Goal: Task Accomplishment & Management: Use online tool/utility

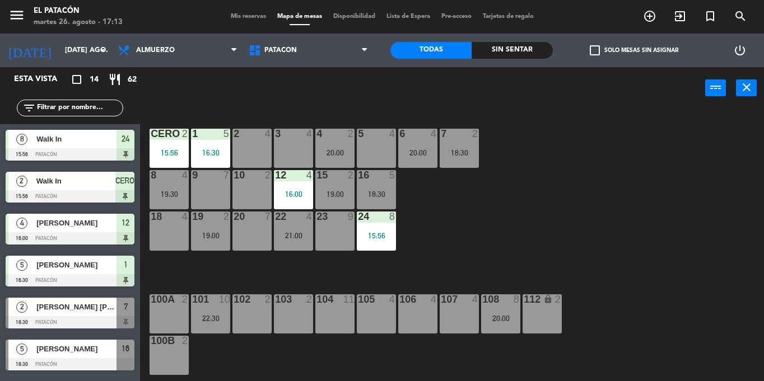
click at [168, 150] on div "15:56" at bounding box center [168, 153] width 39 height 8
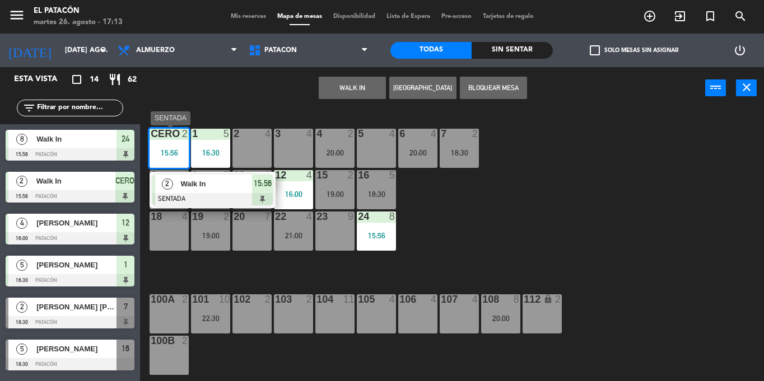
click at [208, 184] on span "Walk In" at bounding box center [216, 184] width 72 height 12
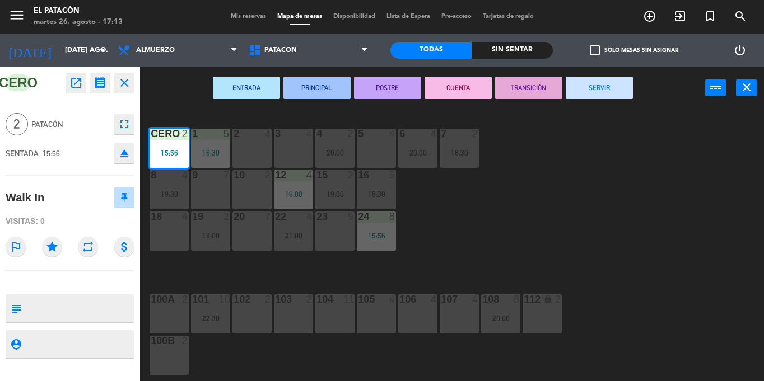
click at [604, 86] on button "SERVIR" at bounding box center [599, 88] width 67 height 22
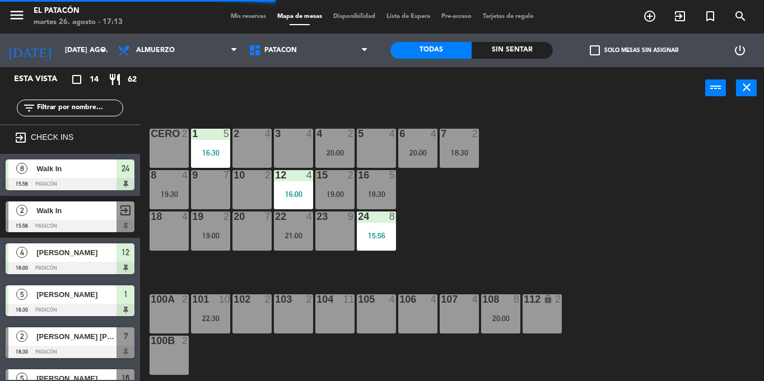
click at [611, 176] on div "1 5 16:30 2 4 3 4 4 2 20:00 5 4 6 4 20:00 7 2 18:30 CERO 2 8 4 19:30 9 7 10 2 1…" at bounding box center [456, 245] width 616 height 272
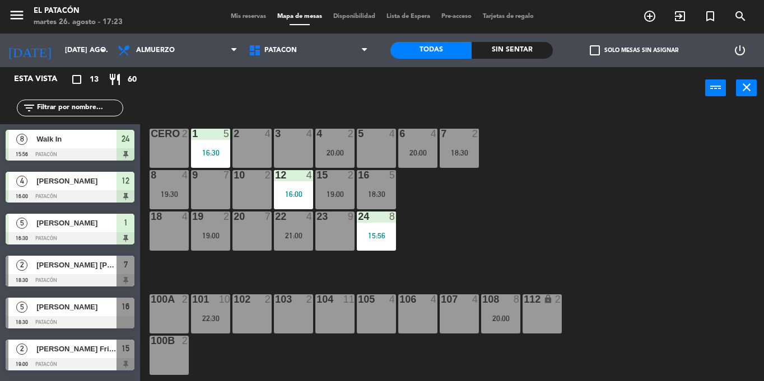
click at [242, 191] on div "10 2" at bounding box center [251, 189] width 39 height 39
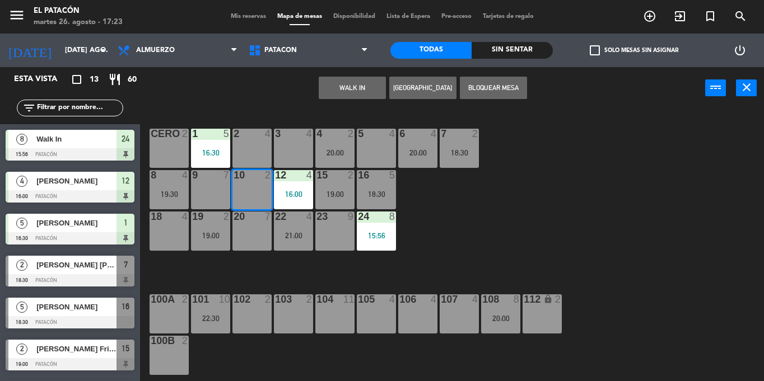
click at [356, 88] on button "WALK IN" at bounding box center [352, 88] width 67 height 22
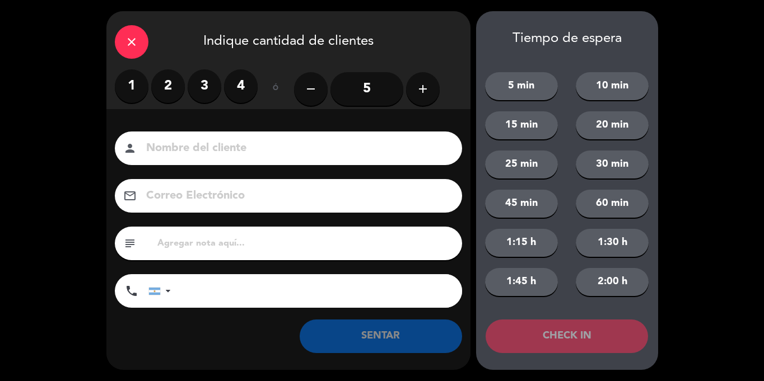
click at [170, 87] on label "2" at bounding box center [168, 86] width 34 height 34
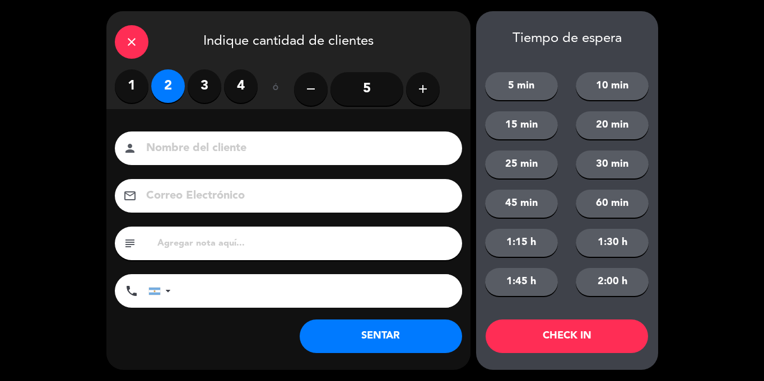
click at [356, 330] on button "SENTAR" at bounding box center [381, 337] width 162 height 34
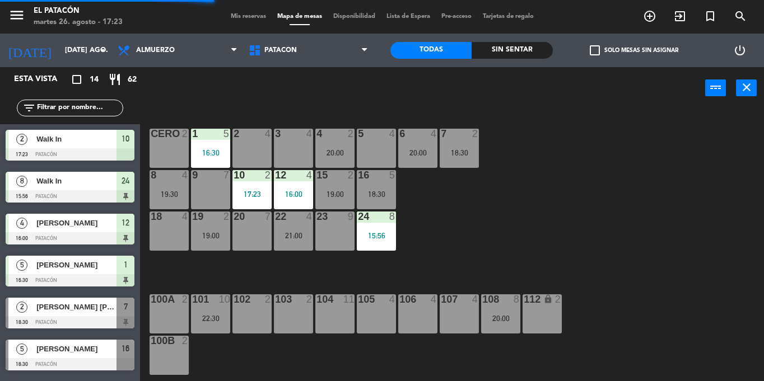
click at [300, 196] on div "16:00" at bounding box center [293, 194] width 39 height 8
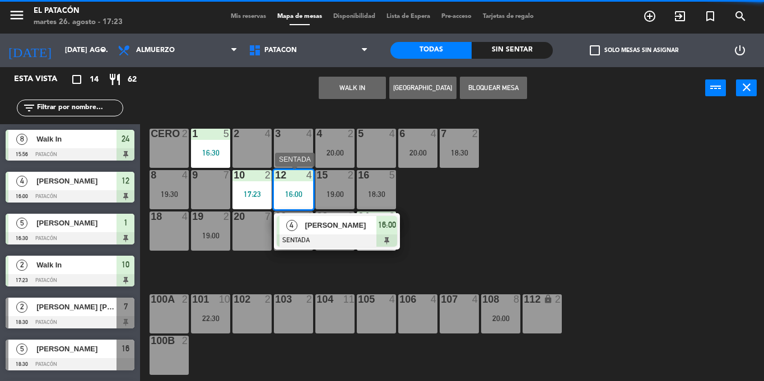
click at [323, 226] on span "[PERSON_NAME]" at bounding box center [341, 225] width 72 height 12
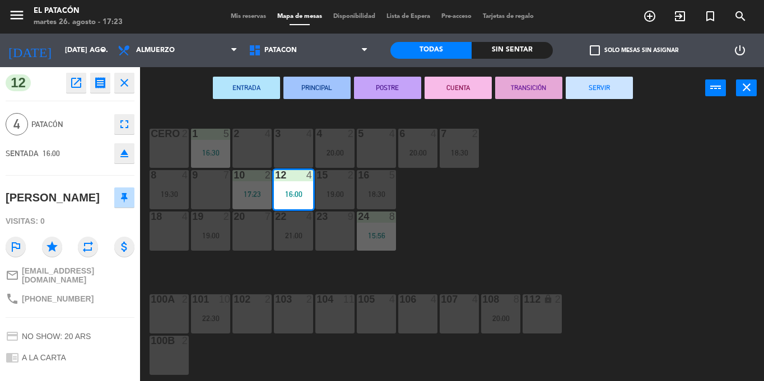
click at [613, 82] on button "SERVIR" at bounding box center [599, 88] width 67 height 22
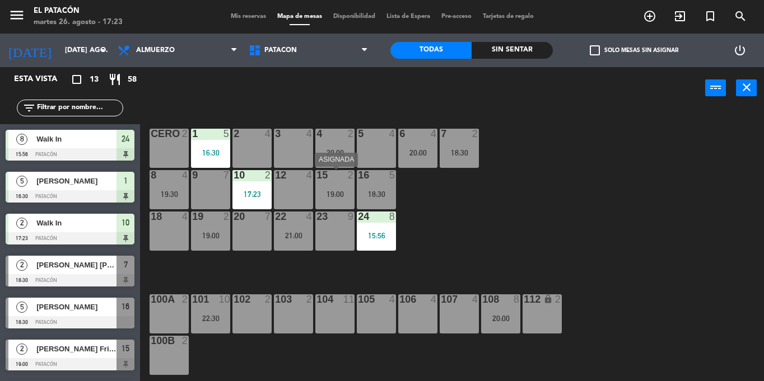
click at [336, 175] on div at bounding box center [334, 175] width 18 height 10
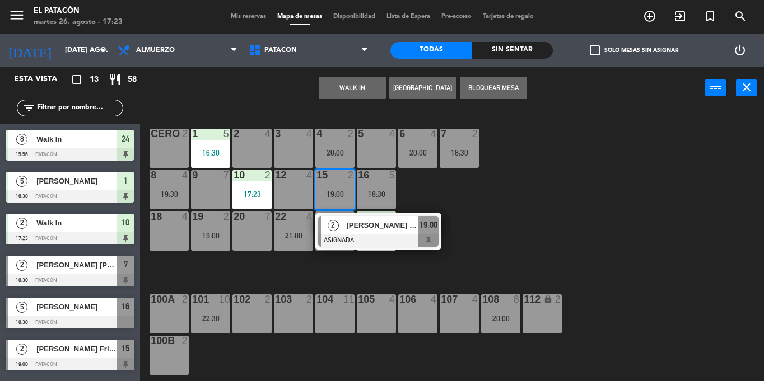
click at [344, 85] on button "WALK IN" at bounding box center [352, 88] width 67 height 22
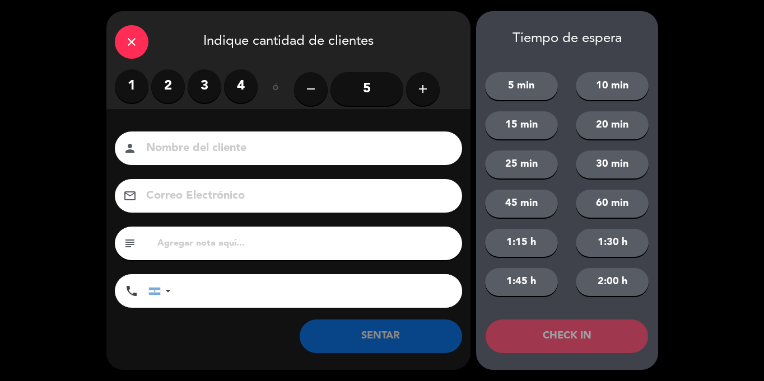
click at [165, 80] on label "2" at bounding box center [168, 86] width 34 height 34
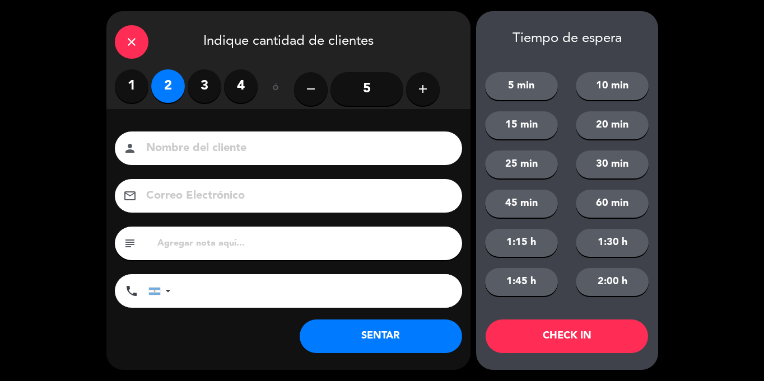
click at [394, 343] on button "SENTAR" at bounding box center [381, 337] width 162 height 34
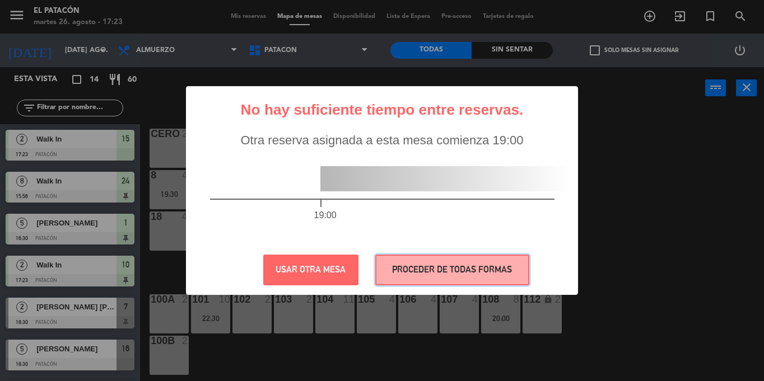
click at [488, 271] on button "PROCEDER DE TODAS FORMAS" at bounding box center [452, 270] width 154 height 31
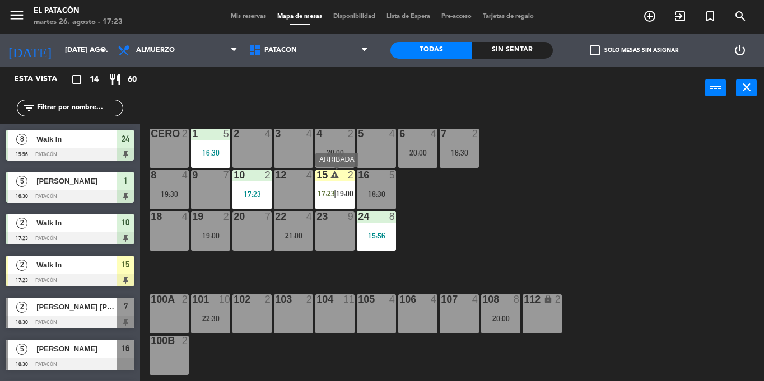
click at [324, 191] on span "17:23" at bounding box center [325, 193] width 17 height 9
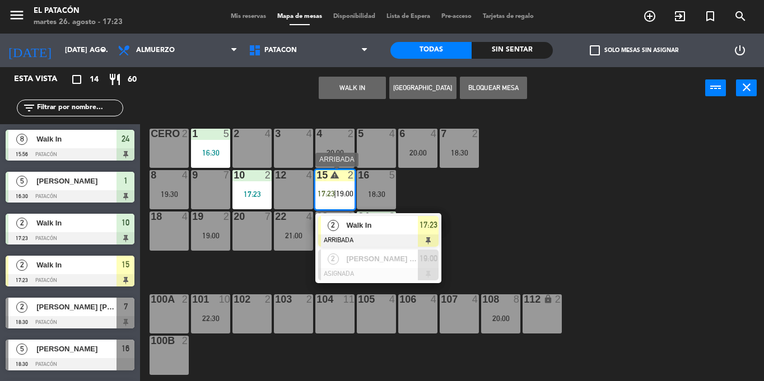
click at [367, 225] on span "Walk In" at bounding box center [382, 225] width 72 height 12
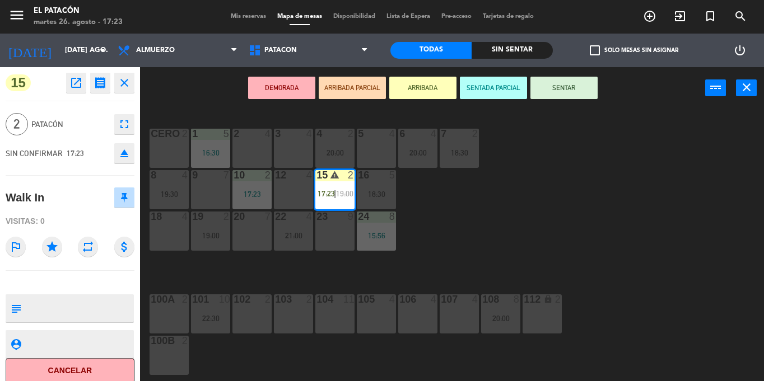
click at [573, 92] on button "SENTAR" at bounding box center [563, 88] width 67 height 22
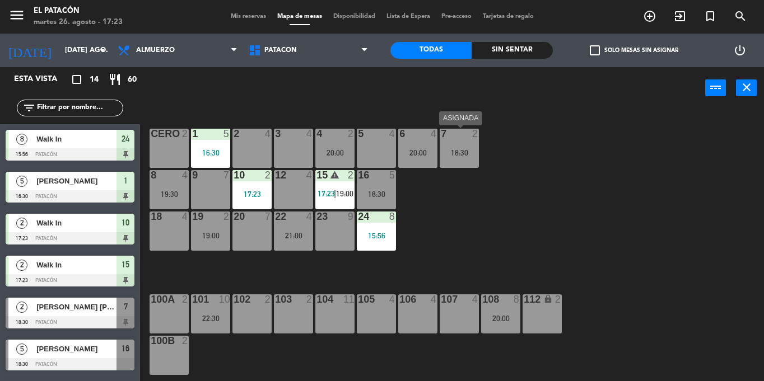
click at [463, 153] on div "18:30" at bounding box center [459, 153] width 39 height 8
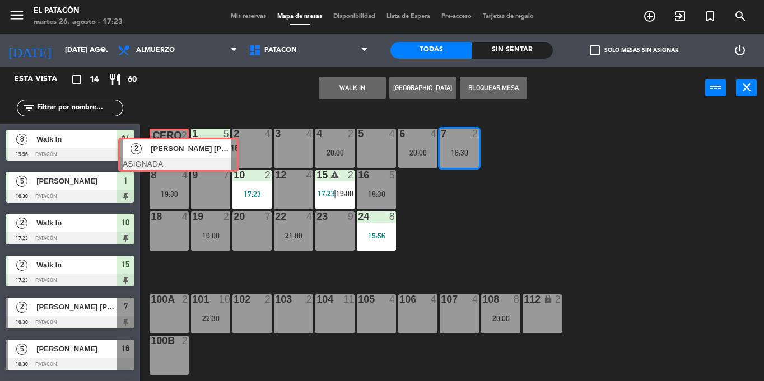
drag, startPoint x: 479, startPoint y: 177, endPoint x: 155, endPoint y: 141, distance: 326.3
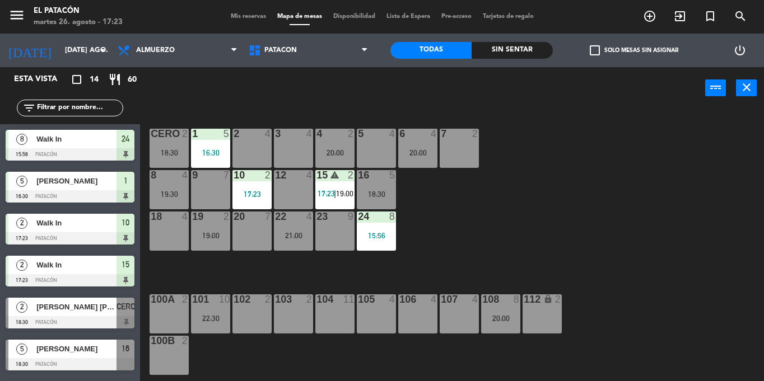
click at [456, 137] on div at bounding box center [459, 134] width 18 height 10
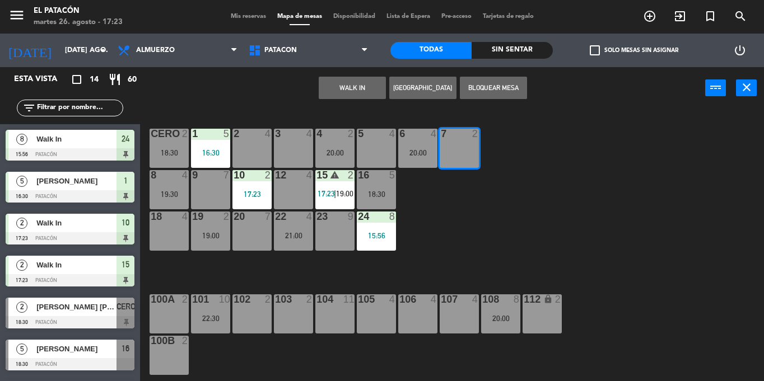
click at [360, 86] on button "WALK IN" at bounding box center [352, 88] width 67 height 22
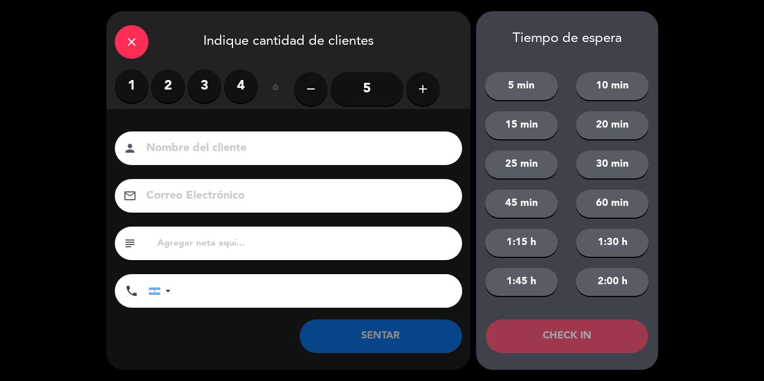
click at [163, 88] on label "2" at bounding box center [168, 86] width 34 height 34
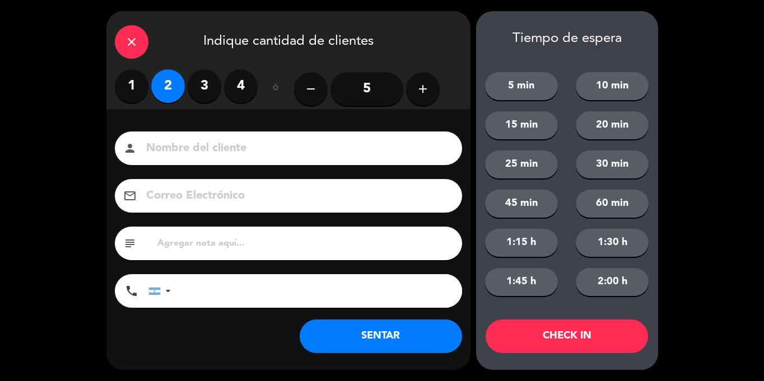
click at [371, 338] on button "SENTAR" at bounding box center [381, 337] width 162 height 34
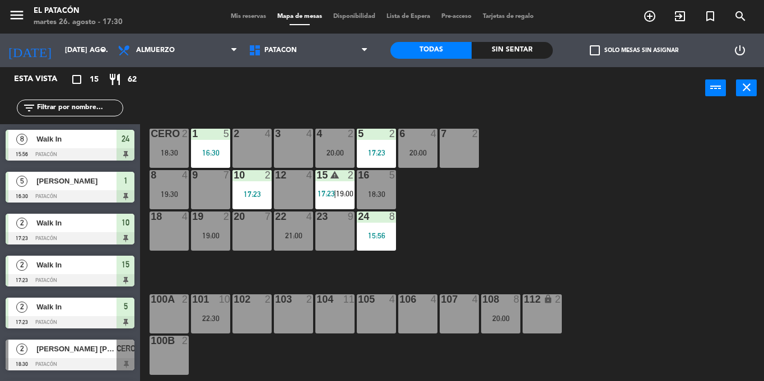
click at [208, 184] on div "9 7" at bounding box center [210, 189] width 39 height 39
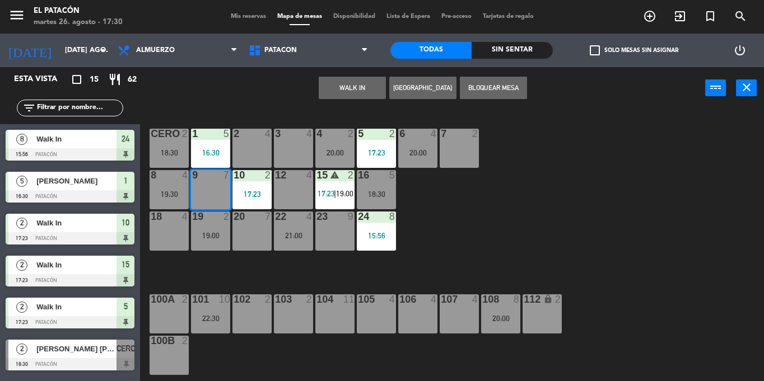
click at [346, 90] on button "WALK IN" at bounding box center [352, 88] width 67 height 22
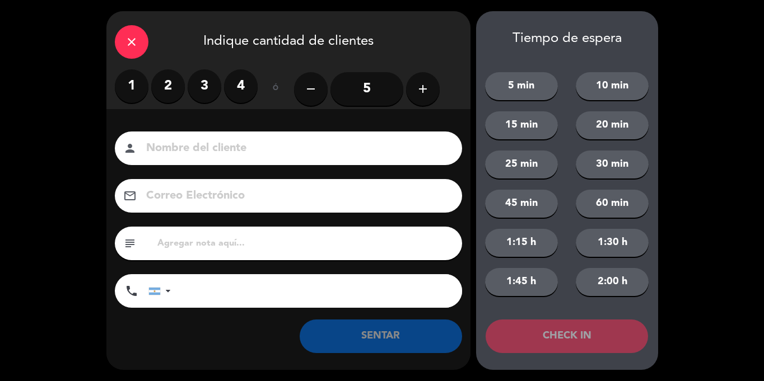
click at [426, 87] on icon "add" at bounding box center [422, 88] width 13 height 13
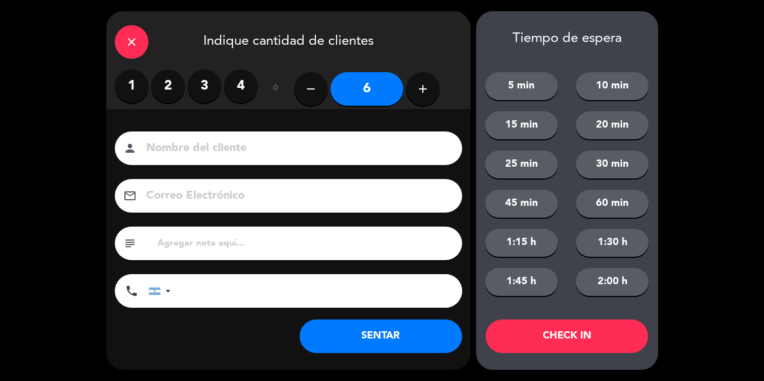
click at [403, 331] on button "SENTAR" at bounding box center [381, 337] width 162 height 34
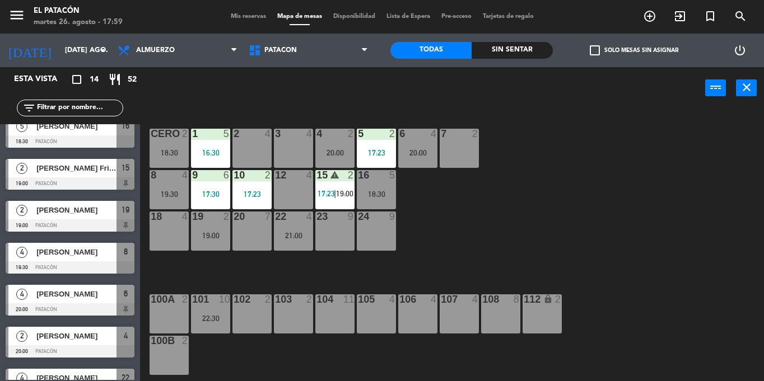
scroll to position [332, 0]
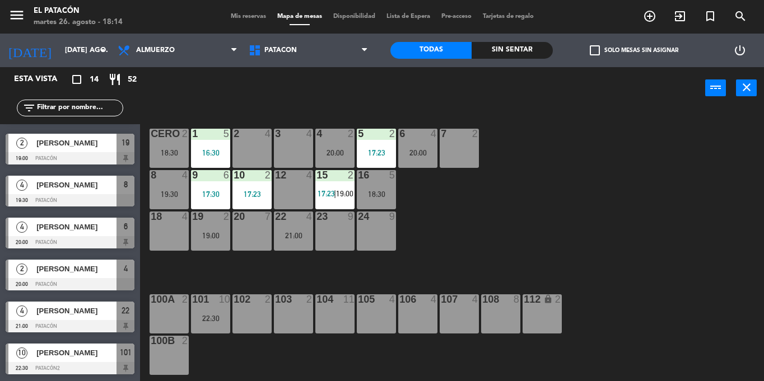
click at [458, 138] on div at bounding box center [459, 134] width 18 height 10
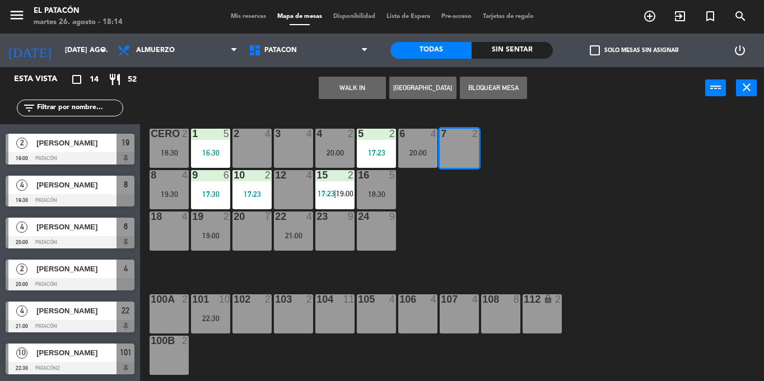
click at [368, 90] on button "WALK IN" at bounding box center [352, 88] width 67 height 22
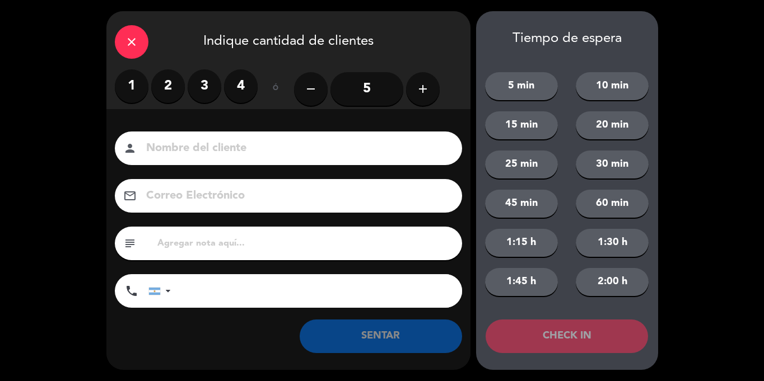
click at [170, 91] on label "2" at bounding box center [168, 86] width 34 height 34
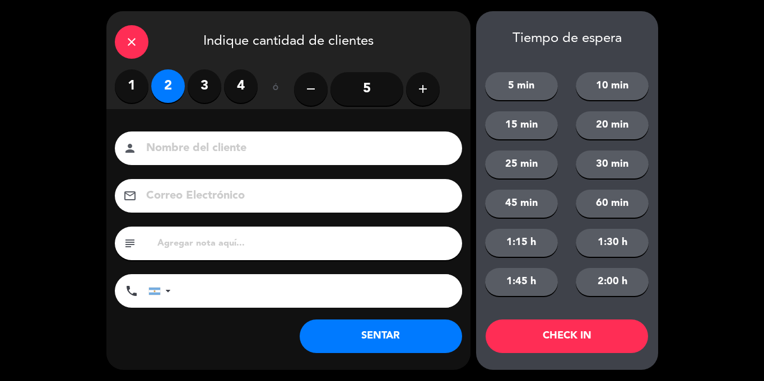
click at [404, 334] on button "SENTAR" at bounding box center [381, 337] width 162 height 34
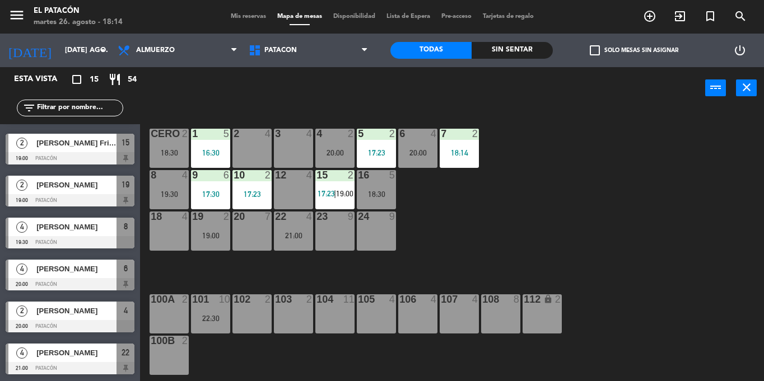
scroll to position [0, 0]
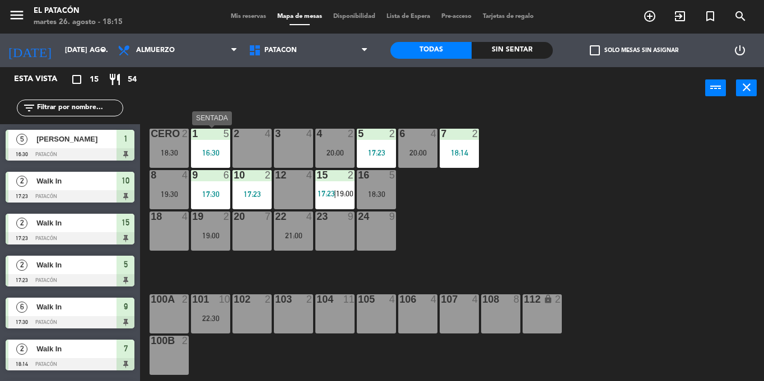
click at [204, 136] on div at bounding box center [210, 134] width 18 height 10
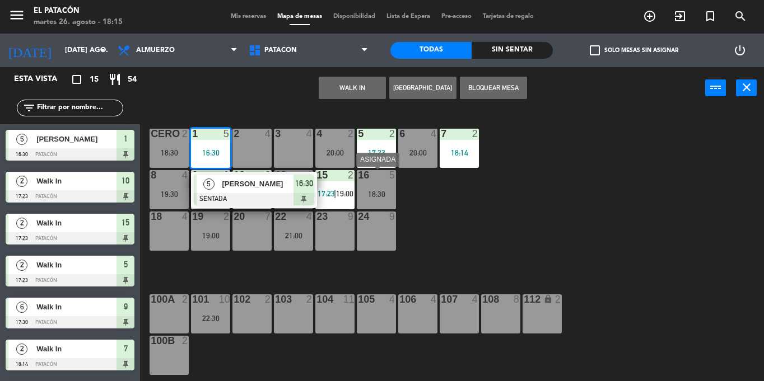
click at [375, 188] on div "16 5 18:30" at bounding box center [376, 189] width 39 height 39
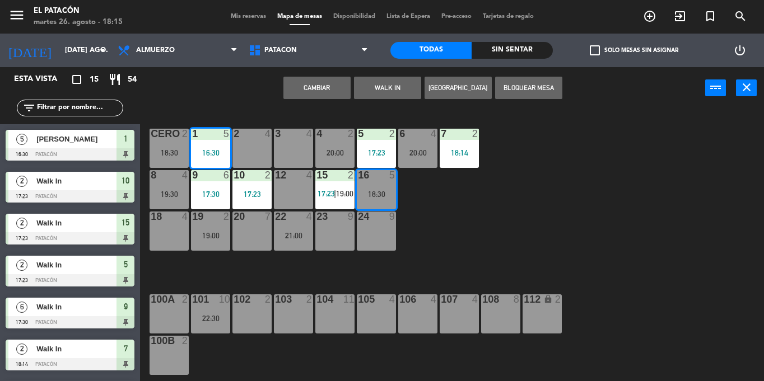
click at [320, 90] on button "Cambiar" at bounding box center [316, 88] width 67 height 22
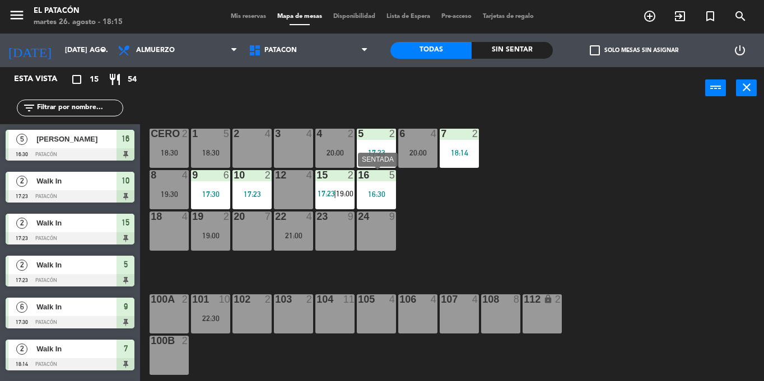
click at [374, 179] on div at bounding box center [376, 175] width 18 height 10
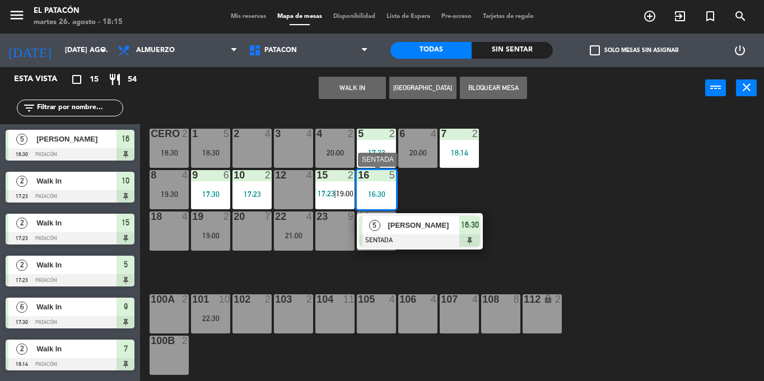
click at [391, 233] on div "[PERSON_NAME]" at bounding box center [422, 225] width 73 height 18
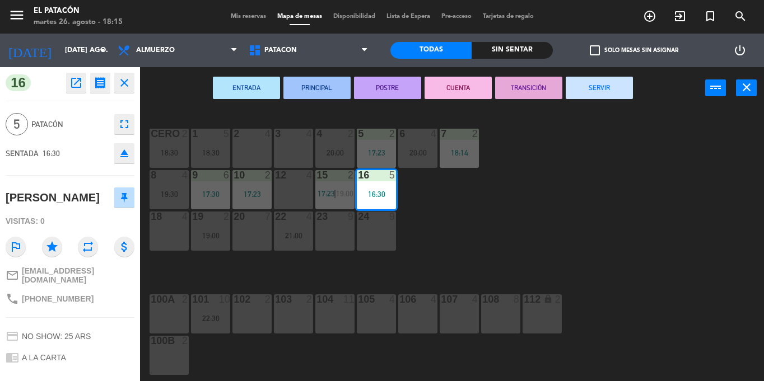
click at [599, 92] on button "SERVIR" at bounding box center [599, 88] width 67 height 22
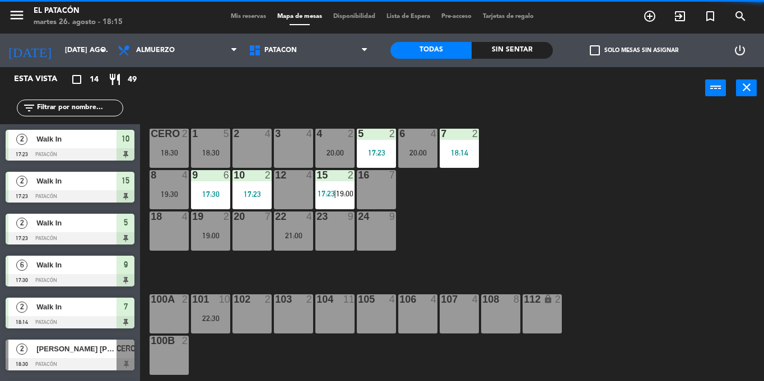
click at [387, 181] on div "16 7" at bounding box center [376, 175] width 39 height 11
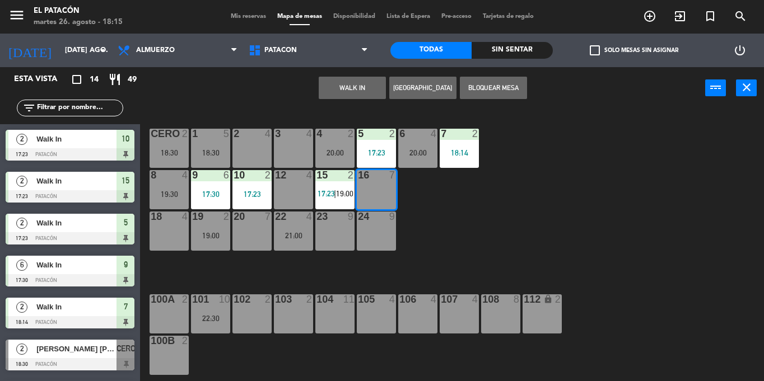
click at [348, 85] on button "WALK IN" at bounding box center [352, 88] width 67 height 22
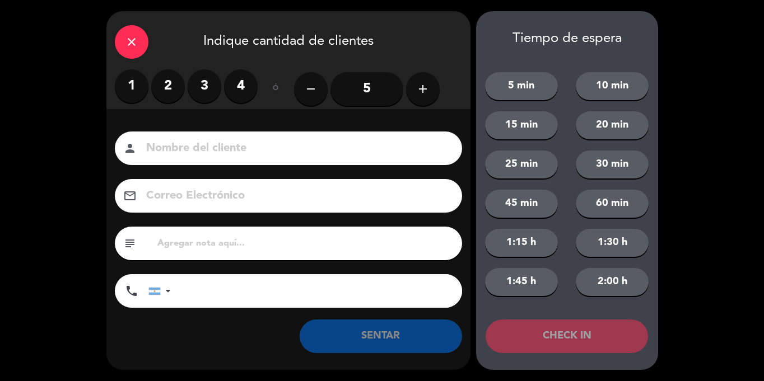
click at [362, 86] on input "5" at bounding box center [366, 89] width 73 height 34
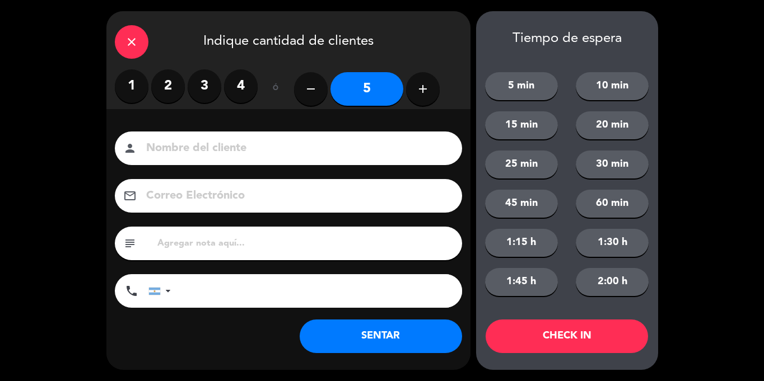
click at [371, 338] on button "SENTAR" at bounding box center [381, 337] width 162 height 34
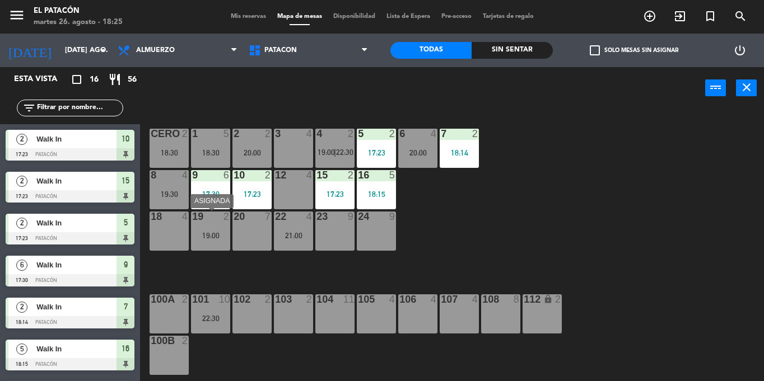
click at [209, 227] on div "19 2 19:00" at bounding box center [210, 231] width 39 height 39
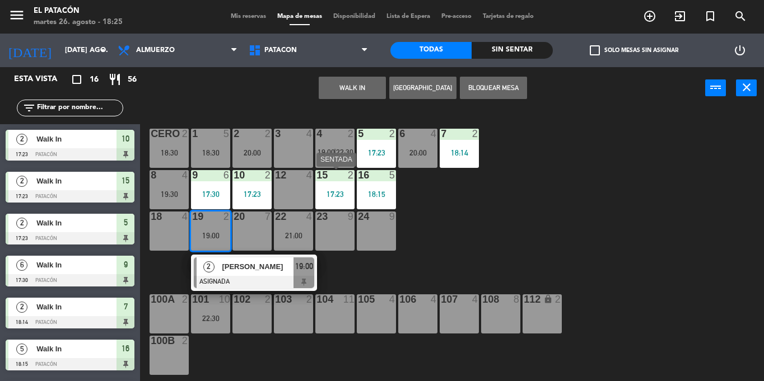
click at [333, 184] on div "15 2 17:23" at bounding box center [334, 189] width 39 height 39
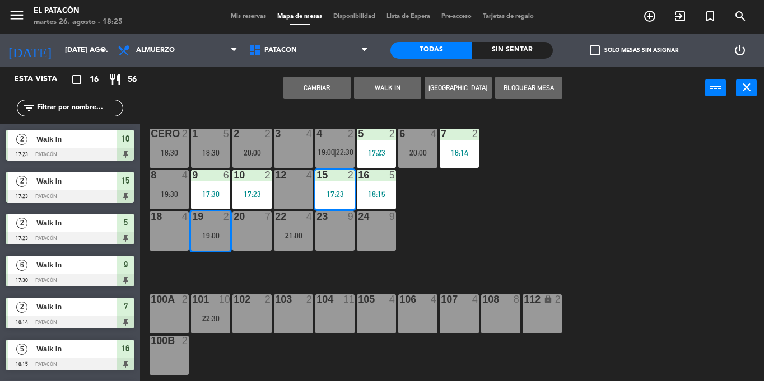
click at [311, 93] on button "Cambiar" at bounding box center [316, 88] width 67 height 22
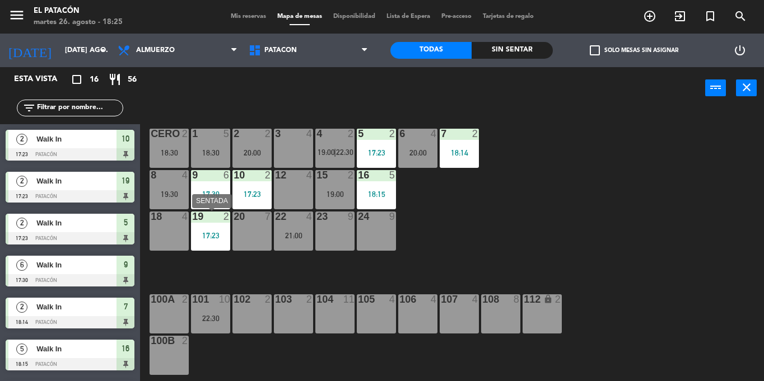
click at [212, 224] on div "19 2 17:23" at bounding box center [210, 231] width 39 height 39
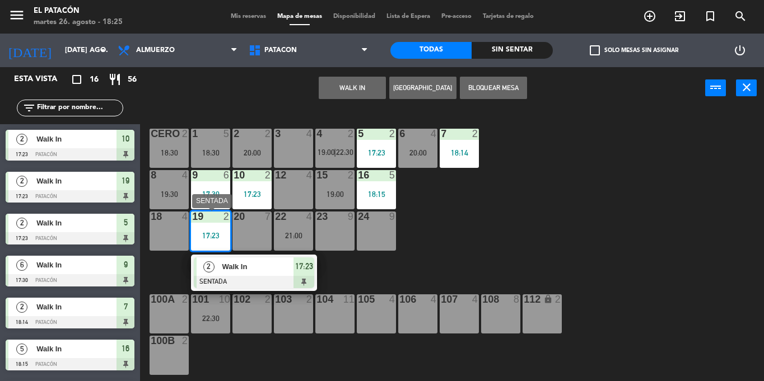
click at [218, 290] on div "2 Walk In SENTADA 17:23" at bounding box center [254, 273] width 126 height 36
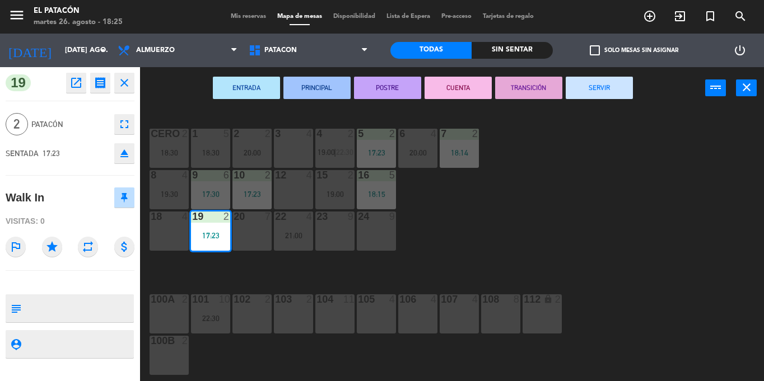
click at [586, 86] on button "SERVIR" at bounding box center [599, 88] width 67 height 22
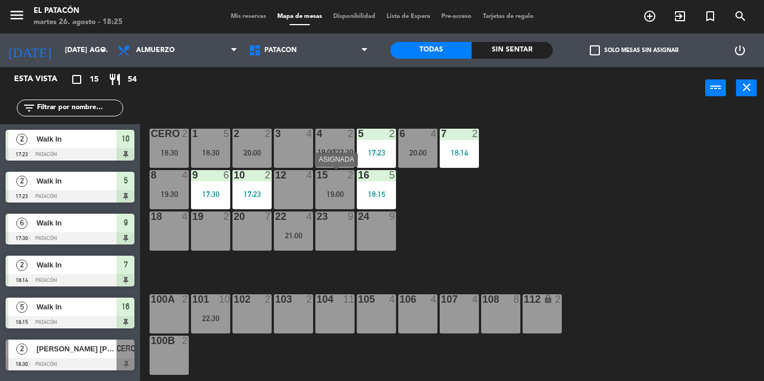
click at [323, 197] on div "19:00" at bounding box center [334, 194] width 39 height 8
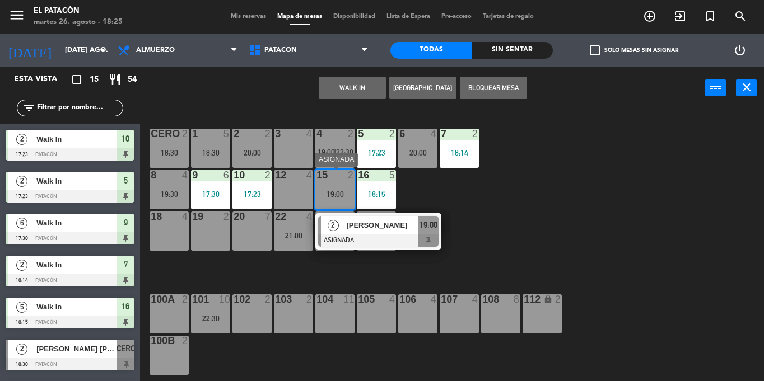
click at [334, 223] on span "2" at bounding box center [333, 225] width 11 height 11
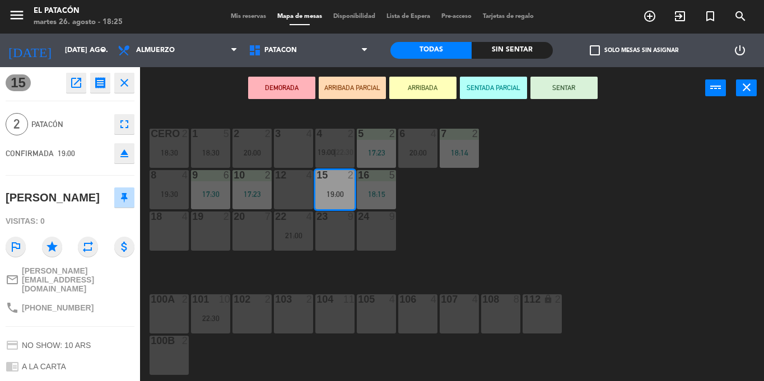
click at [568, 86] on button "SENTAR" at bounding box center [563, 88] width 67 height 22
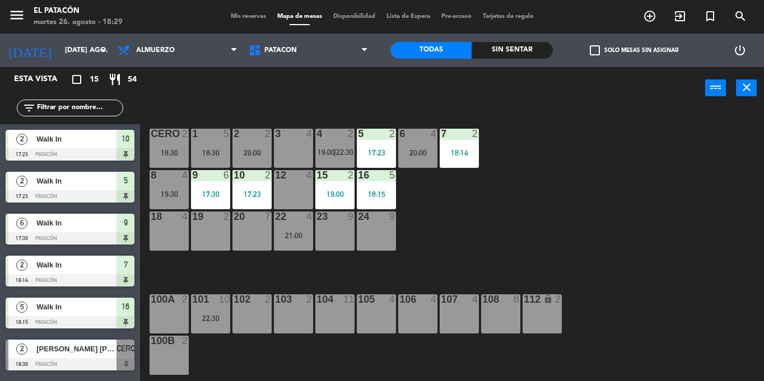
click at [300, 136] on div at bounding box center [293, 134] width 18 height 10
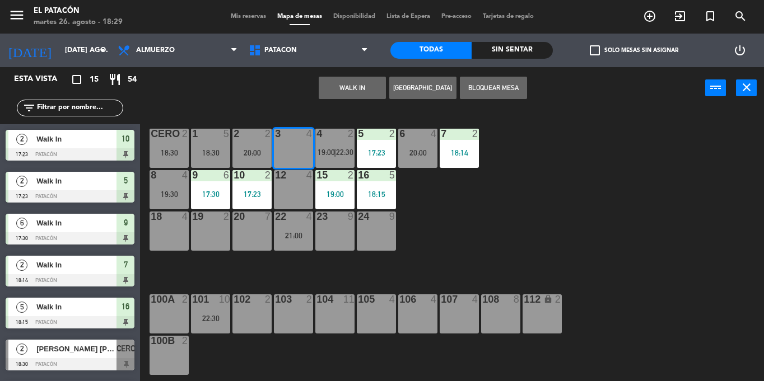
click at [346, 93] on button "WALK IN" at bounding box center [352, 88] width 67 height 22
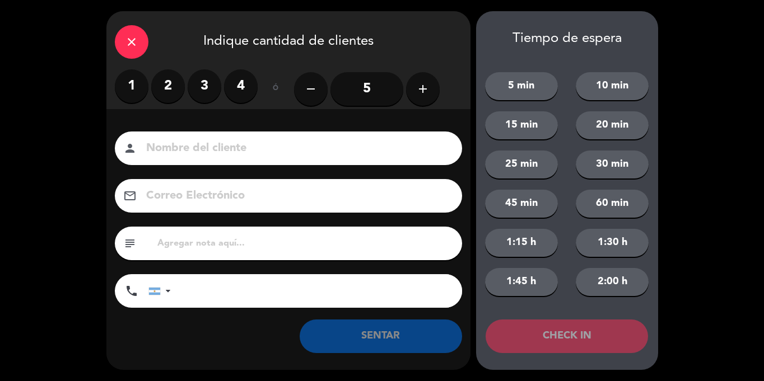
click at [205, 85] on label "3" at bounding box center [205, 86] width 34 height 34
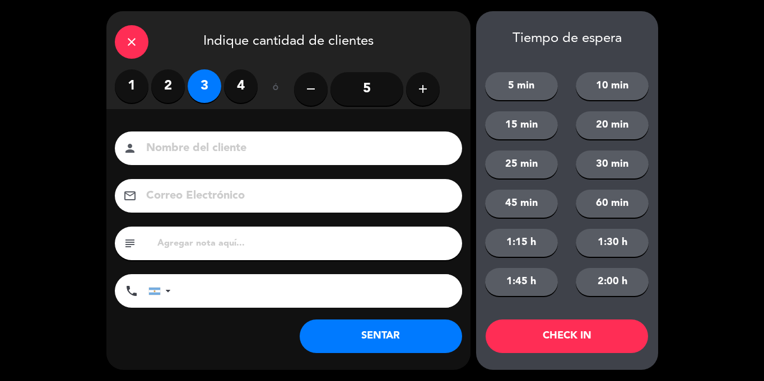
click at [356, 328] on button "SENTAR" at bounding box center [381, 337] width 162 height 34
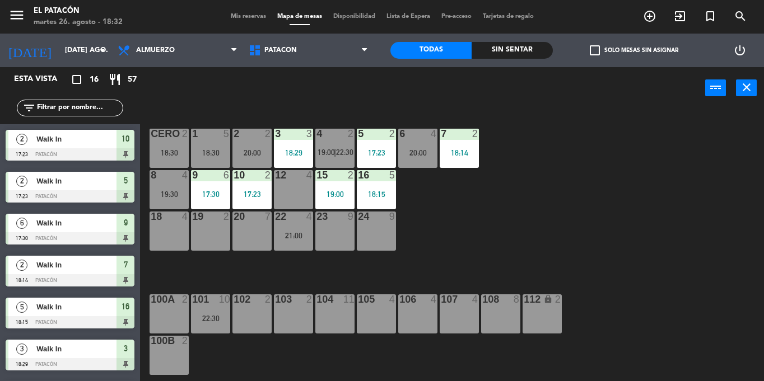
click at [495, 232] on div "1 5 18:30 2 2 20:00 3 3 18:29 4 2 19:00 | 22:30 5 2 17:23 6 4 20:00 7 2 18:14 C…" at bounding box center [456, 245] width 616 height 272
click at [338, 152] on span "22:30" at bounding box center [344, 152] width 17 height 9
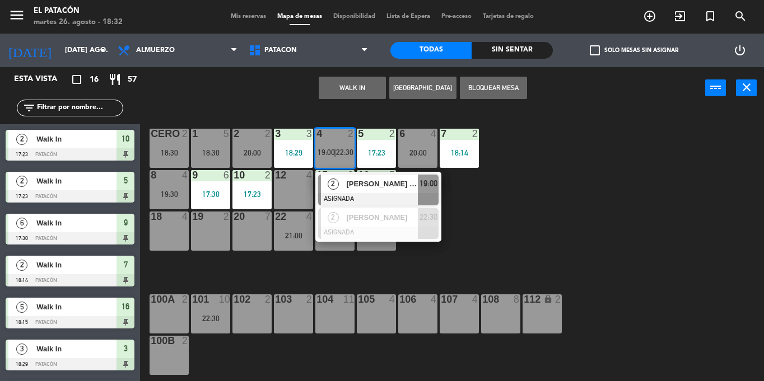
click at [520, 243] on div "1 5 18:30 2 2 20:00 3 3 18:29 4 2 19:00 | 22:30 2 [PERSON_NAME] Frizon ASIGNADA…" at bounding box center [456, 245] width 616 height 272
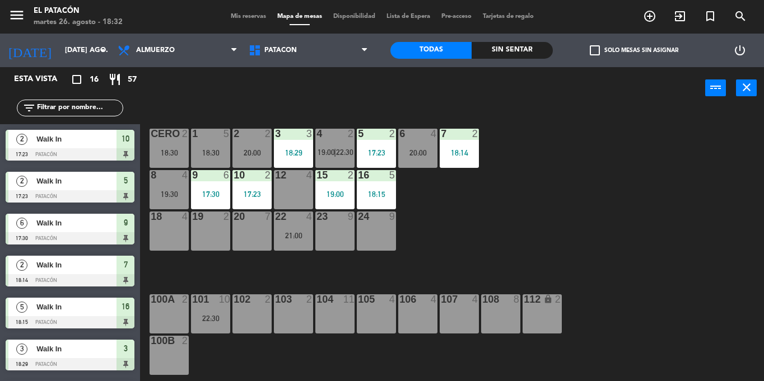
click at [342, 140] on div "4 2" at bounding box center [334, 134] width 39 height 11
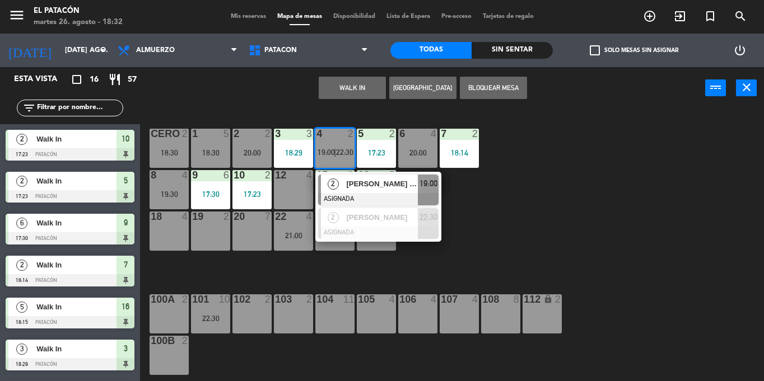
click at [341, 180] on div "2" at bounding box center [333, 184] width 24 height 18
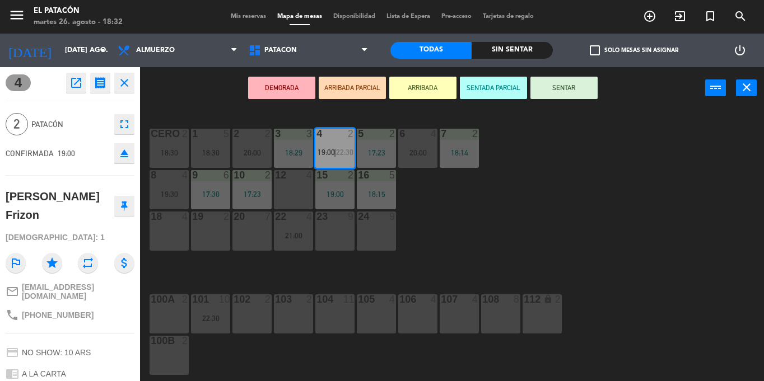
click at [453, 197] on div "1 5 18:30 2 2 20:00 3 3 18:29 4 2 19:00 | 22:30 5 2 17:23 6 4 20:00 7 2 18:14 C…" at bounding box center [456, 245] width 616 height 272
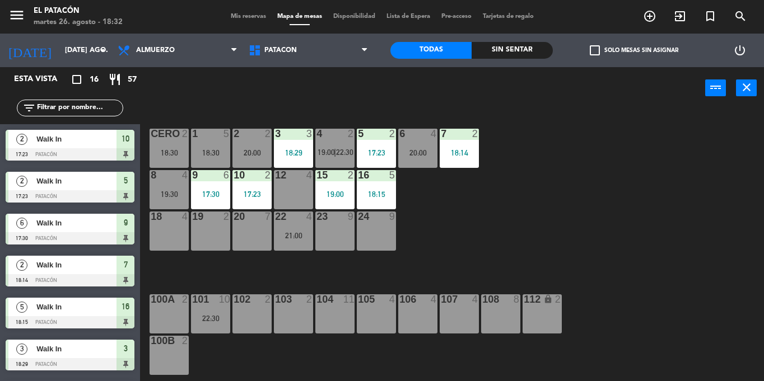
click at [446, 218] on div "1 5 18:30 2 2 20:00 3 3 18:29 4 2 19:00 | 22:30 5 2 17:23 6 4 20:00 7 2 18:14 C…" at bounding box center [456, 245] width 616 height 272
click at [338, 147] on div "4 2 19:00 | 22:30" at bounding box center [334, 148] width 39 height 39
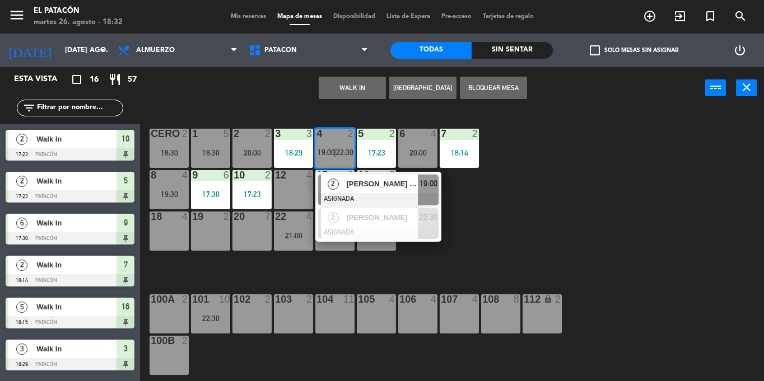
click at [349, 184] on span "[PERSON_NAME] Frizon" at bounding box center [382, 184] width 72 height 12
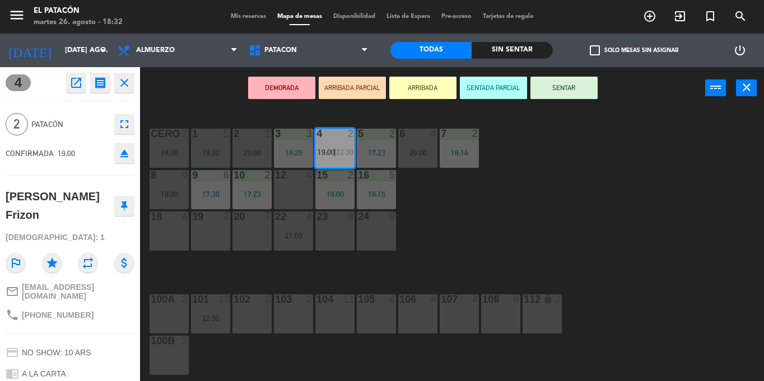
click at [217, 229] on div "19 2" at bounding box center [210, 231] width 39 height 39
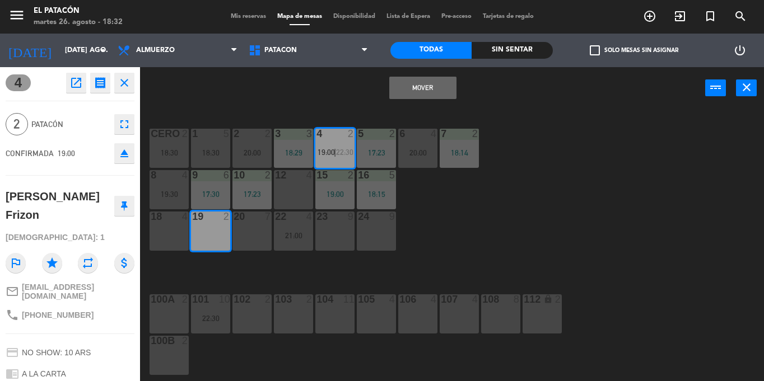
click at [414, 92] on button "Mover" at bounding box center [422, 88] width 67 height 22
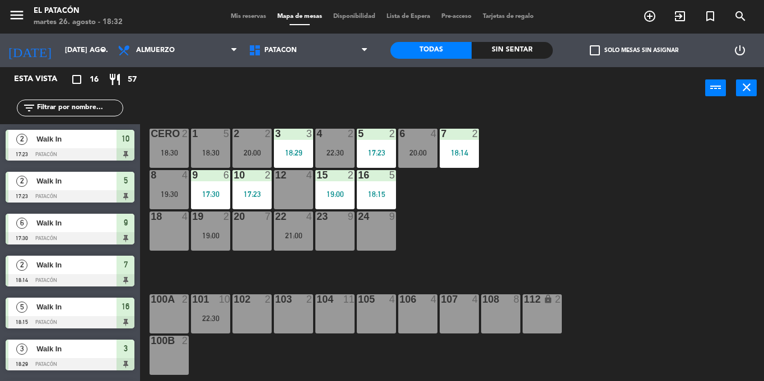
click at [67, 283] on div at bounding box center [70, 280] width 129 height 12
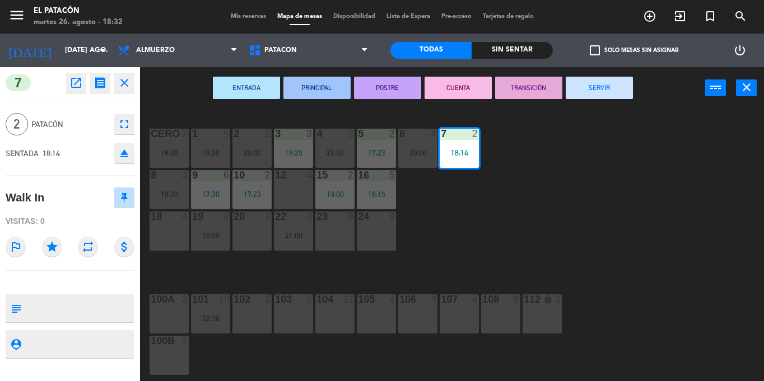
click at [627, 214] on div "1 5 18:30 2 2 20:00 3 3 18:29 4 2 22:30 5 2 17:23 6 4 20:00 7 2 18:14 CERO 2 18…" at bounding box center [456, 245] width 616 height 272
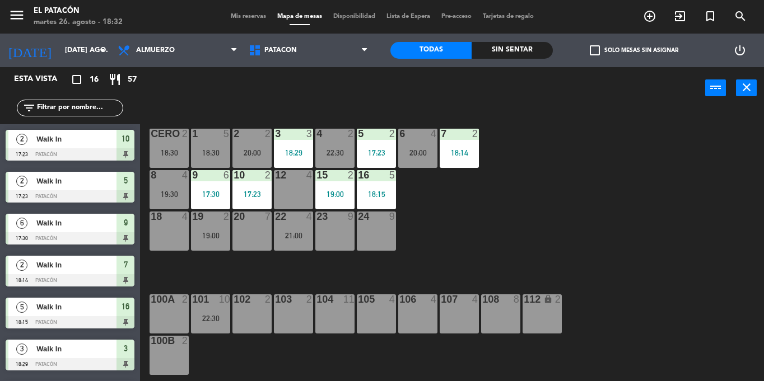
click at [253, 149] on div "20:00" at bounding box center [251, 153] width 39 height 8
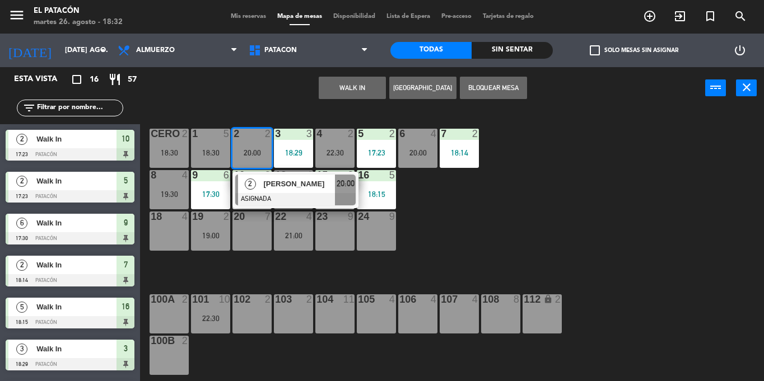
click at [272, 190] on div "[PERSON_NAME]" at bounding box center [298, 184] width 73 height 18
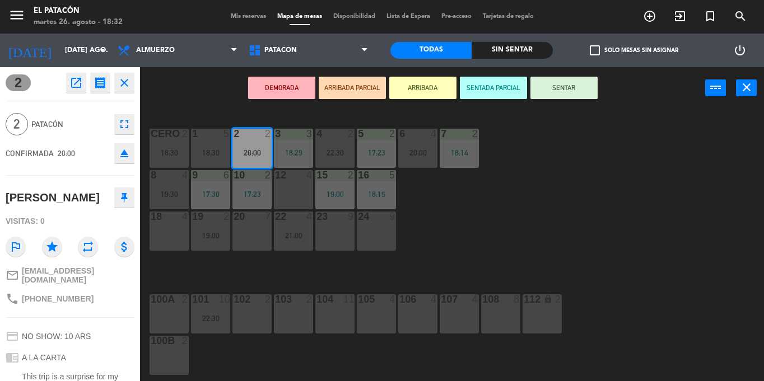
click at [287, 315] on div "103 2" at bounding box center [293, 314] width 39 height 39
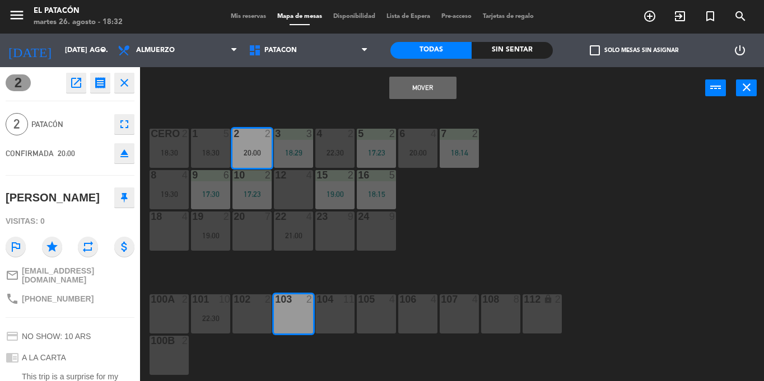
click at [406, 83] on button "Mover" at bounding box center [422, 88] width 67 height 22
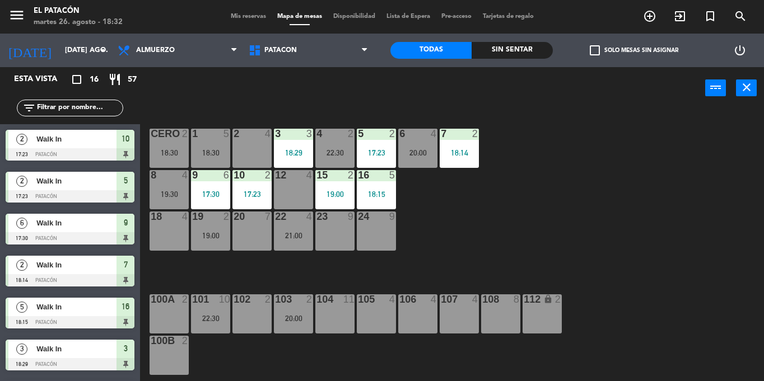
scroll to position [72, 0]
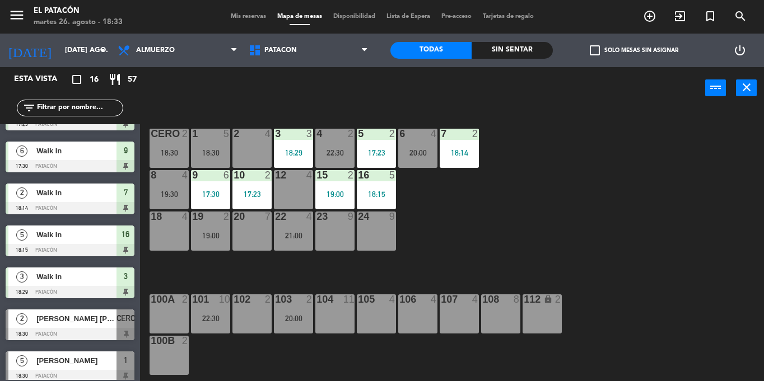
click at [174, 151] on div "18:30" at bounding box center [168, 153] width 39 height 8
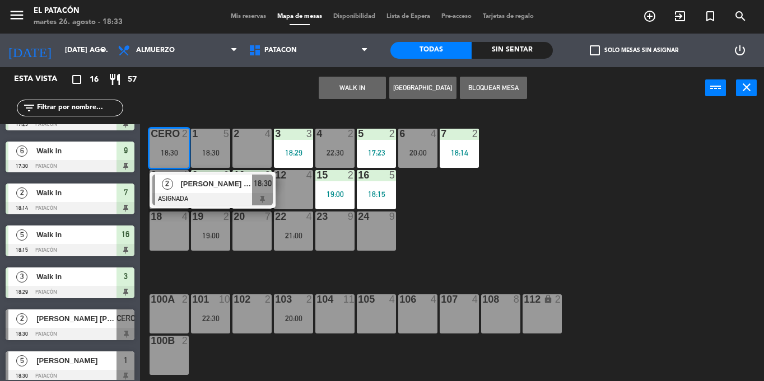
click at [496, 255] on div "1 5 18:30 2 4 3 3 18:29 4 2 22:30 5 2 17:23 6 4 20:00 7 2 18:14 CERO 2 18:30 2 …" at bounding box center [456, 245] width 616 height 272
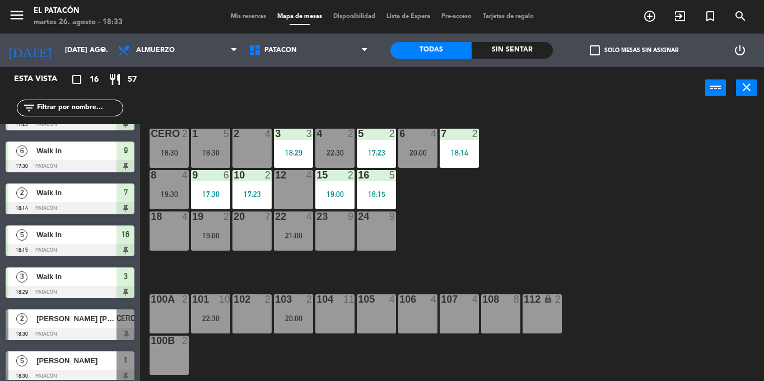
click at [216, 238] on div "19:00" at bounding box center [210, 236] width 39 height 8
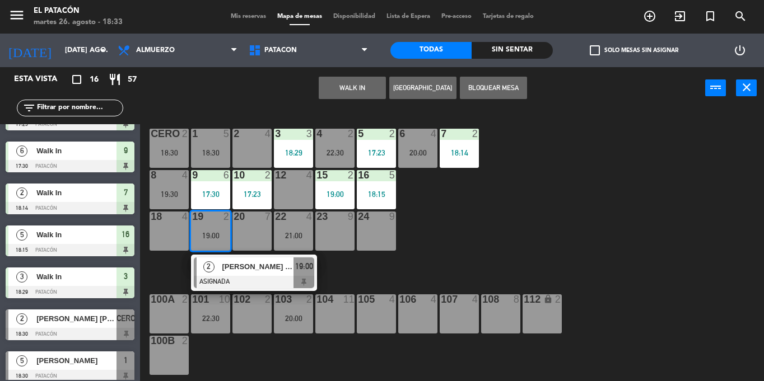
click at [174, 137] on div at bounding box center [169, 134] width 18 height 10
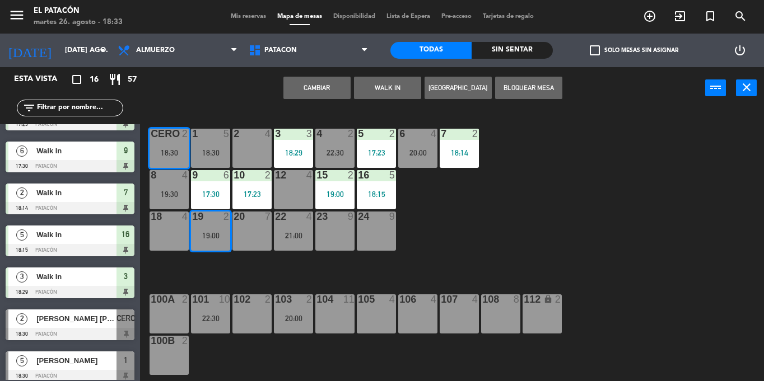
click at [313, 83] on button "Cambiar" at bounding box center [316, 88] width 67 height 22
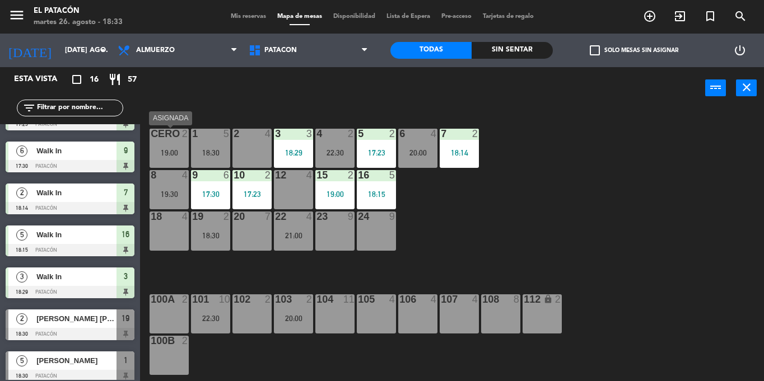
click at [165, 146] on div "CERO 2 19:00" at bounding box center [168, 148] width 39 height 39
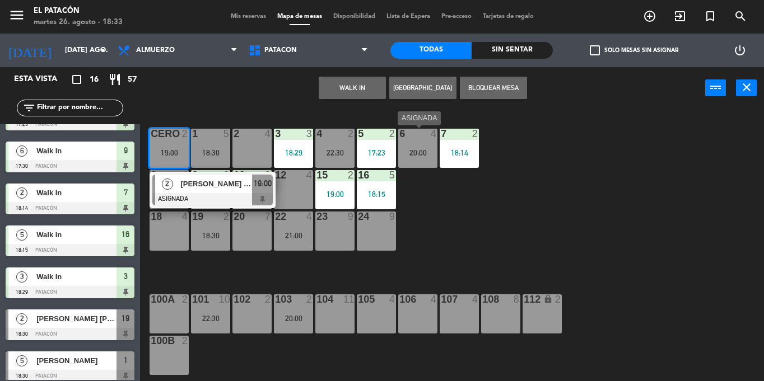
click at [426, 159] on div "6 4 20:00" at bounding box center [417, 148] width 39 height 39
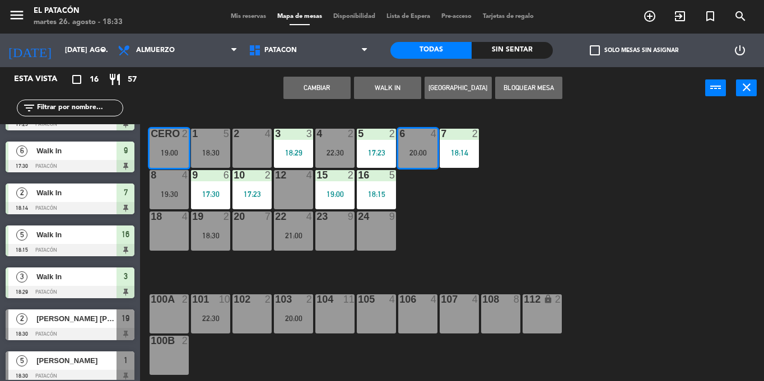
click at [339, 90] on button "Cambiar" at bounding box center [316, 88] width 67 height 22
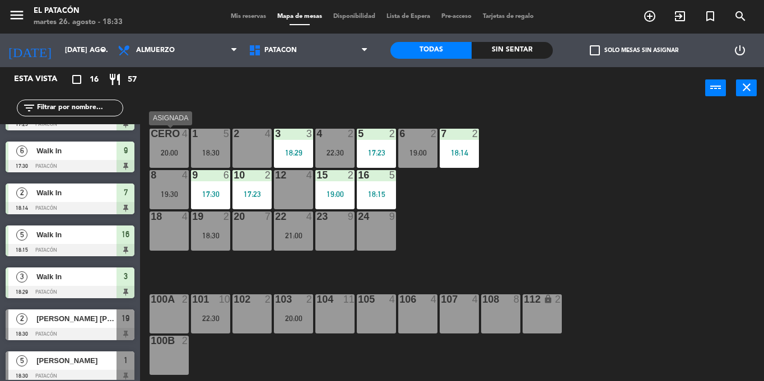
click at [174, 152] on div "20:00" at bounding box center [168, 153] width 39 height 8
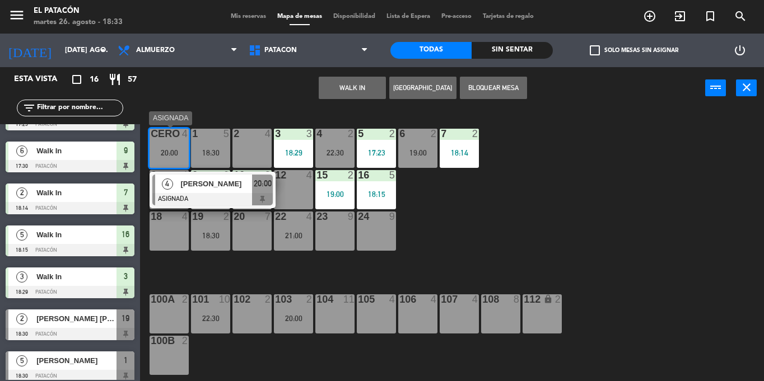
click at [191, 186] on span "[PERSON_NAME]" at bounding box center [216, 184] width 72 height 12
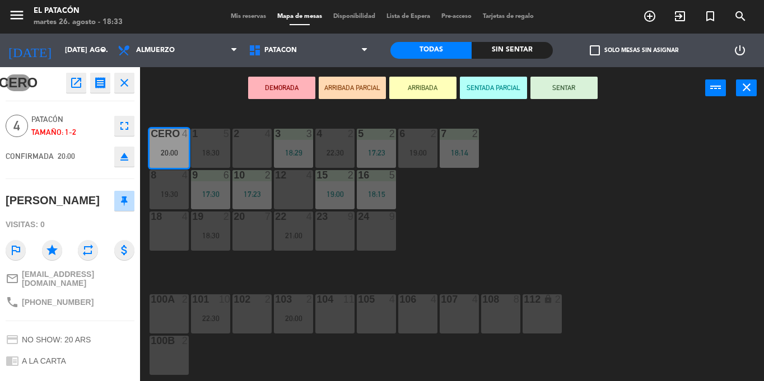
click at [431, 219] on div "1 5 18:30 2 4 3 3 18:29 4 2 22:30 5 2 17:23 6 2 19:00 7 2 18:14 CERO 4 20:00 8 …" at bounding box center [456, 245] width 616 height 272
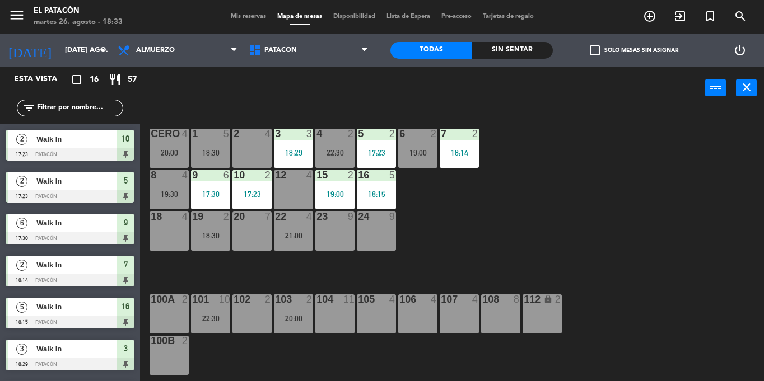
scroll to position [30, 0]
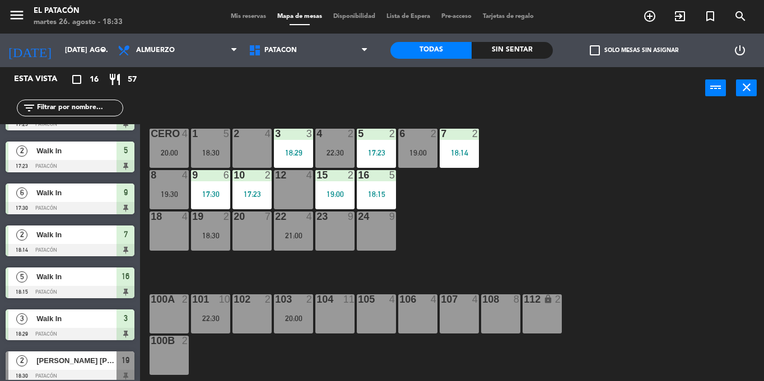
click at [165, 134] on div at bounding box center [169, 134] width 18 height 10
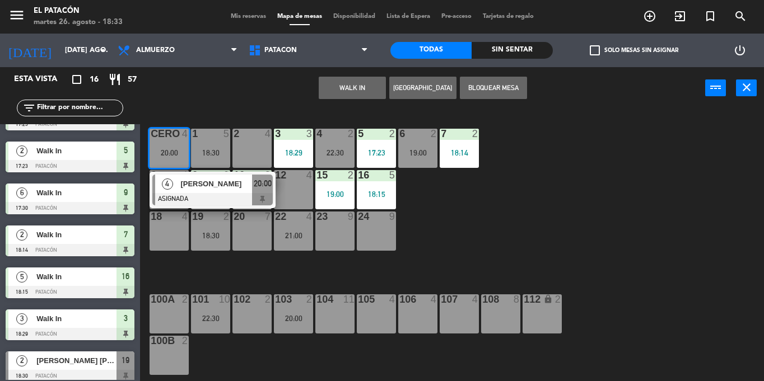
click at [182, 187] on span "[PERSON_NAME]" at bounding box center [216, 184] width 72 height 12
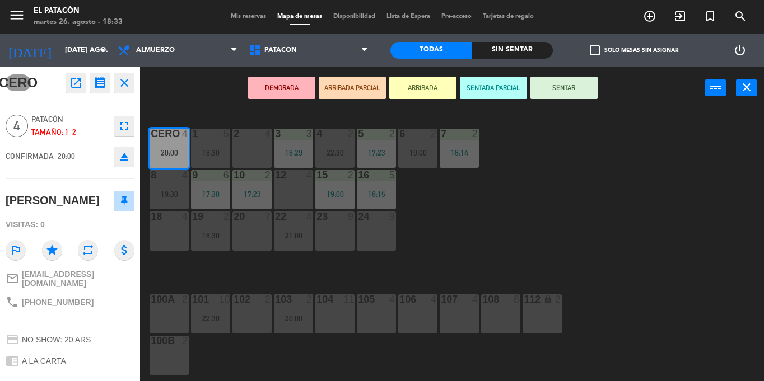
click at [277, 197] on div "12 4" at bounding box center [293, 189] width 39 height 39
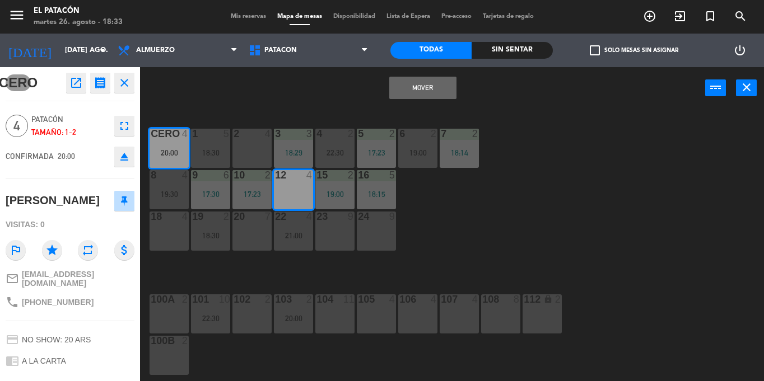
click at [412, 91] on button "Mover" at bounding box center [422, 88] width 67 height 22
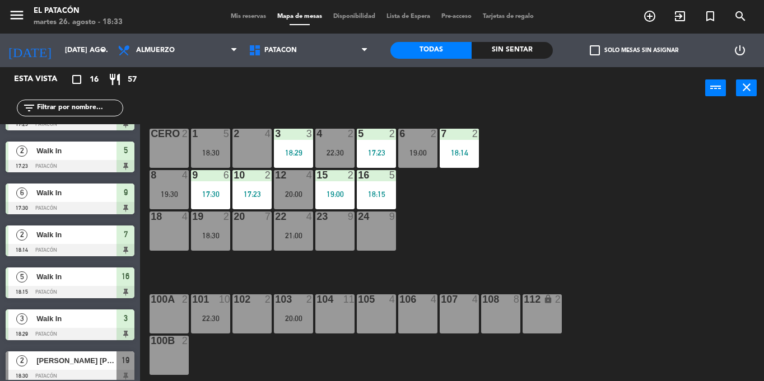
click at [321, 149] on div "22:30" at bounding box center [334, 153] width 39 height 8
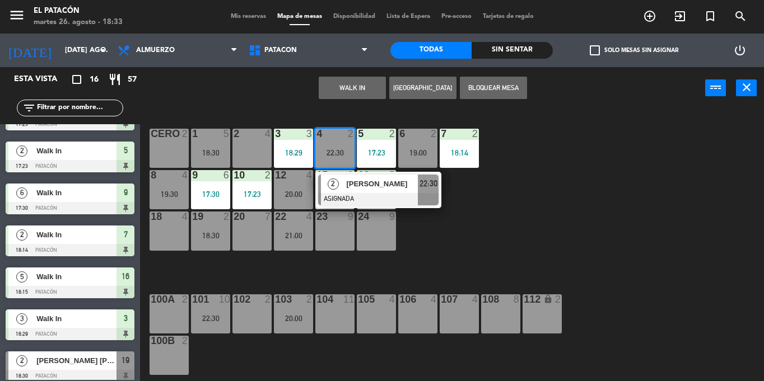
click at [482, 214] on div "1 5 18:30 2 4 3 3 18:29 4 2 22:30 2 [PERSON_NAME] ASIGNADA 22:30 5 2 17:23 6 2 …" at bounding box center [456, 245] width 616 height 272
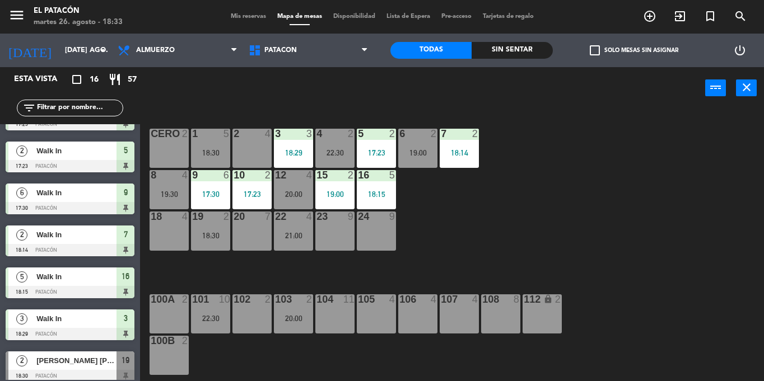
click at [289, 227] on div "22 4 21:00" at bounding box center [293, 231] width 39 height 39
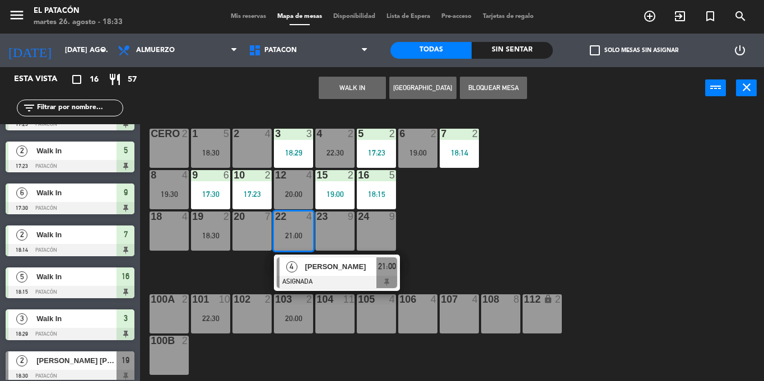
click at [474, 196] on div "1 5 18:30 2 4 3 3 18:29 4 2 22:30 5 2 17:23 6 2 19:00 7 2 18:14 CERO 2 8 4 19:3…" at bounding box center [456, 245] width 616 height 272
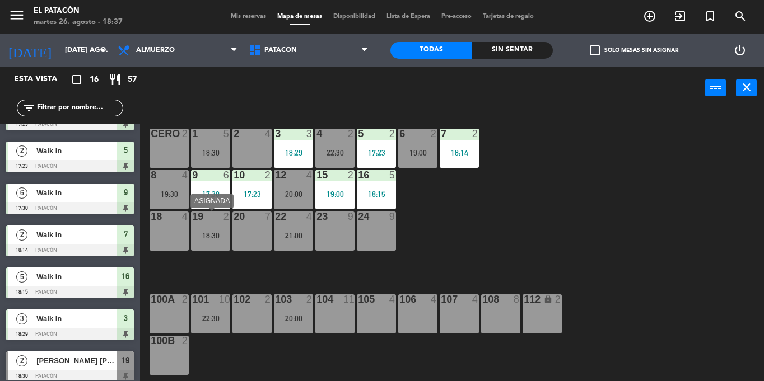
click at [217, 238] on div "18:30" at bounding box center [210, 236] width 39 height 8
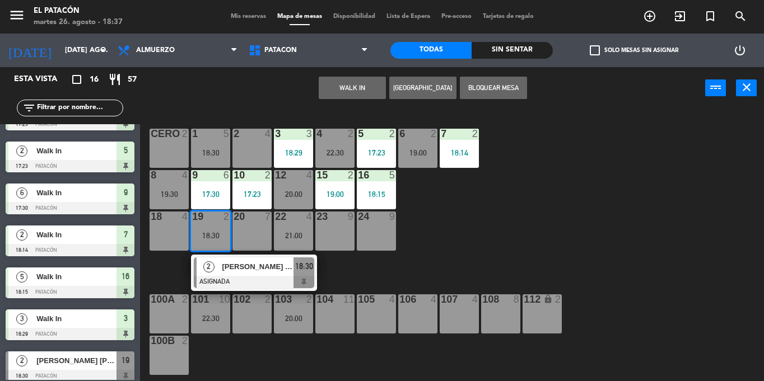
click at [563, 215] on div "1 5 18:30 2 4 3 3 18:29 4 2 22:30 5 2 17:23 6 2 19:00 7 2 18:14 CERO 2 8 4 19:3…" at bounding box center [456, 245] width 616 height 272
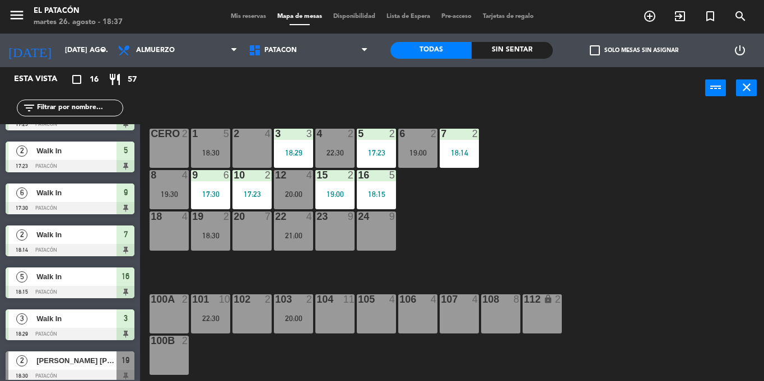
click at [242, 193] on div "17:23" at bounding box center [251, 194] width 39 height 8
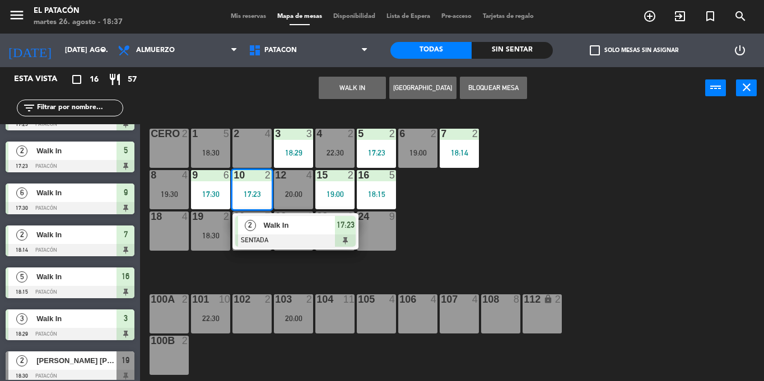
click at [260, 228] on div "2" at bounding box center [250, 225] width 24 height 18
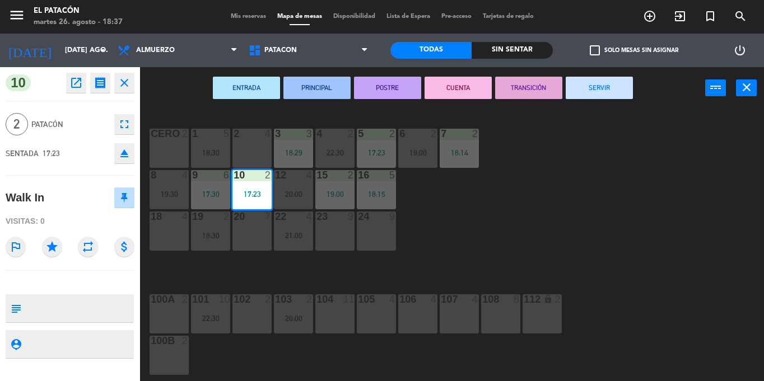
click at [611, 86] on button "SERVIR" at bounding box center [599, 88] width 67 height 22
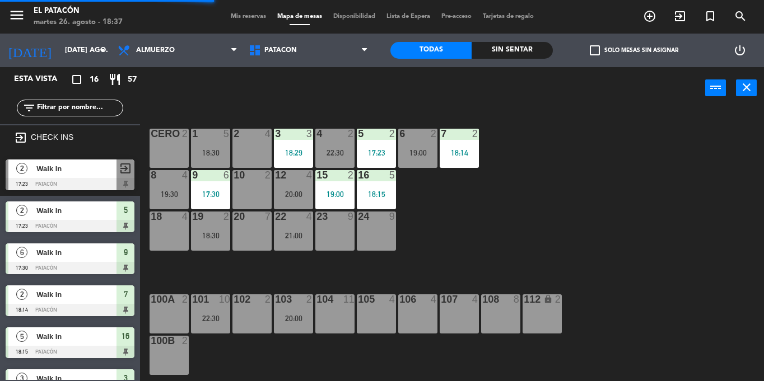
click at [209, 234] on div "18:30" at bounding box center [210, 236] width 39 height 8
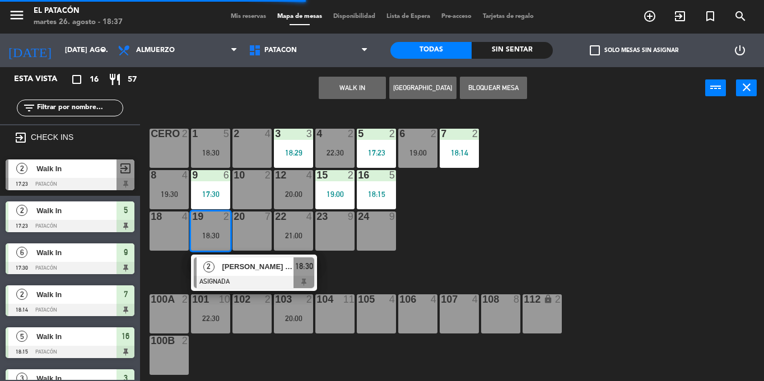
click at [538, 207] on div "1 5 18:30 2 4 3 3 18:29 4 2 22:30 5 2 17:23 6 2 19:00 7 2 18:14 CERO 2 8 4 19:3…" at bounding box center [456, 245] width 616 height 272
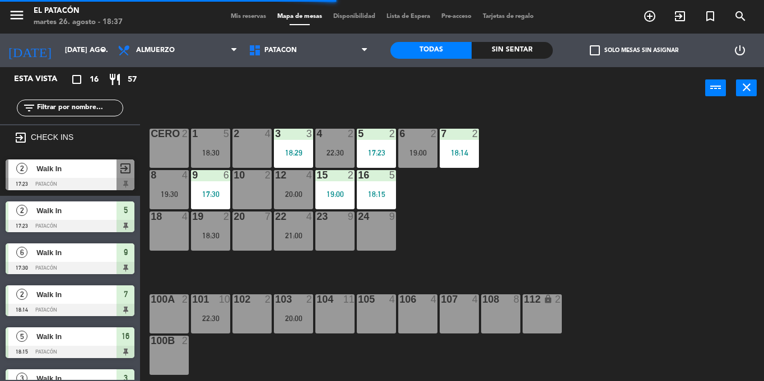
click at [202, 232] on div "18:30" at bounding box center [210, 236] width 39 height 8
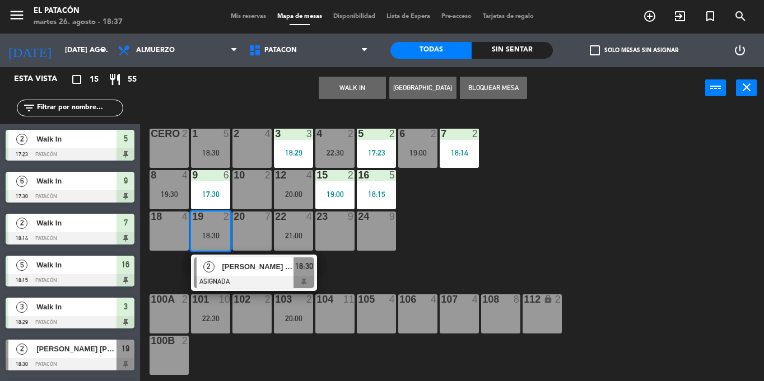
click at [447, 254] on div "1 5 18:30 2 4 3 3 18:29 4 2 22:30 5 2 17:23 6 2 19:00 7 2 18:14 CERO 2 8 4 19:3…" at bounding box center [456, 245] width 616 height 272
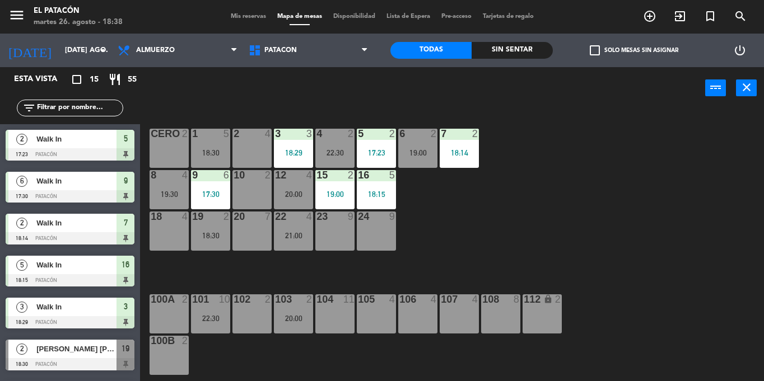
click at [213, 232] on div "18:30" at bounding box center [210, 236] width 39 height 8
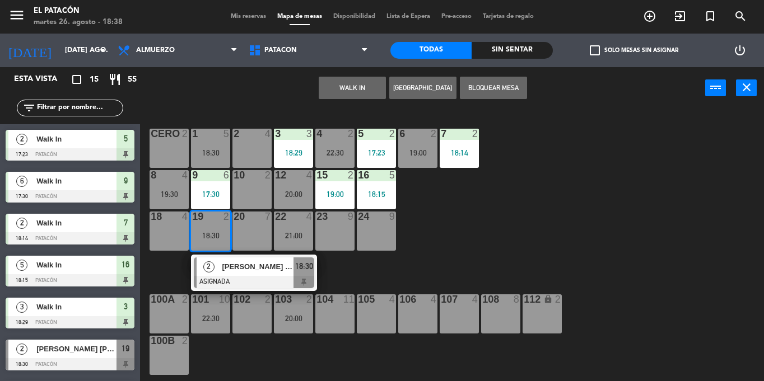
click at [250, 191] on div "10 2" at bounding box center [251, 189] width 39 height 39
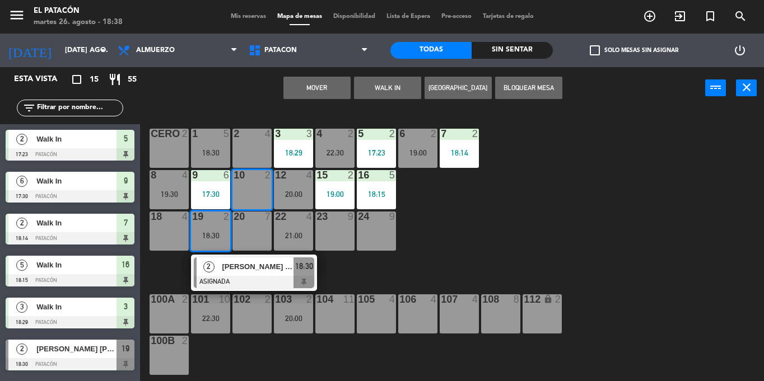
click at [332, 87] on button "Mover" at bounding box center [316, 88] width 67 height 22
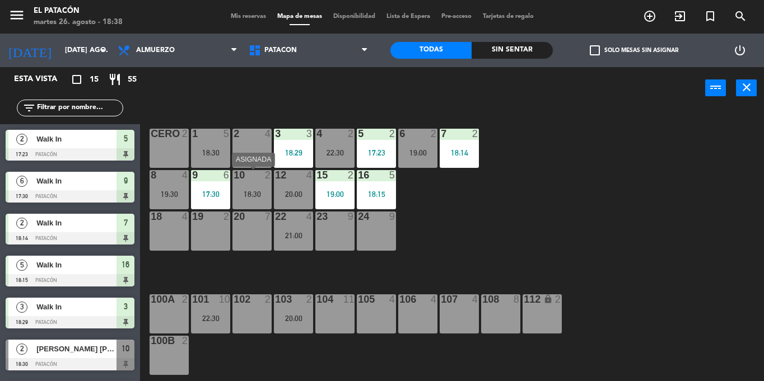
click at [250, 203] on div "10 2 18:30" at bounding box center [251, 189] width 39 height 39
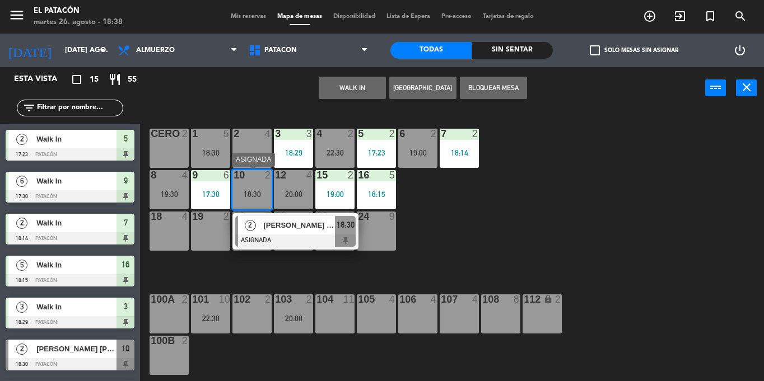
click at [281, 238] on div at bounding box center [295, 241] width 120 height 12
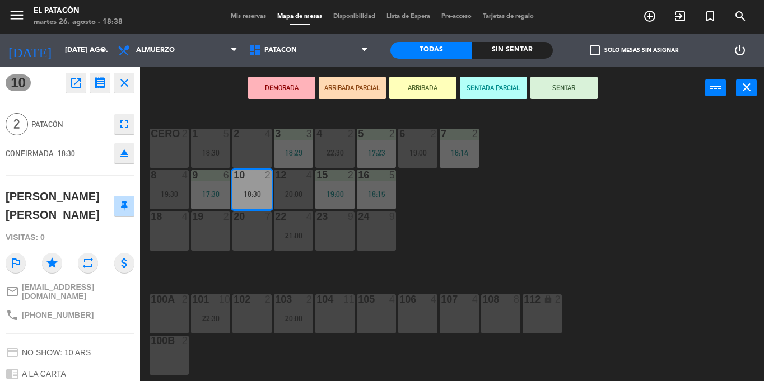
scroll to position [109, 0]
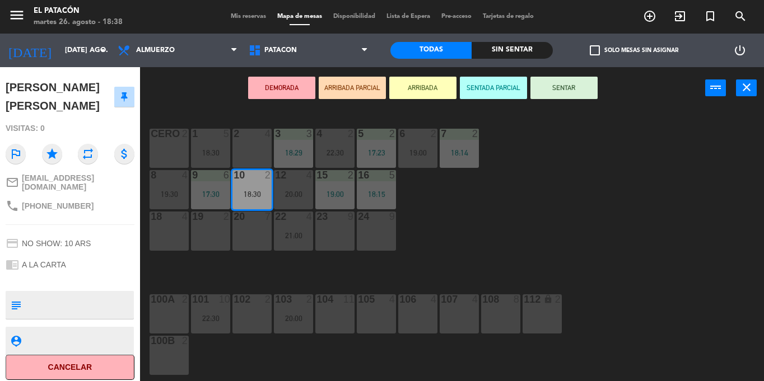
click at [579, 83] on button "SENTAR" at bounding box center [563, 88] width 67 height 22
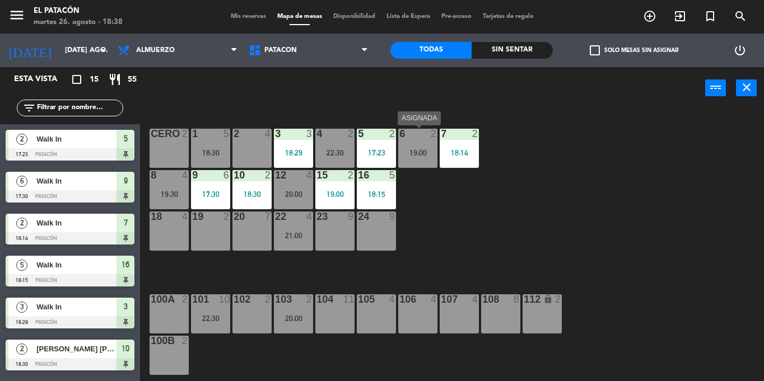
click at [413, 151] on div "19:00" at bounding box center [417, 153] width 39 height 8
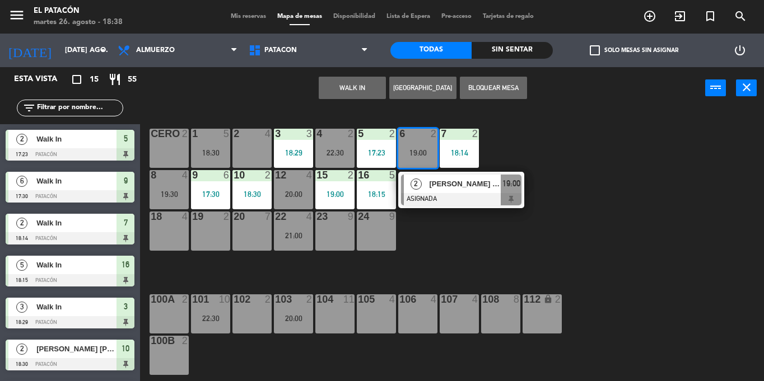
click at [606, 125] on div "1 5 18:30 2 4 3 3 18:29 4 2 22:30 5 2 17:23 6 2 19:00 2 [PERSON_NAME] Frizon AS…" at bounding box center [456, 245] width 616 height 272
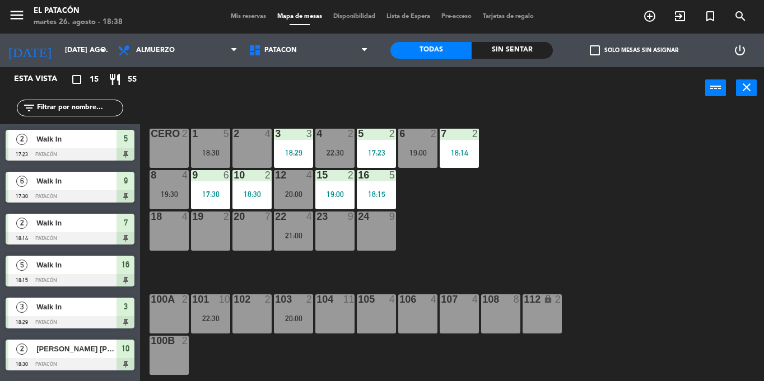
click at [261, 191] on div "18:30" at bounding box center [251, 194] width 39 height 8
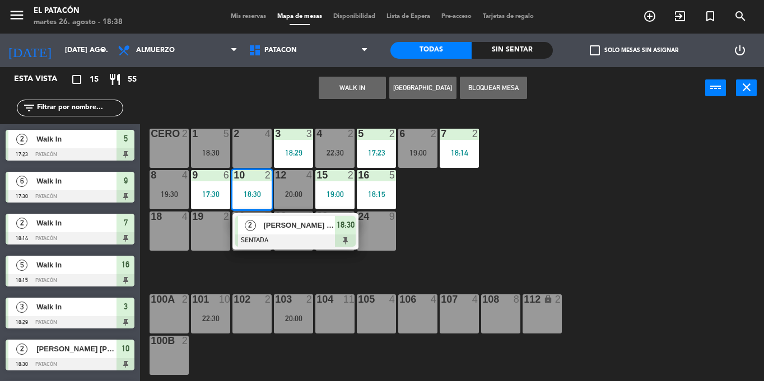
click at [598, 217] on div "1 5 18:30 2 4 3 3 18:29 4 2 22:30 5 2 17:23 6 2 19:00 7 2 18:14 CERO 2 8 4 19:3…" at bounding box center [456, 245] width 616 height 272
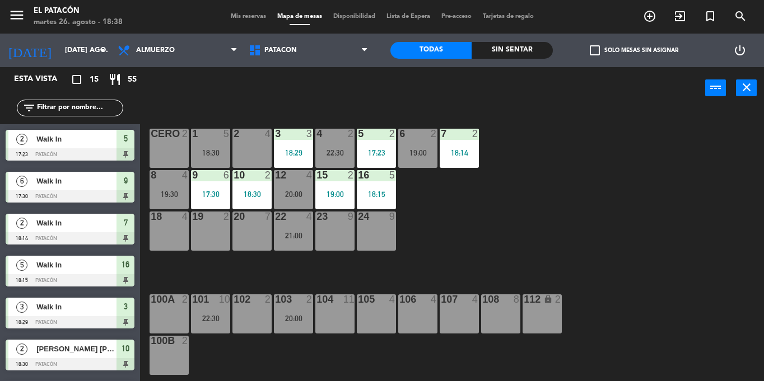
click at [288, 218] on div at bounding box center [293, 217] width 18 height 10
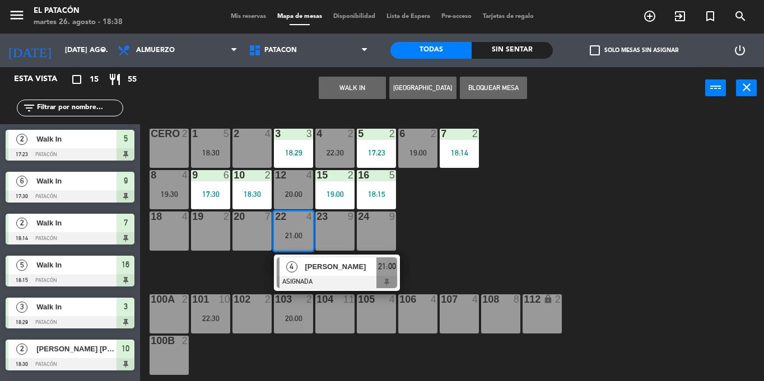
click at [548, 176] on div "1 5 18:30 2 4 3 3 18:29 4 2 22:30 5 2 17:23 6 2 19:00 7 2 18:14 CERO 2 8 4 19:3…" at bounding box center [456, 245] width 616 height 272
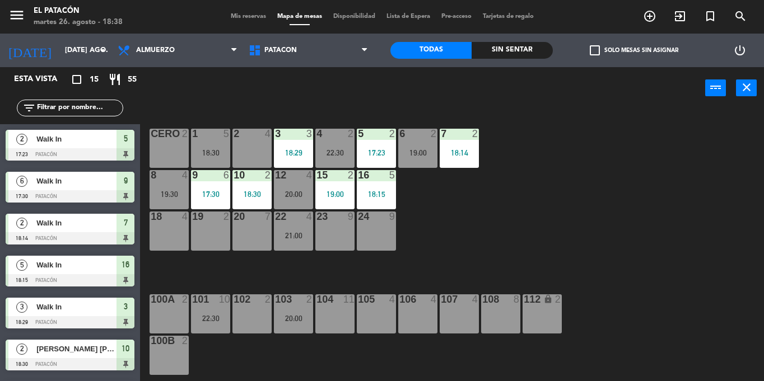
click at [310, 323] on div "103 2 20:00" at bounding box center [293, 314] width 39 height 39
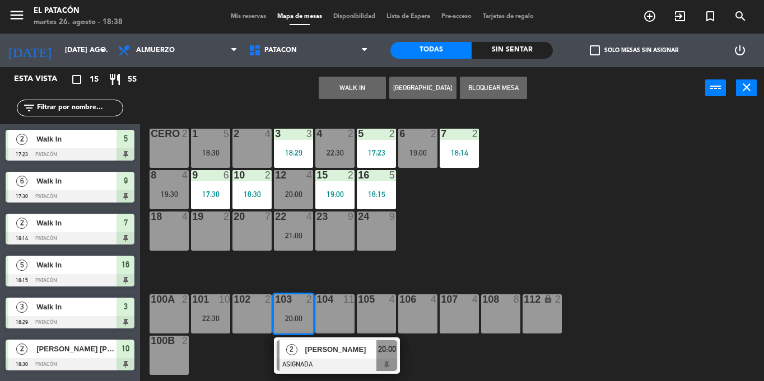
click at [219, 249] on div "19 2" at bounding box center [210, 231] width 39 height 39
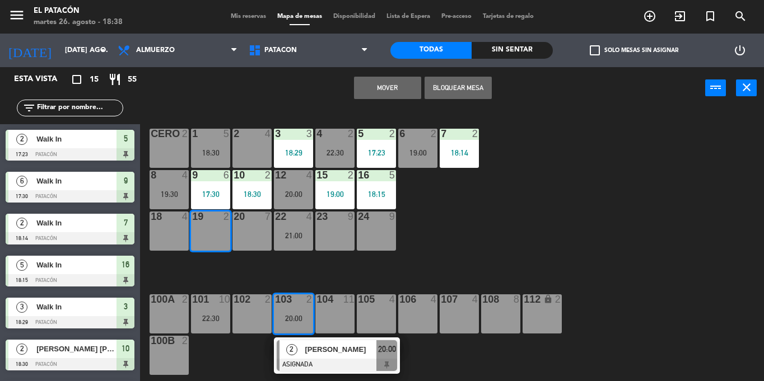
click at [377, 83] on button "Mover" at bounding box center [387, 88] width 67 height 22
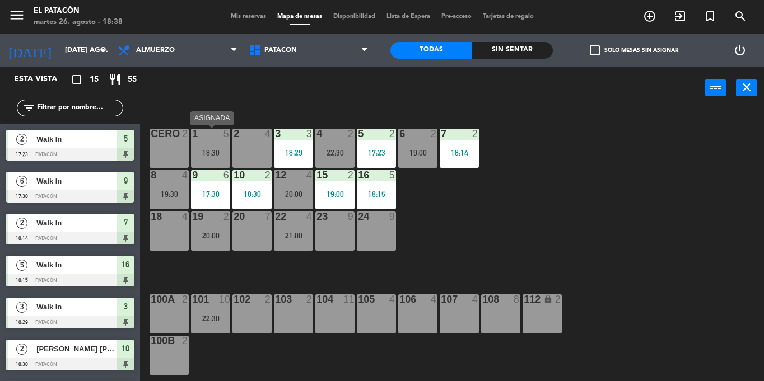
click at [202, 156] on div "18:30" at bounding box center [210, 153] width 39 height 8
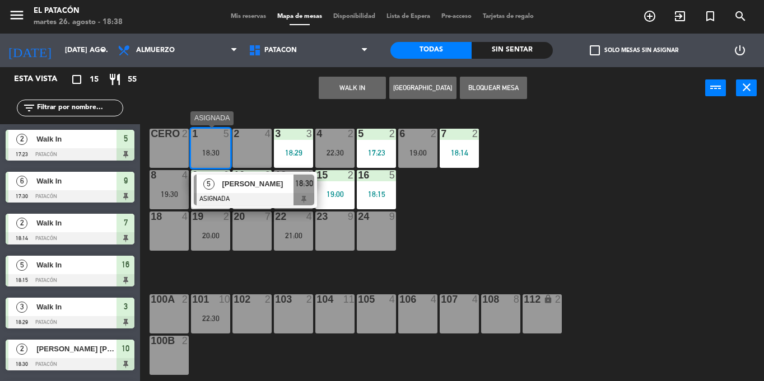
click at [216, 191] on div "5" at bounding box center [209, 184] width 24 height 18
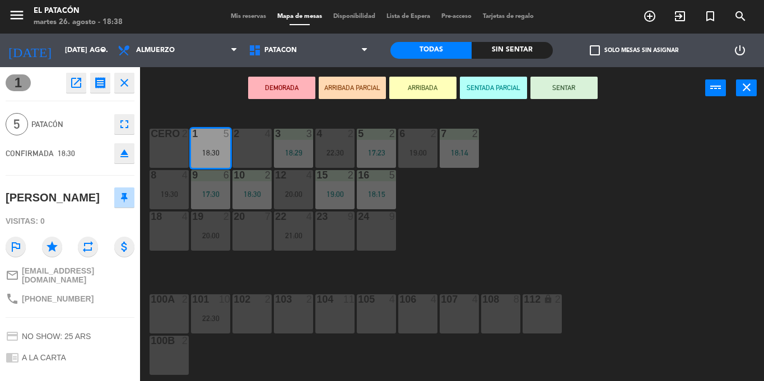
click at [575, 254] on div "1 5 18:30 2 4 3 3 18:29 4 2 22:30 5 2 17:23 6 2 19:00 7 2 18:14 CERO 2 8 4 19:3…" at bounding box center [456, 245] width 616 height 272
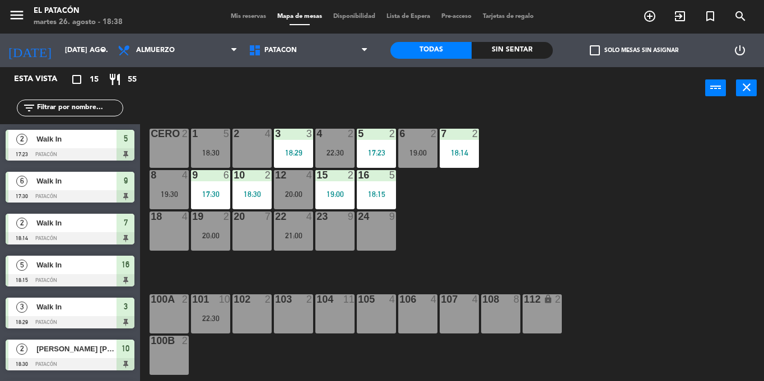
click at [371, 199] on div "16 5 18:15" at bounding box center [376, 189] width 39 height 39
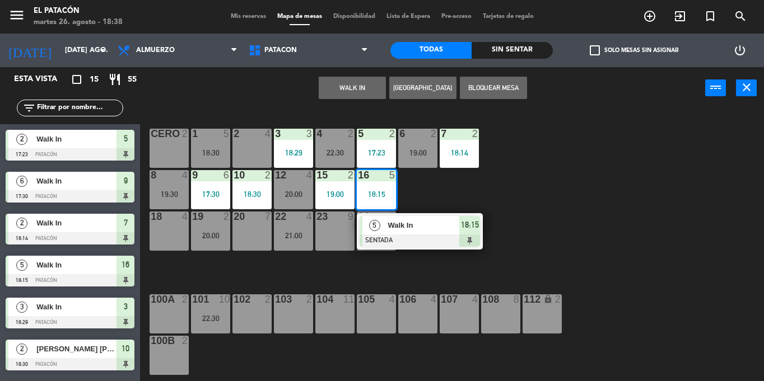
click at [554, 169] on div "1 5 18:30 2 4 3 3 18:29 4 2 22:30 5 2 17:23 6 2 19:00 7 2 18:14 CERO 2 8 4 19:3…" at bounding box center [456, 245] width 616 height 272
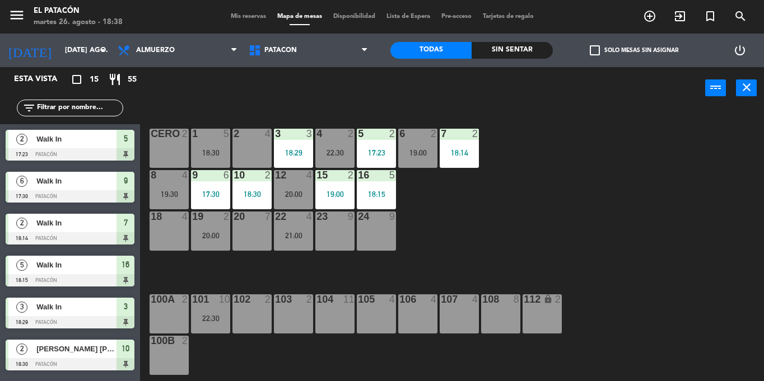
click at [205, 141] on div "1 5 18:30" at bounding box center [210, 148] width 39 height 39
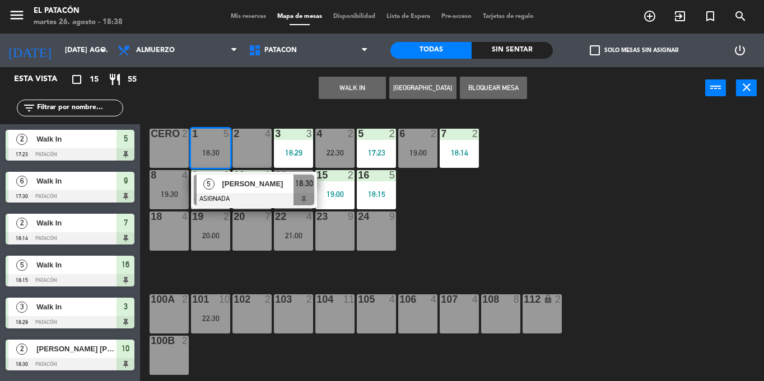
click at [552, 220] on div "1 5 18:30 5 [PERSON_NAME] ASIGNADA 18:30 2 4 3 3 18:29 4 2 22:30 5 2 17:23 6 2 …" at bounding box center [456, 245] width 616 height 272
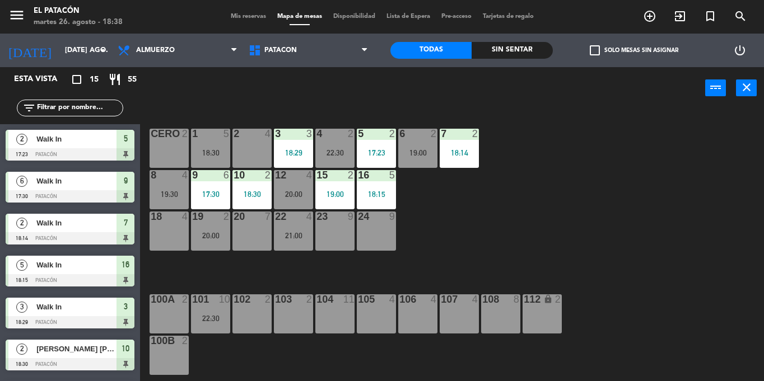
click at [552, 220] on div "1 5 18:30 2 4 3 3 18:29 4 2 22:30 5 2 17:23 6 2 19:00 7 2 18:14 CERO 2 8 4 19:3…" at bounding box center [456, 245] width 616 height 272
click at [216, 156] on div "18:30" at bounding box center [210, 153] width 39 height 8
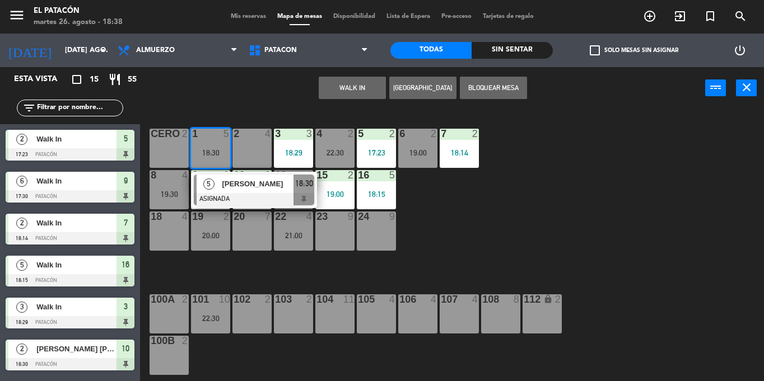
click at [235, 189] on span "[PERSON_NAME]" at bounding box center [258, 184] width 72 height 12
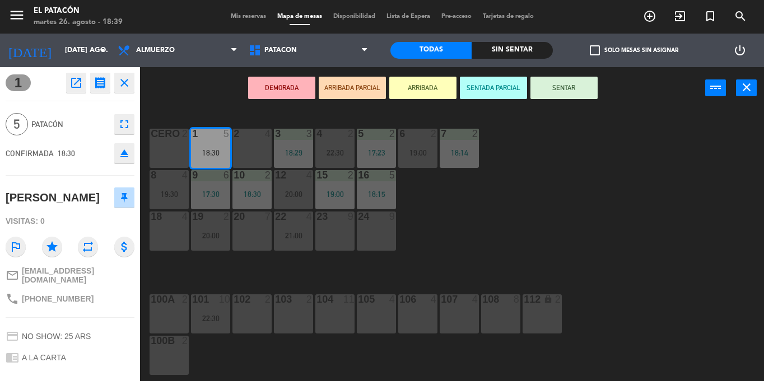
click at [271, 82] on button "DEMORADA" at bounding box center [281, 88] width 67 height 22
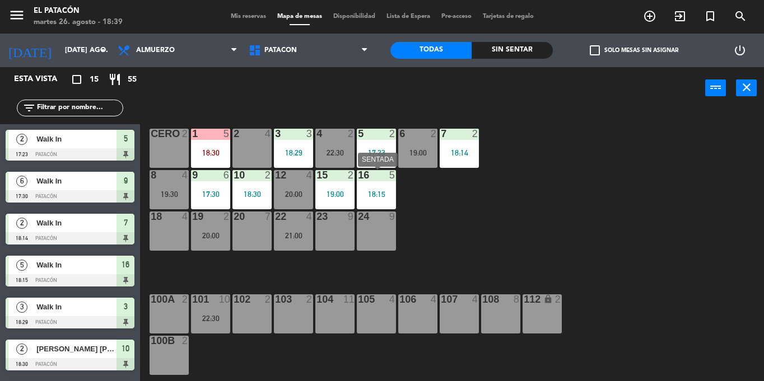
click at [373, 196] on div "18:15" at bounding box center [376, 194] width 39 height 8
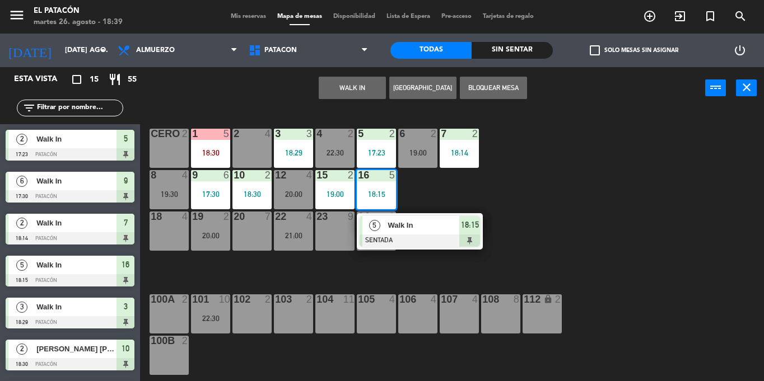
click at [380, 229] on div "5" at bounding box center [374, 225] width 24 height 18
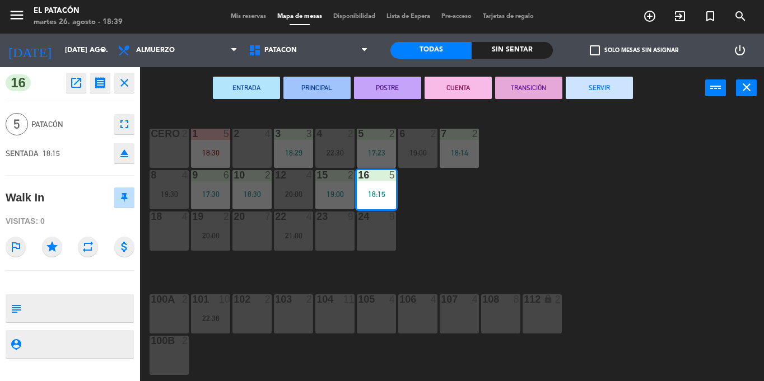
click at [539, 256] on div "1 5 18:30 2 4 3 3 18:29 4 2 22:30 5 2 17:23 6 2 19:00 7 2 18:14 CERO 2 8 4 19:3…" at bounding box center [456, 245] width 616 height 272
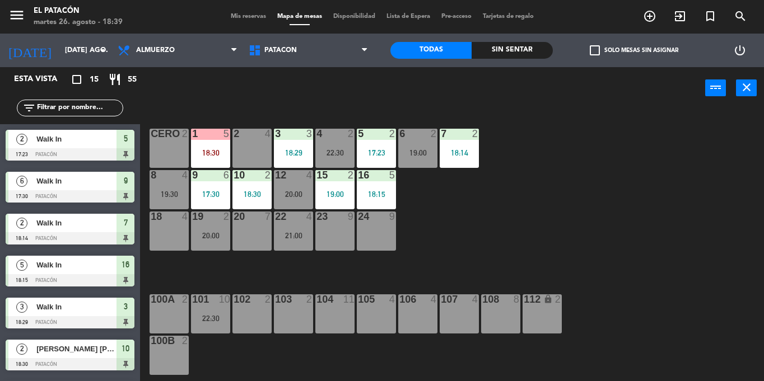
click at [210, 139] on div at bounding box center [210, 134] width 18 height 10
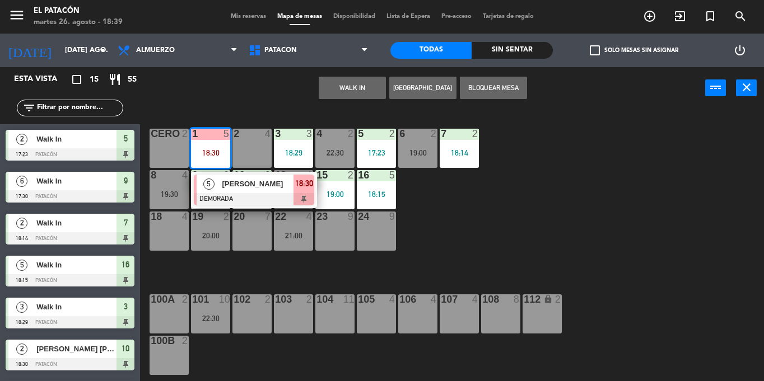
click at [230, 193] on div at bounding box center [254, 199] width 120 height 12
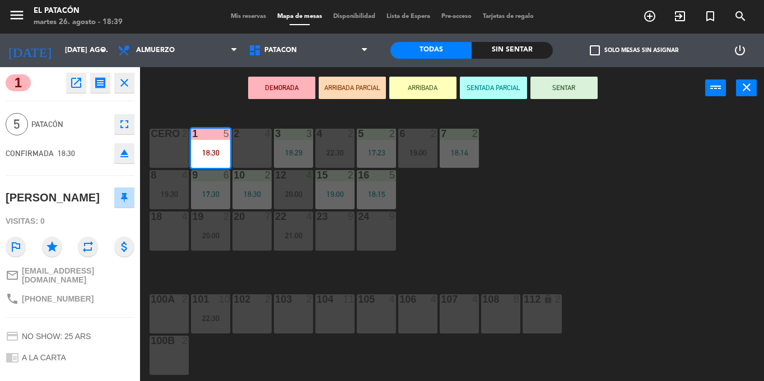
scroll to position [93, 0]
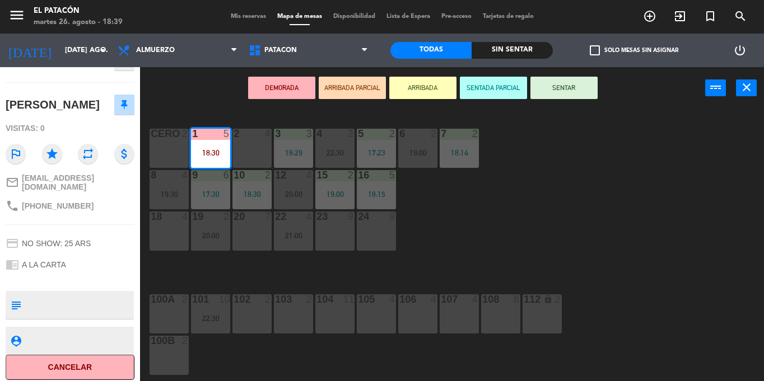
click at [546, 233] on div "1 5 18:30 2 4 3 3 18:29 4 2 22:30 5 2 17:23 6 2 19:00 7 2 18:14 CERO 2 8 4 19:3…" at bounding box center [456, 245] width 616 height 272
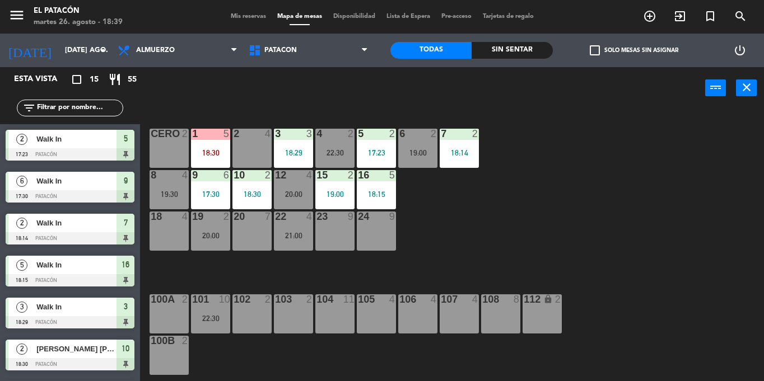
scroll to position [0, 0]
click at [427, 160] on div "6 2 19:00" at bounding box center [417, 148] width 39 height 39
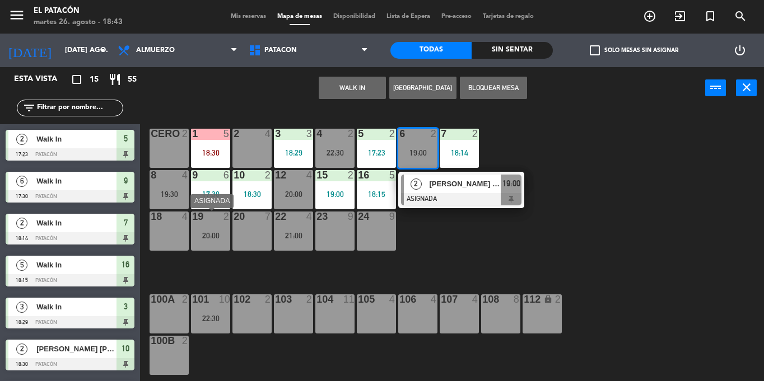
click at [221, 235] on div "20:00" at bounding box center [210, 236] width 39 height 8
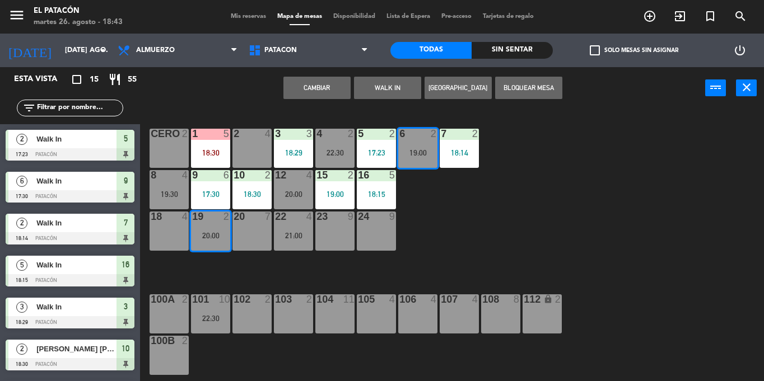
click at [339, 90] on button "Cambiar" at bounding box center [316, 88] width 67 height 22
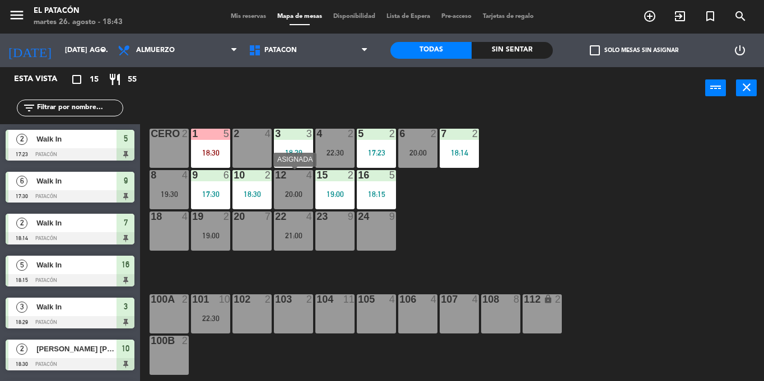
click at [301, 182] on div "12 4 20:00" at bounding box center [293, 189] width 39 height 39
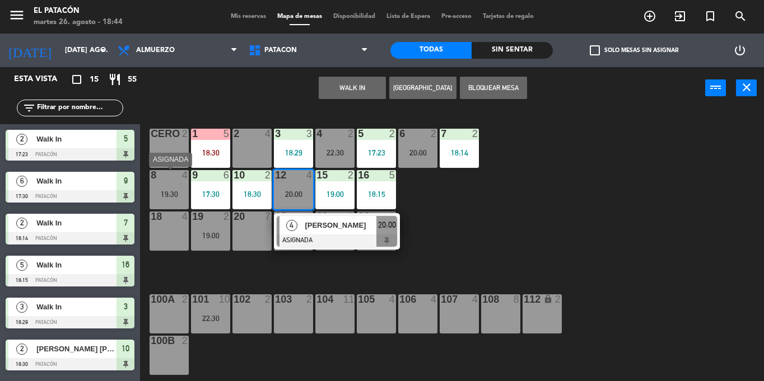
click at [172, 199] on div "8 4 19:30" at bounding box center [168, 189] width 39 height 39
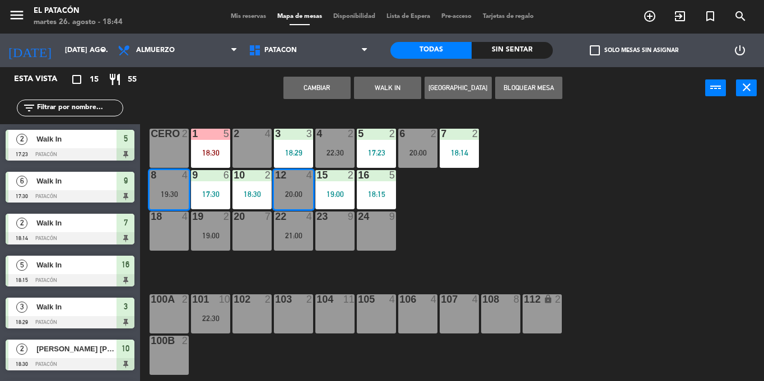
drag, startPoint x: 315, startPoint y: 80, endPoint x: 327, endPoint y: 116, distance: 37.7
click at [327, 116] on div "Cambiar WALK IN [GEOGRAPHIC_DATA] Bloquear Mesa power_input close 1 5 18:30 2 4…" at bounding box center [382, 224] width 764 height 314
click at [321, 83] on button "Cambiar" at bounding box center [316, 88] width 67 height 22
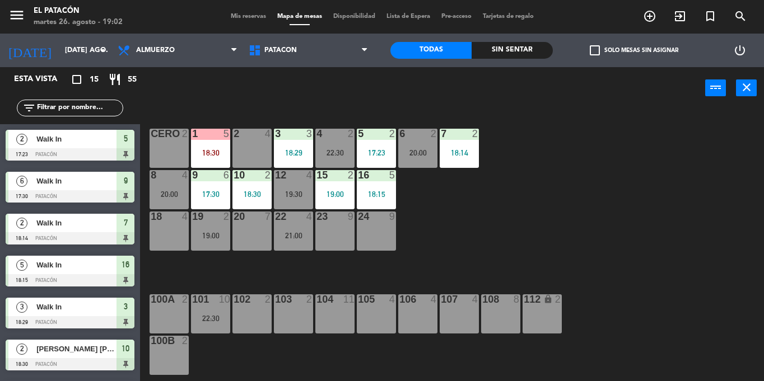
click at [193, 221] on div "19" at bounding box center [192, 217] width 1 height 10
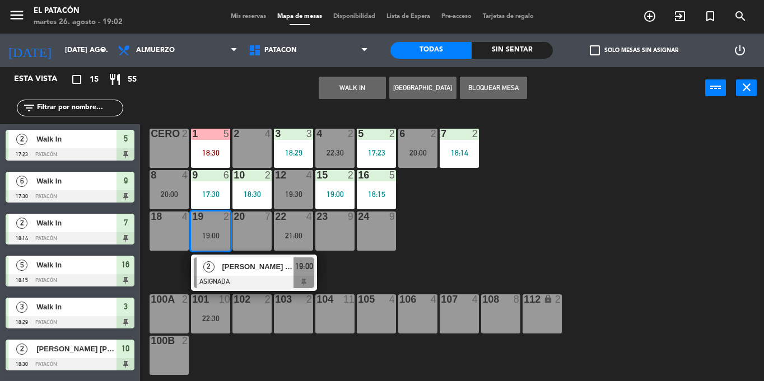
click at [249, 269] on div "2 [PERSON_NAME] Frizon ASIGNADA 19:00" at bounding box center [254, 273] width 143 height 36
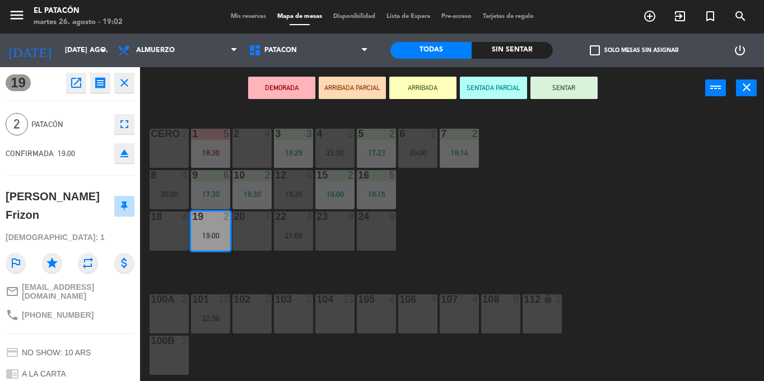
click at [570, 91] on button "SENTAR" at bounding box center [563, 88] width 67 height 22
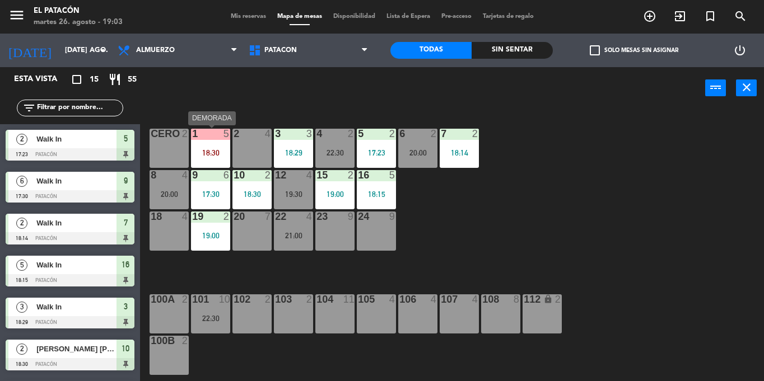
click at [204, 153] on div "18:30" at bounding box center [210, 153] width 39 height 8
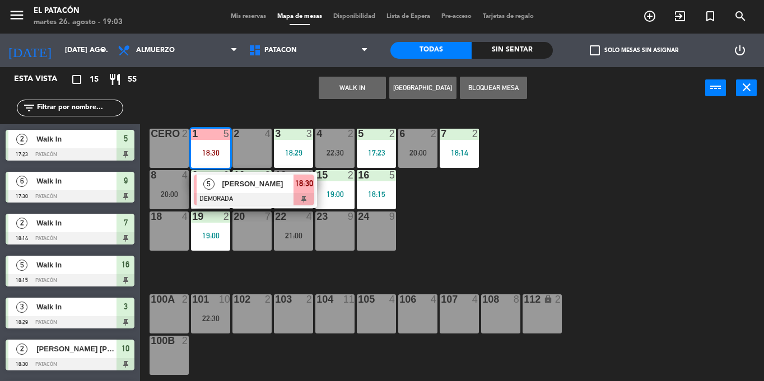
click at [223, 195] on div at bounding box center [254, 199] width 120 height 12
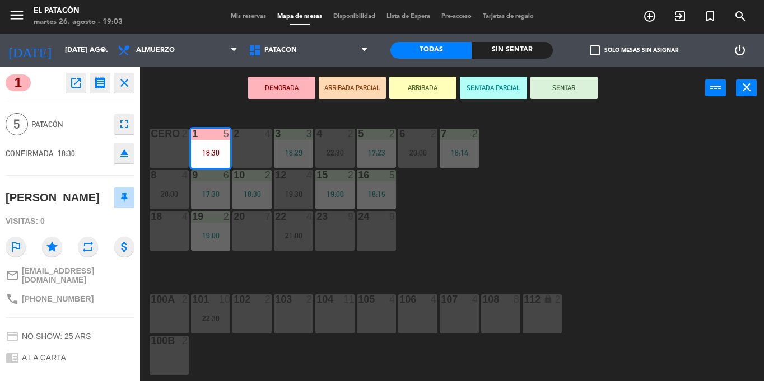
click at [128, 156] on icon "eject" at bounding box center [124, 153] width 13 height 13
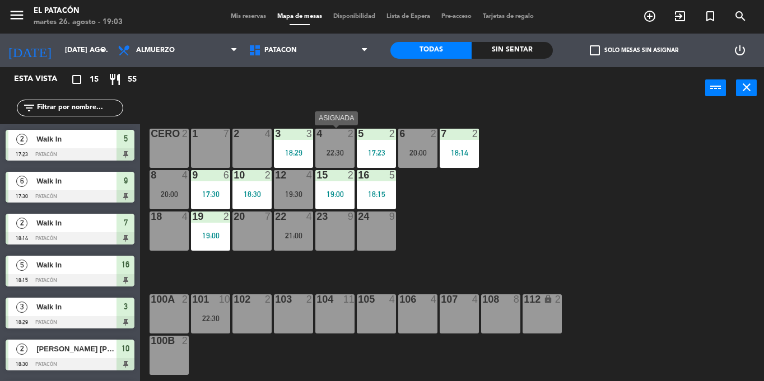
click at [328, 151] on div "22:30" at bounding box center [334, 153] width 39 height 8
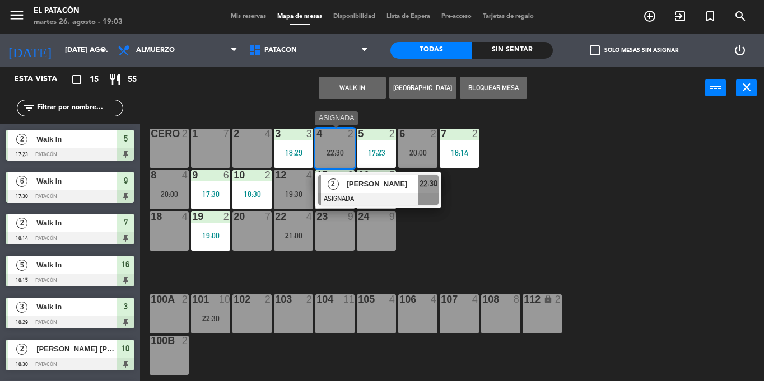
click at [344, 179] on div "2" at bounding box center [333, 184] width 24 height 18
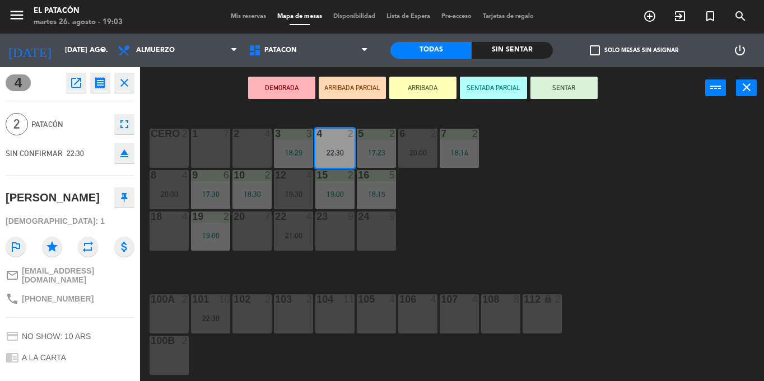
click at [284, 324] on div "103 2" at bounding box center [293, 314] width 39 height 39
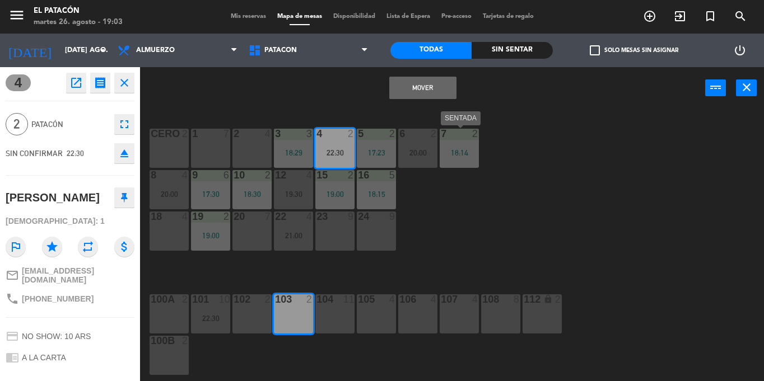
click at [490, 246] on div "1 7 2 4 3 3 18:29 4 2 22:30 5 2 17:23 6 2 20:00 7 2 18:14 CERO 2 8 4 20:00 9 6 …" at bounding box center [456, 245] width 616 height 272
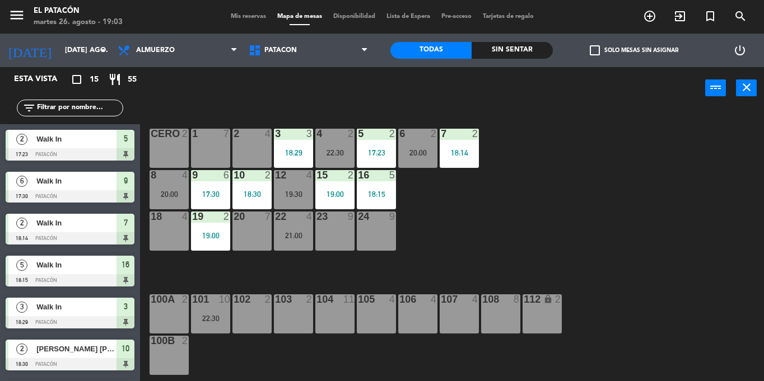
scroll to position [183, 0]
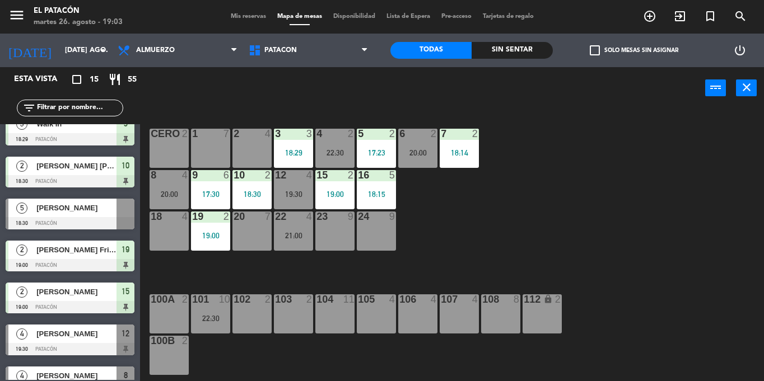
click at [330, 139] on div "4 2" at bounding box center [334, 134] width 39 height 11
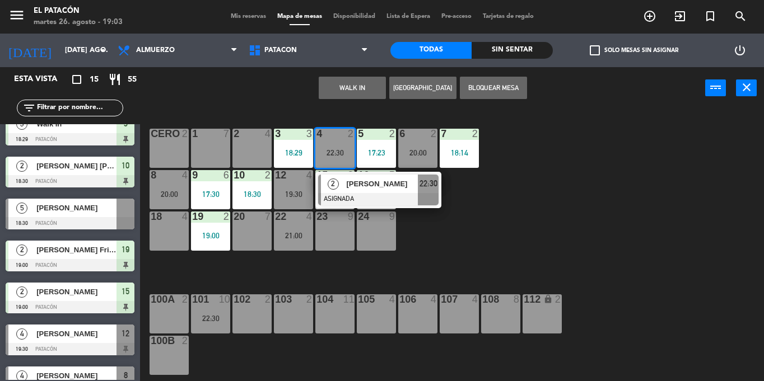
click at [338, 194] on div at bounding box center [378, 199] width 120 height 12
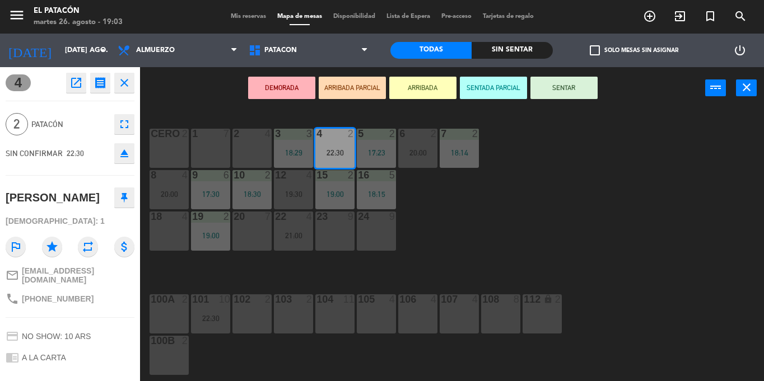
drag, startPoint x: 257, startPoint y: 198, endPoint x: 267, endPoint y: 198, distance: 10.1
click at [267, 198] on div "18:30" at bounding box center [251, 194] width 39 height 8
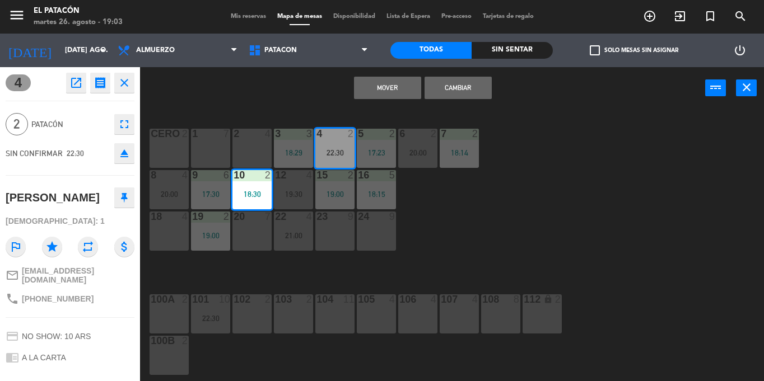
click at [401, 90] on button "Mover" at bounding box center [387, 88] width 67 height 22
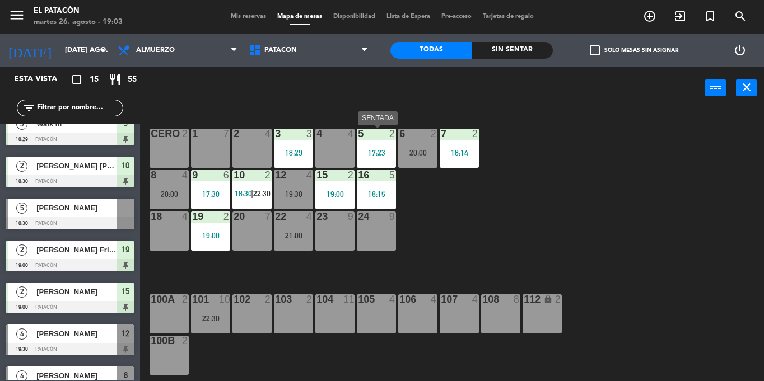
click at [375, 149] on div "17:23" at bounding box center [376, 153] width 39 height 8
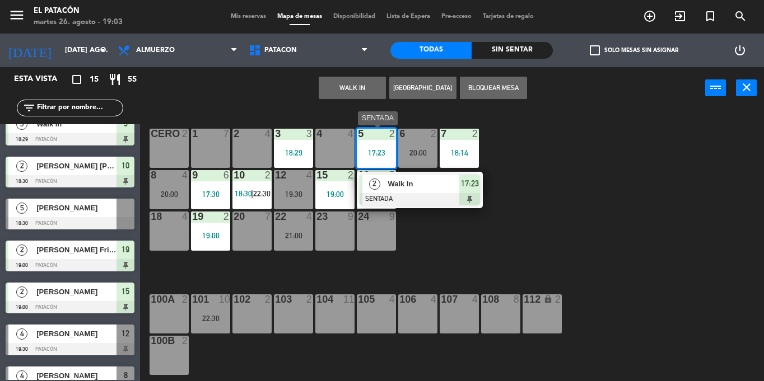
click at [385, 184] on div "2" at bounding box center [374, 184] width 24 height 18
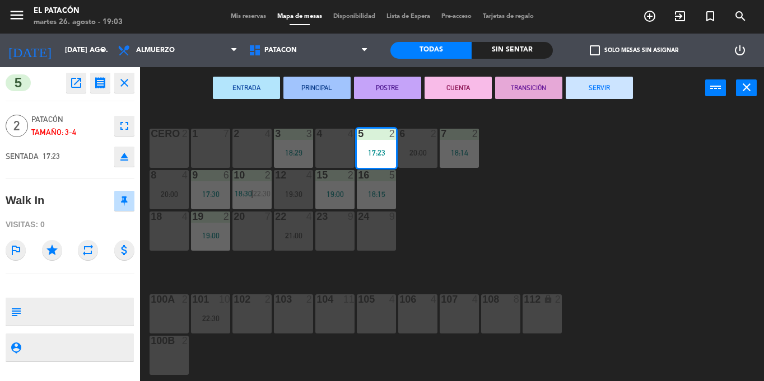
click at [608, 85] on button "SERVIR" at bounding box center [599, 88] width 67 height 22
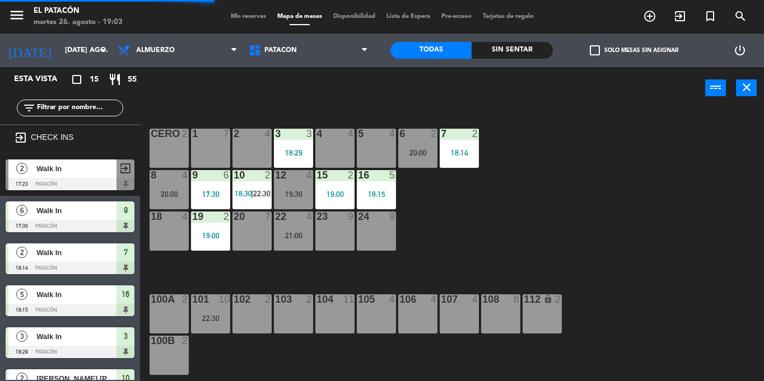
click at [292, 195] on div "19:30" at bounding box center [293, 194] width 39 height 8
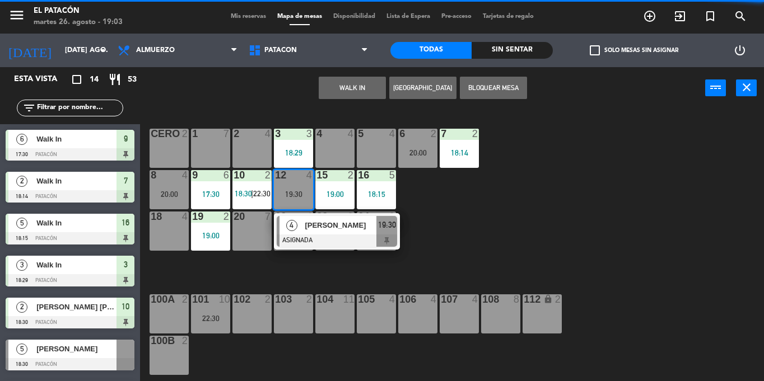
click at [377, 162] on div "5 4" at bounding box center [376, 148] width 39 height 39
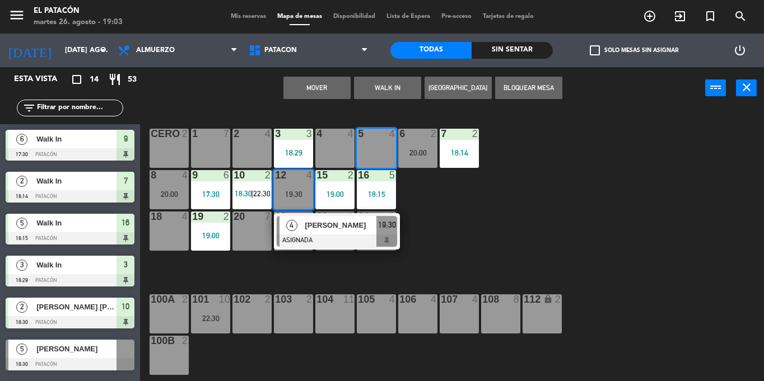
click at [328, 86] on button "Mover" at bounding box center [316, 88] width 67 height 22
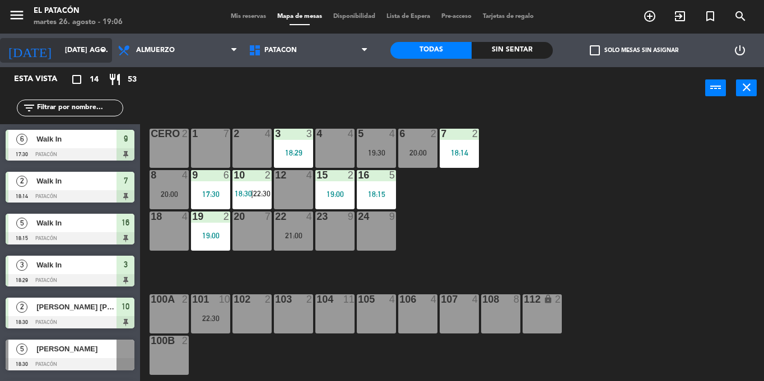
click at [59, 50] on input "[DATE] ago." at bounding box center [106, 50] width 95 height 19
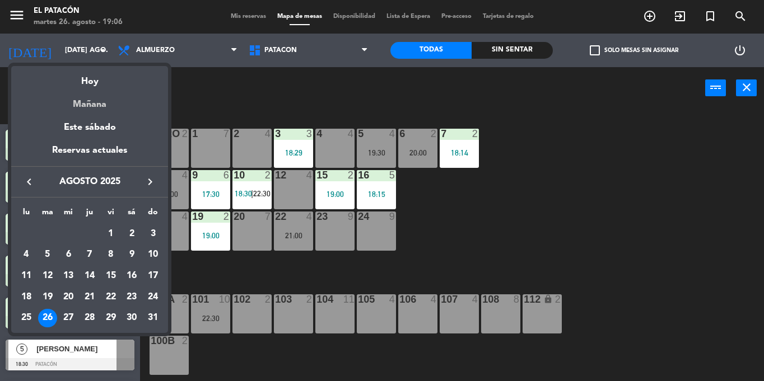
click at [85, 104] on div "Mañana" at bounding box center [89, 100] width 157 height 23
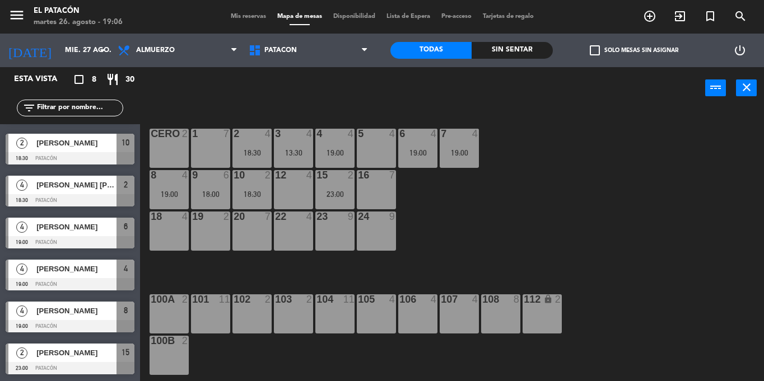
scroll to position [0, 0]
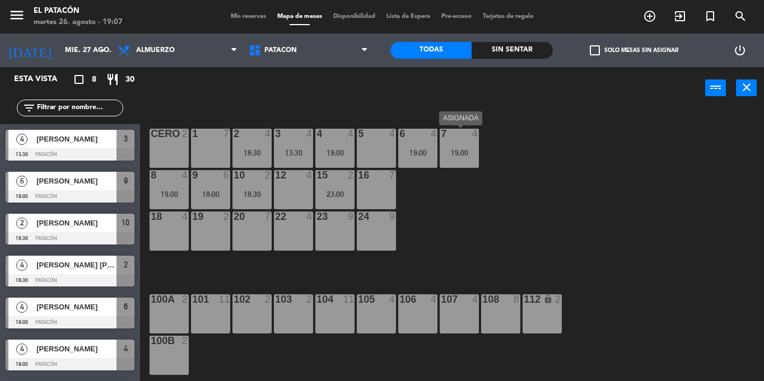
click at [453, 152] on div "19:00" at bounding box center [459, 153] width 39 height 8
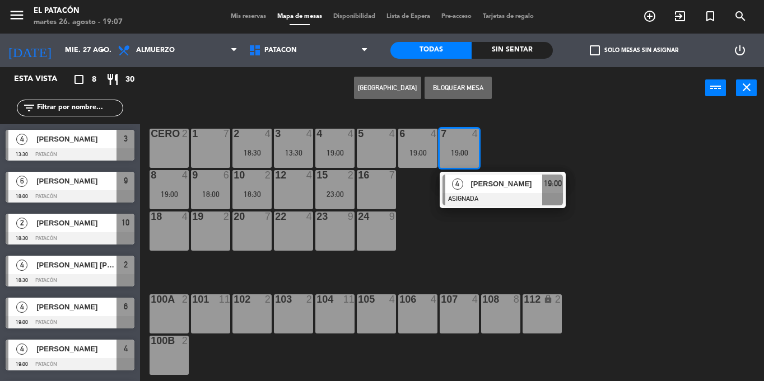
click at [291, 189] on div "12 4" at bounding box center [293, 189] width 39 height 39
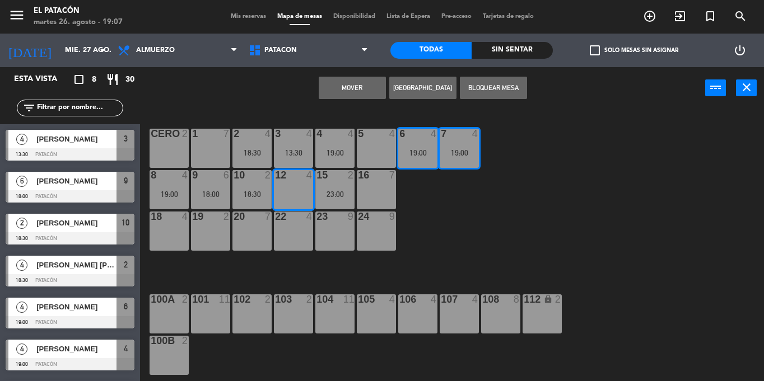
click at [361, 88] on button "Mover" at bounding box center [352, 88] width 67 height 22
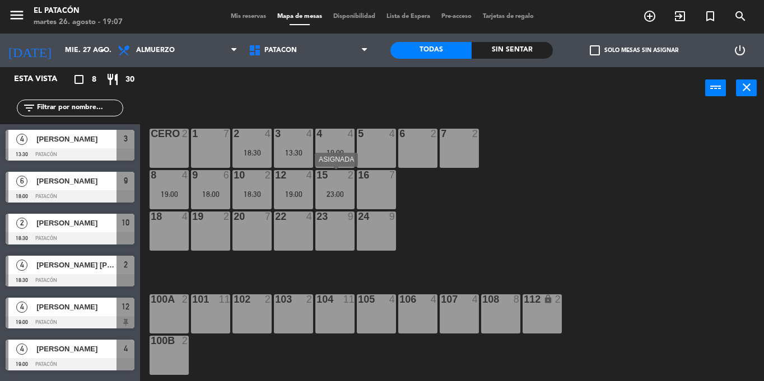
click at [343, 186] on div "15 2 23:00" at bounding box center [334, 189] width 39 height 39
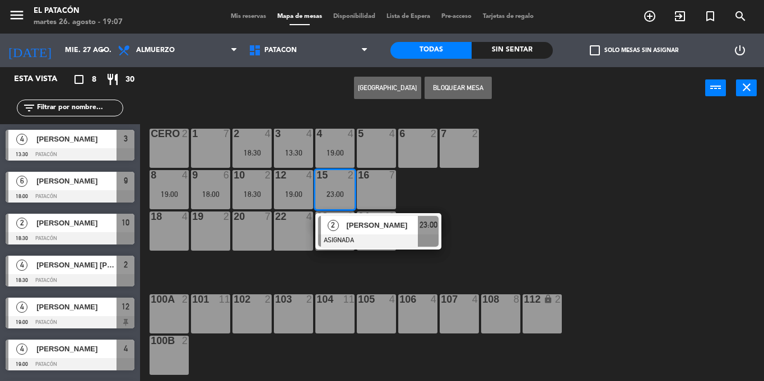
click at [486, 185] on div "1 7 2 4 18:30 3 4 13:30 4 4 19:00 5 4 6 2 7 2 CERO 2 8 4 19:00 9 6 18:00 10 2 1…" at bounding box center [456, 245] width 616 height 272
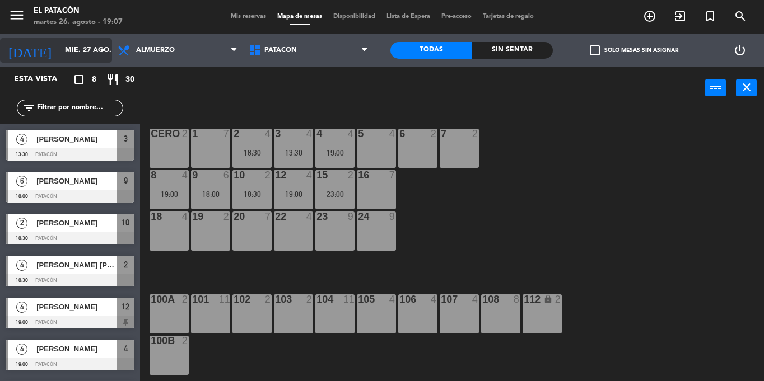
click at [68, 55] on input "mié. 27 ago." at bounding box center [106, 50] width 95 height 19
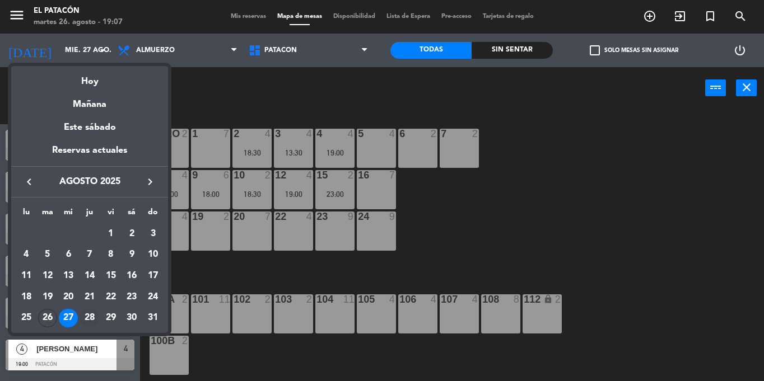
click at [88, 315] on div "28" at bounding box center [89, 318] width 19 height 19
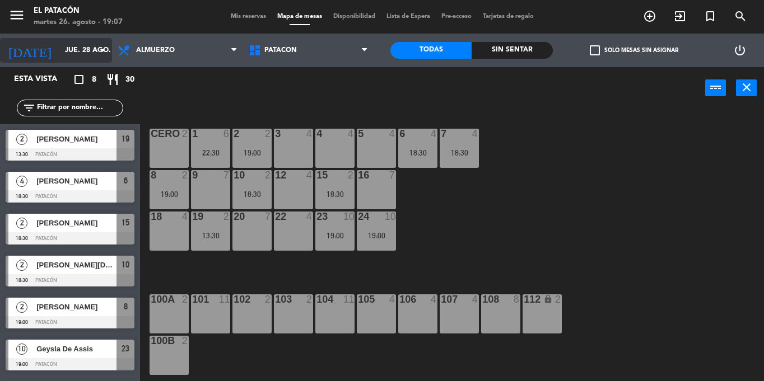
click at [85, 45] on input "jue. 28 ago." at bounding box center [106, 50] width 95 height 19
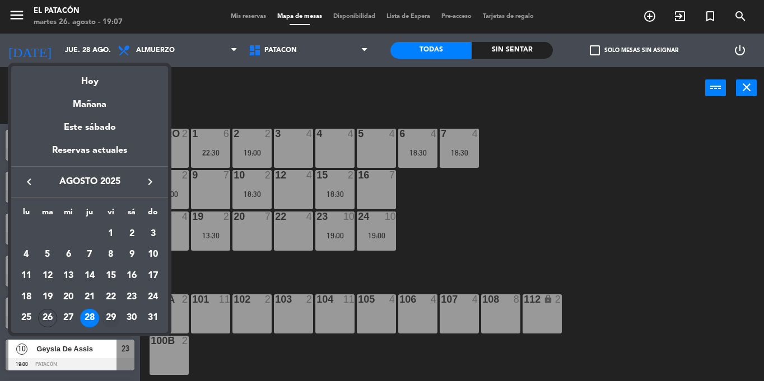
click at [113, 313] on div "29" at bounding box center [110, 318] width 19 height 19
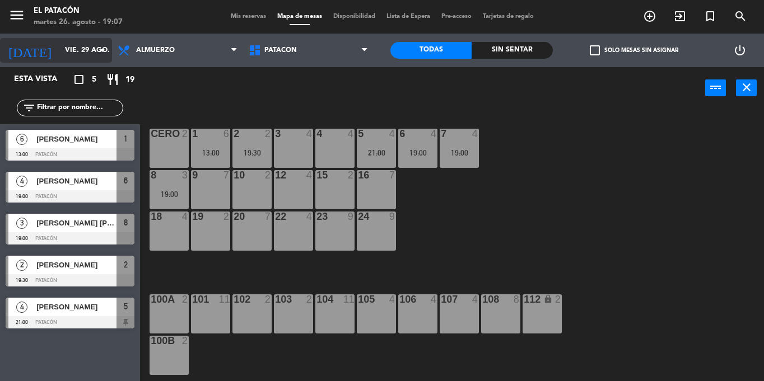
click at [59, 56] on input "vie. 29 ago." at bounding box center [106, 50] width 95 height 19
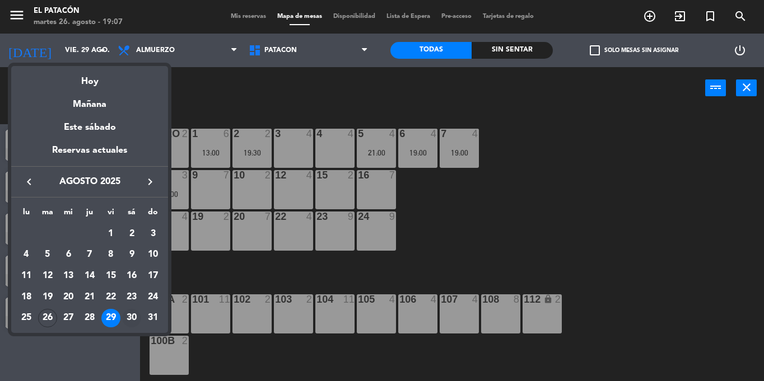
click at [131, 319] on div "30" at bounding box center [131, 318] width 19 height 19
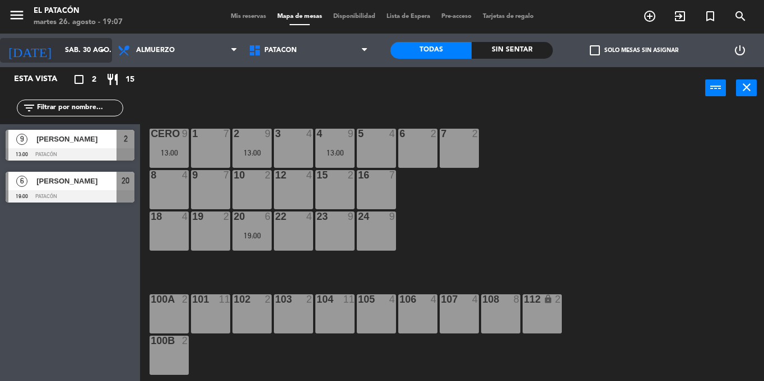
click at [85, 55] on input "sáb. 30 ago." at bounding box center [106, 50] width 95 height 19
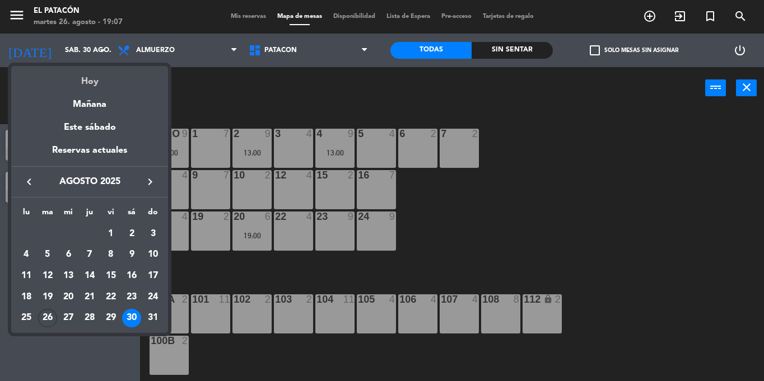
click at [95, 84] on div "Hoy" at bounding box center [89, 77] width 157 height 23
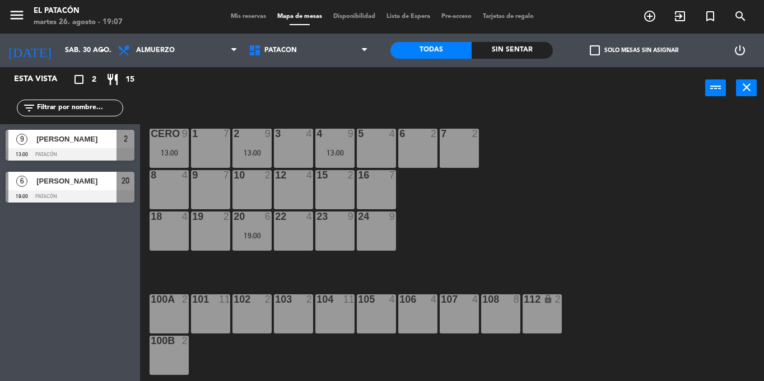
type input "[DATE] ago."
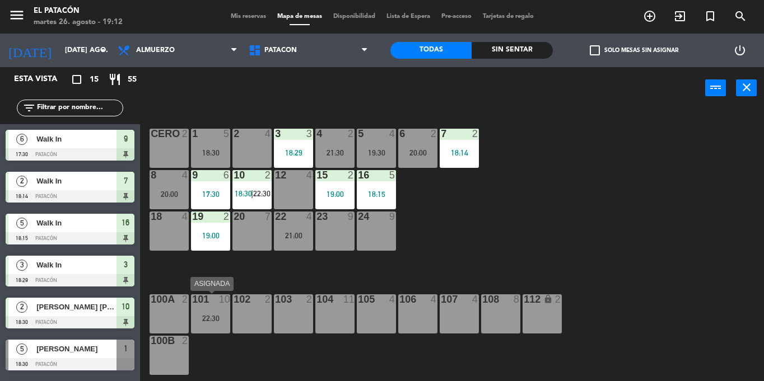
click at [210, 325] on div "101 10 22:30" at bounding box center [210, 314] width 39 height 39
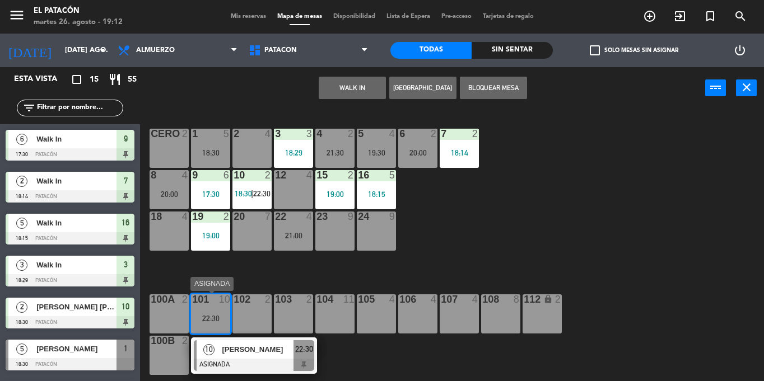
click at [256, 348] on span "[PERSON_NAME]" at bounding box center [258, 350] width 72 height 12
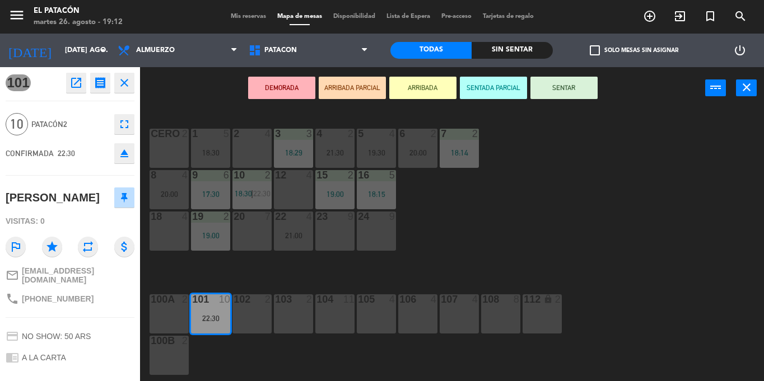
click at [414, 274] on div "1 5 18:30 2 4 3 3 18:29 4 2 21:30 5 4 19:30 6 2 20:00 7 2 18:14 CERO 2 8 4 20:0…" at bounding box center [456, 245] width 616 height 272
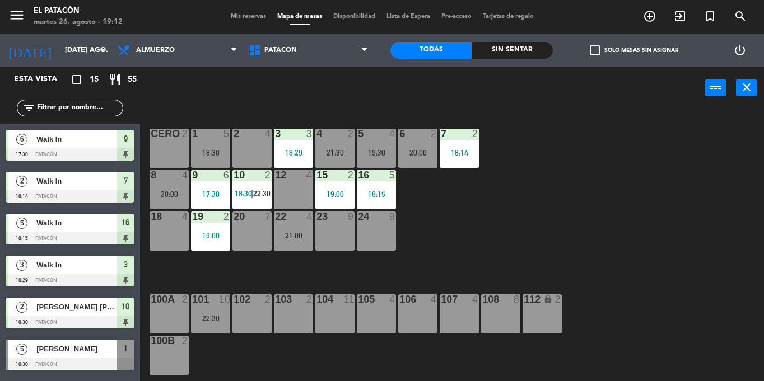
scroll to position [141, 0]
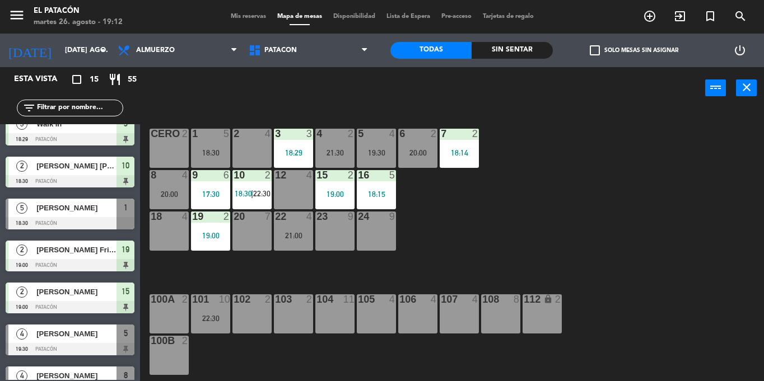
click at [209, 323] on div "101 10 22:30" at bounding box center [210, 314] width 39 height 39
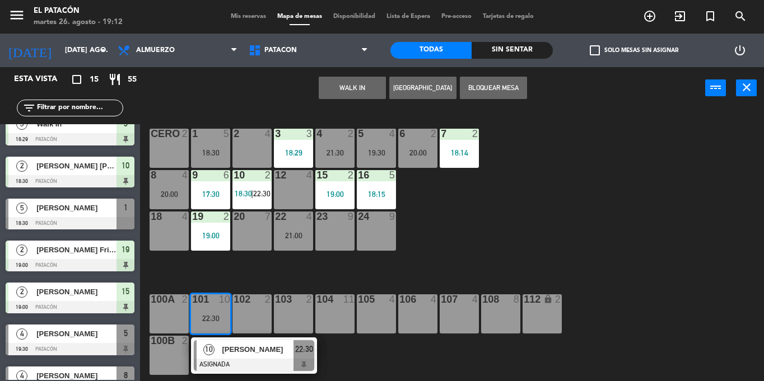
click at [235, 361] on div at bounding box center [254, 365] width 120 height 12
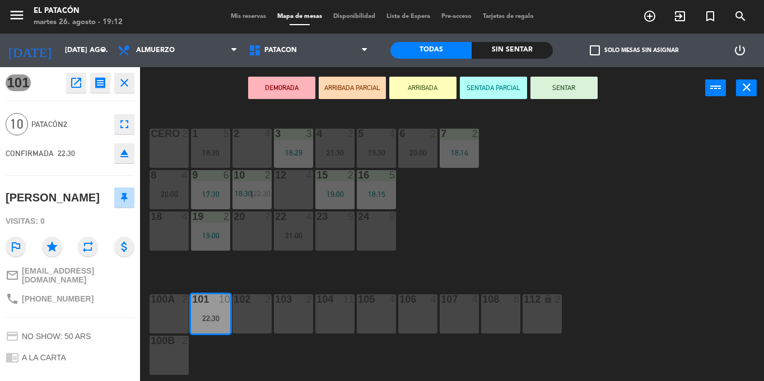
scroll to position [93, 0]
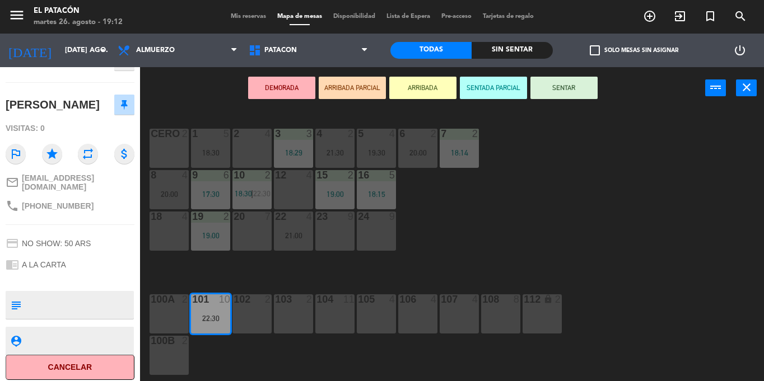
click at [448, 216] on div "1 5 18:30 2 4 3 3 18:29 4 2 21:30 5 4 19:30 6 2 20:00 7 2 18:14 CERO 2 8 4 20:0…" at bounding box center [456, 245] width 616 height 272
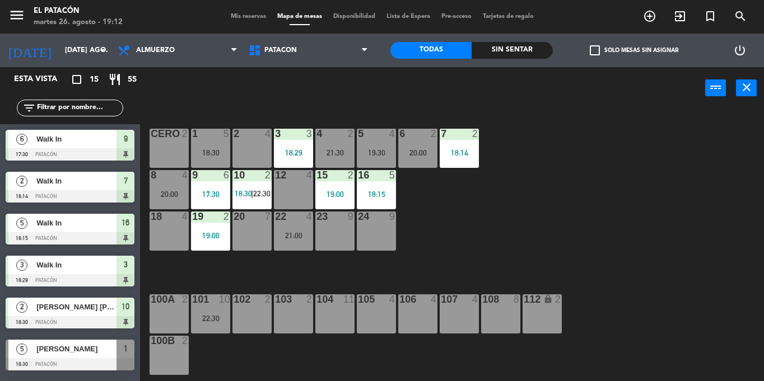
scroll to position [141, 0]
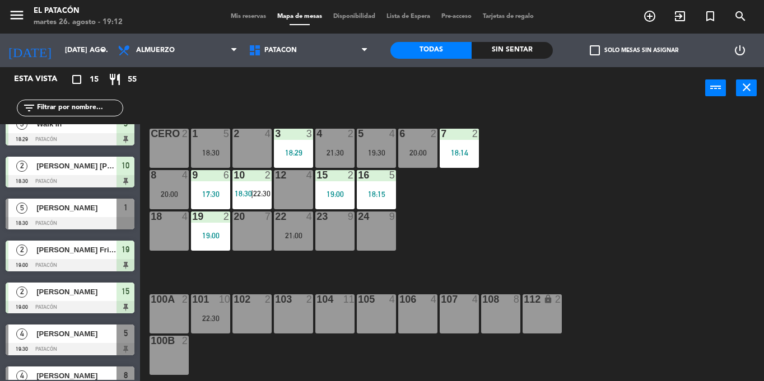
click at [212, 325] on div "101 10 22:30" at bounding box center [210, 314] width 39 height 39
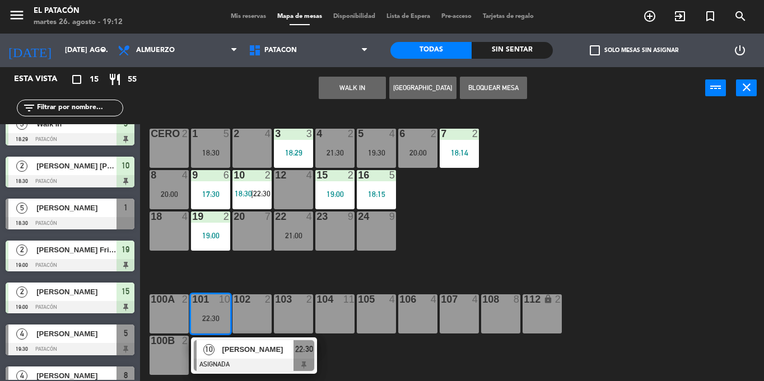
click at [642, 236] on div "1 5 18:30 2 4 3 3 18:29 4 2 21:30 5 4 19:30 6 2 20:00 7 2 18:14 CERO 2 8 4 20:0…" at bounding box center [456, 245] width 616 height 272
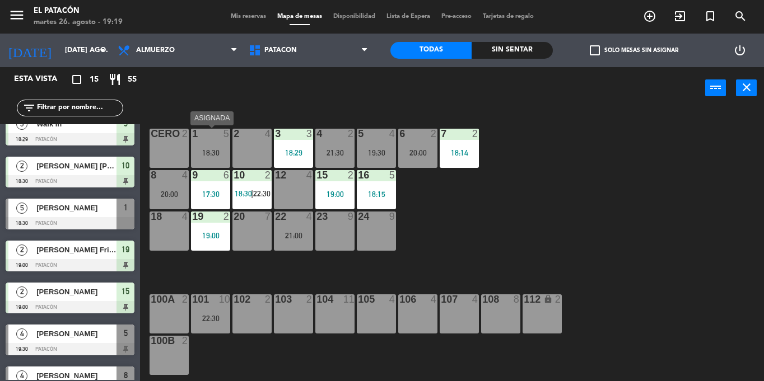
click at [210, 139] on div "1 5" at bounding box center [210, 134] width 39 height 11
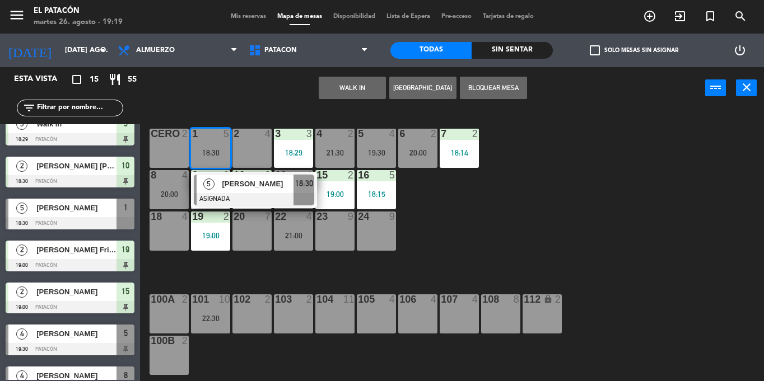
click at [235, 207] on div "5 [PERSON_NAME] ASIGNADA 18:30" at bounding box center [254, 190] width 126 height 36
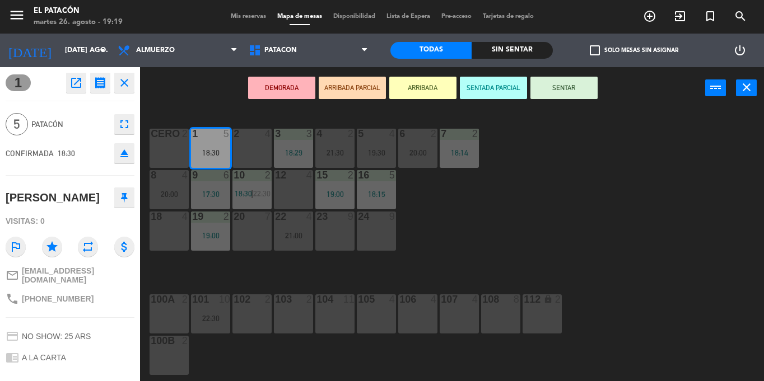
click at [119, 155] on icon "eject" at bounding box center [124, 153] width 13 height 13
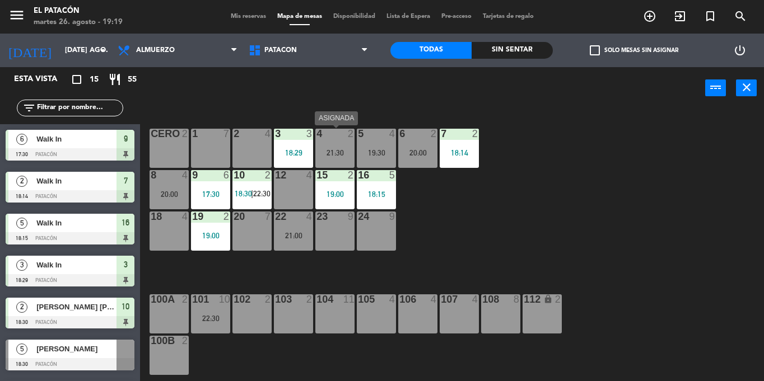
click at [325, 149] on div "21:30" at bounding box center [334, 153] width 39 height 8
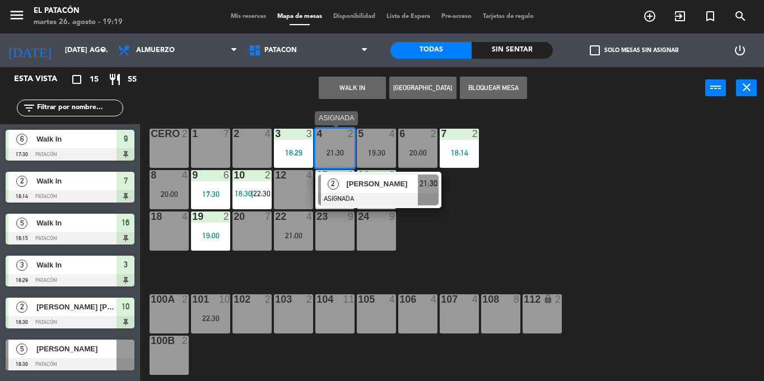
click at [390, 186] on span "[PERSON_NAME]" at bounding box center [382, 184] width 72 height 12
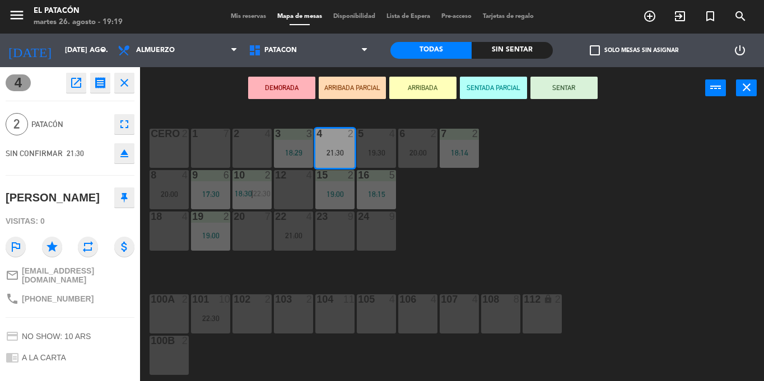
click at [499, 255] on div "1 7 2 4 3 3 18:29 4 2 21:30 5 4 19:30 6 2 20:00 7 2 18:14 CERO 2 8 4 20:00 9 6 …" at bounding box center [456, 245] width 616 height 272
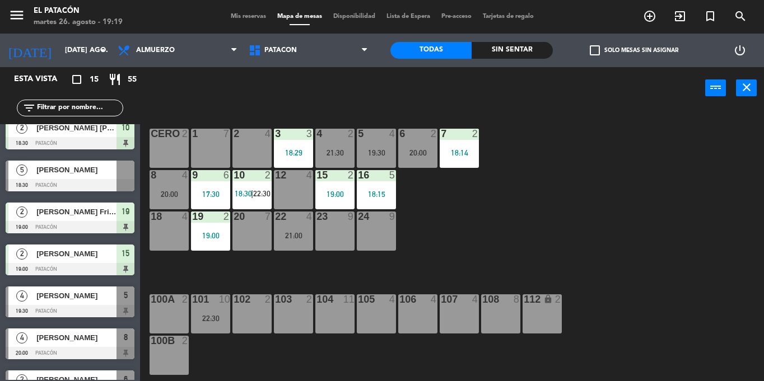
scroll to position [0, 0]
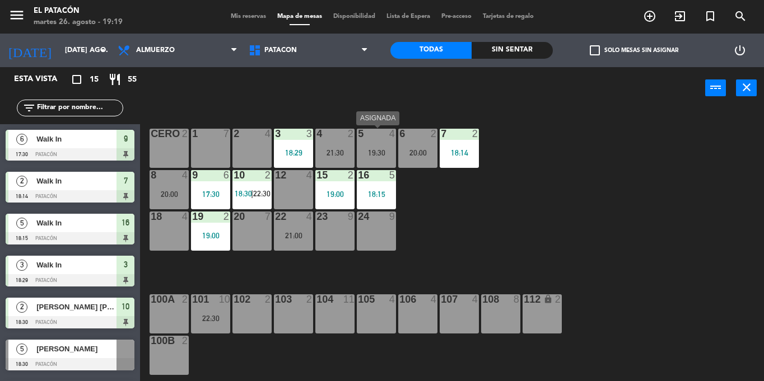
click at [379, 156] on div "19:30" at bounding box center [376, 153] width 39 height 8
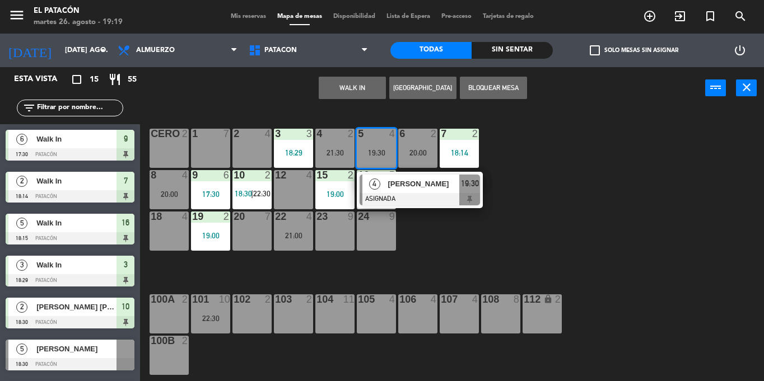
click at [282, 186] on div "12 4" at bounding box center [293, 189] width 39 height 39
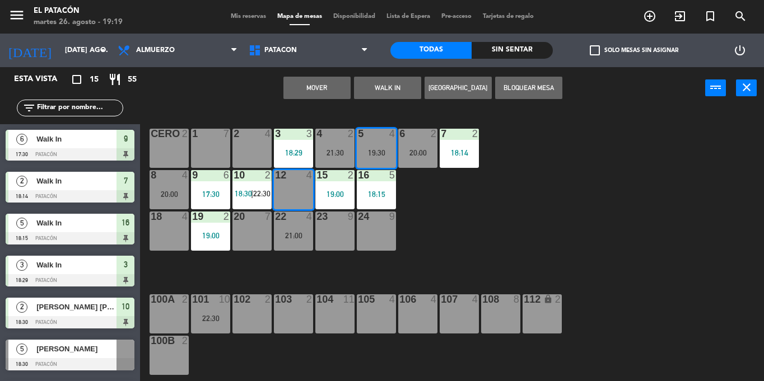
click at [324, 88] on button "Mover" at bounding box center [316, 88] width 67 height 22
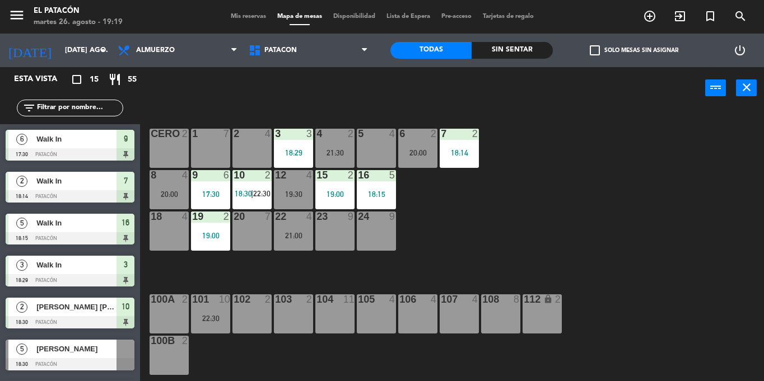
click at [170, 198] on div "20:00" at bounding box center [168, 194] width 39 height 8
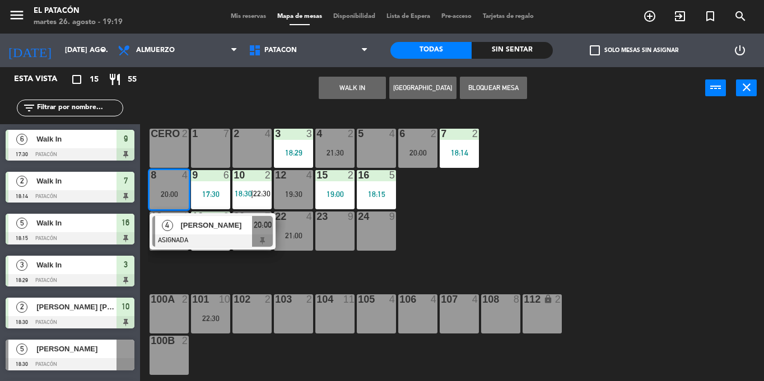
click at [372, 148] on div "5 4" at bounding box center [376, 148] width 39 height 39
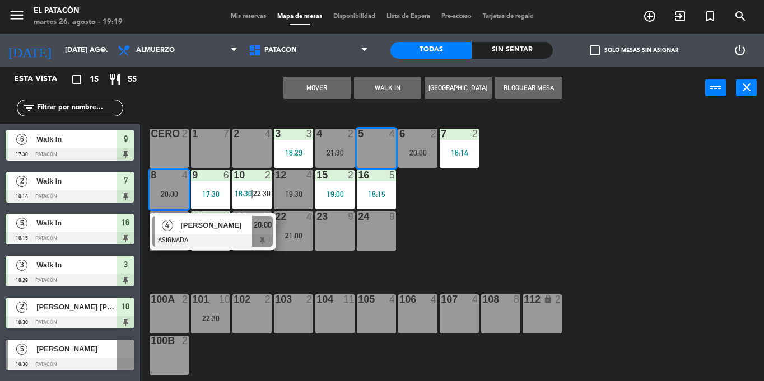
click at [322, 81] on button "Mover" at bounding box center [316, 88] width 67 height 22
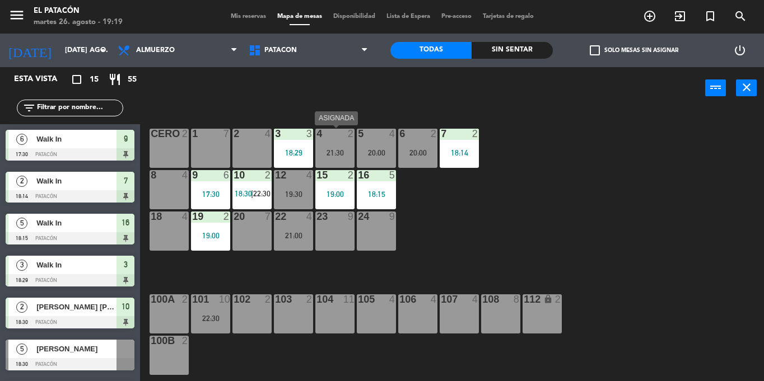
click at [351, 149] on div "21:30" at bounding box center [334, 153] width 39 height 8
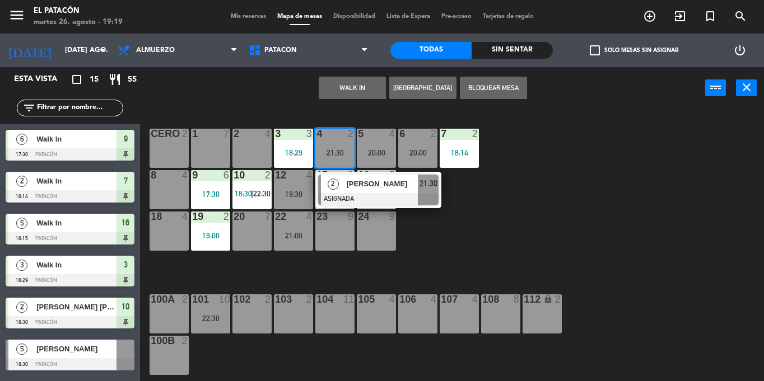
click at [435, 264] on div "1 7 2 4 3 3 18:29 4 2 21:30 2 [PERSON_NAME] ASIGNADA 21:30 5 4 20:00 6 2 20:00 …" at bounding box center [456, 245] width 616 height 272
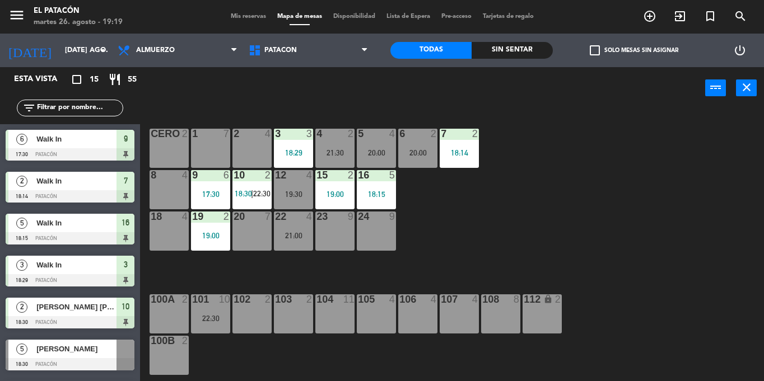
click at [338, 156] on div "21:30" at bounding box center [334, 153] width 39 height 8
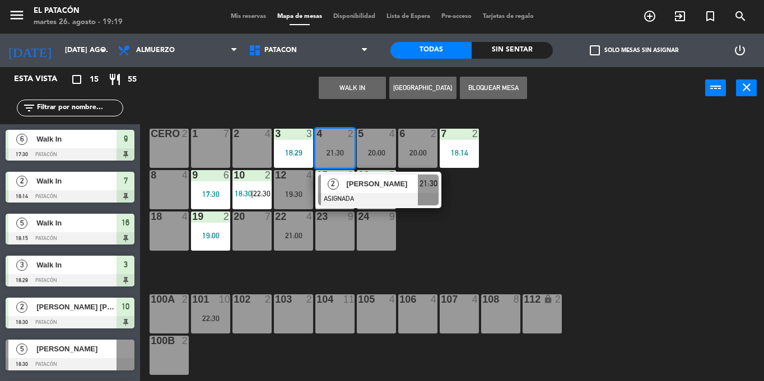
click at [179, 191] on div "8 4" at bounding box center [168, 189] width 39 height 39
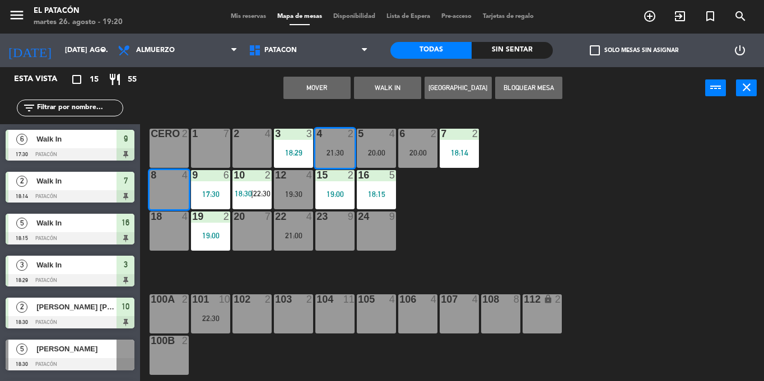
click at [314, 87] on button "Mover" at bounding box center [316, 88] width 67 height 22
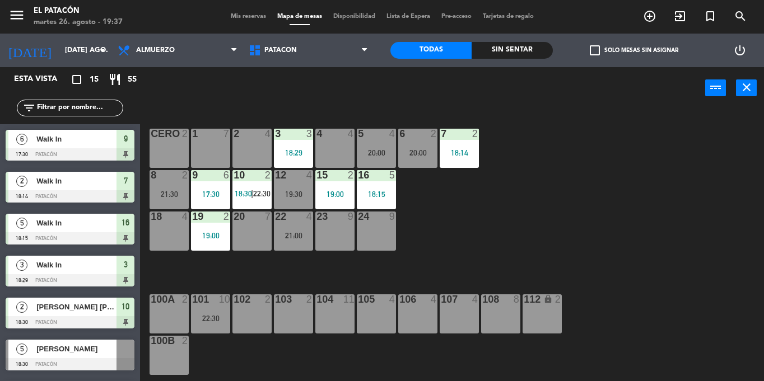
click at [61, 105] on input "text" at bounding box center [79, 108] width 87 height 12
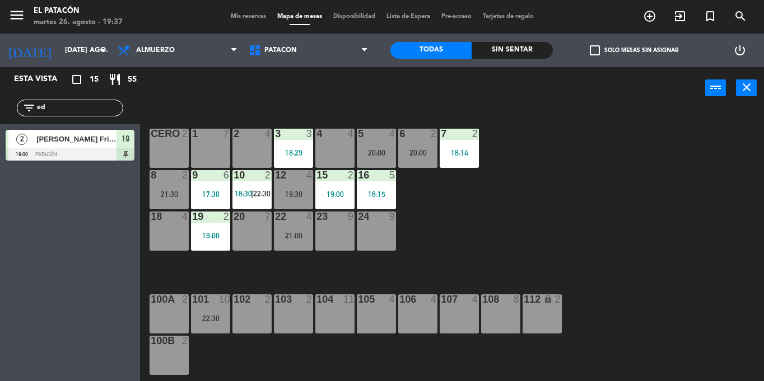
type input "e"
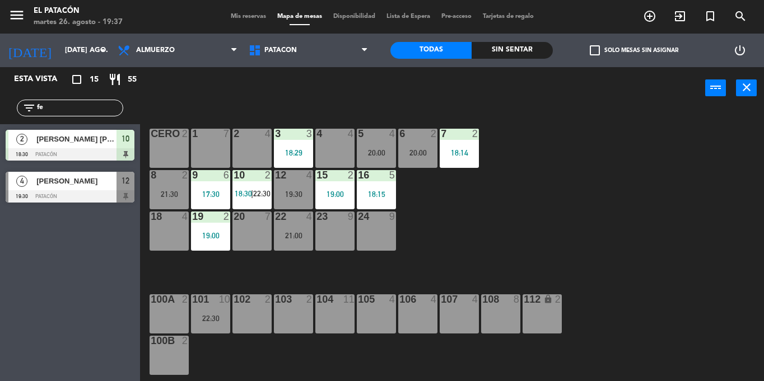
type input "f"
type input "fer"
click at [113, 180] on span "[PERSON_NAME]" at bounding box center [76, 181] width 80 height 12
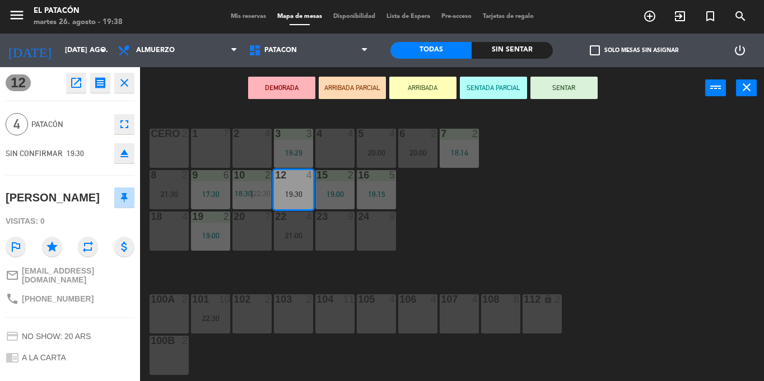
click at [552, 94] on button "SENTAR" at bounding box center [563, 88] width 67 height 22
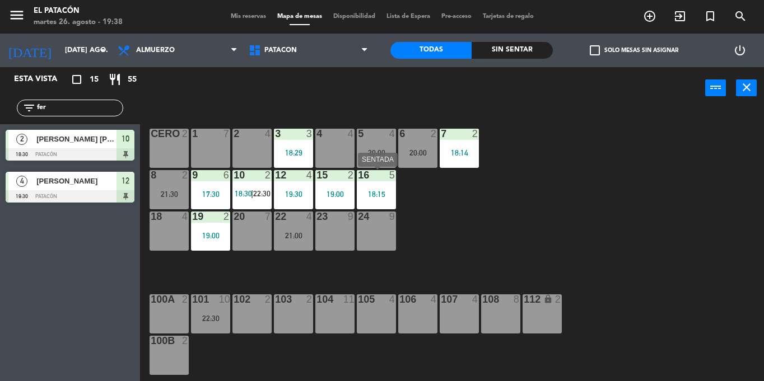
click at [374, 193] on div "18:15" at bounding box center [376, 194] width 39 height 8
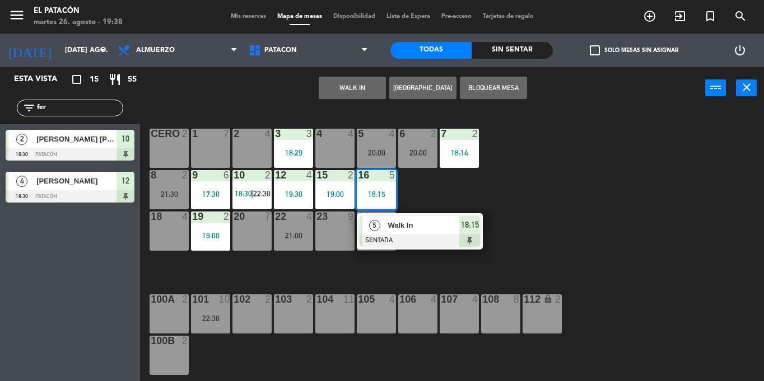
click at [419, 249] on div "5 Walk In SENTADA 18:15" at bounding box center [420, 231] width 126 height 36
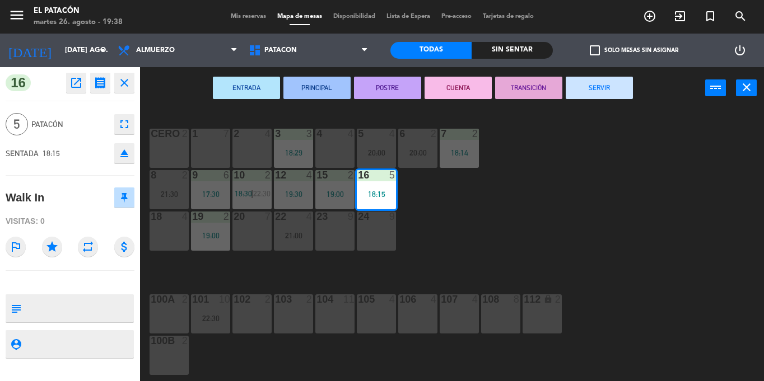
click at [590, 94] on button "SERVIR" at bounding box center [599, 88] width 67 height 22
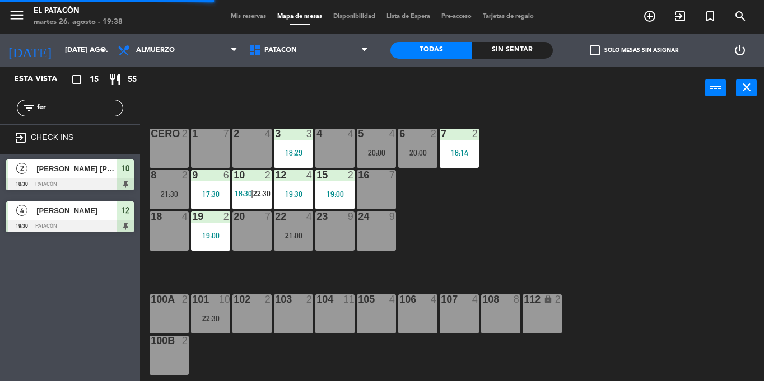
click at [215, 192] on div "17:30" at bounding box center [210, 194] width 39 height 8
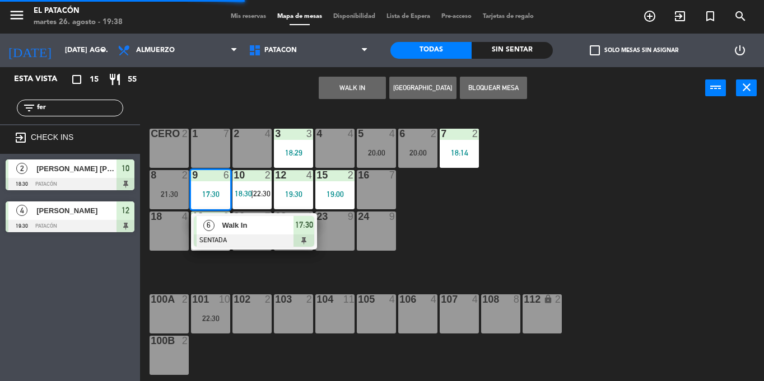
click at [227, 233] on div "Walk In" at bounding box center [257, 225] width 73 height 18
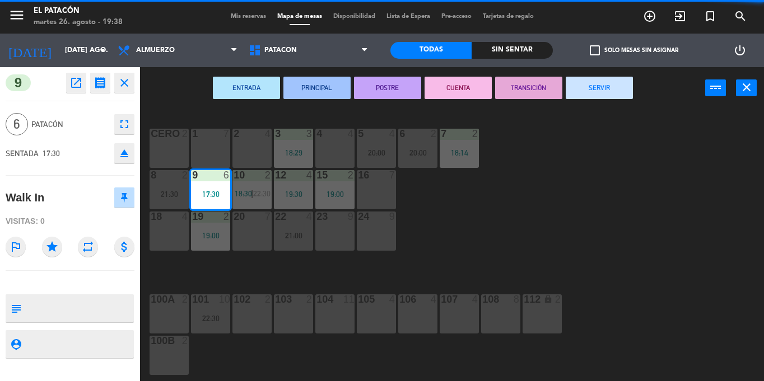
click at [603, 89] on button "SERVIR" at bounding box center [599, 88] width 67 height 22
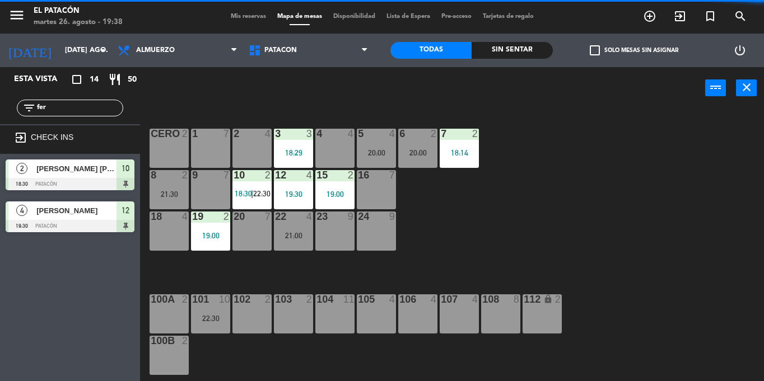
click at [288, 195] on div "19:30" at bounding box center [293, 194] width 39 height 8
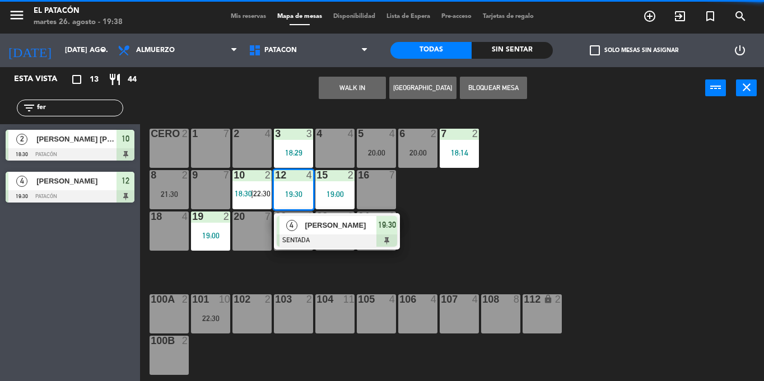
click at [344, 85] on button "WALK IN" at bounding box center [352, 88] width 67 height 22
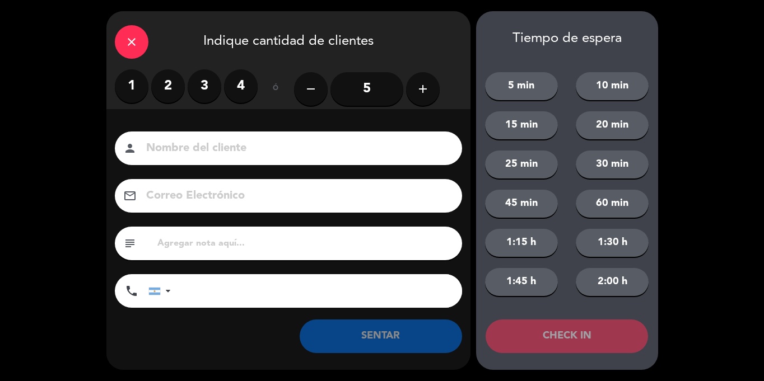
click at [123, 50] on div "close" at bounding box center [132, 42] width 34 height 34
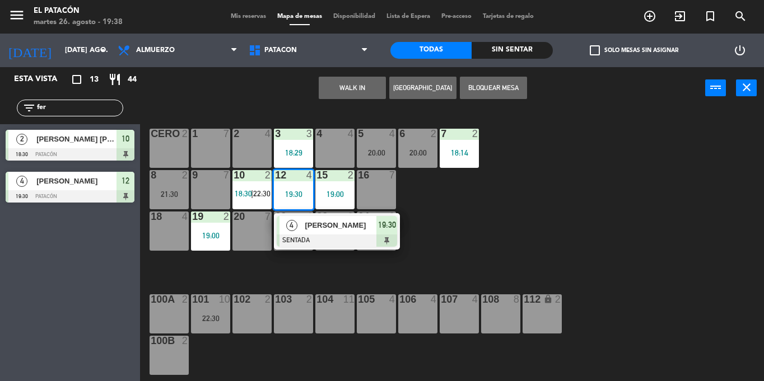
click at [486, 219] on div "1 7 2 4 3 3 18:29 4 4 5 4 20:00 6 2 20:00 7 2 18:14 CERO 2 8 2 21:30 9 7 10 2 1…" at bounding box center [456, 245] width 616 height 272
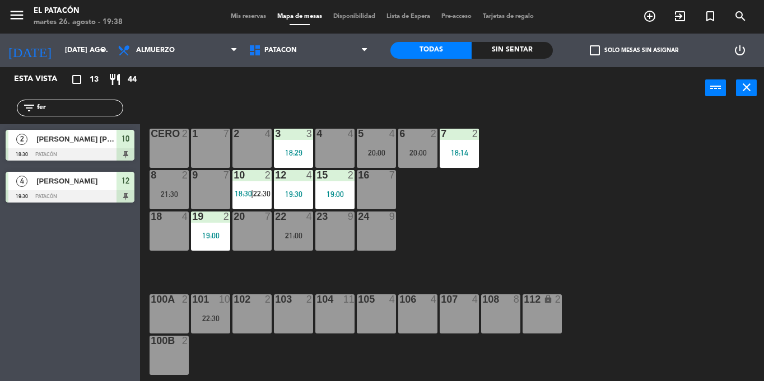
click at [291, 191] on div "19:30" at bounding box center [293, 194] width 39 height 8
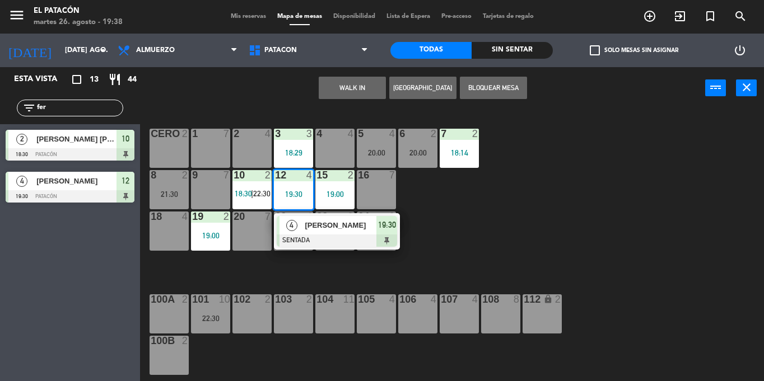
click at [197, 144] on div "1 7" at bounding box center [210, 148] width 39 height 39
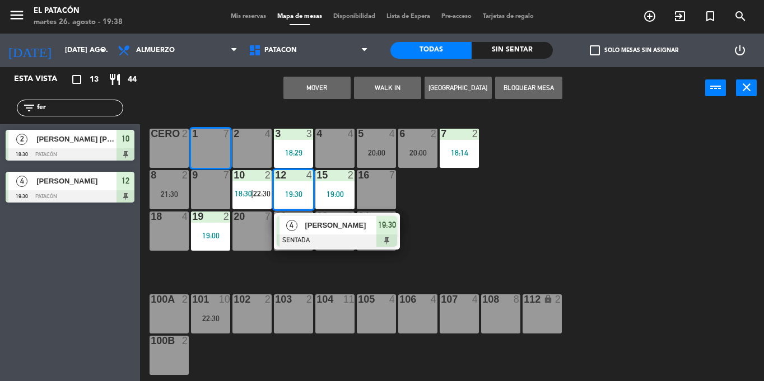
click at [326, 87] on button "Mover" at bounding box center [316, 88] width 67 height 22
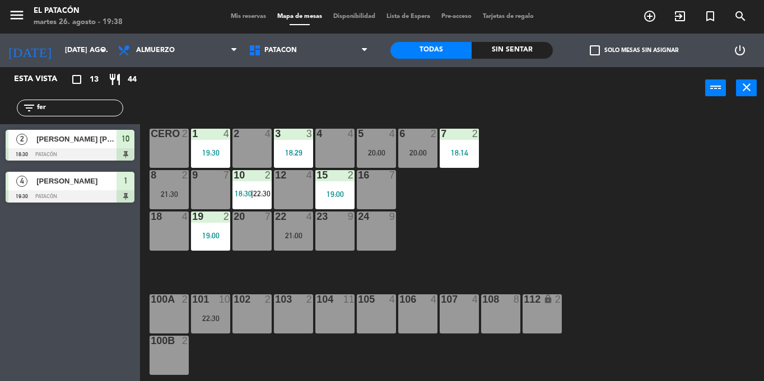
click at [63, 110] on input "fer" at bounding box center [79, 108] width 87 height 12
type input "f"
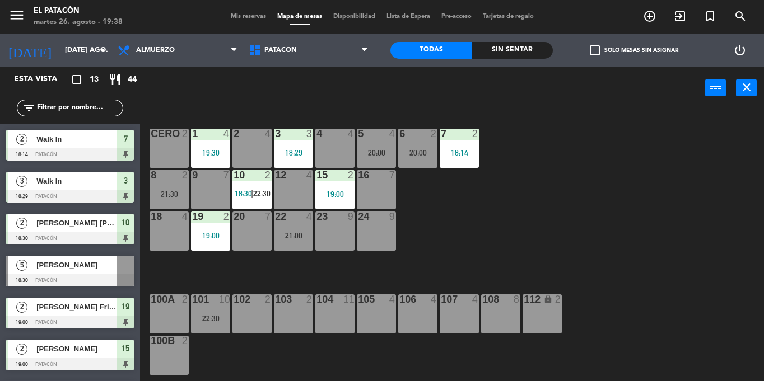
click at [567, 223] on div "1 4 19:30 2 4 3 3 18:29 4 4 5 4 20:00 6 2 20:00 7 2 18:14 CERO 2 8 2 21:30 9 7 …" at bounding box center [456, 245] width 616 height 272
click at [407, 221] on div "1 4 19:30 2 4 3 3 18:29 4 2 21:00 5 4 20:00 6 2 20:00 7 2 18:14 CERO 2 8 2 21:3…" at bounding box center [456, 245] width 616 height 272
click at [371, 156] on div "20:00" at bounding box center [376, 153] width 39 height 8
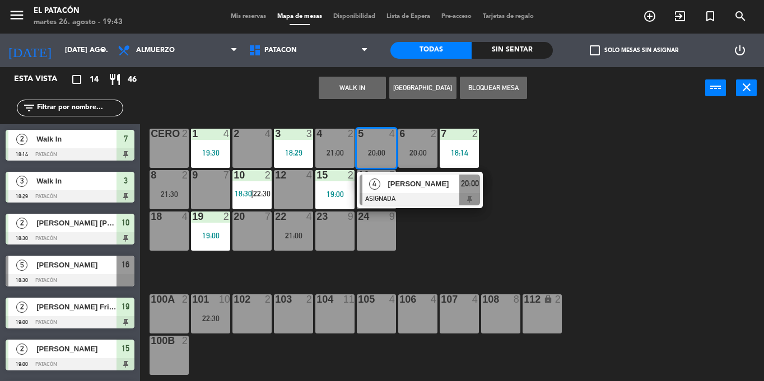
click at [277, 186] on div "12 4" at bounding box center [293, 189] width 39 height 39
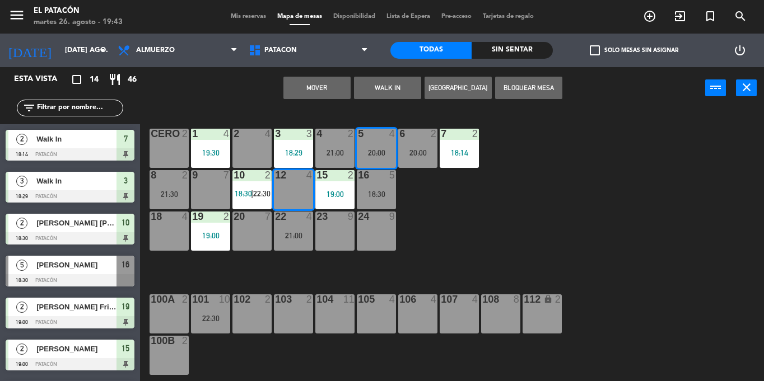
click at [317, 96] on button "Mover" at bounding box center [316, 88] width 67 height 22
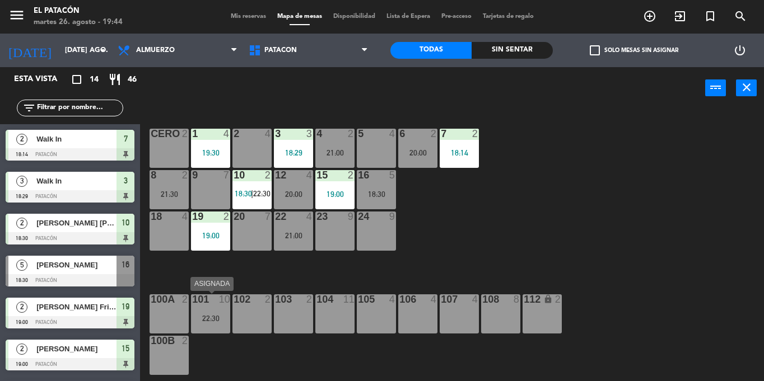
click at [211, 309] on div "101 10 22:30" at bounding box center [210, 314] width 39 height 39
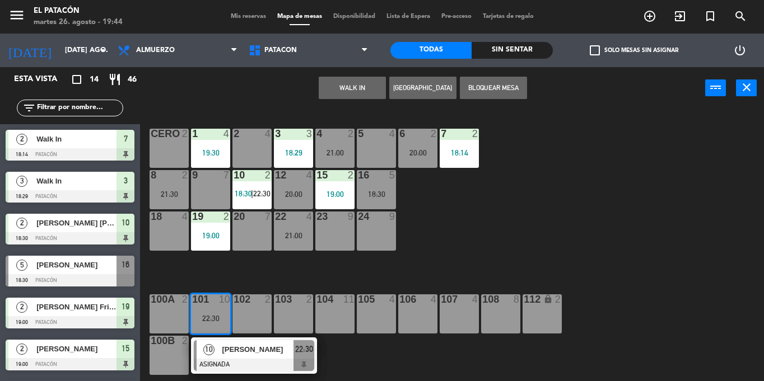
click at [224, 349] on span "[PERSON_NAME]" at bounding box center [258, 350] width 72 height 12
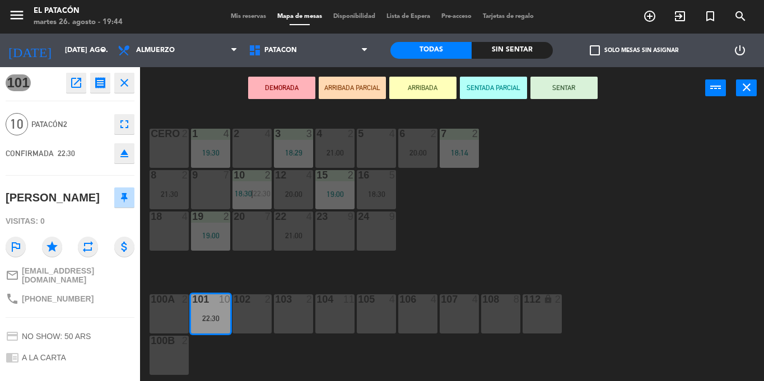
click at [367, 235] on div "24 9" at bounding box center [376, 231] width 39 height 39
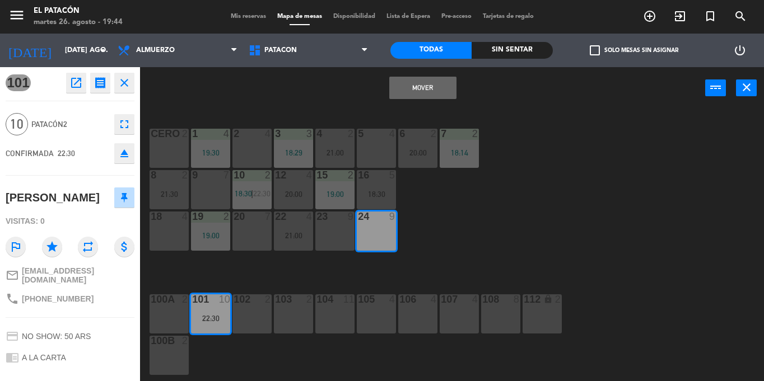
click at [335, 233] on div "23 9" at bounding box center [334, 231] width 39 height 39
click at [411, 87] on button "Mover y Unir" at bounding box center [422, 88] width 67 height 22
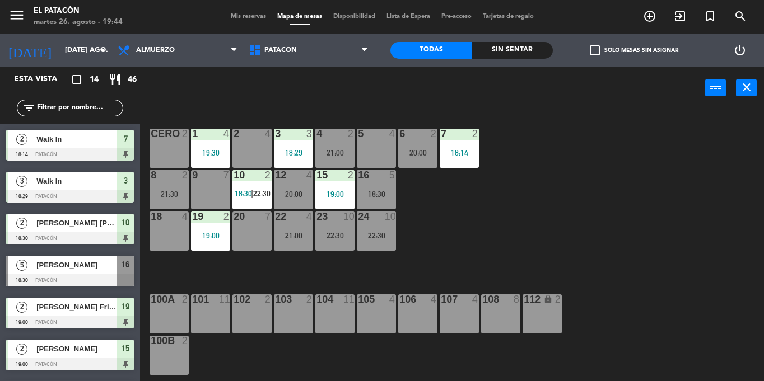
scroll to position [127, 0]
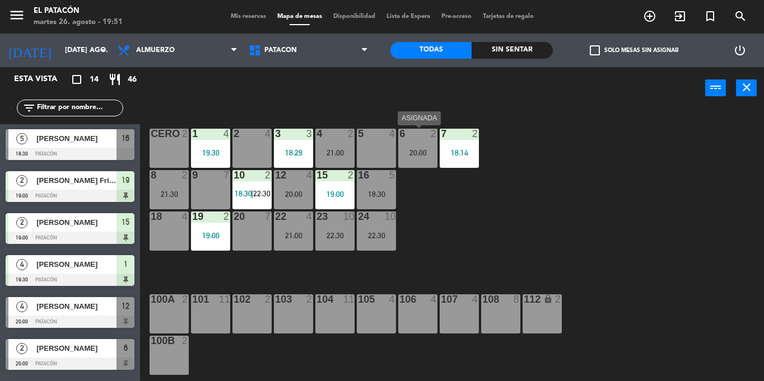
click at [419, 157] on div "6 2 20:00" at bounding box center [417, 148] width 39 height 39
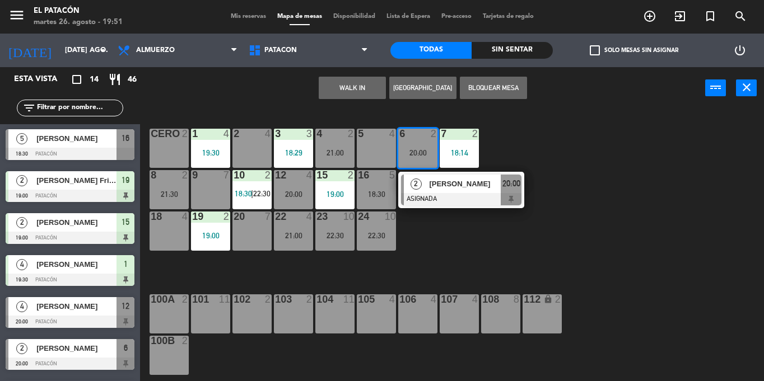
drag, startPoint x: 440, startPoint y: 246, endPoint x: 298, endPoint y: 230, distance: 142.0
click at [440, 246] on div "1 4 19:30 2 4 3 3 18:29 4 2 21:00 5 4 6 2 20:00 2 [PERSON_NAME] ASIGNADA 20:00 …" at bounding box center [456, 245] width 616 height 272
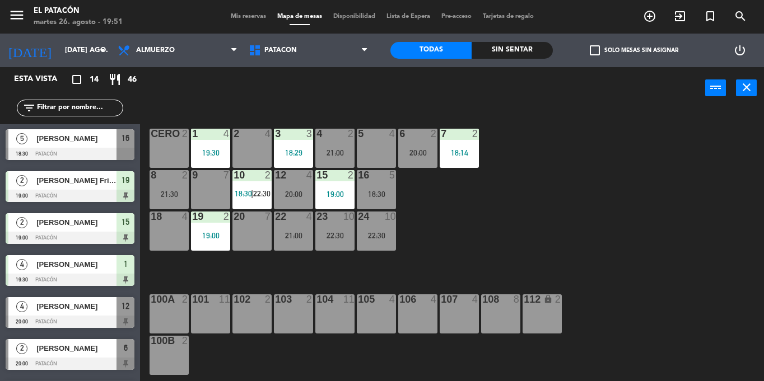
click at [291, 228] on div "22 4 21:00" at bounding box center [293, 231] width 39 height 39
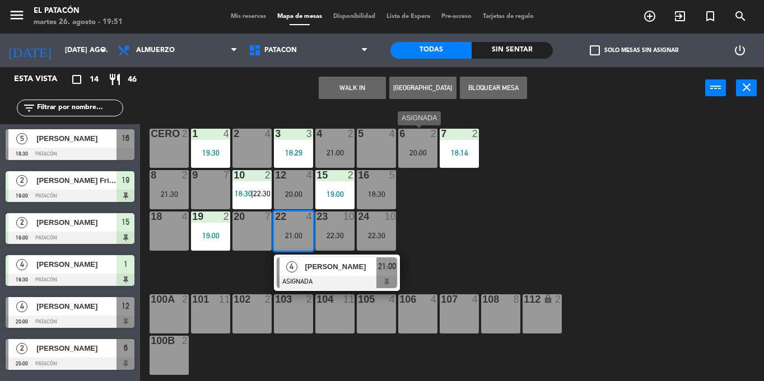
click at [379, 148] on div "5 4" at bounding box center [376, 148] width 39 height 39
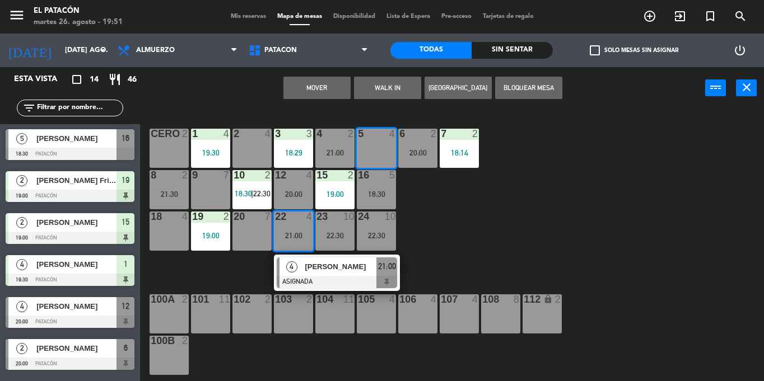
click at [337, 88] on button "Mover" at bounding box center [316, 88] width 67 height 22
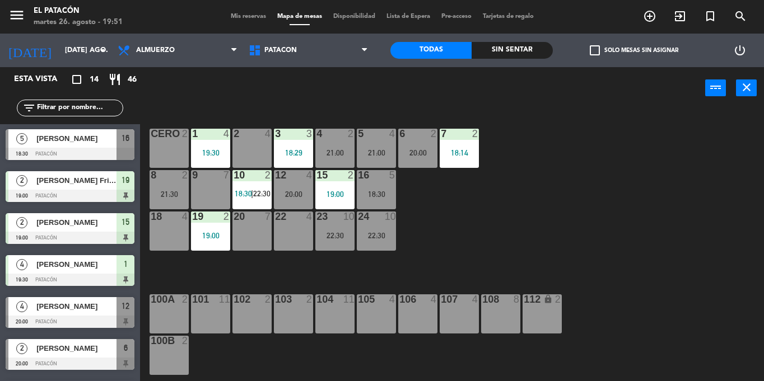
click at [289, 236] on div "22 4" at bounding box center [293, 231] width 39 height 39
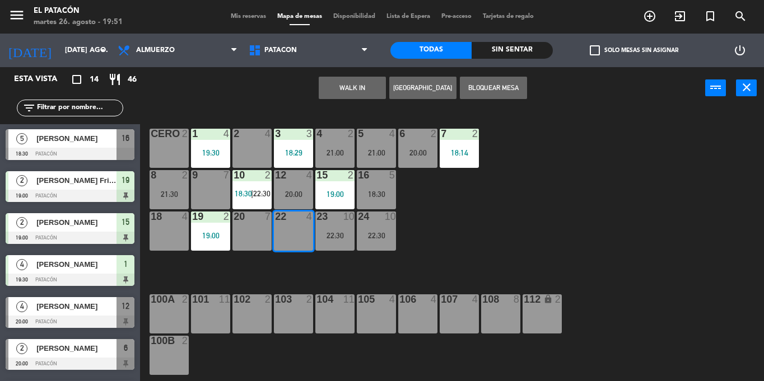
click at [347, 80] on button "WALK IN" at bounding box center [352, 88] width 67 height 22
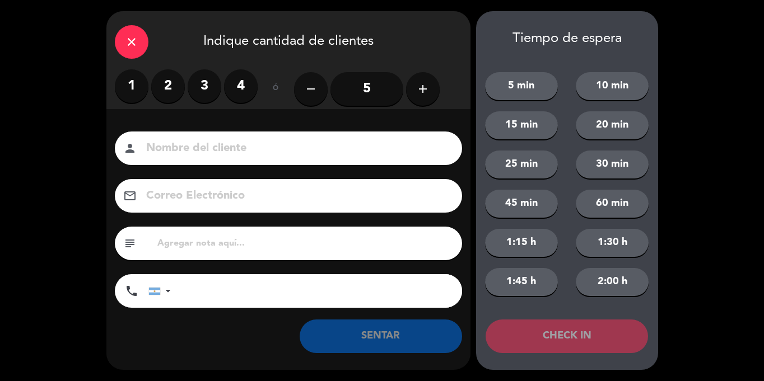
click at [157, 90] on label "2" at bounding box center [168, 86] width 34 height 34
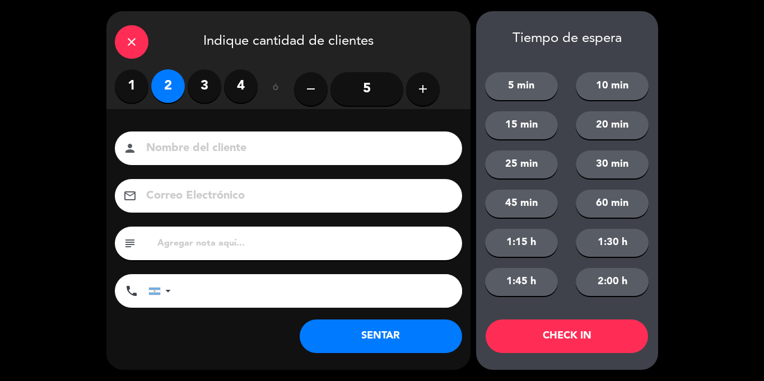
click at [417, 329] on button "SENTAR" at bounding box center [381, 337] width 162 height 34
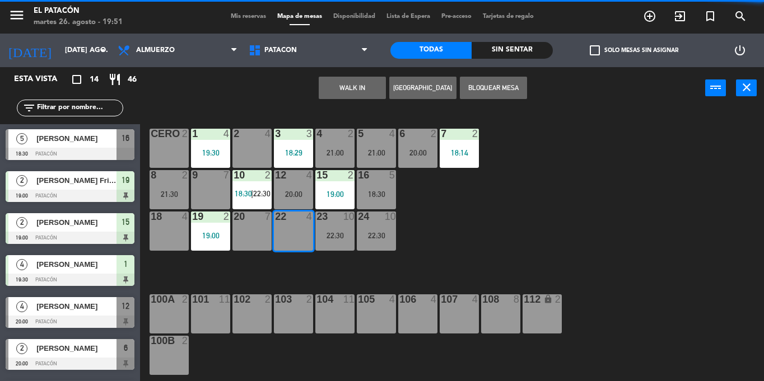
scroll to position [0, 0]
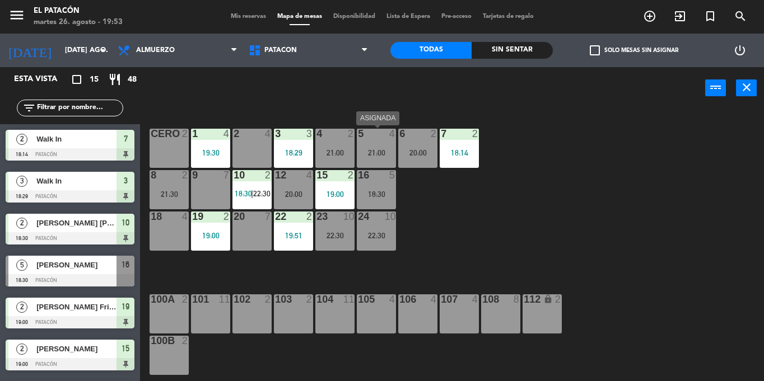
click at [382, 143] on div "5 4 21:00" at bounding box center [376, 148] width 39 height 39
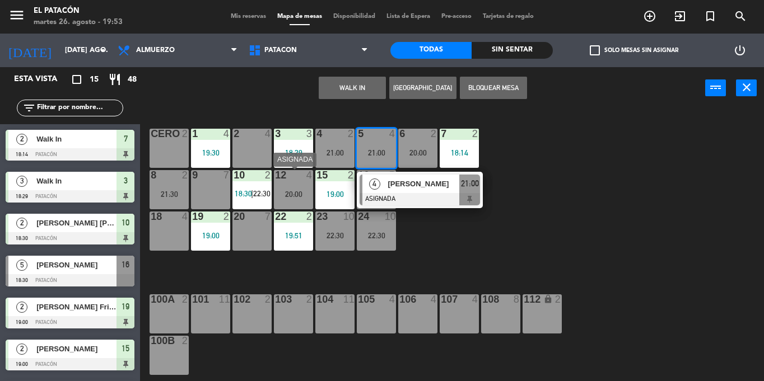
click at [283, 191] on div "20:00" at bounding box center [293, 194] width 39 height 8
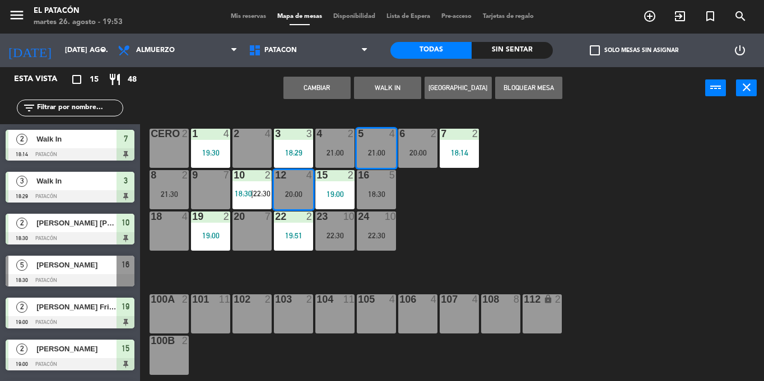
click at [328, 82] on button "Cambiar" at bounding box center [316, 88] width 67 height 22
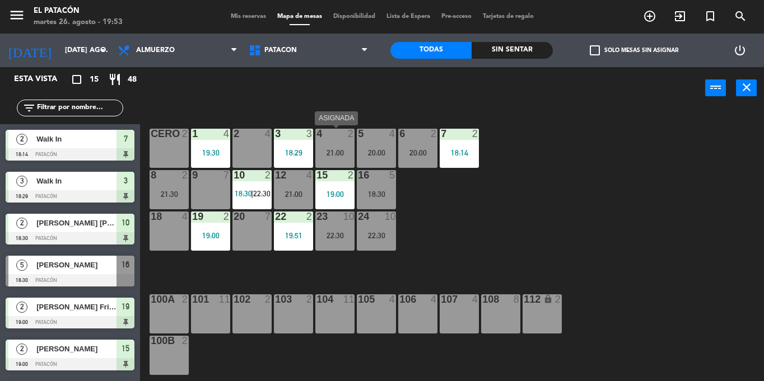
click at [353, 153] on div "21:00" at bounding box center [334, 153] width 39 height 8
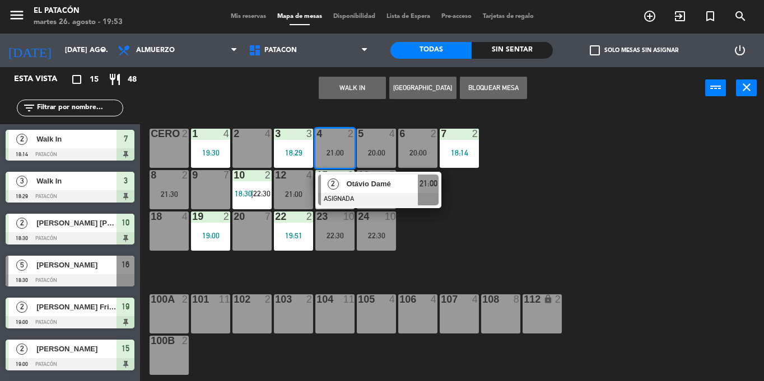
click at [427, 246] on div "1 4 19:30 2 4 3 3 18:29 4 2 21:00 2 Otávio Damé ASIGNADA 21:00 5 4 20:00 6 2 20…" at bounding box center [456, 245] width 616 height 272
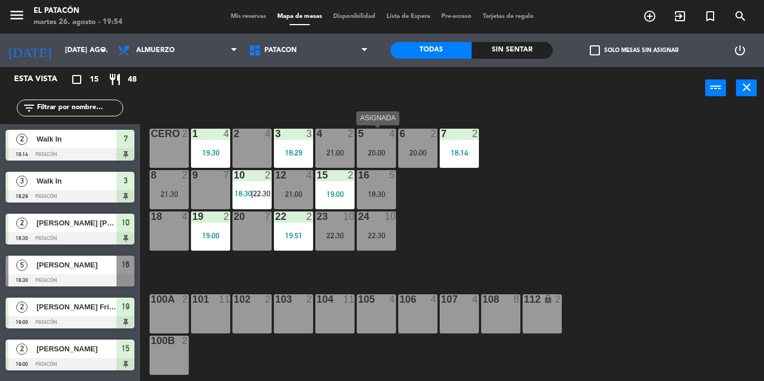
click at [365, 151] on div "20:00" at bounding box center [376, 153] width 39 height 8
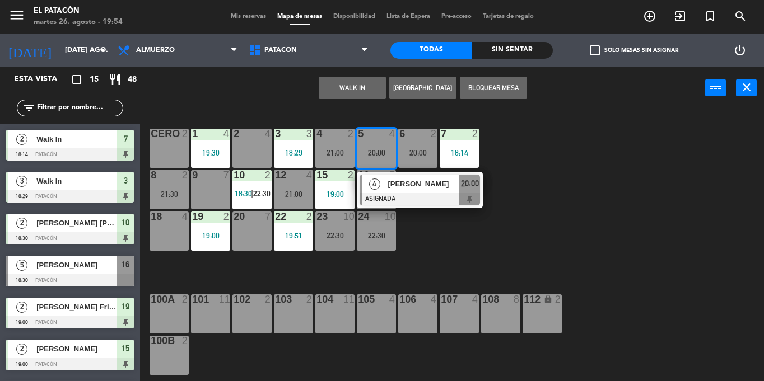
click at [558, 195] on div "1 4 19:30 2 4 3 3 18:29 4 2 21:00 5 4 20:00 4 [PERSON_NAME] ASIGNADA 20:00 6 2 …" at bounding box center [456, 245] width 616 height 272
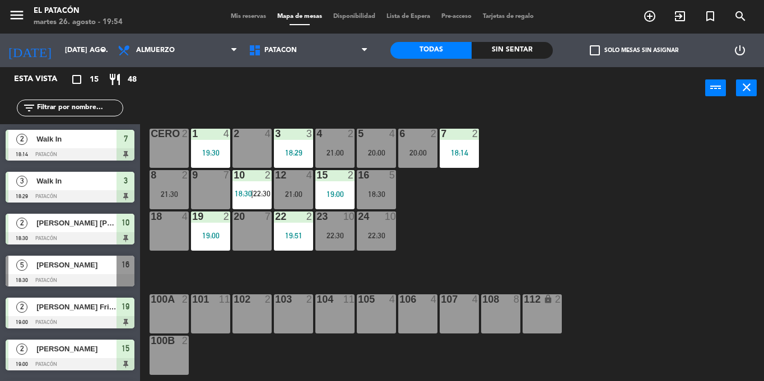
click at [385, 146] on div "5 4 20:00" at bounding box center [376, 148] width 39 height 39
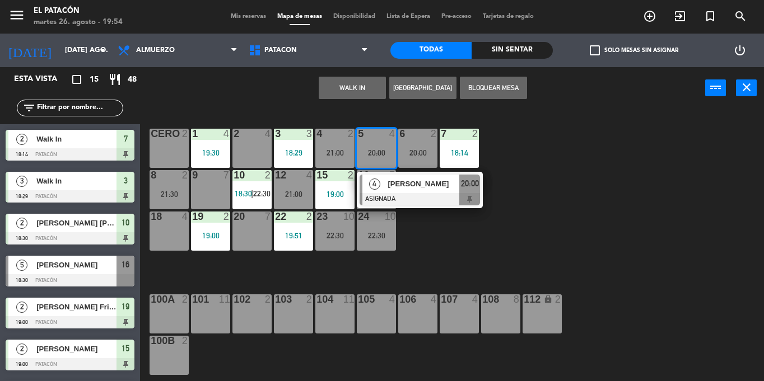
click at [327, 153] on div "21:00" at bounding box center [334, 153] width 39 height 8
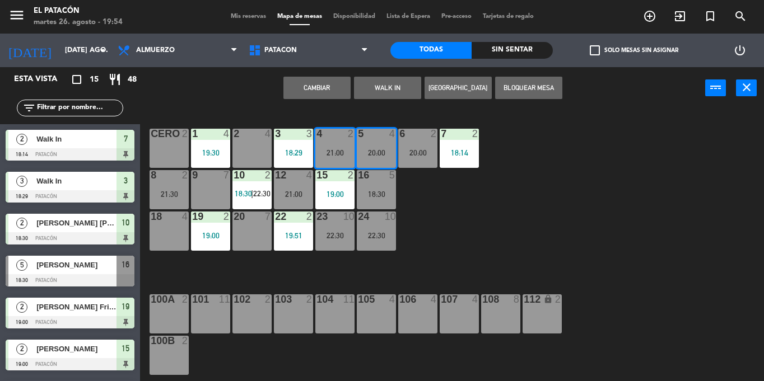
click at [316, 82] on button "Cambiar" at bounding box center [316, 88] width 67 height 22
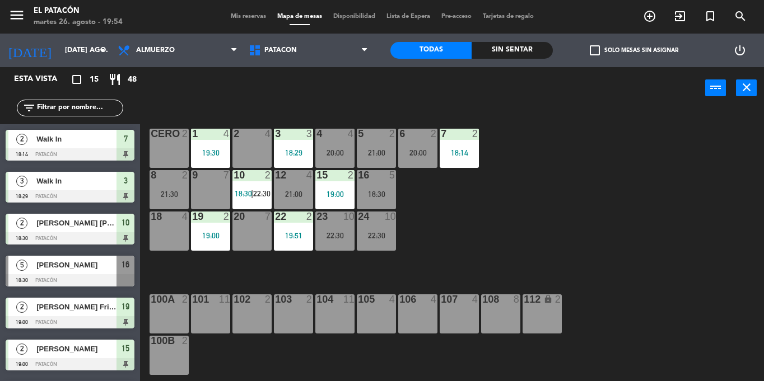
click at [426, 161] on div "6 2 20:00" at bounding box center [417, 148] width 39 height 39
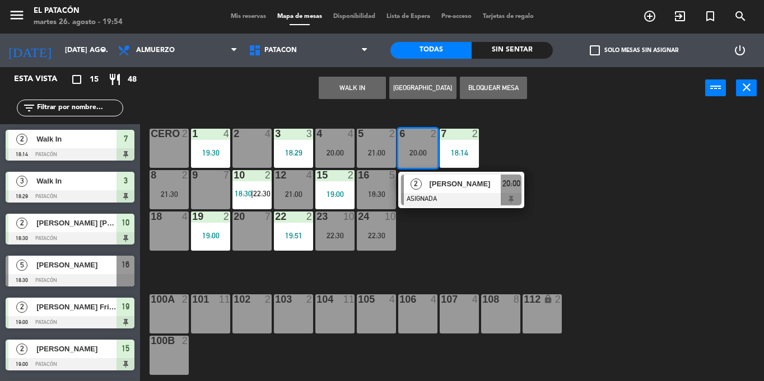
click at [441, 248] on div "1 4 19:30 2 4 3 3 18:29 4 4 20:00 5 2 21:00 6 2 20:00 2 [PERSON_NAME] ASIGNADA …" at bounding box center [456, 245] width 616 height 272
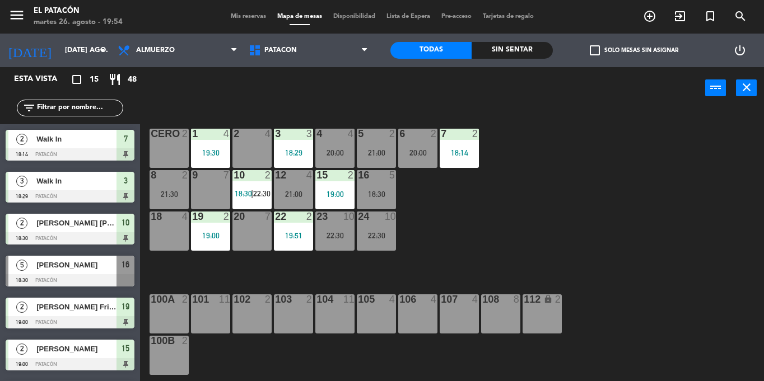
click at [375, 149] on div "21:00" at bounding box center [376, 153] width 39 height 8
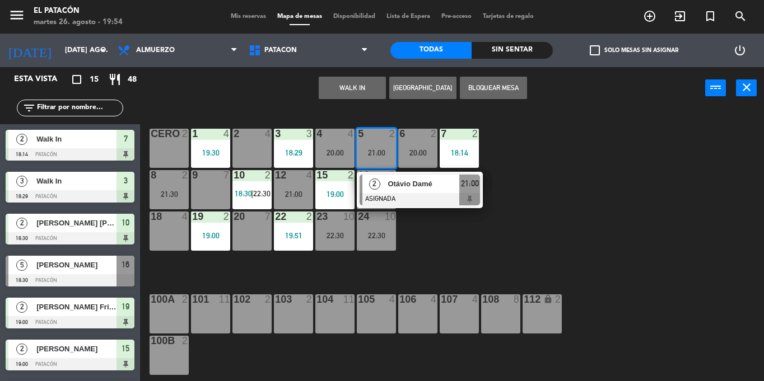
click at [446, 259] on div "1 4 19:30 2 4 3 3 18:29 4 4 20:00 5 2 21:00 2 Otávio Damé ASIGNADA 21:00 6 2 20…" at bounding box center [456, 245] width 616 height 272
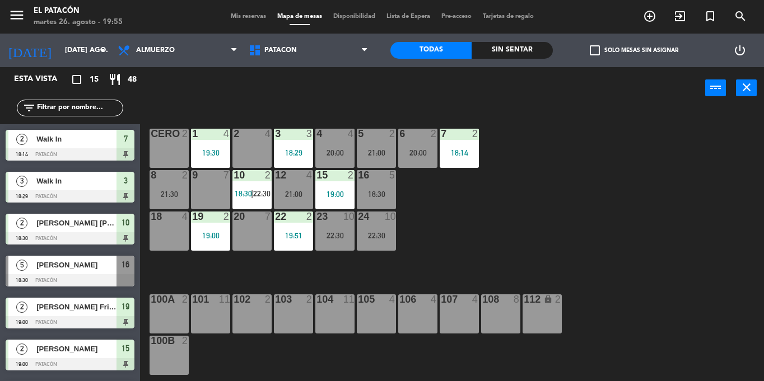
click at [282, 156] on div "18:29" at bounding box center [293, 153] width 39 height 8
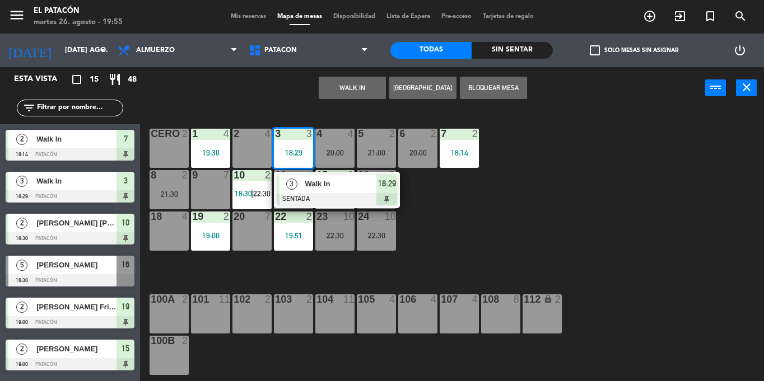
click at [467, 210] on div "1 4 19:30 2 4 3 3 18:29 3 Walk In SENTADA 18:29 4 4 20:00 5 2 21:00 6 2 20:00 7…" at bounding box center [456, 245] width 616 height 272
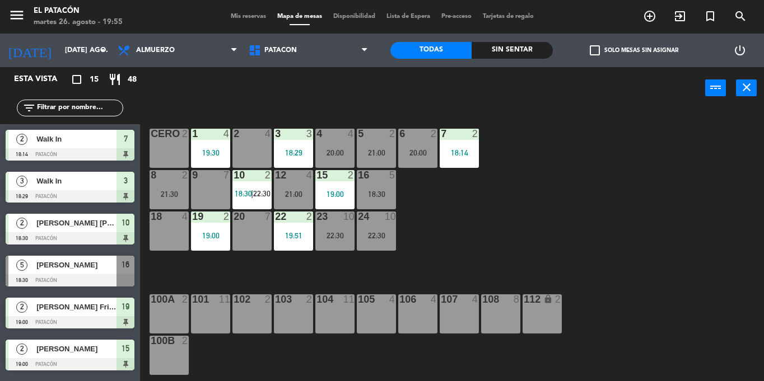
click at [298, 138] on div at bounding box center [293, 134] width 18 height 10
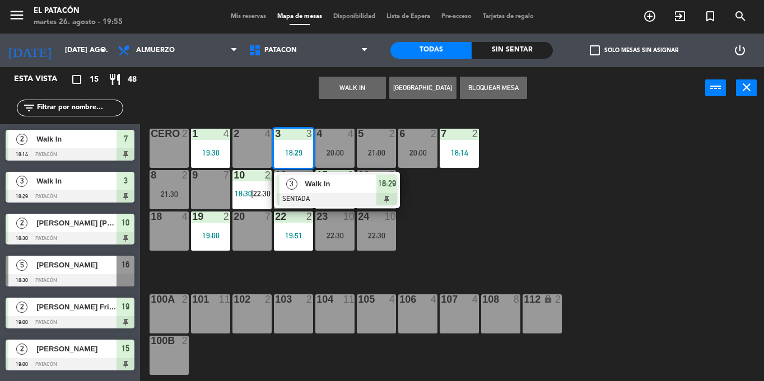
click at [308, 184] on span "Walk In" at bounding box center [341, 184] width 72 height 12
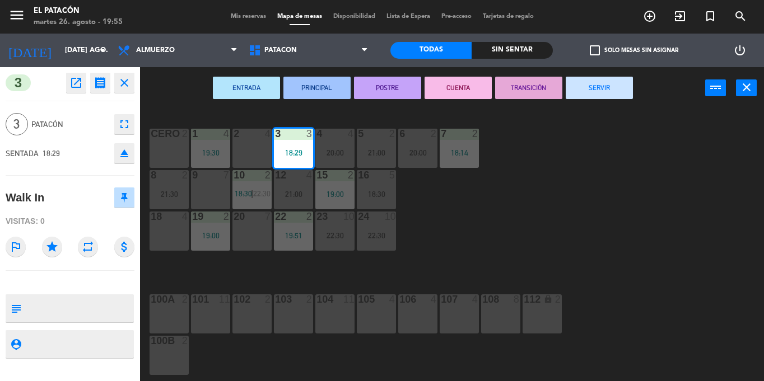
click at [591, 91] on button "SERVIR" at bounding box center [599, 88] width 67 height 22
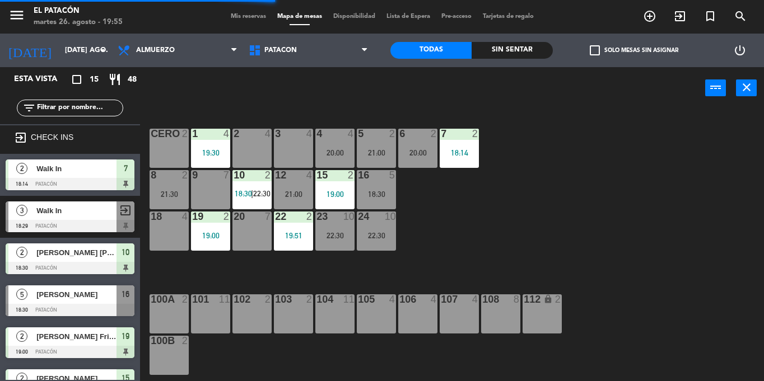
click at [346, 151] on div "20:00" at bounding box center [334, 153] width 39 height 8
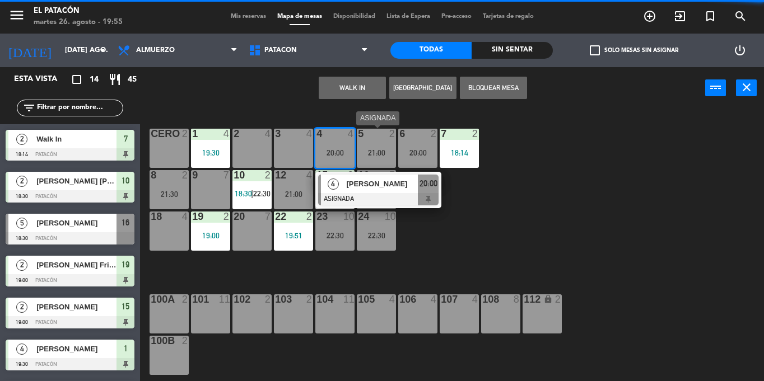
click at [379, 160] on div "5 2 21:00" at bounding box center [376, 148] width 39 height 39
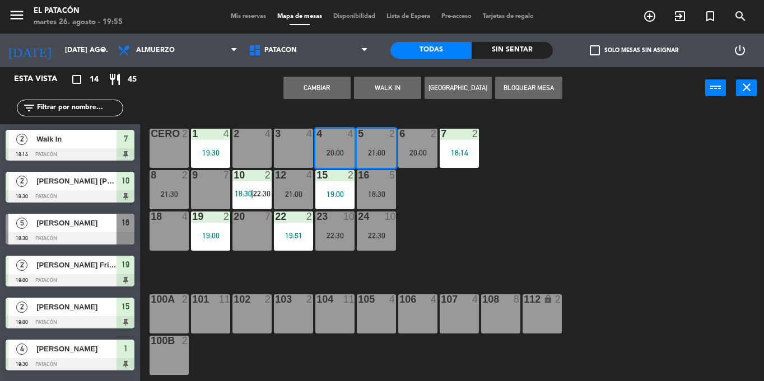
click at [325, 85] on button "Cambiar" at bounding box center [316, 88] width 67 height 22
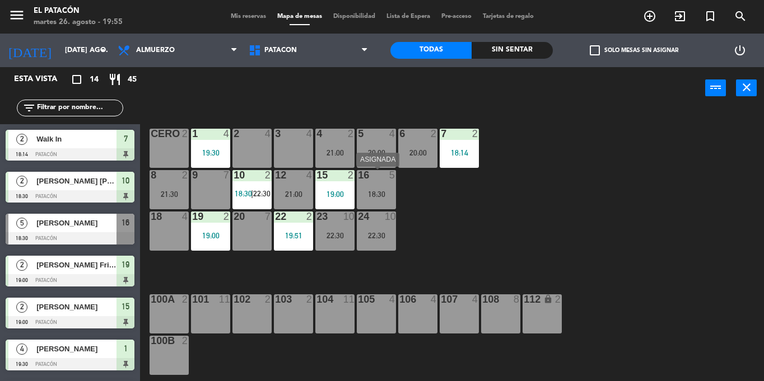
click at [386, 189] on div "16 5 18:30" at bounding box center [376, 189] width 39 height 39
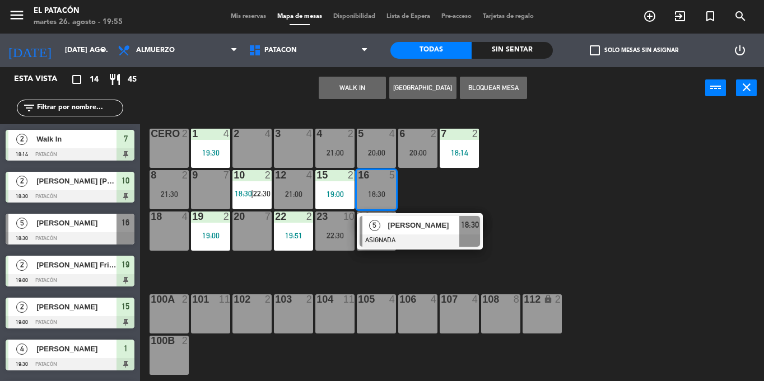
click at [403, 239] on div at bounding box center [419, 241] width 120 height 12
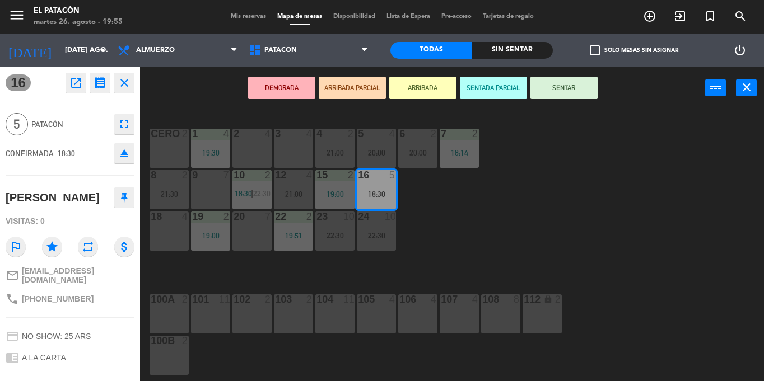
click at [122, 151] on icon "eject" at bounding box center [124, 153] width 13 height 13
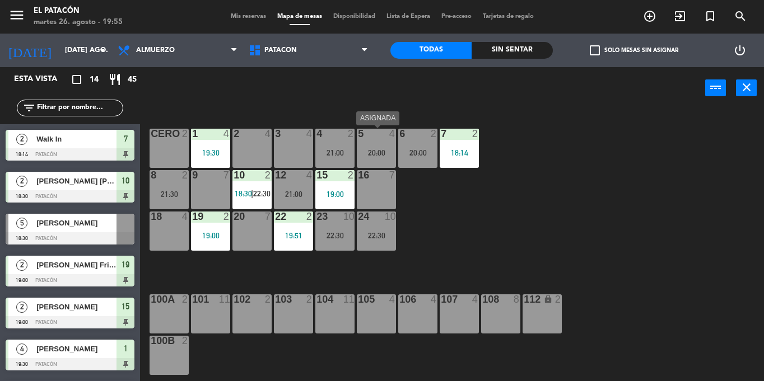
click at [387, 153] on div "20:00" at bounding box center [376, 153] width 39 height 8
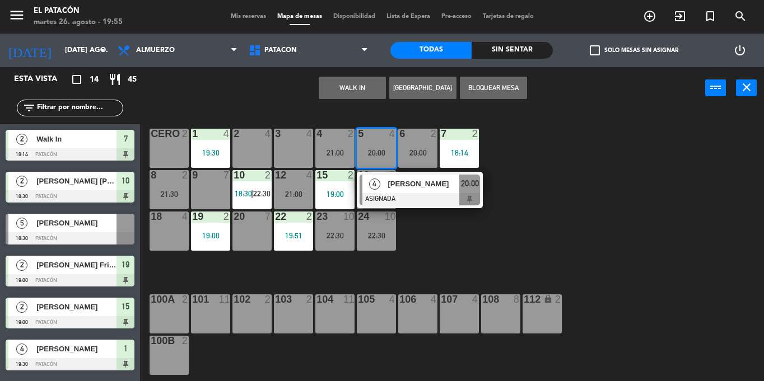
click at [424, 218] on div "1 4 19:30 2 4 3 4 4 2 21:00 5 4 20:00 4 [PERSON_NAME] ASIGNADA 20:00 6 2 20:00 …" at bounding box center [456, 245] width 616 height 272
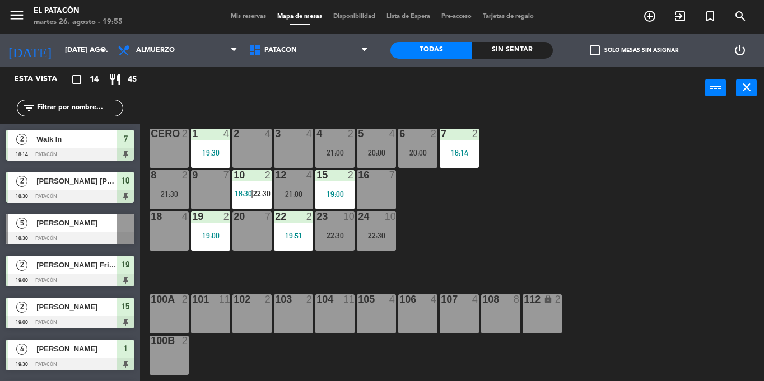
click at [163, 180] on div at bounding box center [169, 175] width 18 height 10
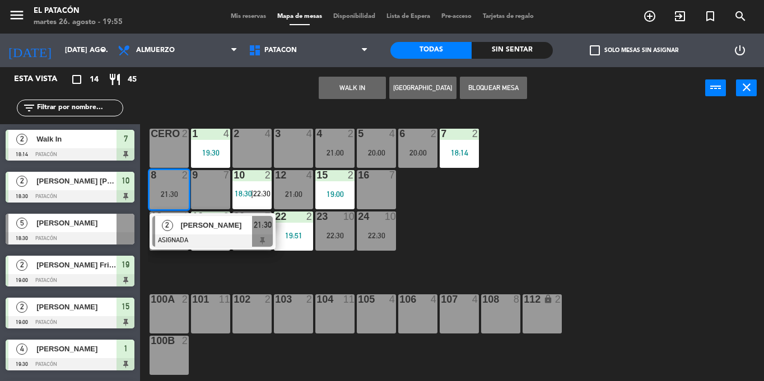
click at [546, 235] on div "1 4 19:30 2 4 3 4 4 2 21:00 5 4 20:00 6 2 20:00 7 2 18:14 CERO 2 8 2 21:30 2 [P…" at bounding box center [456, 245] width 616 height 272
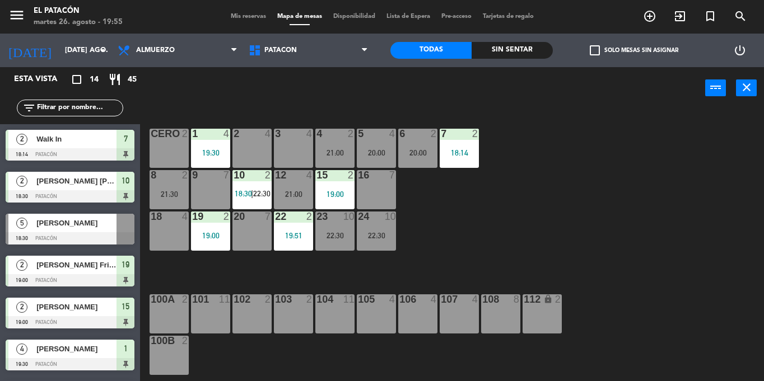
click at [249, 189] on span "18:30" at bounding box center [243, 193] width 17 height 9
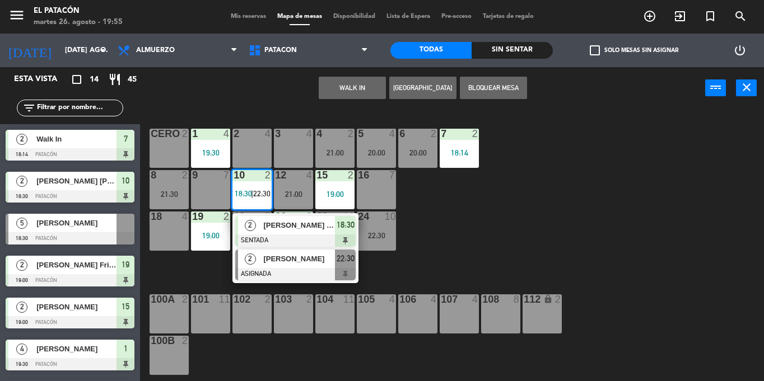
click at [279, 261] on span "[PERSON_NAME]" at bounding box center [299, 259] width 72 height 12
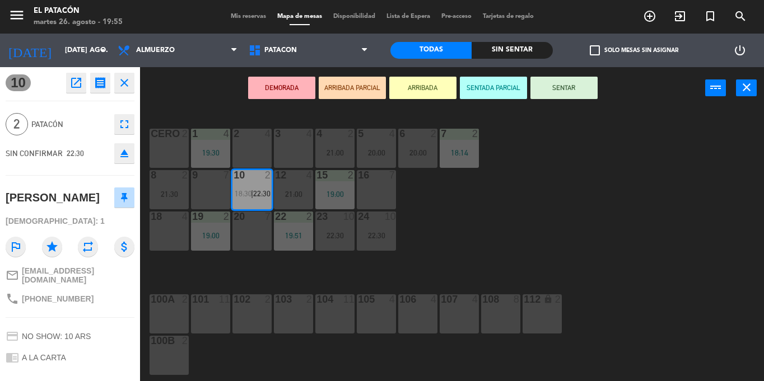
click at [466, 149] on div "18:14" at bounding box center [459, 153] width 39 height 8
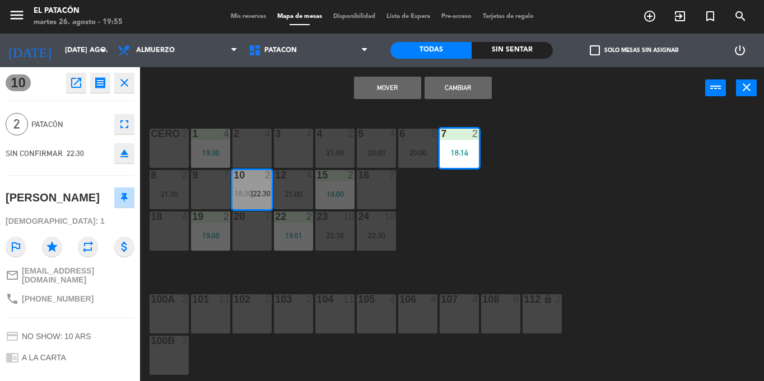
click at [399, 85] on button "Mover" at bounding box center [387, 88] width 67 height 22
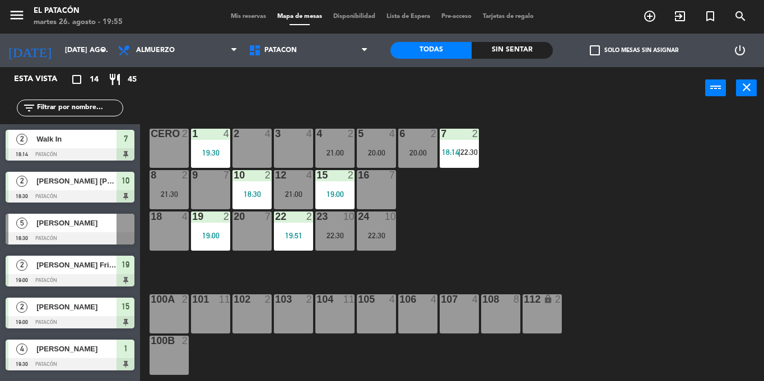
scroll to position [169, 0]
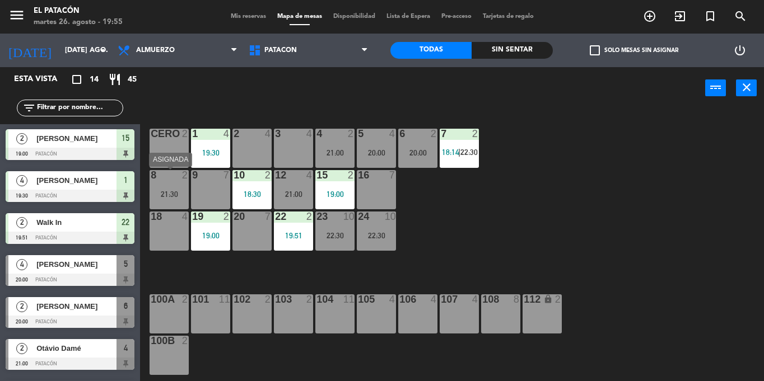
click at [177, 189] on div "8 2 21:30" at bounding box center [168, 189] width 39 height 39
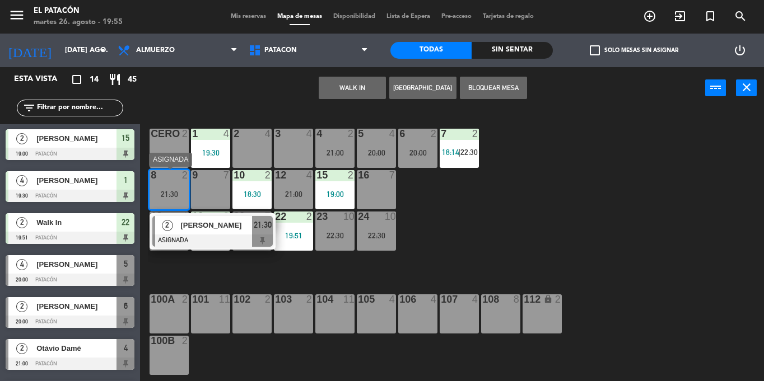
click at [198, 243] on div at bounding box center [212, 241] width 120 height 12
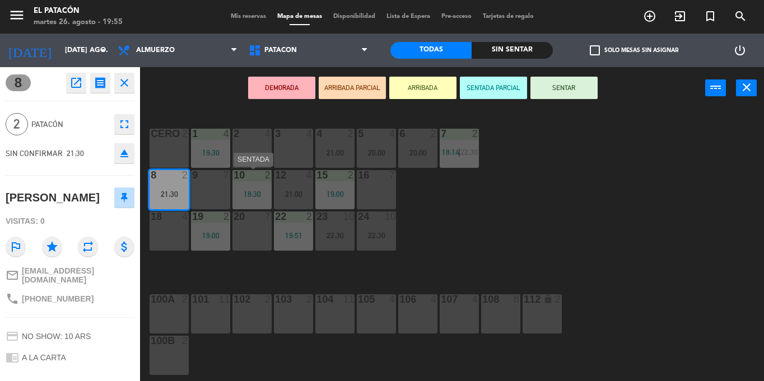
click at [243, 192] on div "18:30" at bounding box center [251, 194] width 39 height 8
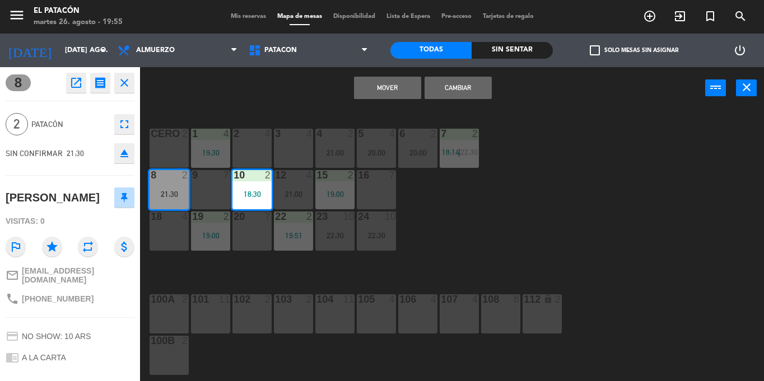
click at [379, 86] on button "Mover" at bounding box center [387, 88] width 67 height 22
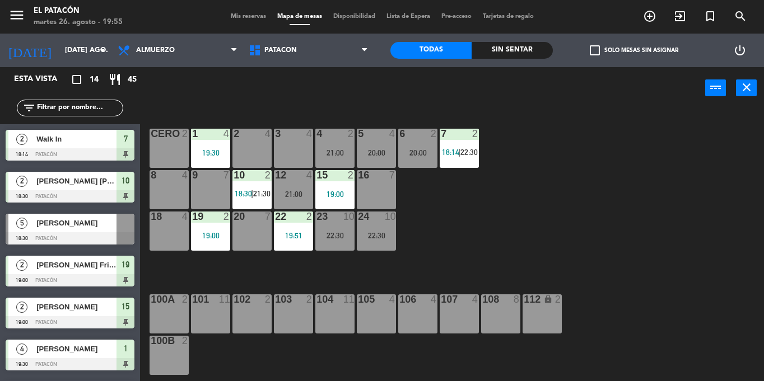
scroll to position [85, 0]
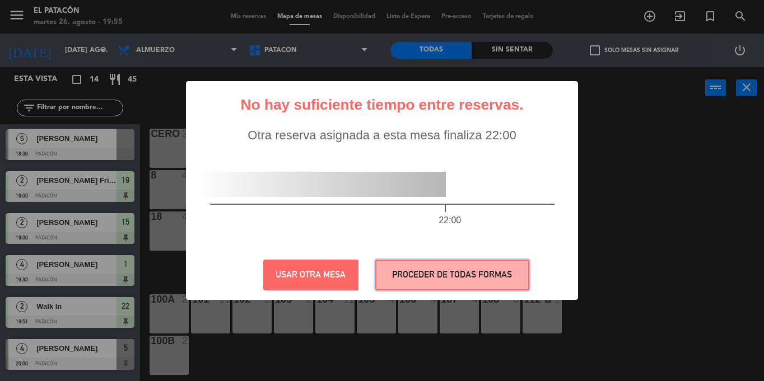
click at [443, 270] on button "PROCEDER DE TODAS FORMAS" at bounding box center [452, 275] width 154 height 31
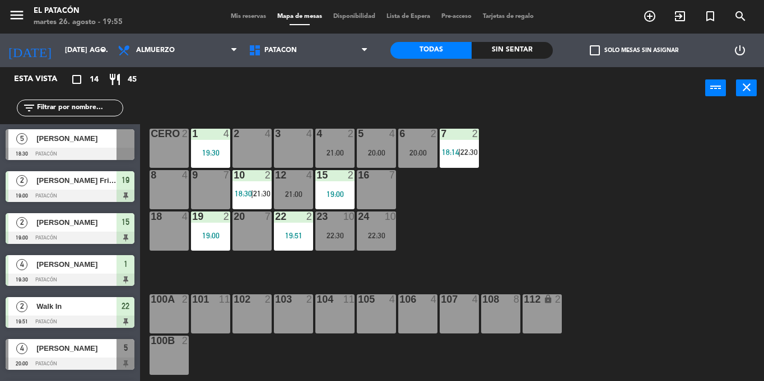
click at [93, 81] on span "14" at bounding box center [94, 79] width 9 height 13
click at [381, 150] on div "20:00" at bounding box center [376, 153] width 39 height 8
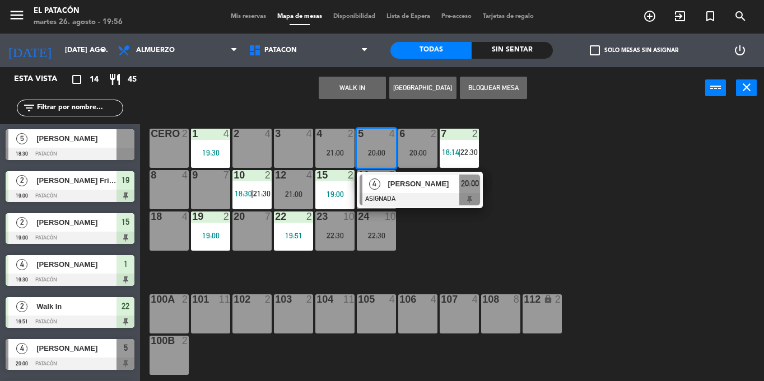
click at [293, 149] on div "3 4" at bounding box center [293, 148] width 39 height 39
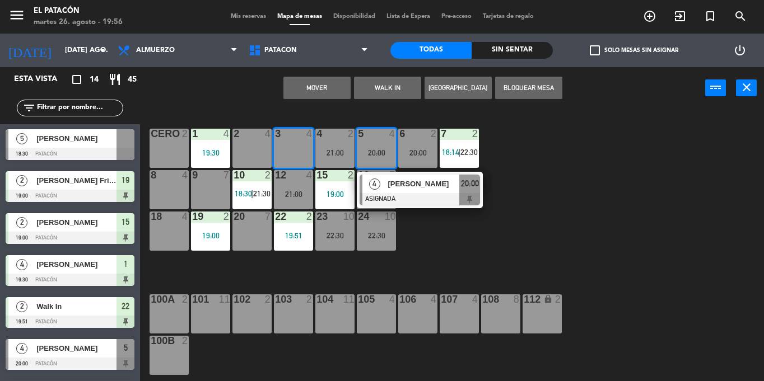
click at [326, 82] on button "Mover" at bounding box center [316, 88] width 67 height 22
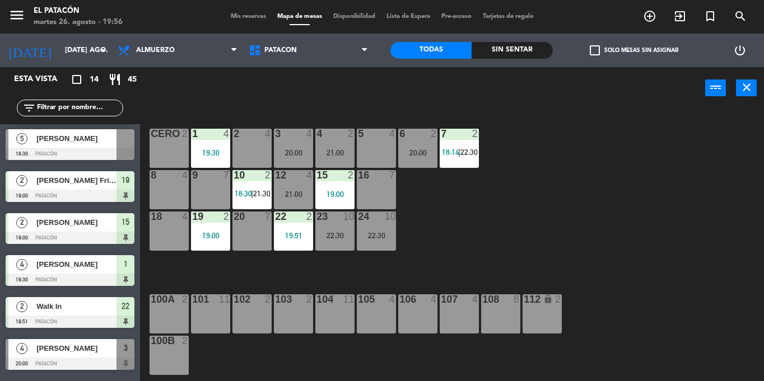
click at [289, 183] on div "12 4 21:00" at bounding box center [293, 189] width 39 height 39
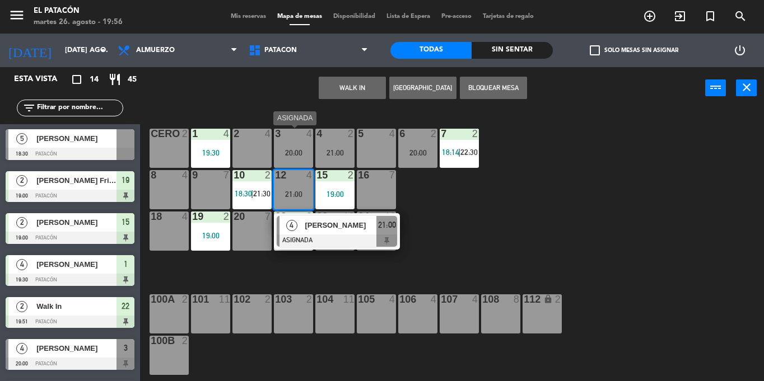
click at [287, 146] on div "3 4 20:00" at bounding box center [293, 148] width 39 height 39
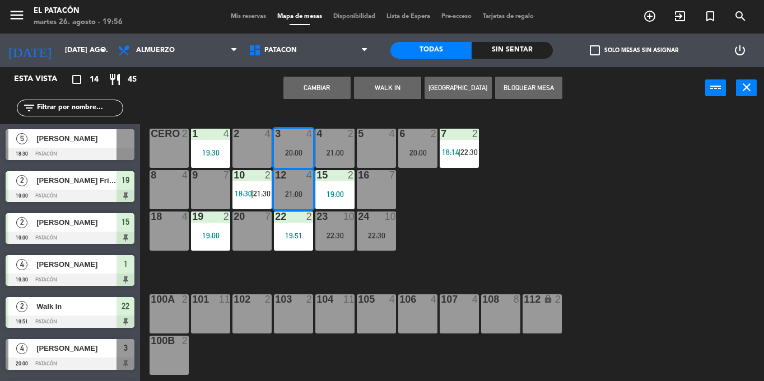
click at [318, 79] on button "Cambiar" at bounding box center [316, 88] width 67 height 22
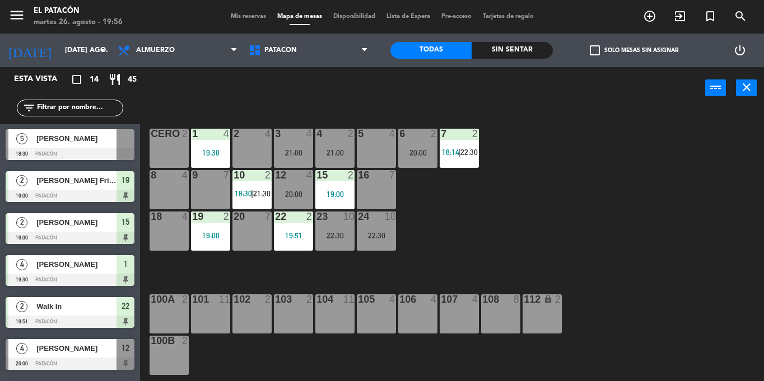
click at [419, 154] on div "20:00" at bounding box center [417, 153] width 39 height 8
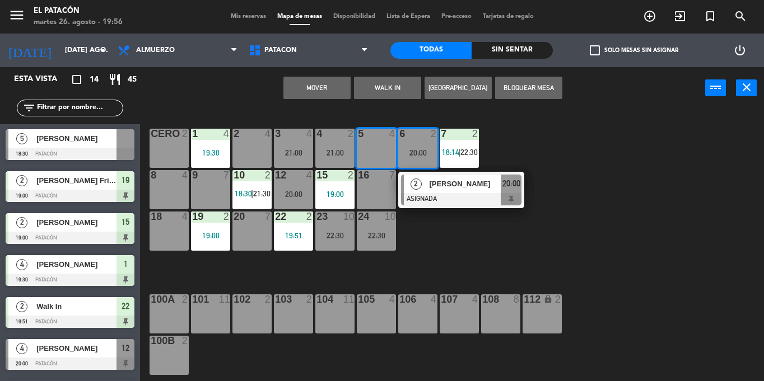
click at [318, 79] on button "Mover" at bounding box center [316, 88] width 67 height 22
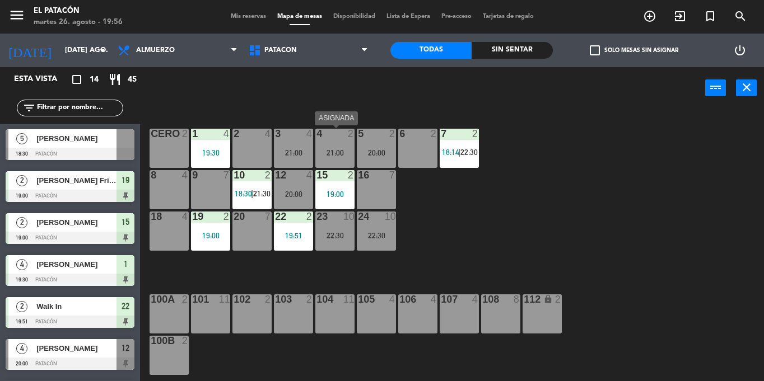
click at [330, 144] on div "4 2 21:00" at bounding box center [334, 148] width 39 height 39
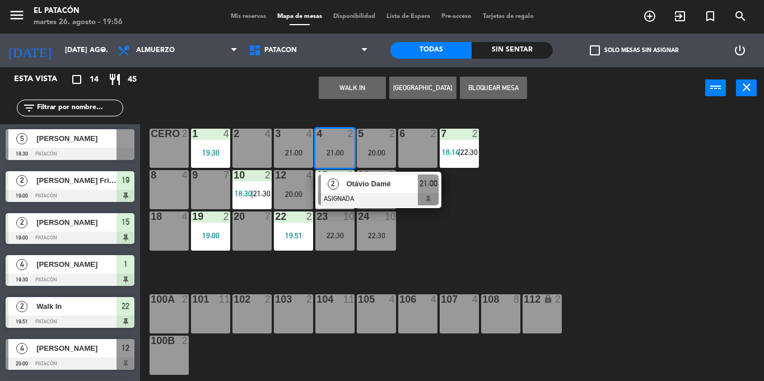
click at [402, 148] on div "6 2" at bounding box center [417, 148] width 39 height 39
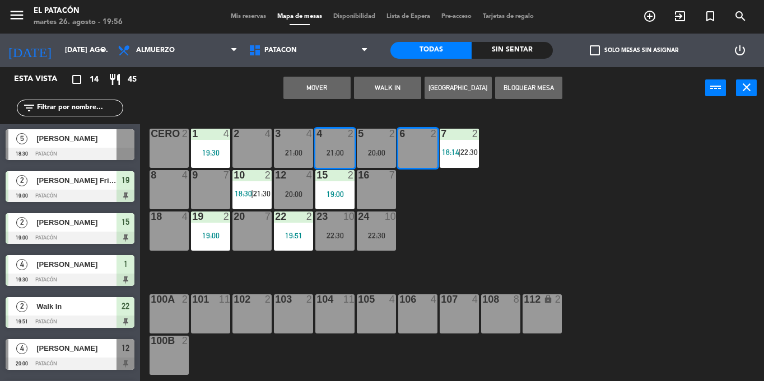
click at [306, 80] on button "Mover" at bounding box center [316, 88] width 67 height 22
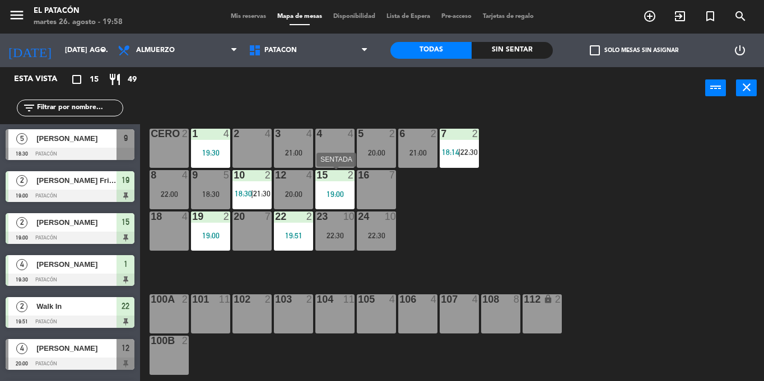
click at [309, 177] on div "15" at bounding box center [316, 175] width 18 height 10
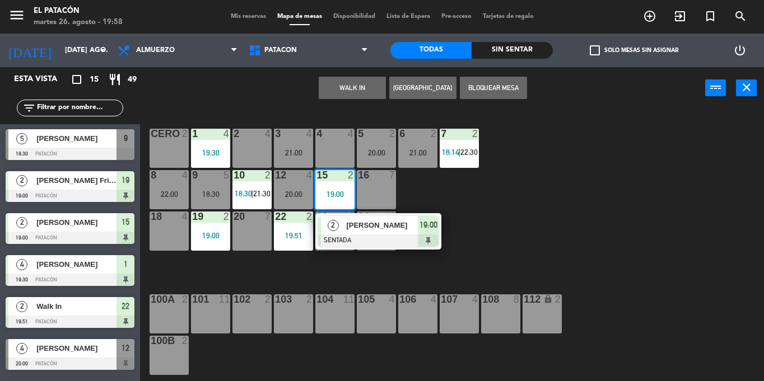
click at [610, 212] on div "1 4 19:30 2 4 3 4 21:00 4 4 5 2 20:00 6 2 21:00 7 2 18:14 | 22:30 CERO 2 8 4 22…" at bounding box center [456, 245] width 616 height 272
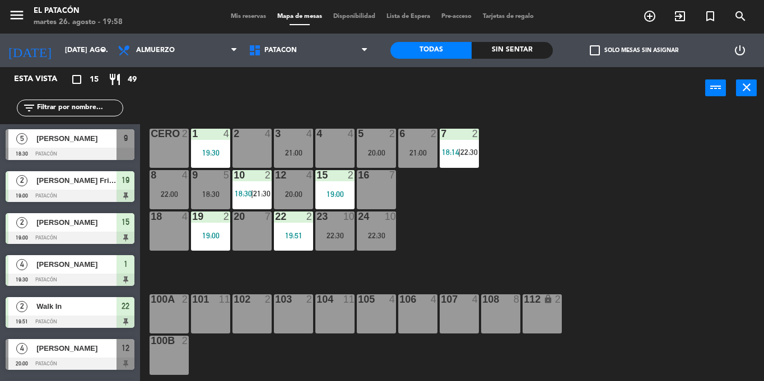
click at [275, 176] on div "12" at bounding box center [275, 175] width 1 height 10
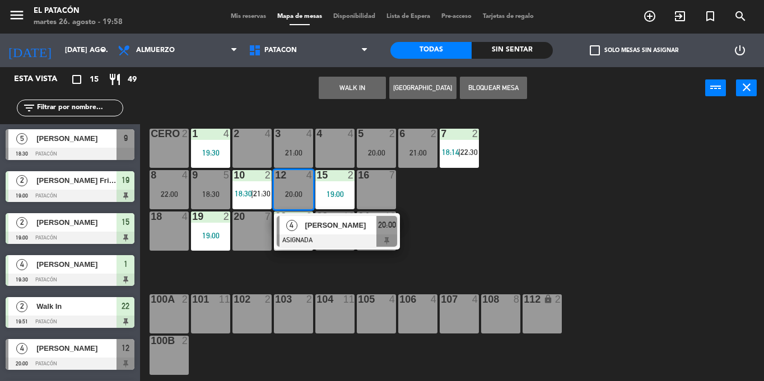
click at [338, 221] on span "[PERSON_NAME]" at bounding box center [341, 225] width 72 height 12
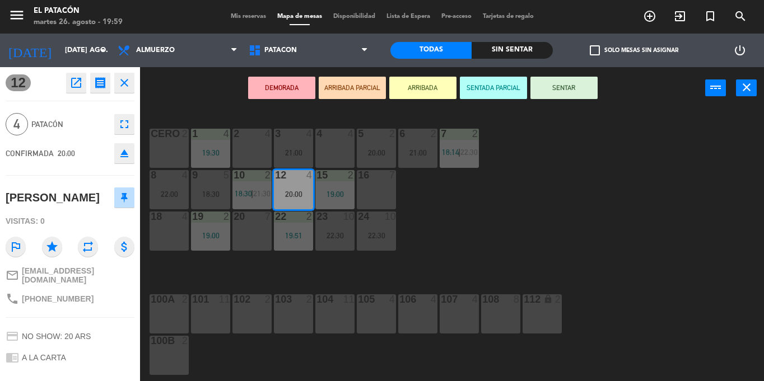
click at [563, 89] on button "SENTAR" at bounding box center [563, 88] width 67 height 22
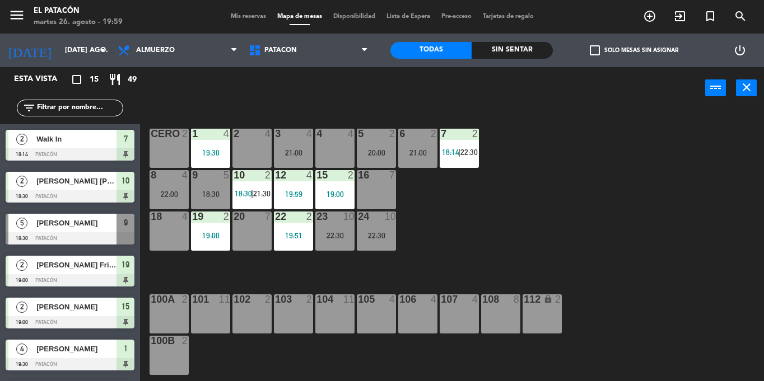
scroll to position [0, 0]
drag, startPoint x: 288, startPoint y: 195, endPoint x: 488, endPoint y: 297, distance: 224.1
click at [483, 297] on div "108" at bounding box center [482, 300] width 1 height 10
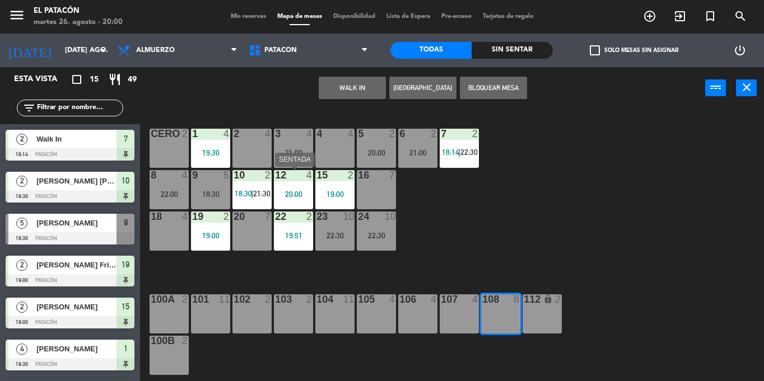
click at [291, 187] on div "12 4 20:00" at bounding box center [293, 189] width 39 height 39
click at [298, 216] on div at bounding box center [293, 217] width 18 height 10
click at [299, 185] on div "12 4 20:00" at bounding box center [293, 189] width 39 height 39
click at [295, 182] on div "12 4 20:00" at bounding box center [293, 189] width 39 height 39
click at [504, 233] on div "1 4 19:30 2 4 3 4 21:00 4 4 5 2 20:00 6 2 21:00 7 2 18:14 | 22:30 CERO 2 8 4 22…" at bounding box center [456, 245] width 616 height 272
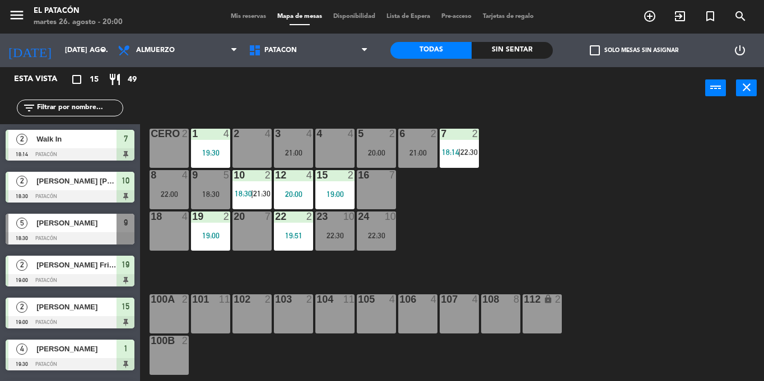
click at [294, 191] on div "20:00" at bounding box center [293, 194] width 39 height 8
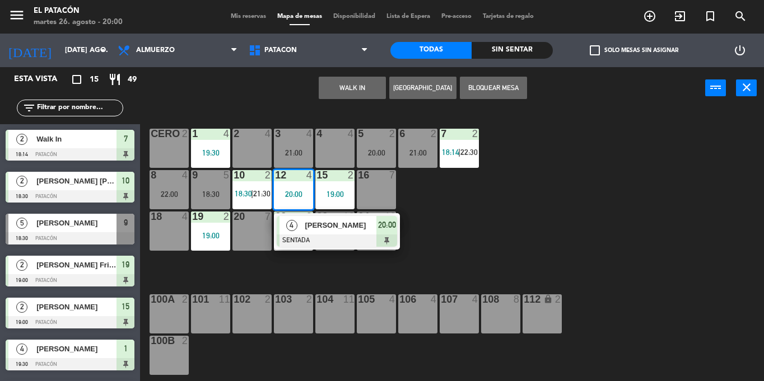
click at [317, 232] on div "[PERSON_NAME]" at bounding box center [339, 225] width 73 height 18
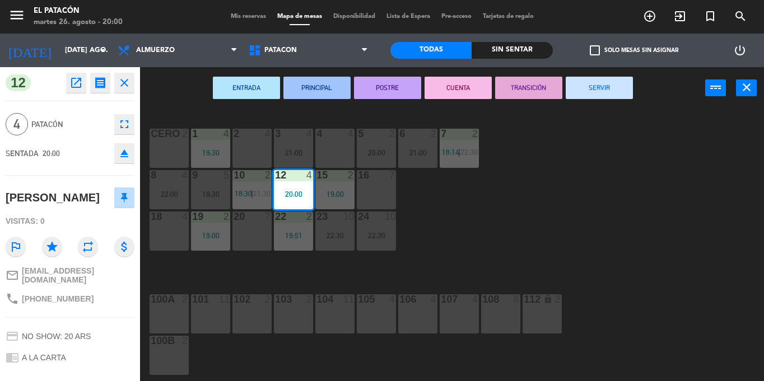
scroll to position [68, 0]
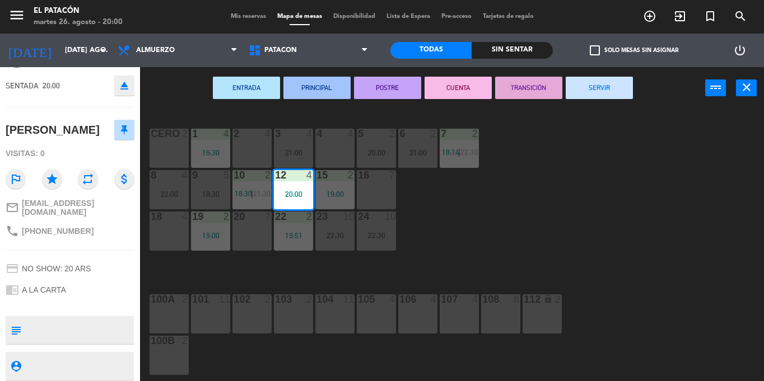
click at [616, 226] on div "1 4 19:30 2 4 3 4 21:00 4 4 5 2 20:00 6 2 21:00 7 2 18:14 | 22:30 CERO 2 8 4 22…" at bounding box center [456, 245] width 616 height 272
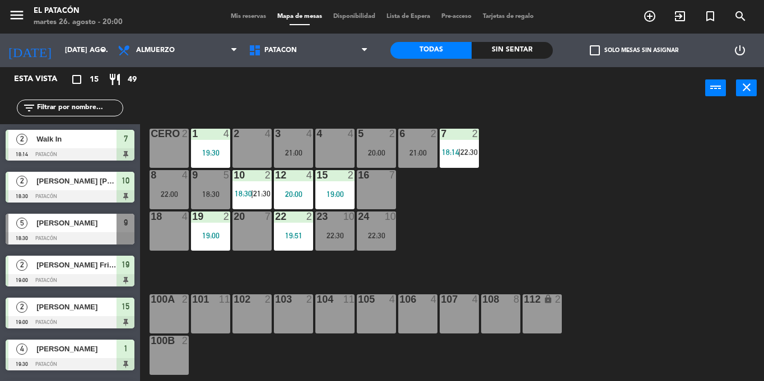
scroll to position [0, 0]
click at [222, 175] on div "5" at bounding box center [229, 175] width 18 height 10
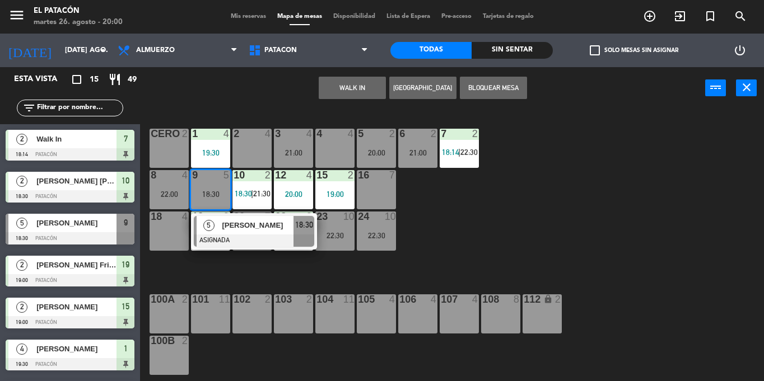
click at [236, 218] on div "[PERSON_NAME]" at bounding box center [257, 225] width 73 height 18
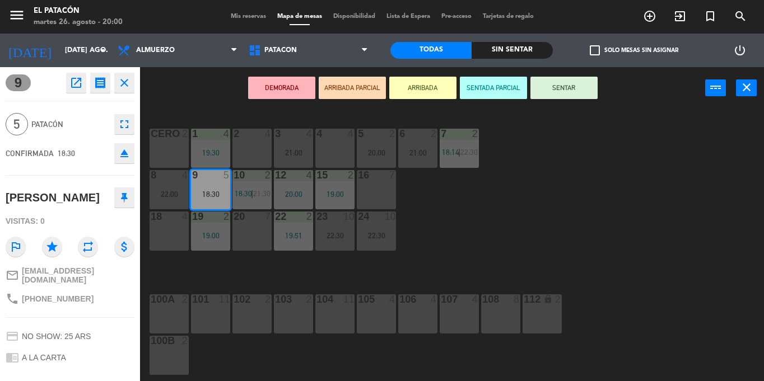
click at [116, 157] on button "eject" at bounding box center [124, 153] width 20 height 20
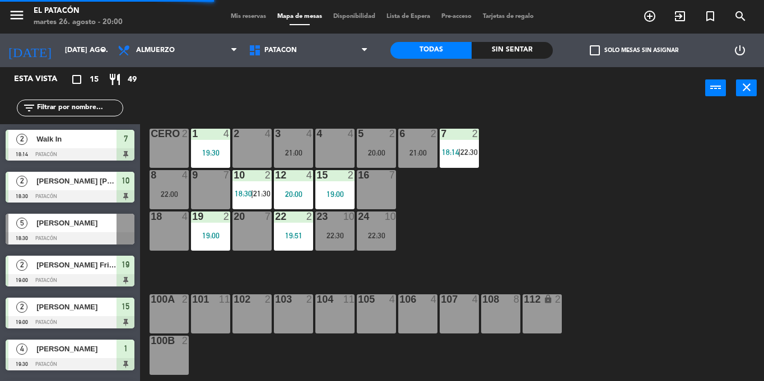
click at [175, 187] on div "8 4 22:00" at bounding box center [168, 189] width 39 height 39
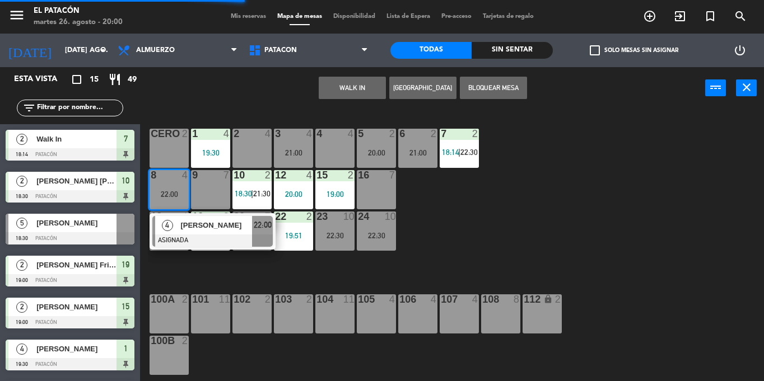
click at [213, 224] on span "[PERSON_NAME]" at bounding box center [216, 225] width 72 height 12
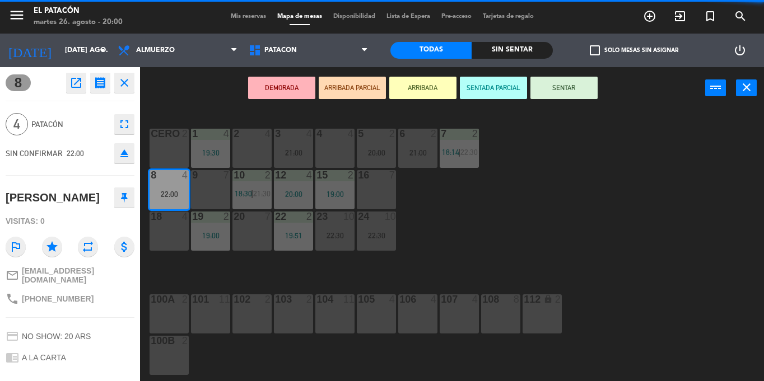
scroll to position [109, 0]
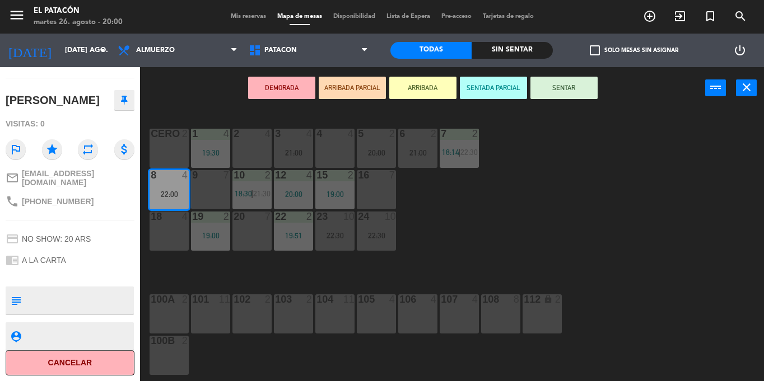
click at [550, 192] on div "1 4 19:30 2 4 3 4 21:00 4 4 5 2 20:00 6 2 21:00 7 2 18:14 | 22:30 CERO 2 8 4 22…" at bounding box center [456, 245] width 616 height 272
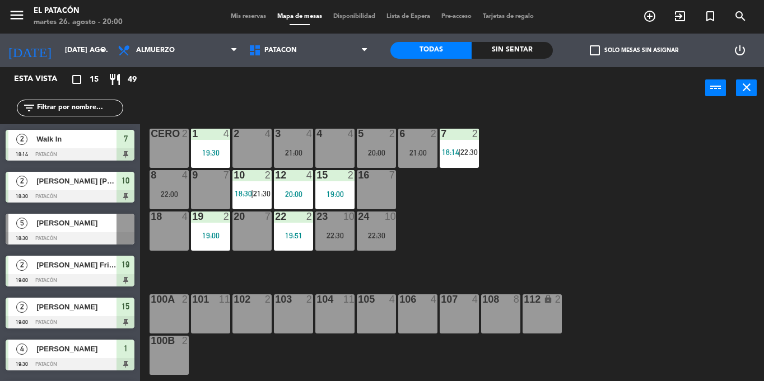
scroll to position [99, 0]
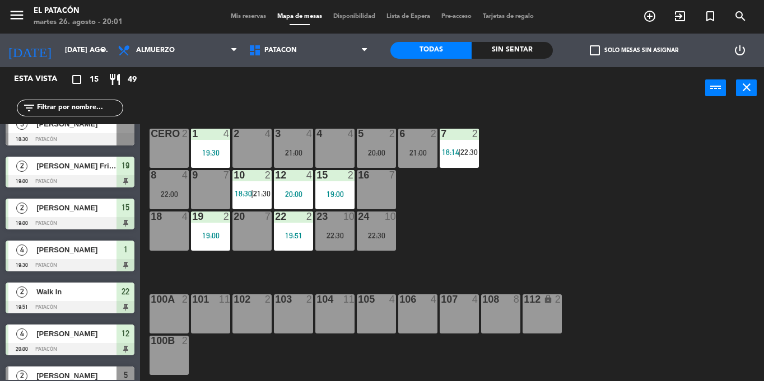
click at [103, 107] on input "text" at bounding box center [79, 108] width 87 height 12
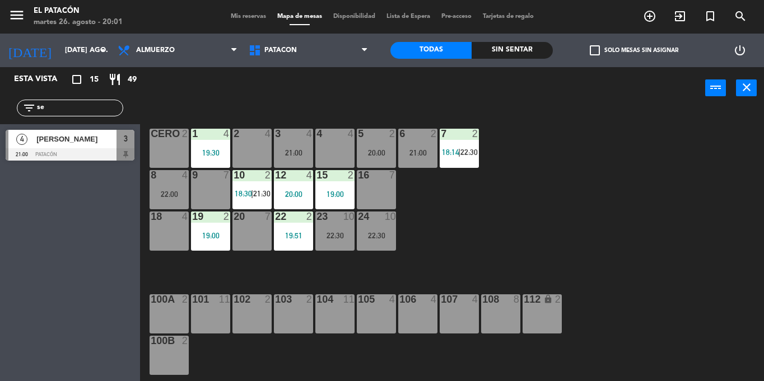
scroll to position [0, 0]
type input "se"
click at [97, 143] on span "[PERSON_NAME]" at bounding box center [76, 139] width 80 height 12
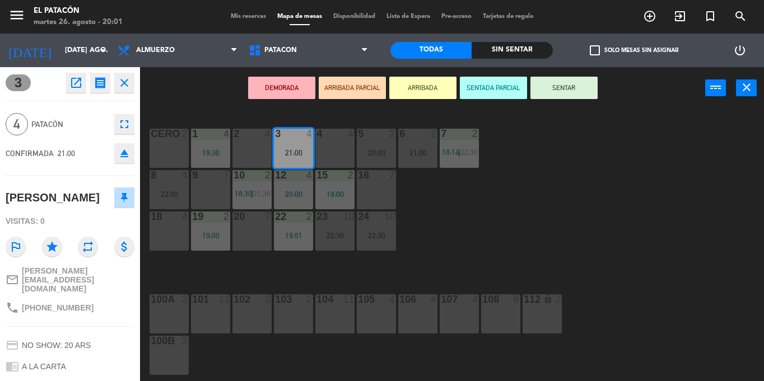
click at [379, 152] on div "20:00" at bounding box center [376, 153] width 39 height 8
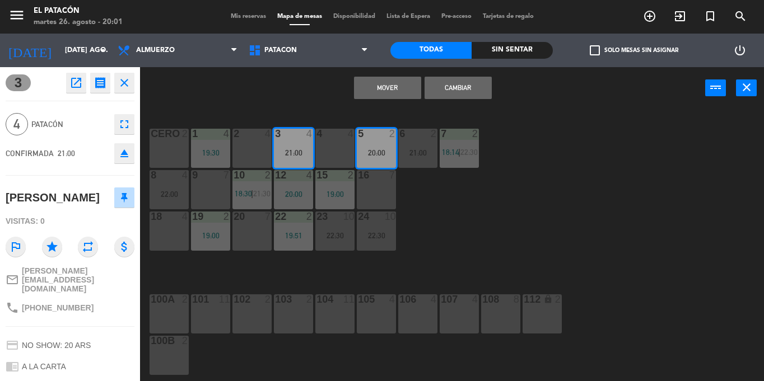
click at [452, 88] on button "Cambiar" at bounding box center [457, 88] width 67 height 22
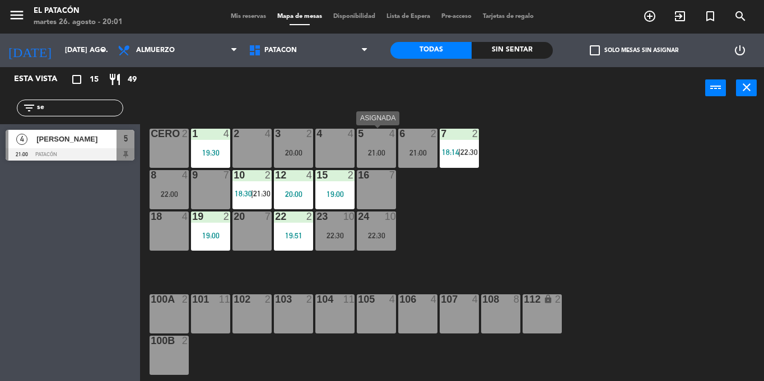
click at [379, 147] on div "5 4 21:00" at bounding box center [376, 148] width 39 height 39
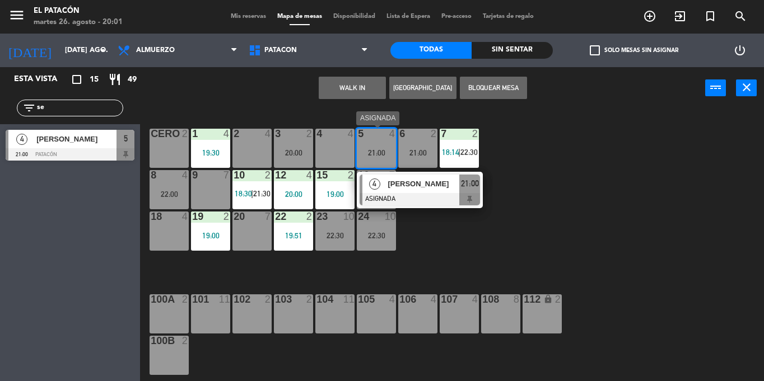
click at [392, 183] on span "[PERSON_NAME]" at bounding box center [423, 184] width 72 height 12
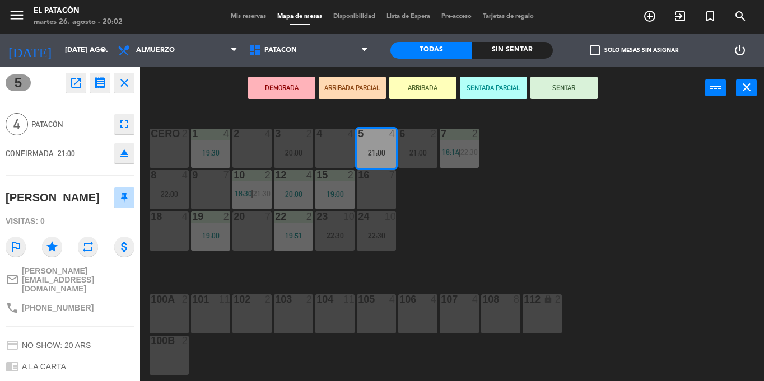
click at [512, 217] on div "1 4 19:30 2 4 3 2 20:00 4 4 5 4 21:00 6 2 21:00 7 2 18:14 | 22:30 CERO 2 8 4 22…" at bounding box center [456, 245] width 616 height 272
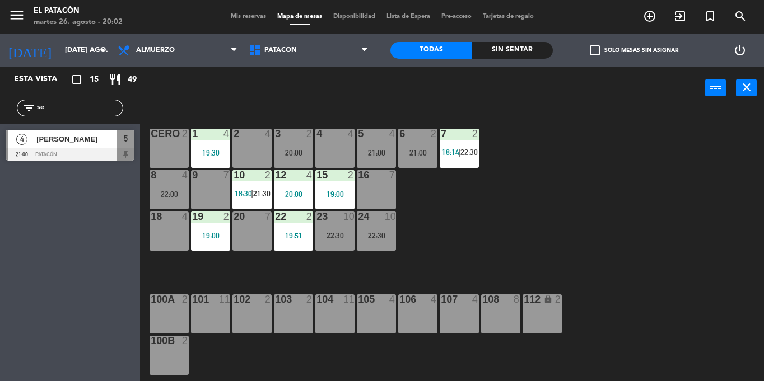
click at [49, 103] on input "se" at bounding box center [79, 108] width 87 height 12
type input "s"
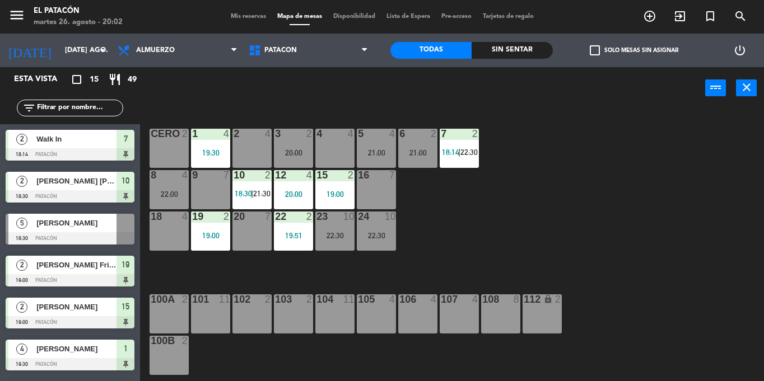
click at [366, 144] on div "5 4 21:00" at bounding box center [376, 148] width 39 height 39
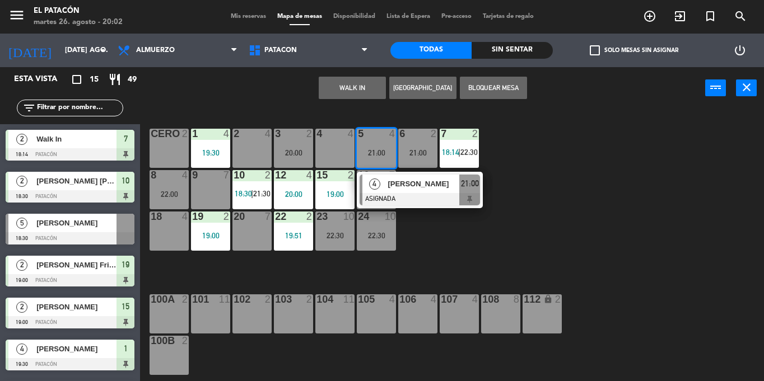
click at [407, 188] on span "[PERSON_NAME]" at bounding box center [423, 184] width 72 height 12
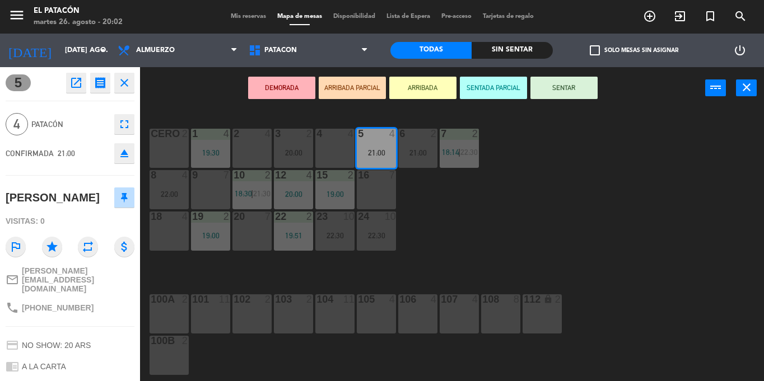
scroll to position [153, 0]
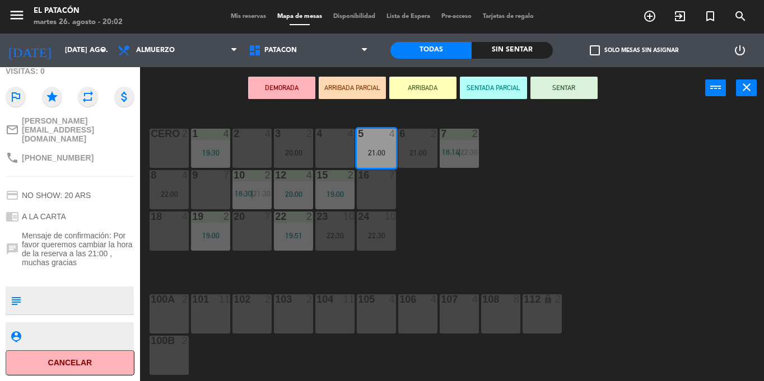
click at [436, 85] on button "ARRIBADA" at bounding box center [422, 88] width 67 height 22
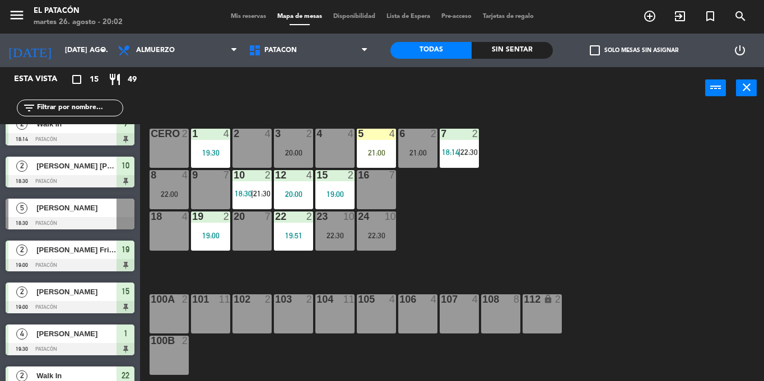
scroll to position [0, 0]
click at [376, 147] on div "5 4 21:00" at bounding box center [376, 148] width 39 height 39
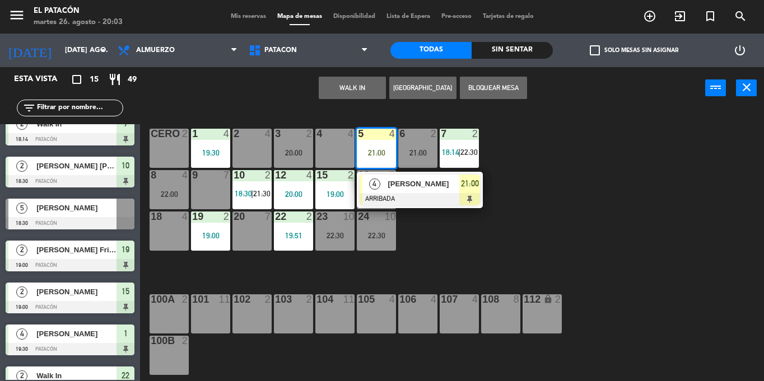
click at [398, 188] on span "[PERSON_NAME]" at bounding box center [423, 184] width 72 height 12
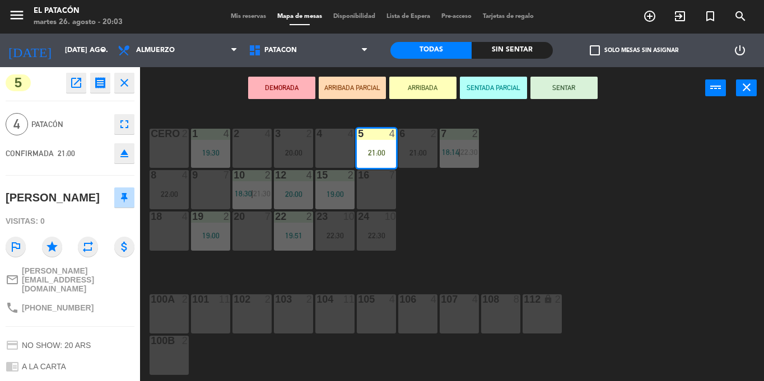
click at [571, 94] on button "SENTAR" at bounding box center [563, 88] width 67 height 22
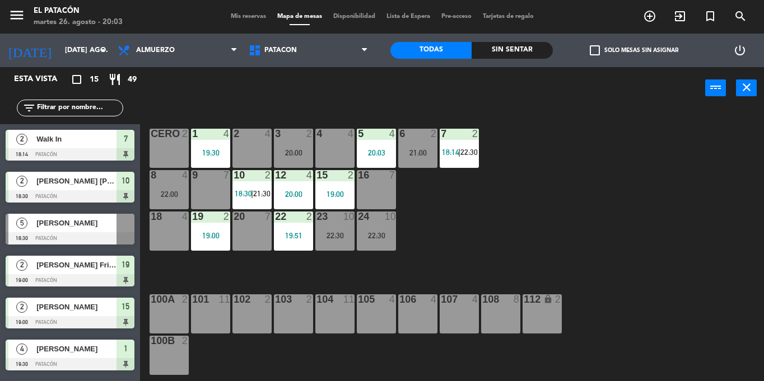
scroll to position [15, 0]
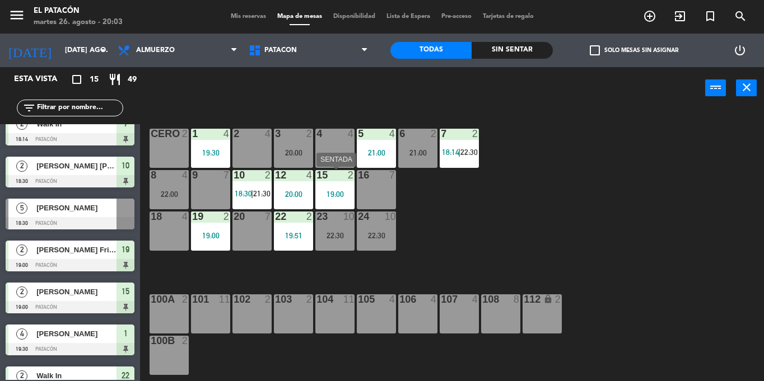
click at [333, 190] on div "19:00" at bounding box center [334, 194] width 39 height 8
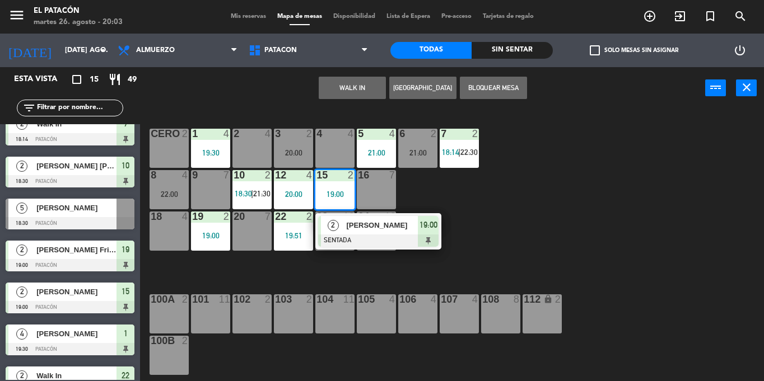
click at [356, 235] on div at bounding box center [378, 241] width 120 height 12
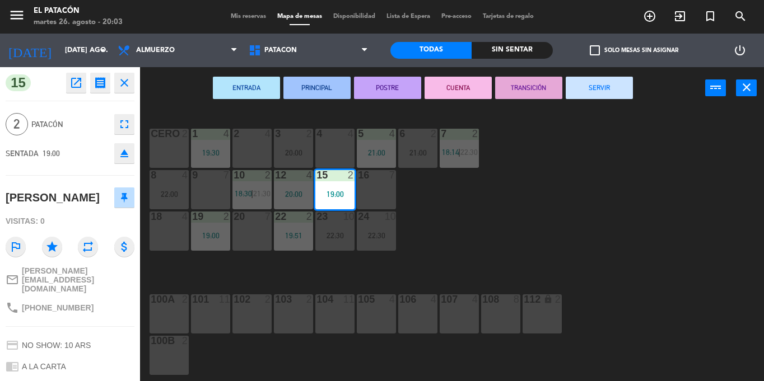
click at [614, 85] on button "SERVIR" at bounding box center [599, 88] width 67 height 22
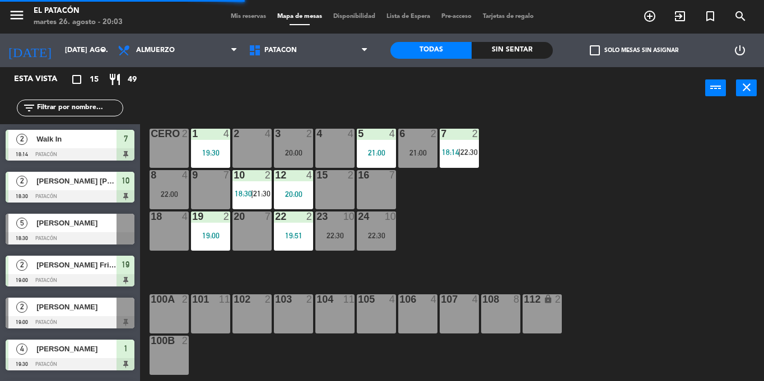
click at [334, 198] on div "15 2" at bounding box center [334, 189] width 39 height 39
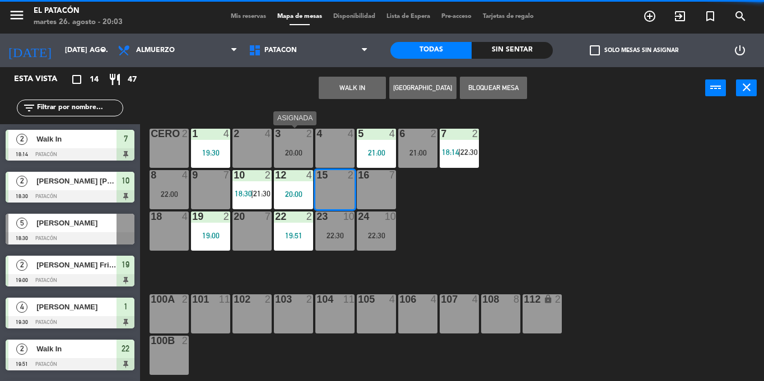
click at [288, 140] on div "3 2" at bounding box center [293, 134] width 39 height 11
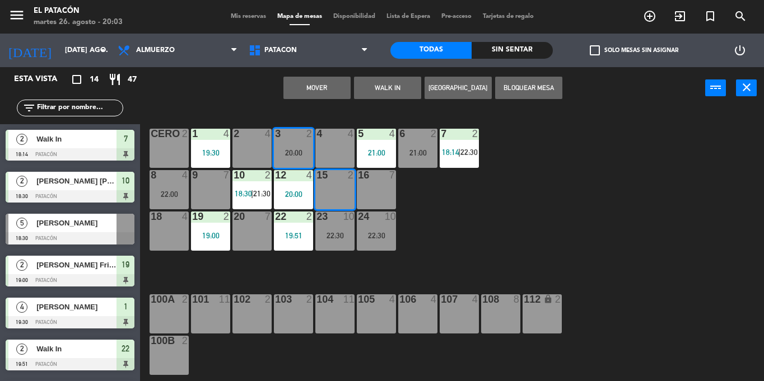
click at [344, 77] on button "Mover" at bounding box center [316, 88] width 67 height 22
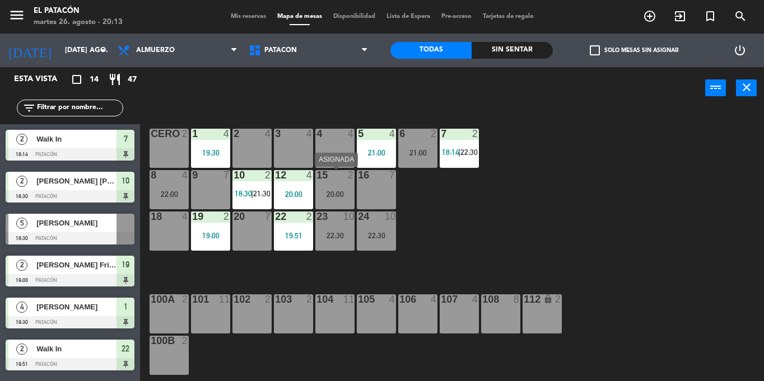
click at [343, 192] on div "20:00" at bounding box center [334, 194] width 39 height 8
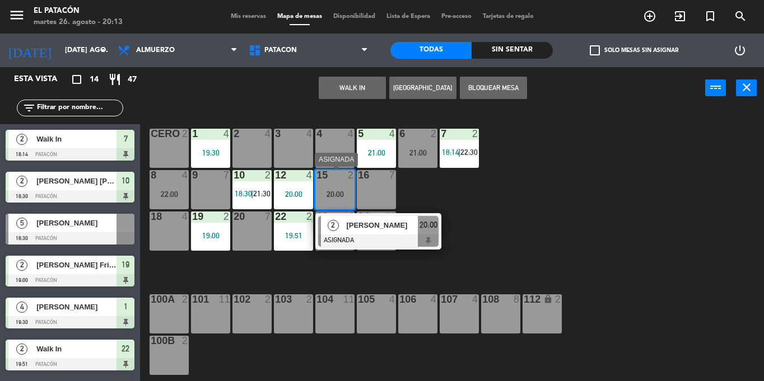
click at [384, 229] on span "[PERSON_NAME]" at bounding box center [382, 225] width 72 height 12
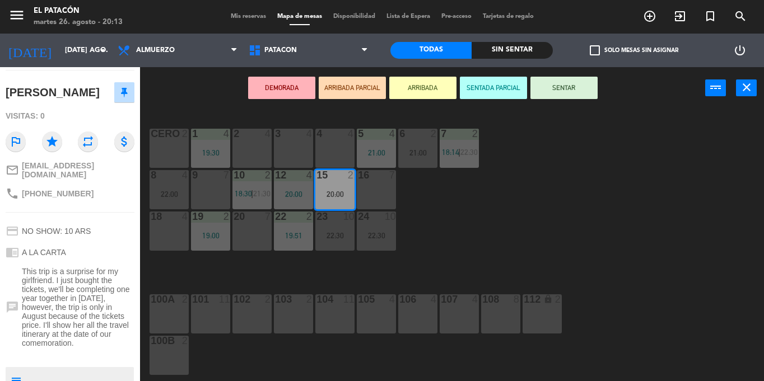
scroll to position [113, 0]
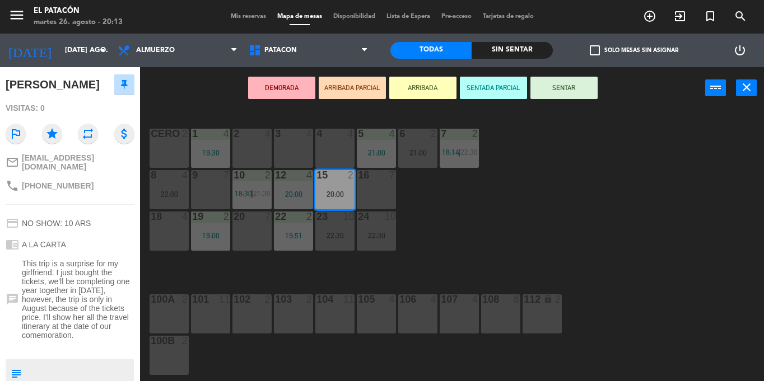
drag, startPoint x: 490, startPoint y: 225, endPoint x: 494, endPoint y: 215, distance: 10.8
click at [494, 215] on div "1 4 19:30 2 4 3 4 4 4 5 4 21:00 6 2 21:00 7 2 18:14 | 22:30 CERO 2 8 4 22:00 9 …" at bounding box center [456, 245] width 616 height 272
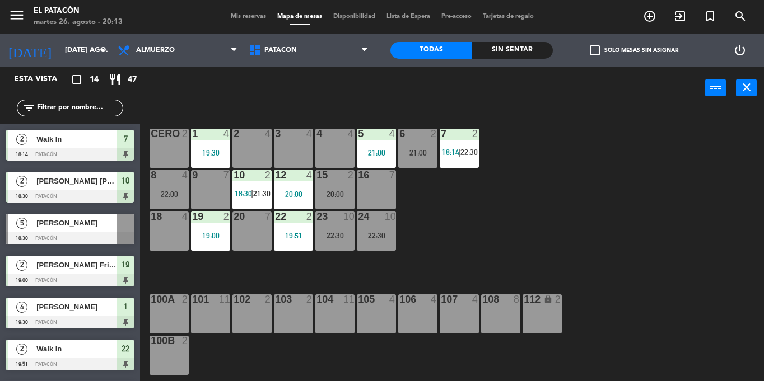
scroll to position [0, 0]
click at [494, 215] on div "1 4 19:30 2 4 3 4 4 4 5 4 21:00 6 2 21:00 7 2 18:14 | 22:30 CERO 2 8 4 22:00 9 …" at bounding box center [456, 245] width 616 height 272
click at [331, 191] on div "20:00" at bounding box center [334, 194] width 39 height 8
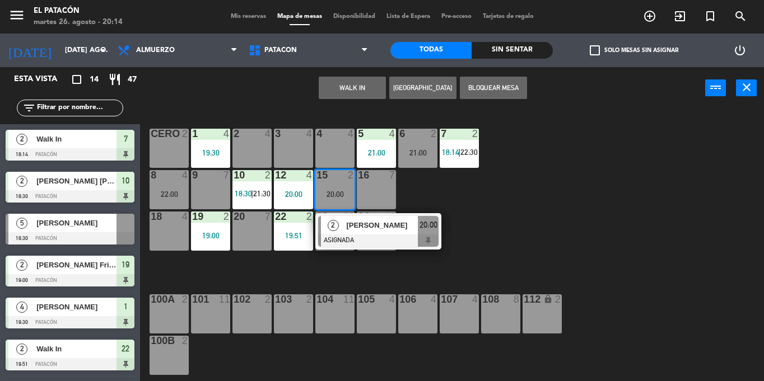
click at [344, 234] on div "2" at bounding box center [333, 225] width 24 height 18
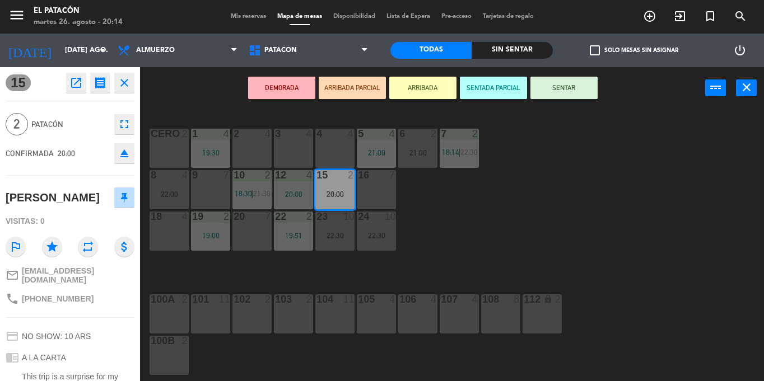
click at [559, 89] on button "SENTAR" at bounding box center [563, 88] width 67 height 22
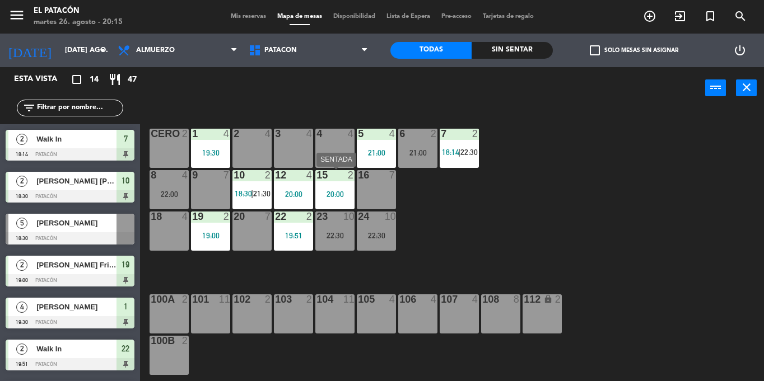
click at [340, 189] on div "15 2 20:00" at bounding box center [334, 189] width 39 height 39
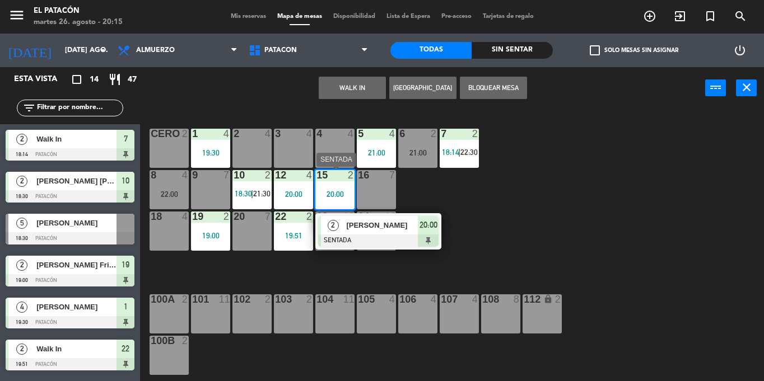
click at [361, 220] on span "[PERSON_NAME]" at bounding box center [382, 225] width 72 height 12
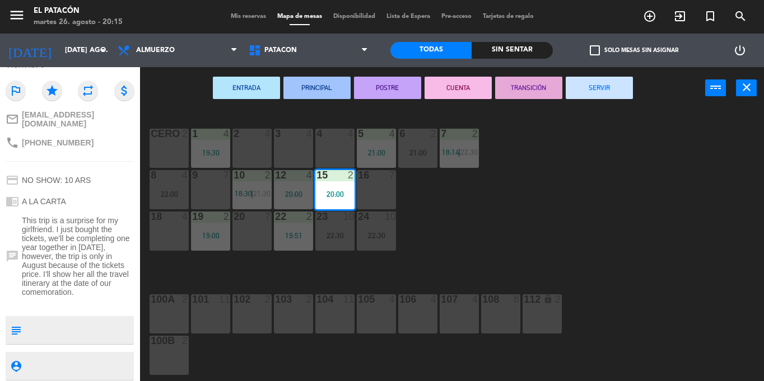
scroll to position [156, 0]
drag, startPoint x: 69, startPoint y: 284, endPoint x: 12, endPoint y: 216, distance: 89.0
click at [12, 216] on div "chat This trip is a surprise for my girlfriend. I just bought the tickets, we'l…" at bounding box center [70, 257] width 129 height 88
copy span "This trip is a surprise for my girlfriend. I just bought the tickets, we'll be …"
click at [520, 225] on div "1 4 19:30 2 4 3 4 4 4 5 4 21:00 6 2 21:00 7 2 18:14 | 22:30 CERO 2 8 4 22:00 9 …" at bounding box center [456, 245] width 616 height 272
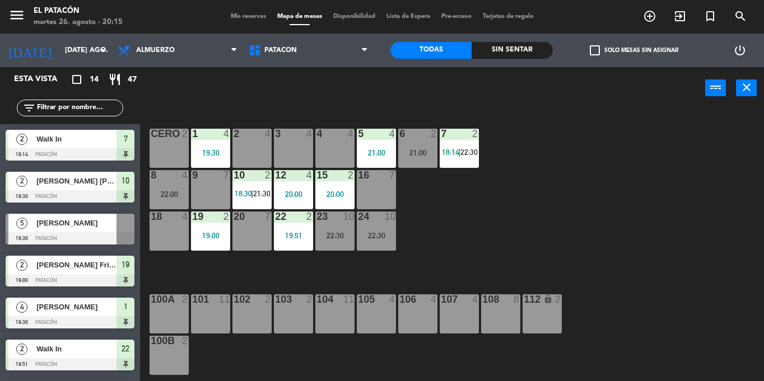
scroll to position [0, 0]
click at [182, 195] on div "22:00" at bounding box center [168, 194] width 39 height 8
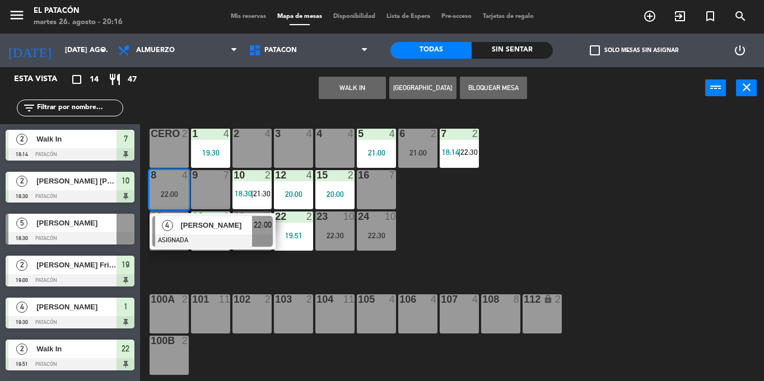
click at [228, 221] on span "[PERSON_NAME]" at bounding box center [216, 225] width 72 height 12
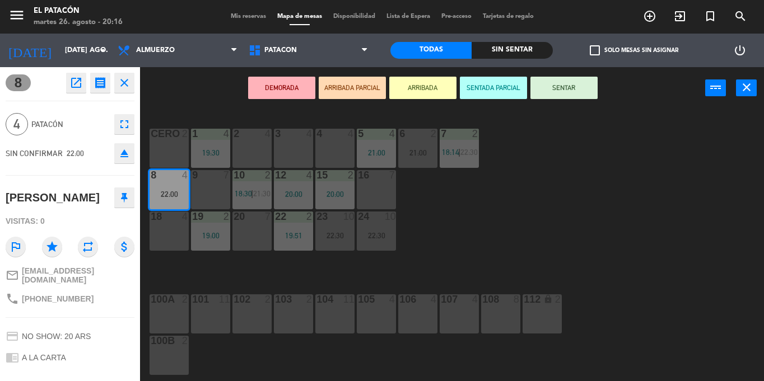
scroll to position [109, 0]
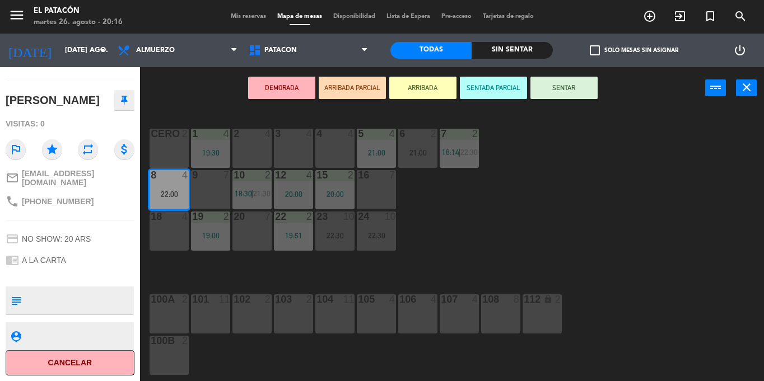
click at [680, 137] on div "1 4 19:30 2 4 3 4 4 4 5 4 21:00 6 2 21:00 7 2 18:14 | 22:30 CERO 2 8 4 22:00 9 …" at bounding box center [456, 245] width 616 height 272
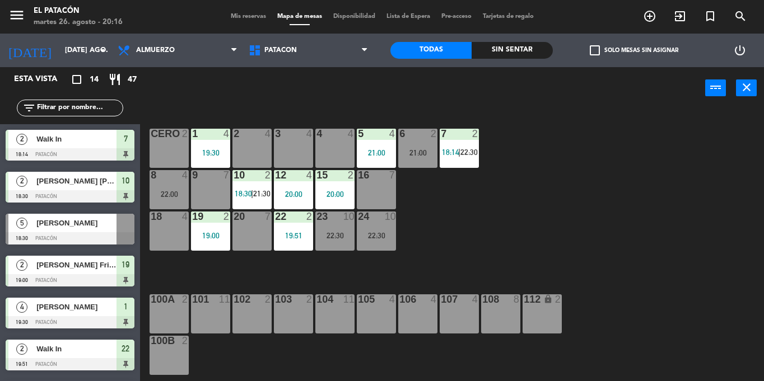
scroll to position [85, 0]
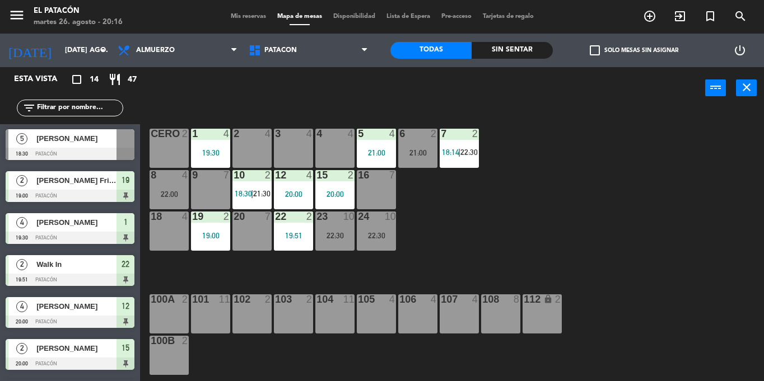
click at [325, 198] on div "20:00" at bounding box center [334, 194] width 39 height 8
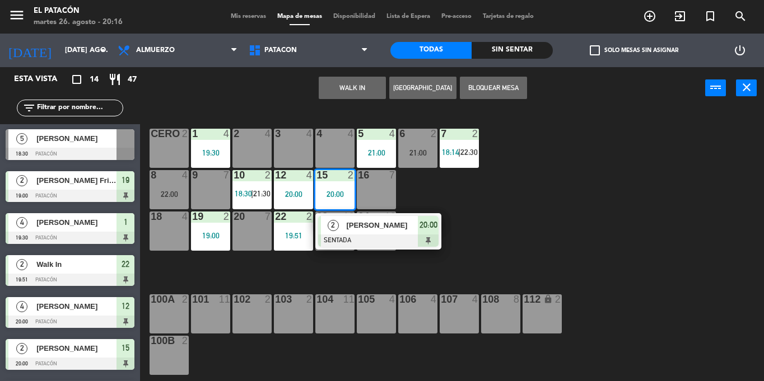
click at [335, 232] on div "2" at bounding box center [333, 225] width 24 height 18
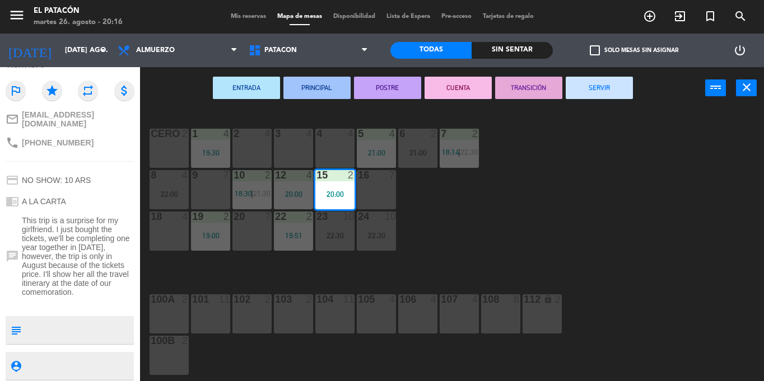
scroll to position [155, 0]
click at [439, 241] on div "1 4 19:30 2 4 3 4 4 4 5 4 21:00 6 2 21:00 7 2 18:14 | 22:30 CERO 2 8 4 22:00 9 …" at bounding box center [456, 245] width 616 height 272
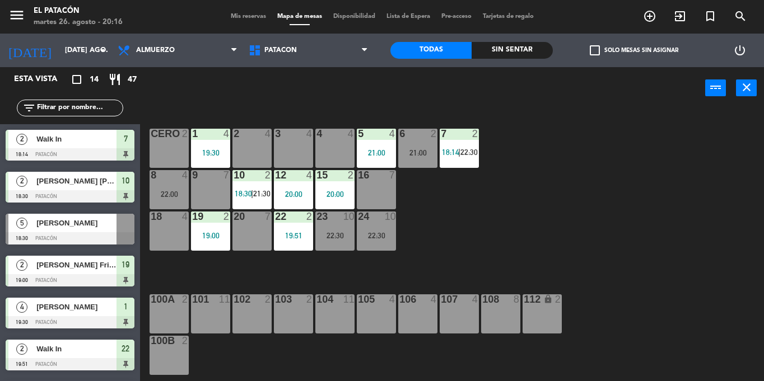
scroll to position [0, 0]
click at [325, 195] on div "20:00" at bounding box center [334, 194] width 39 height 8
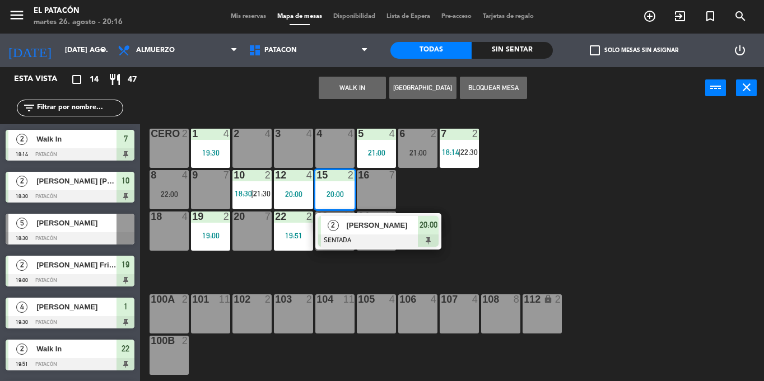
click at [354, 221] on span "[PERSON_NAME]" at bounding box center [382, 225] width 72 height 12
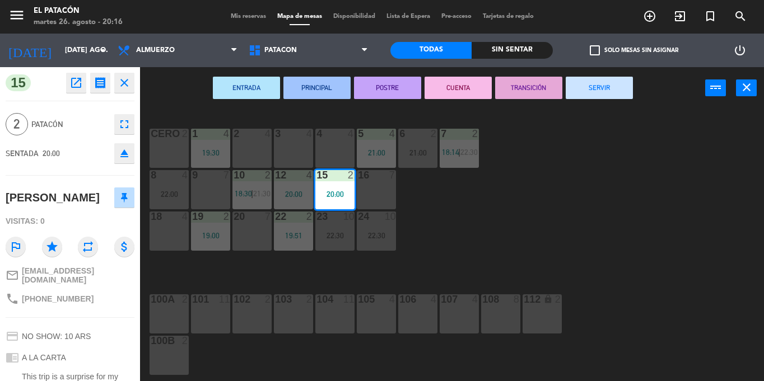
click at [504, 235] on div "1 4 19:30 2 4 3 4 4 4 5 4 21:00 6 2 21:00 7 2 18:14 | 22:30 CERO 2 8 4 22:00 9 …" at bounding box center [456, 245] width 616 height 272
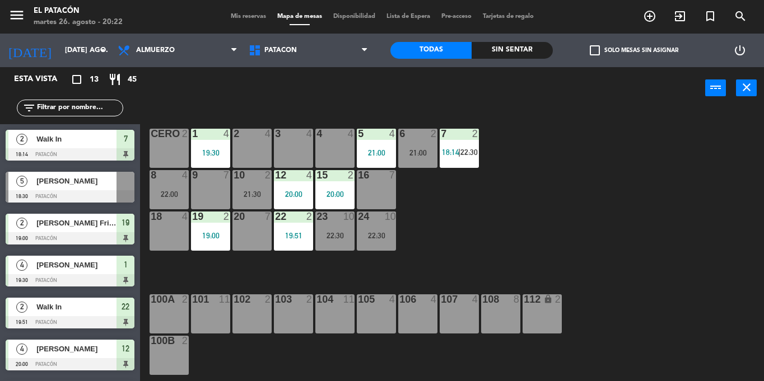
click at [287, 145] on div "3 4" at bounding box center [293, 148] width 39 height 39
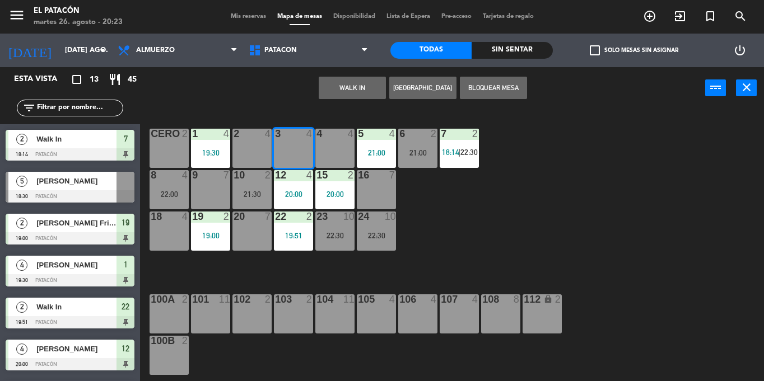
click at [447, 198] on div "1 4 19:30 2 4 3 4 4 4 5 4 21:00 6 2 21:00 7 2 18:14 | 22:30 CERO 2 8 4 22:00 9 …" at bounding box center [456, 245] width 616 height 272
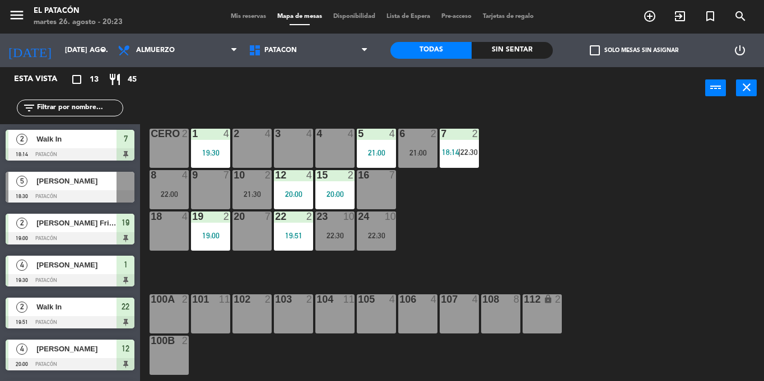
click at [171, 187] on div "8 4 22:00" at bounding box center [168, 189] width 39 height 39
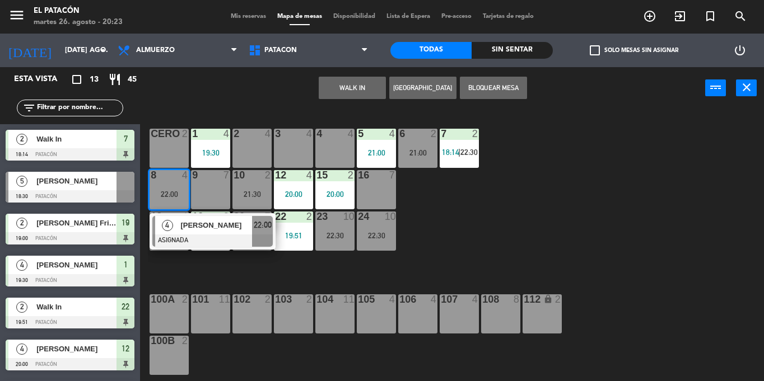
click at [317, 135] on div "4" at bounding box center [316, 134] width 1 height 10
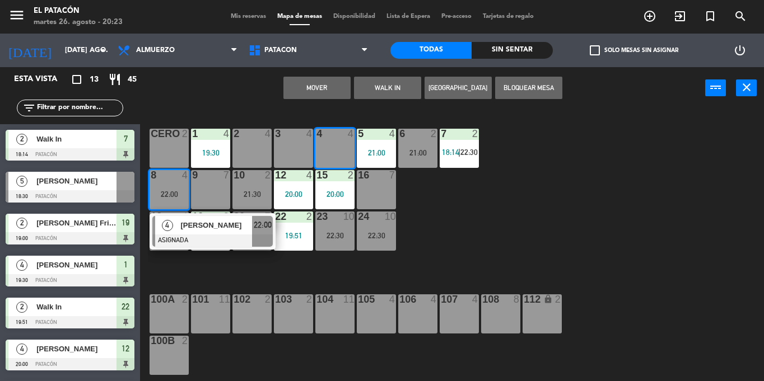
click at [315, 88] on button "Mover" at bounding box center [316, 88] width 67 height 22
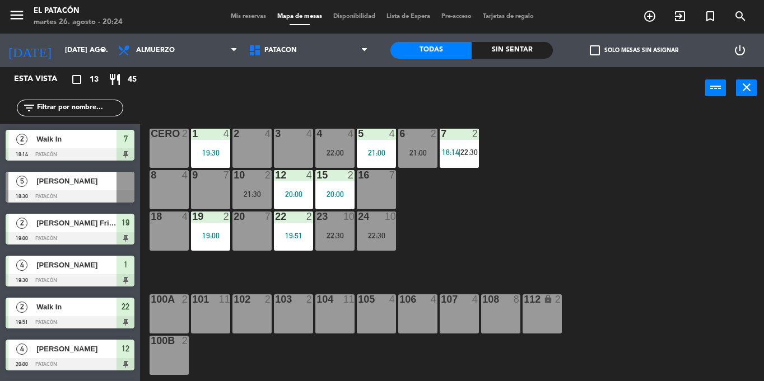
click at [298, 139] on div "3 4" at bounding box center [293, 134] width 39 height 11
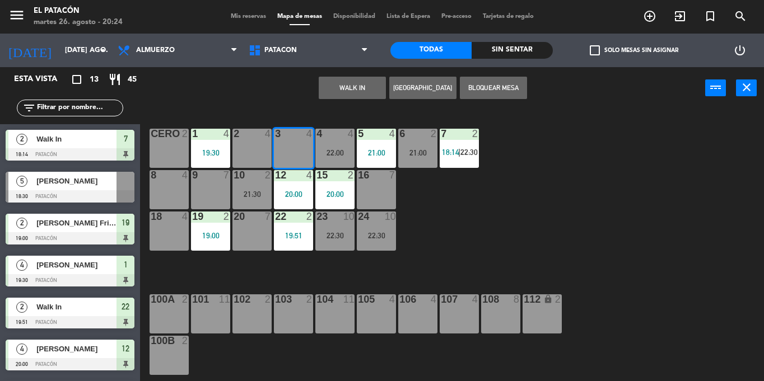
click at [342, 88] on button "WALK IN" at bounding box center [352, 88] width 67 height 22
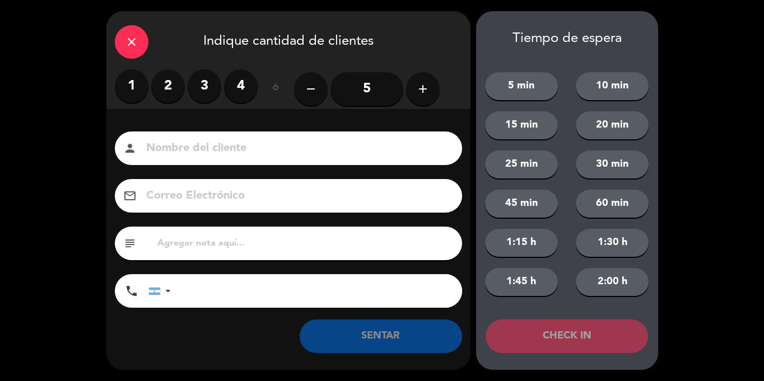
click at [203, 83] on label "3" at bounding box center [205, 86] width 34 height 34
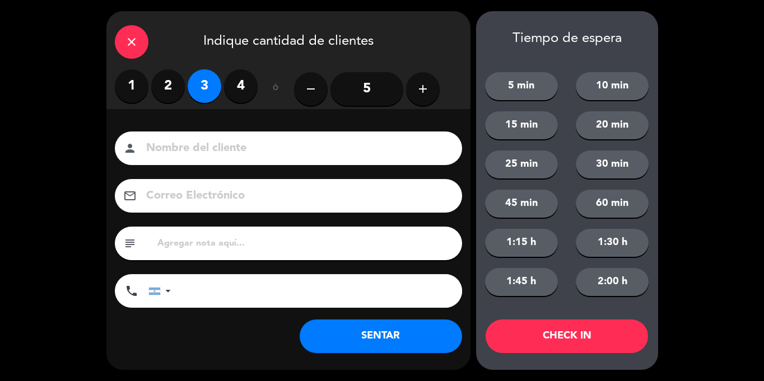
click at [362, 339] on button "SENTAR" at bounding box center [381, 337] width 162 height 34
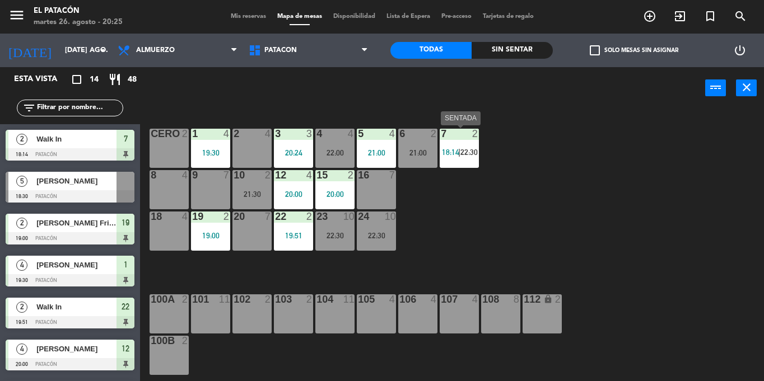
click at [444, 156] on span "18:14" at bounding box center [450, 152] width 17 height 9
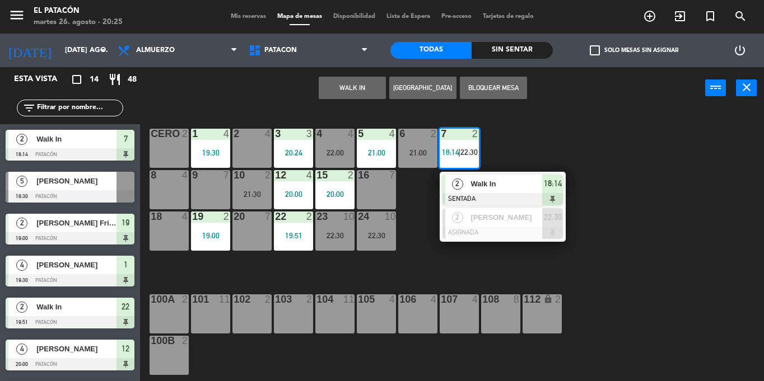
click at [458, 184] on span "2" at bounding box center [457, 184] width 11 height 11
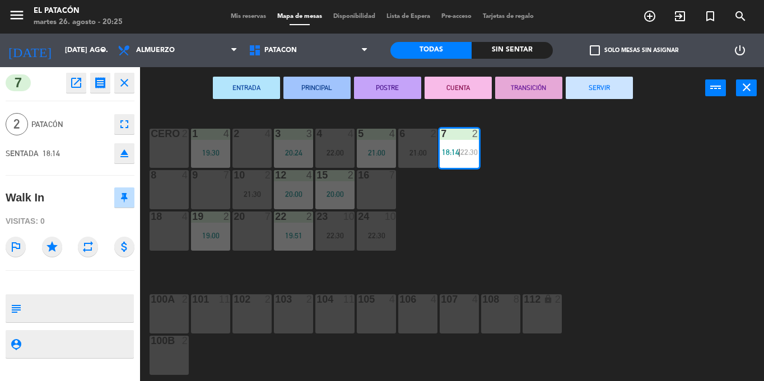
click at [577, 82] on button "SERVIR" at bounding box center [599, 88] width 67 height 22
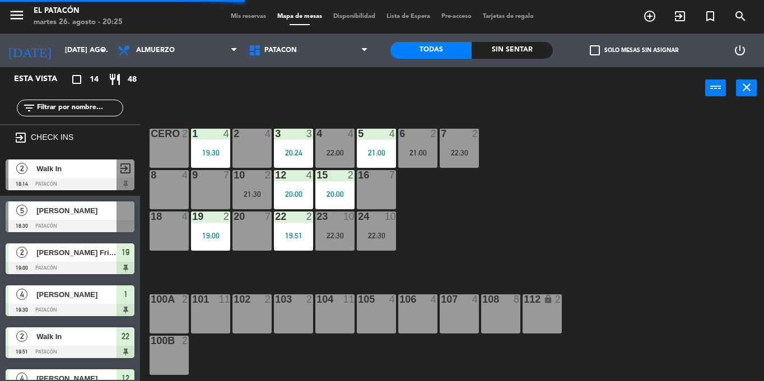
click at [461, 151] on div "22:30" at bounding box center [459, 153] width 39 height 8
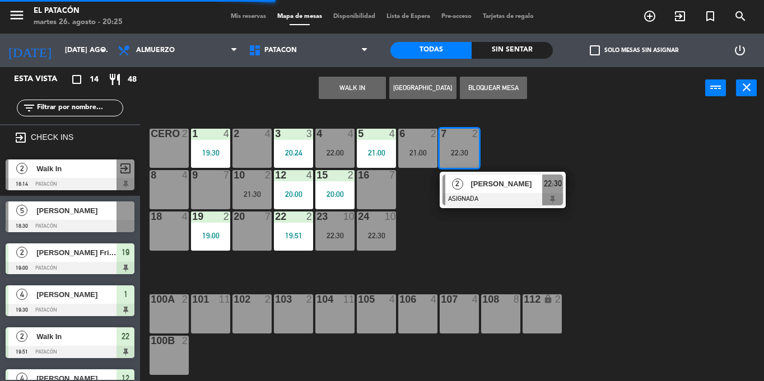
drag, startPoint x: 429, startPoint y: 152, endPoint x: 440, endPoint y: 187, distance: 36.8
click at [440, 187] on div "1 4 19:30 2 4 3 3 20:24 4 4 22:00 5 4 21:00 6 2 21:00 7 2 22:30 2 [PERSON_NAME]…" at bounding box center [456, 245] width 616 height 272
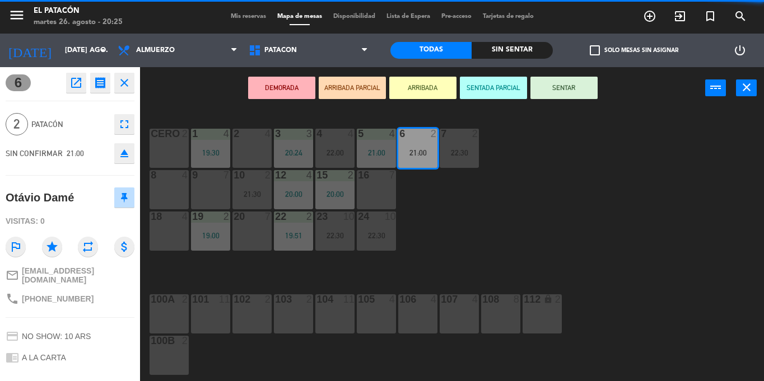
click at [492, 185] on div "1 4 19:30 2 4 3 3 20:24 4 4 22:00 5 4 21:00 6 2 21:00 7 2 22:30 CERO 2 8 4 9 7 …" at bounding box center [456, 245] width 616 height 272
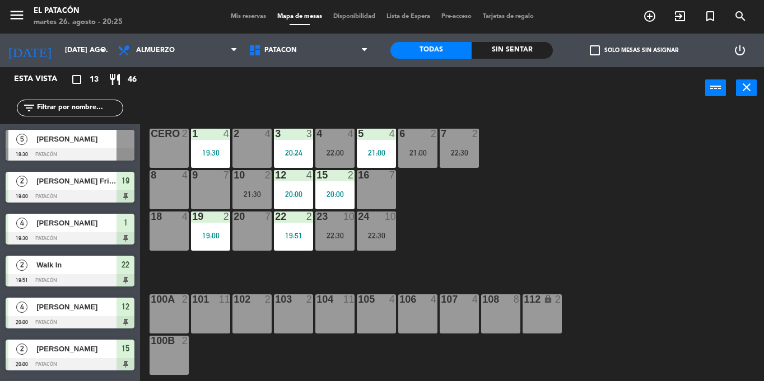
click at [457, 149] on div "22:30" at bounding box center [459, 153] width 39 height 8
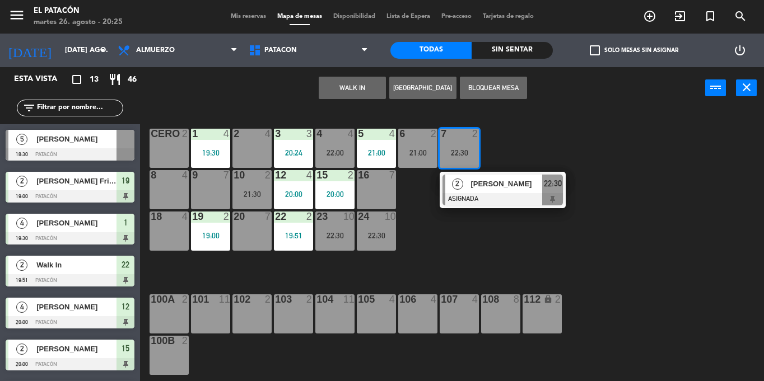
click at [422, 147] on div "6 2 21:00" at bounding box center [417, 148] width 39 height 39
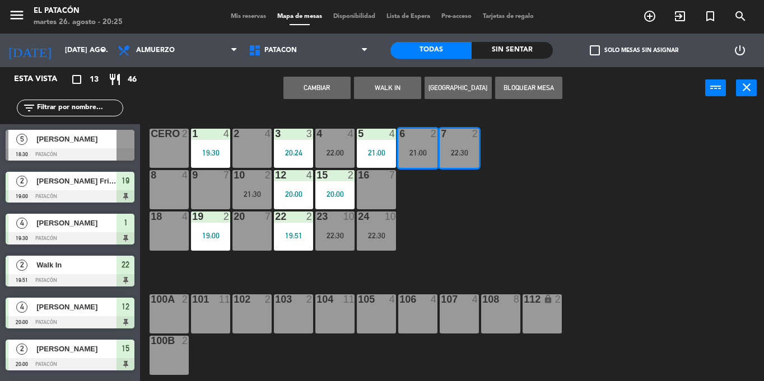
click at [435, 232] on div "1 4 19:30 2 4 3 3 20:24 4 4 22:00 5 4 21:00 6 2 21:00 7 2 22:30 CERO 2 8 4 9 7 …" at bounding box center [456, 245] width 616 height 272
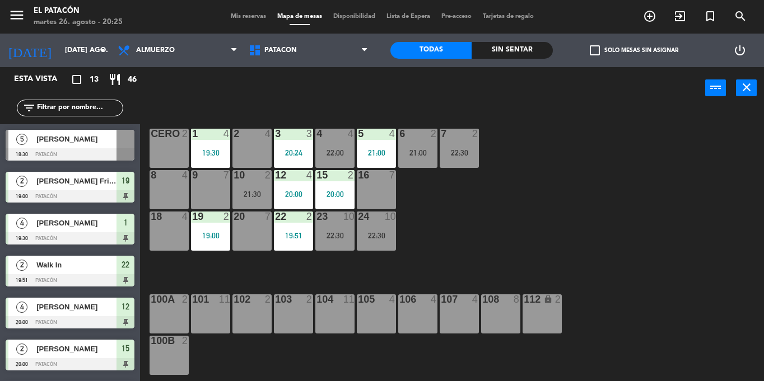
click at [252, 195] on div "21:30" at bounding box center [251, 194] width 39 height 8
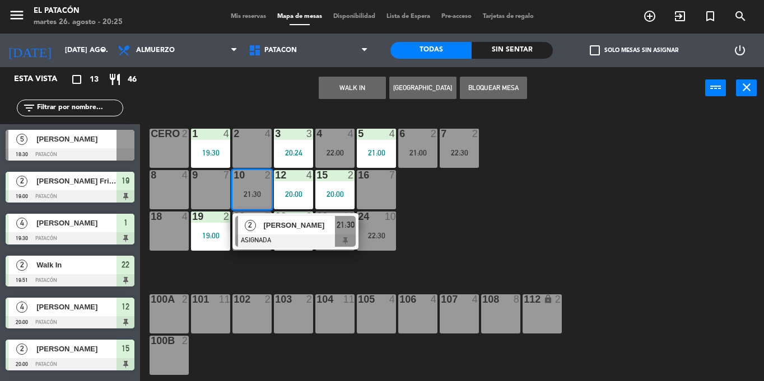
click at [452, 149] on div "22:30" at bounding box center [459, 153] width 39 height 8
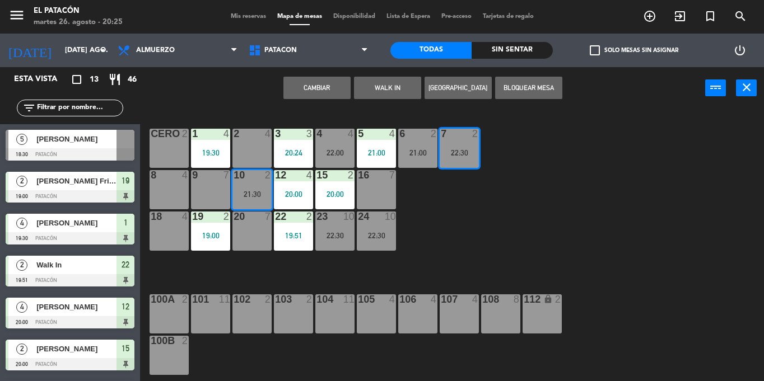
click at [332, 83] on button "Cambiar" at bounding box center [316, 88] width 67 height 22
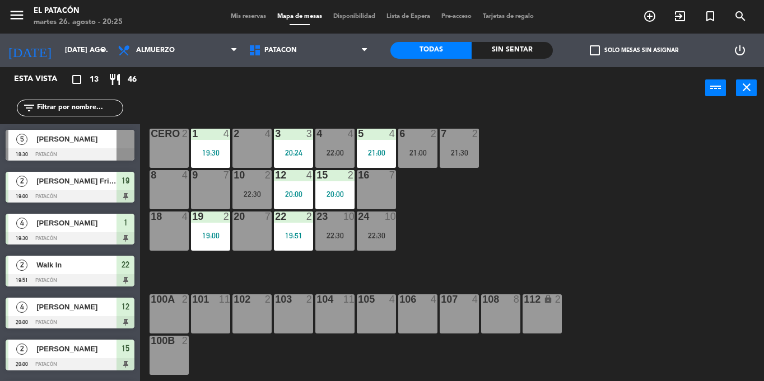
click at [406, 151] on div "21:00" at bounding box center [417, 153] width 39 height 8
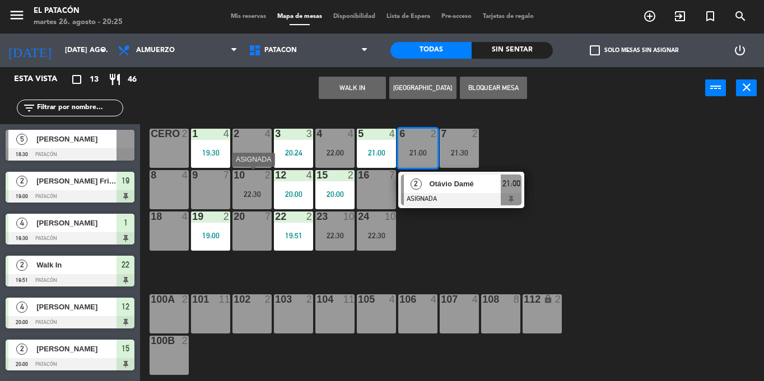
click at [252, 190] on div "22:30" at bounding box center [251, 194] width 39 height 8
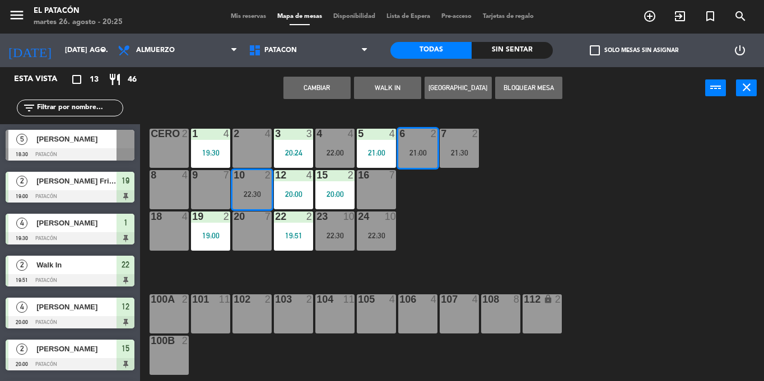
click at [324, 84] on button "Cambiar" at bounding box center [316, 88] width 67 height 22
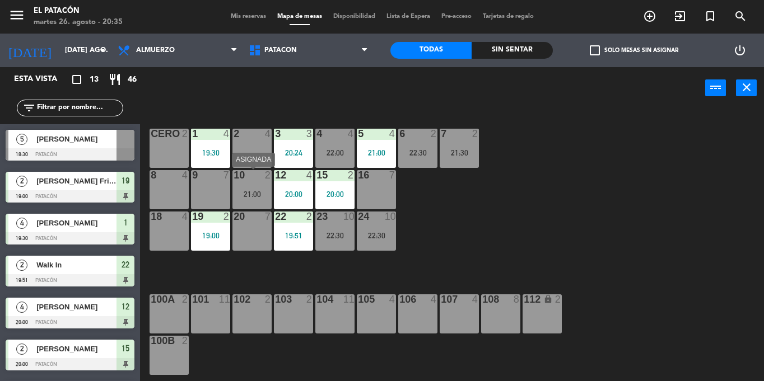
click at [256, 190] on div "21:00" at bounding box center [251, 194] width 39 height 8
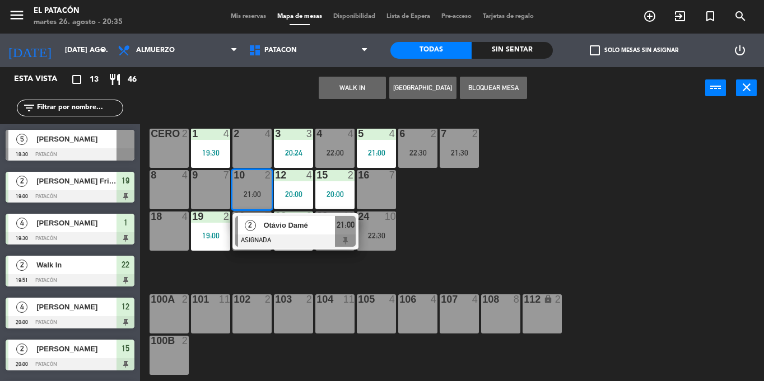
click at [501, 213] on div "1 4 19:30 2 4 3 3 20:24 4 4 22:00 5 4 21:00 6 2 22:30 7 2 21:30 CERO 2 8 4 9 7 …" at bounding box center [456, 245] width 616 height 272
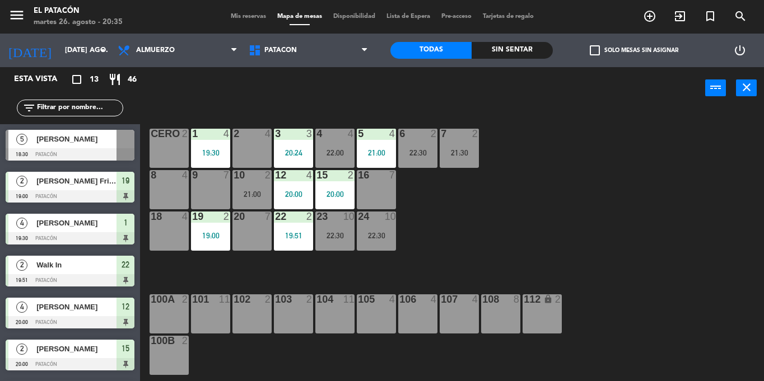
click at [94, 145] on span "[PERSON_NAME]" at bounding box center [76, 139] width 80 height 12
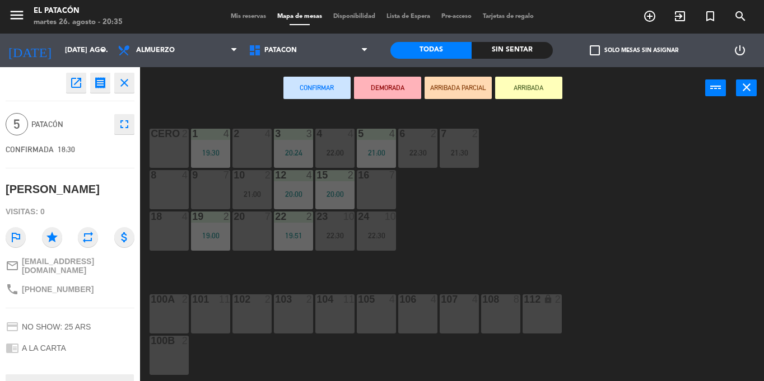
click at [633, 225] on div "1 4 19:30 2 4 3 3 20:24 4 4 22:00 5 4 21:00 6 2 22:30 7 2 21:30 CERO 2 8 4 9 7 …" at bounding box center [456, 245] width 616 height 272
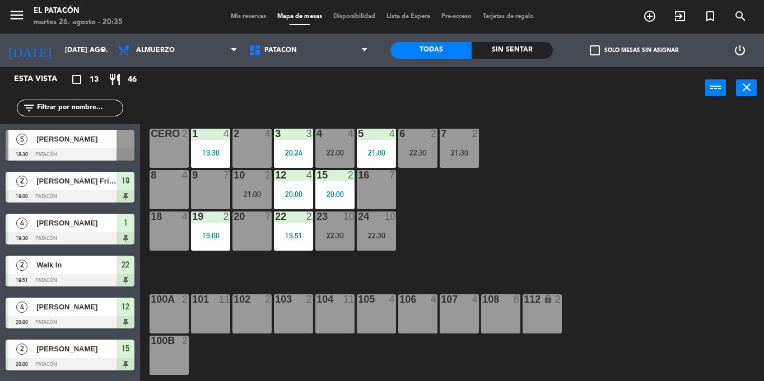
click at [259, 186] on div "10 2 21:00" at bounding box center [251, 189] width 39 height 39
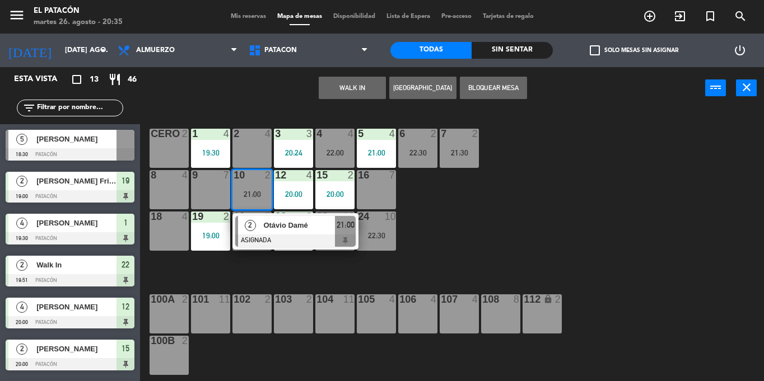
click at [494, 183] on div "1 4 19:30 2 4 3 3 20:24 4 4 22:00 5 4 21:00 6 2 22:30 7 2 21:30 CERO 2 8 4 9 7 …" at bounding box center [456, 245] width 616 height 272
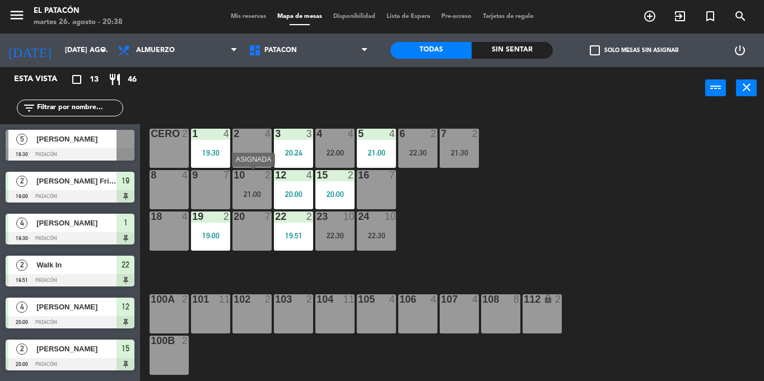
click at [245, 209] on div "10 2 21:00" at bounding box center [251, 189] width 39 height 39
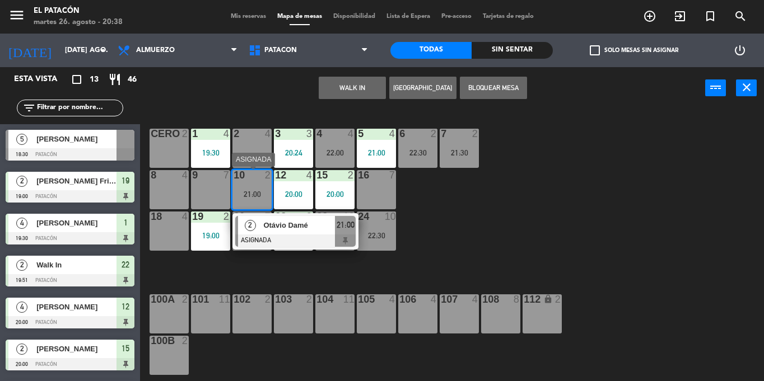
click at [305, 227] on span "Otávio Damé" at bounding box center [299, 225] width 72 height 12
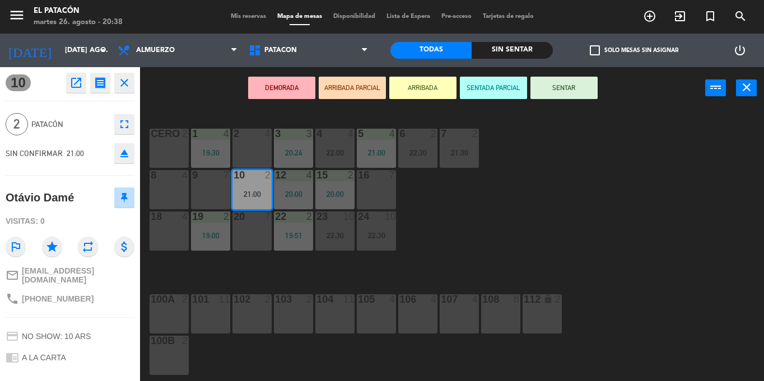
click at [578, 92] on button "SENTAR" at bounding box center [563, 88] width 67 height 22
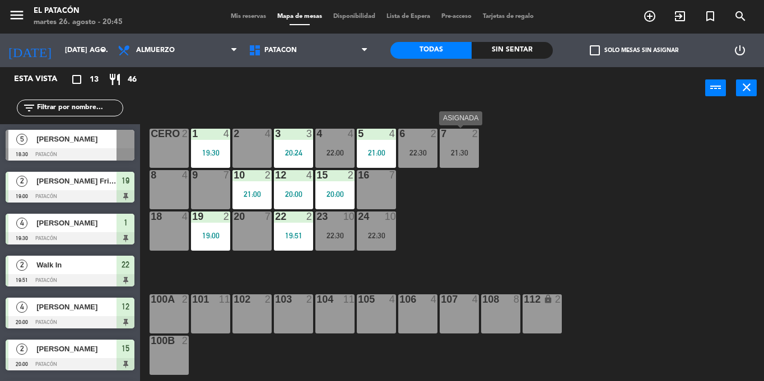
click at [457, 147] on div "7 2 21:30" at bounding box center [459, 148] width 39 height 39
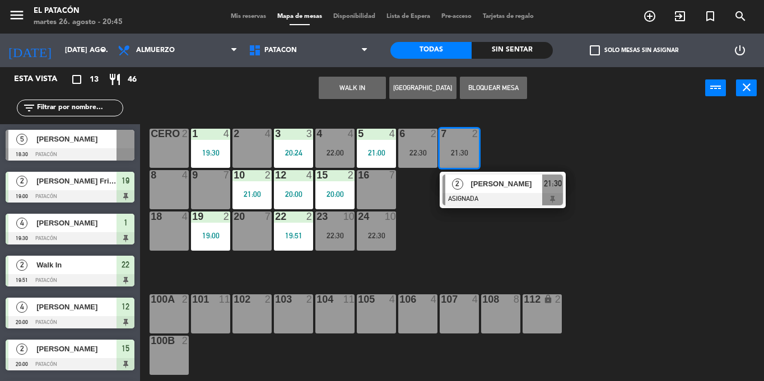
click at [411, 243] on div "1 4 19:30 2 4 3 3 20:24 4 4 22:00 5 4 21:00 6 2 22:30 7 2 21:30 2 [PERSON_NAME]…" at bounding box center [456, 245] width 616 height 272
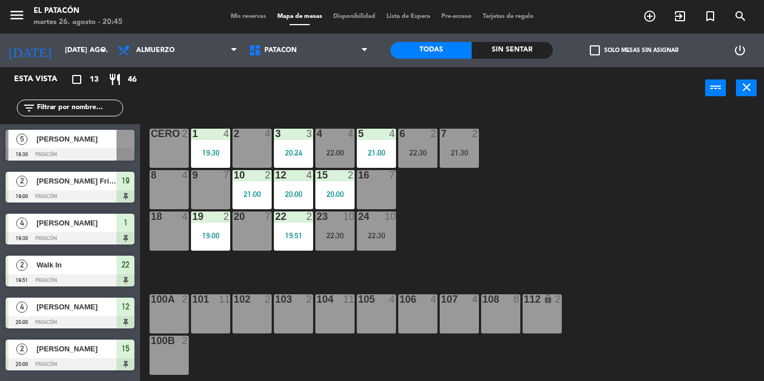
click at [157, 181] on div "8 4" at bounding box center [168, 175] width 39 height 11
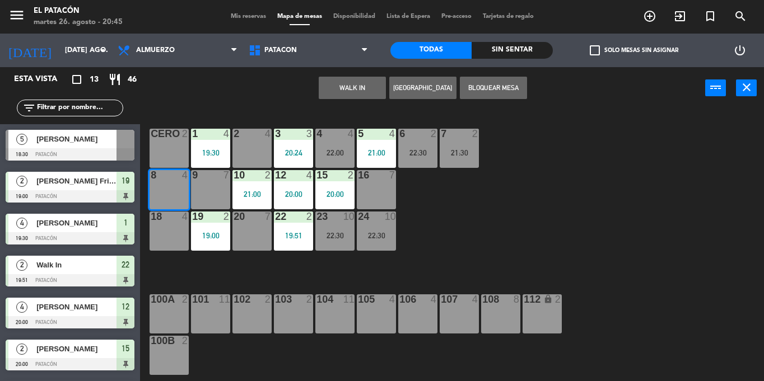
click at [344, 90] on button "WALK IN" at bounding box center [352, 88] width 67 height 22
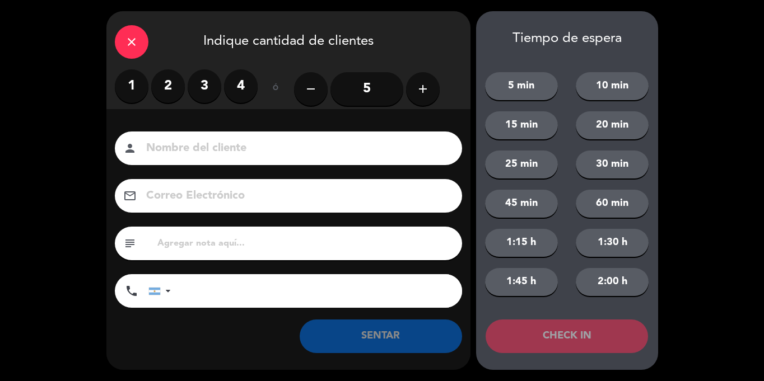
click at [253, 91] on label "4" at bounding box center [241, 86] width 34 height 34
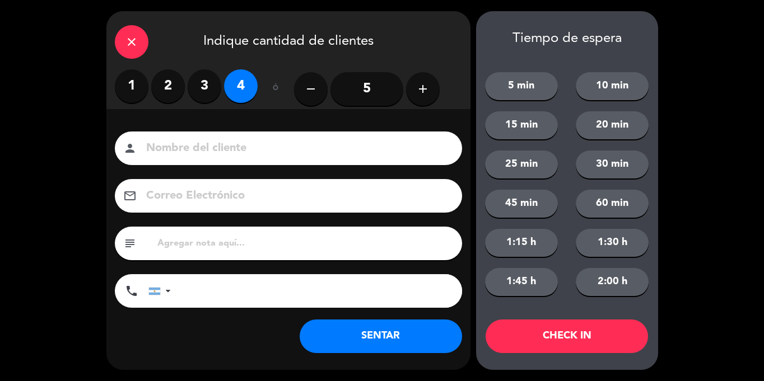
click at [377, 336] on button "SENTAR" at bounding box center [381, 337] width 162 height 34
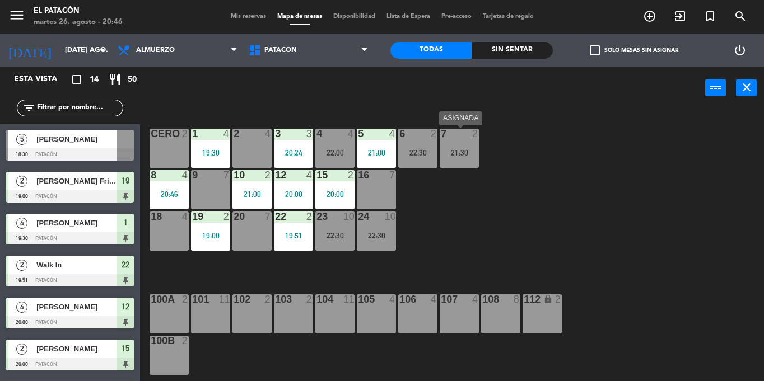
click at [465, 157] on div "7 2 21:30" at bounding box center [459, 148] width 39 height 39
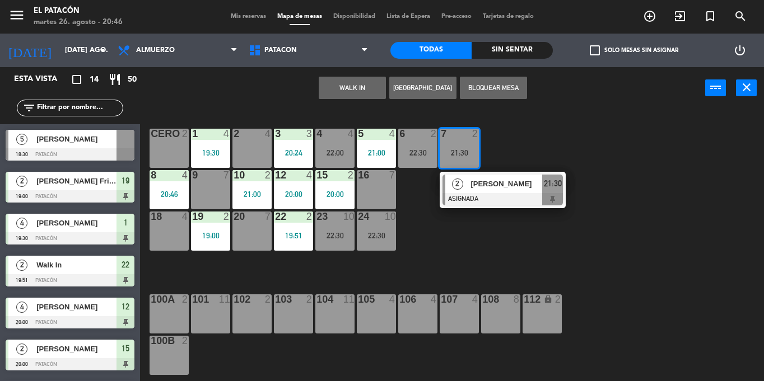
click at [165, 237] on div "18 4" at bounding box center [168, 231] width 39 height 39
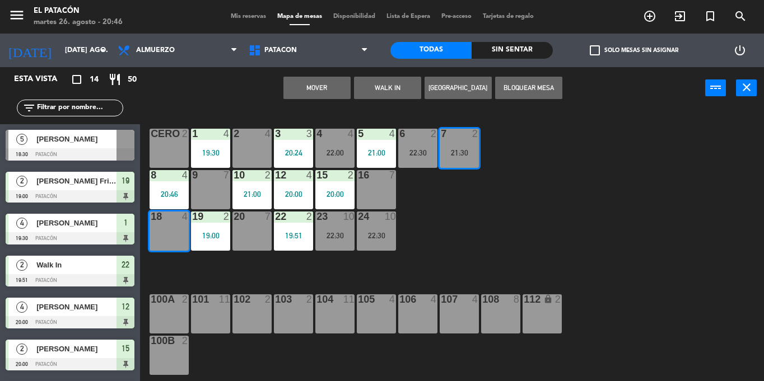
click at [320, 90] on button "Mover" at bounding box center [316, 88] width 67 height 22
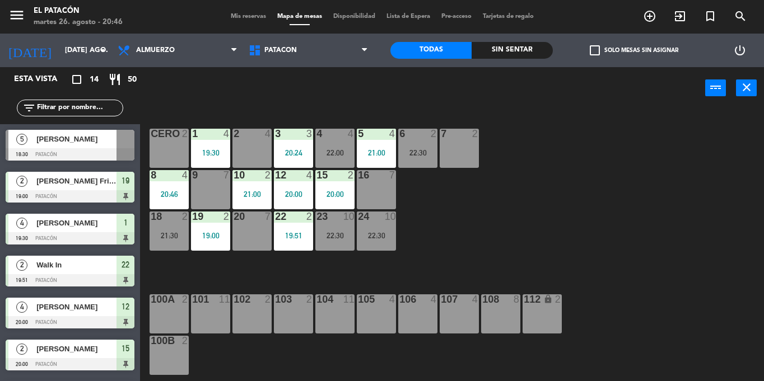
click at [473, 158] on div "7 2" at bounding box center [459, 148] width 39 height 39
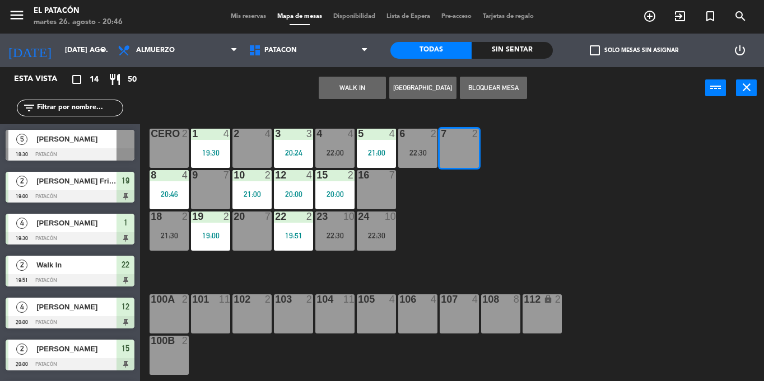
click at [338, 82] on button "WALK IN" at bounding box center [352, 88] width 67 height 22
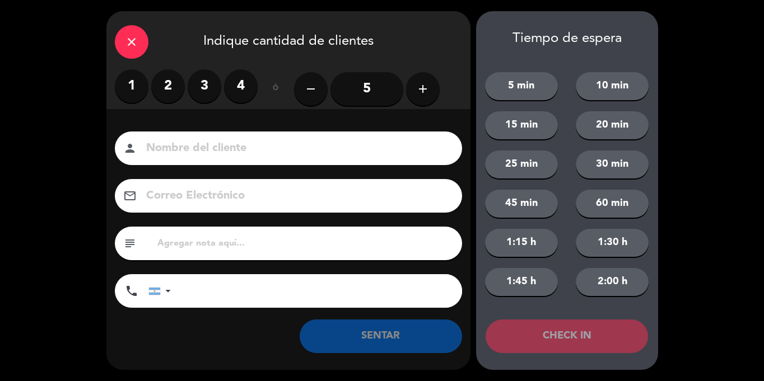
click at [132, 42] on icon "close" at bounding box center [131, 41] width 13 height 13
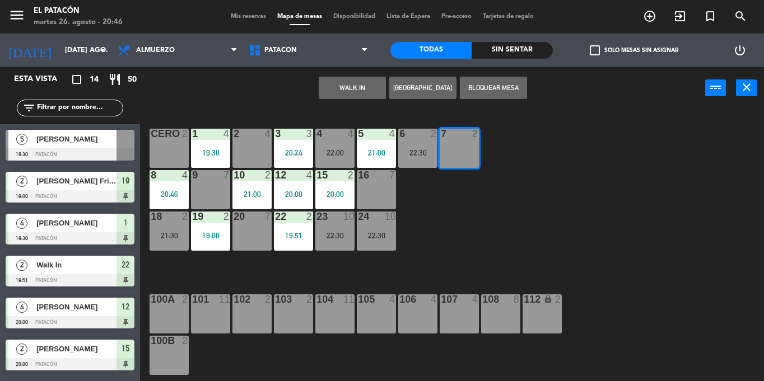
click at [489, 177] on div "1 4 19:30 2 4 3 3 20:24 4 4 22:00 5 4 21:00 6 2 22:30 7 2 CERO 2 8 4 20:46 9 7 …" at bounding box center [456, 245] width 616 height 272
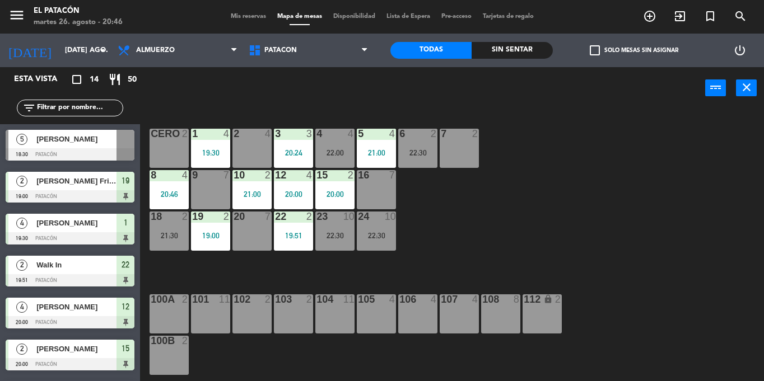
click at [407, 141] on div "6 2 22:30" at bounding box center [417, 148] width 39 height 39
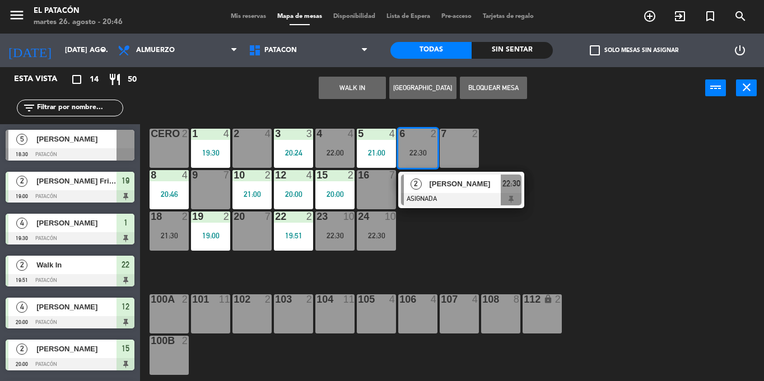
click at [451, 144] on div "7 2" at bounding box center [459, 148] width 39 height 39
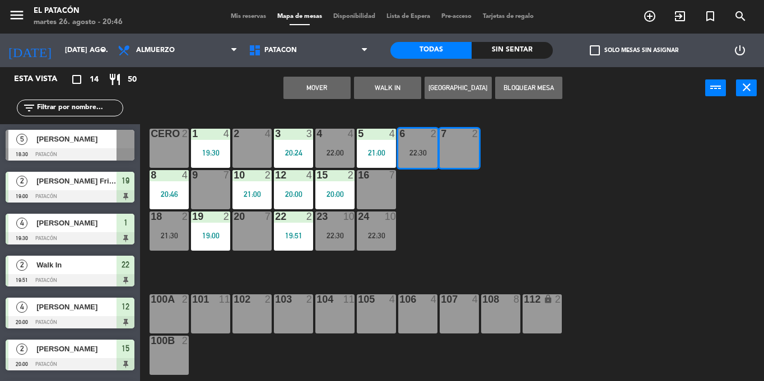
click at [331, 86] on button "Mover" at bounding box center [316, 88] width 67 height 22
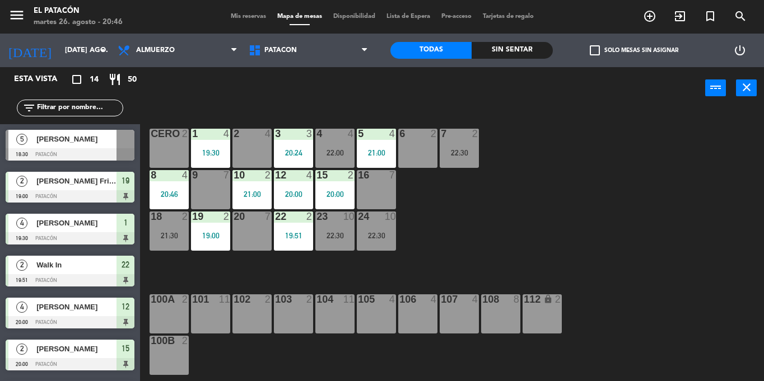
click at [418, 152] on div "6 2" at bounding box center [417, 148] width 39 height 39
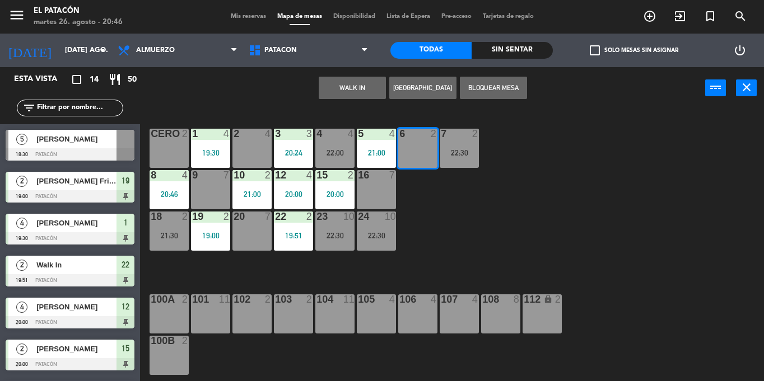
click at [343, 90] on button "WALK IN" at bounding box center [352, 88] width 67 height 22
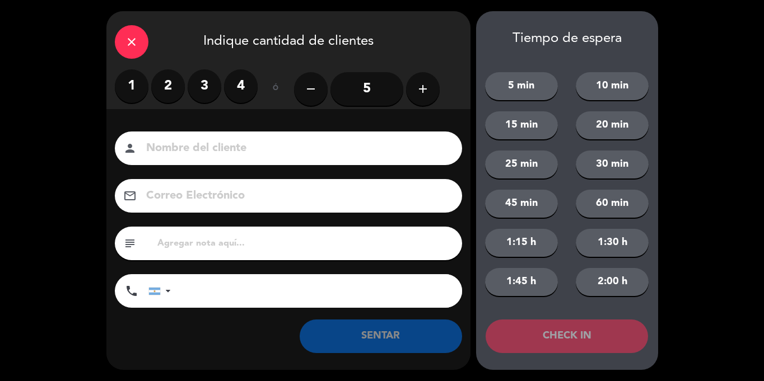
click at [162, 77] on label "2" at bounding box center [168, 86] width 34 height 34
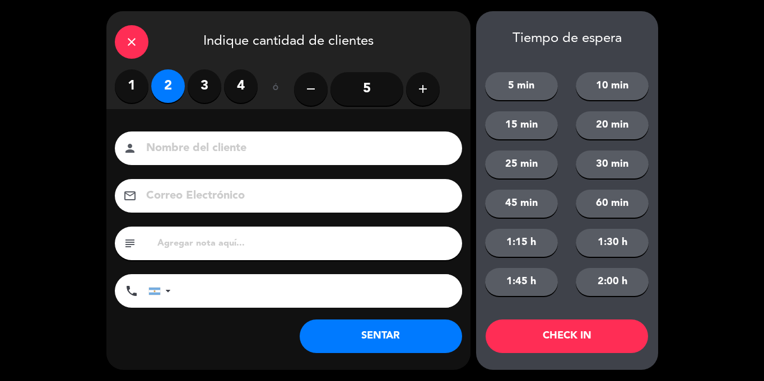
click at [362, 330] on button "SENTAR" at bounding box center [381, 337] width 162 height 34
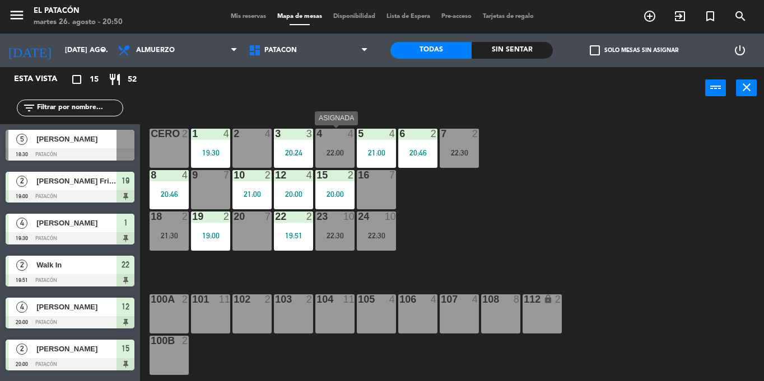
click at [330, 134] on div at bounding box center [334, 134] width 18 height 10
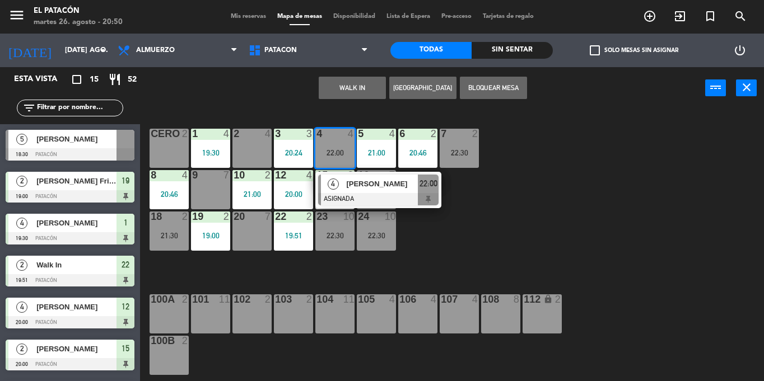
click at [479, 258] on div "1 4 19:30 2 4 3 3 20:24 4 4 22:00 4 [PERSON_NAME] ASIGNADA 22:00 5 4 21:00 6 2 …" at bounding box center [456, 245] width 616 height 272
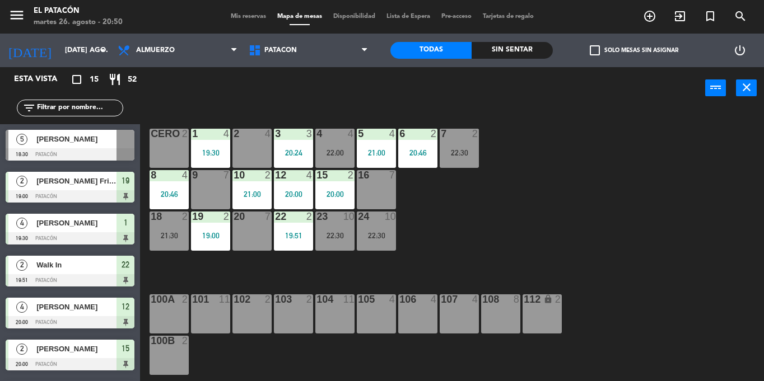
click at [325, 151] on div "22:00" at bounding box center [334, 153] width 39 height 8
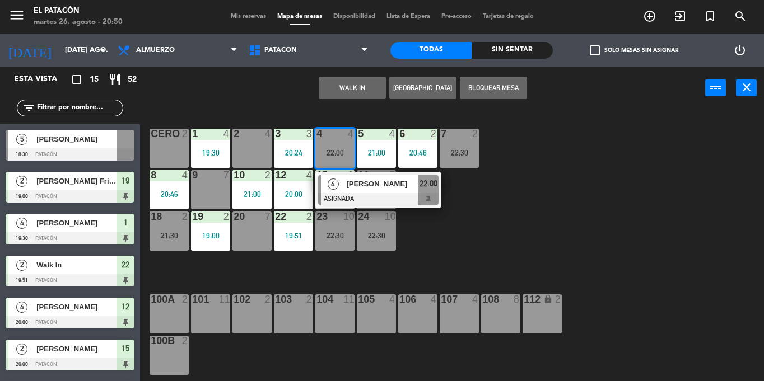
click at [498, 269] on div "1 4 19:30 2 4 3 3 20:24 4 4 22:00 4 [PERSON_NAME] ASIGNADA 22:00 5 4 21:00 6 2 …" at bounding box center [456, 245] width 616 height 272
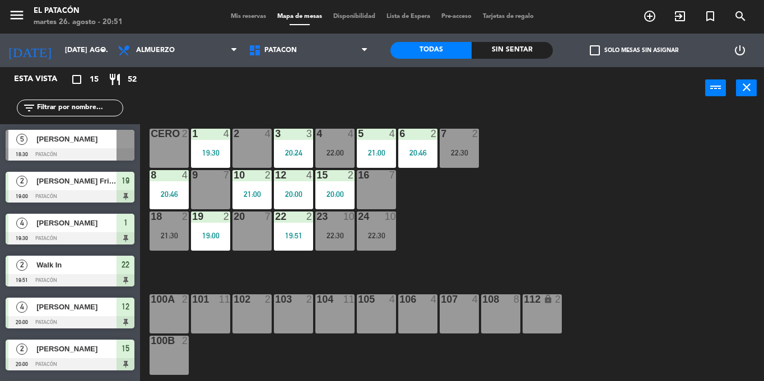
click at [208, 174] on div at bounding box center [210, 175] width 18 height 10
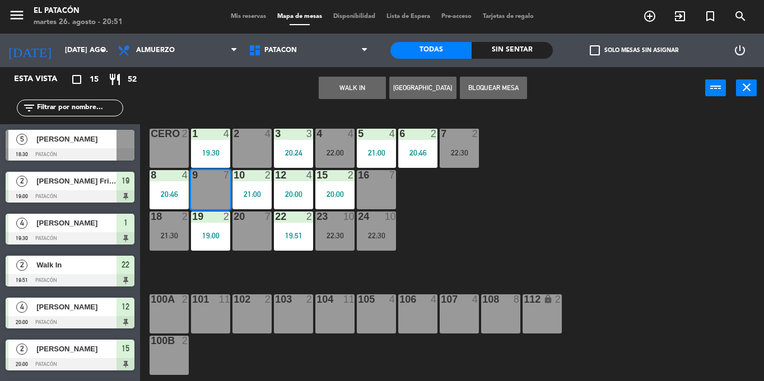
click at [354, 86] on button "WALK IN" at bounding box center [352, 88] width 67 height 22
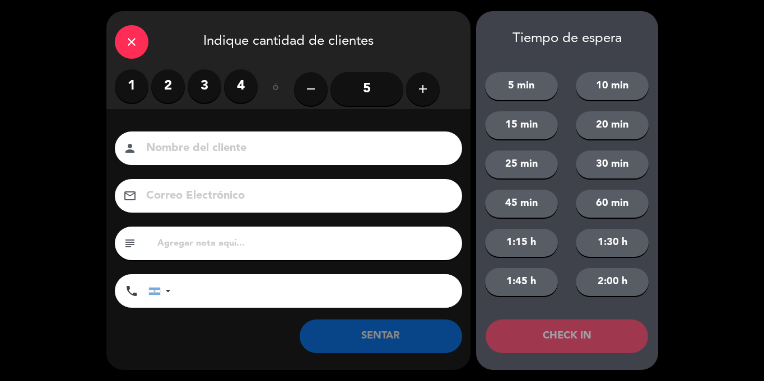
click at [233, 91] on label "4" at bounding box center [241, 86] width 34 height 34
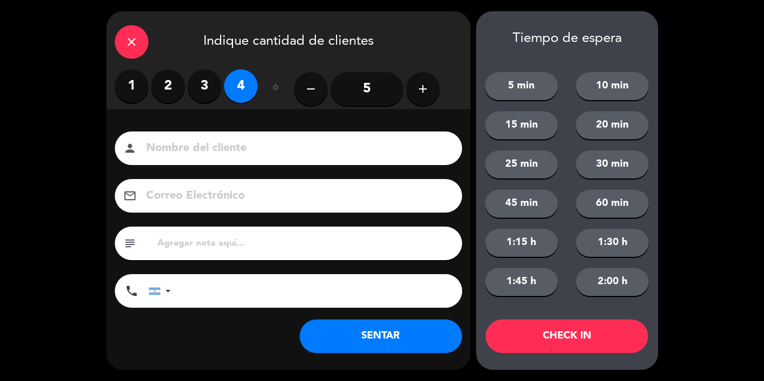
click at [363, 326] on button "SENTAR" at bounding box center [381, 337] width 162 height 34
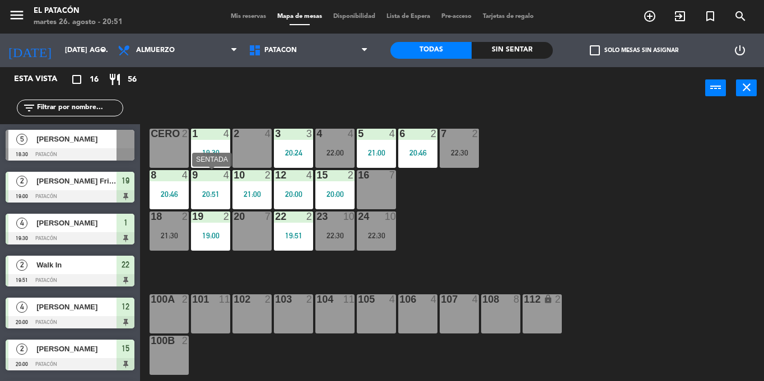
click at [218, 200] on div "9 4 20:51" at bounding box center [210, 189] width 39 height 39
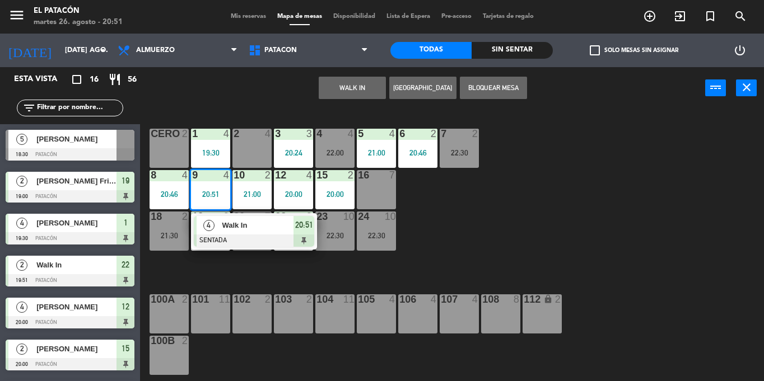
click at [381, 184] on div "16 7" at bounding box center [376, 189] width 39 height 39
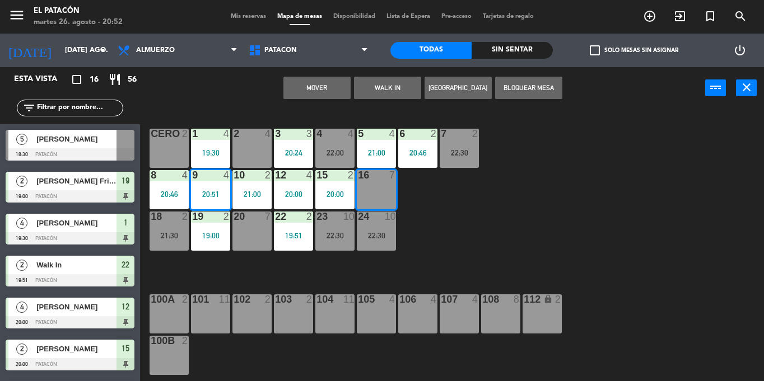
click at [337, 86] on button "Mover" at bounding box center [316, 88] width 67 height 22
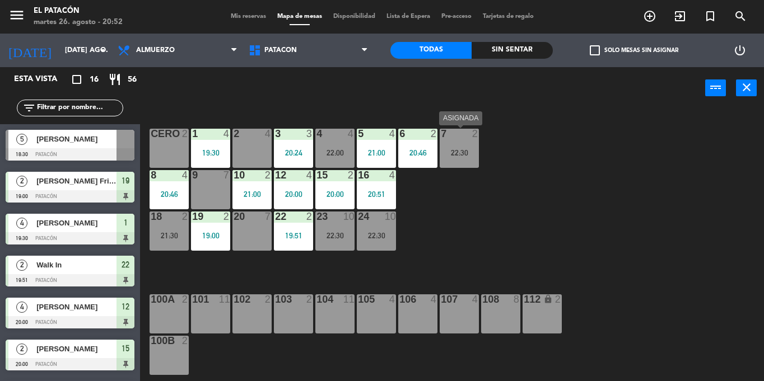
click at [469, 143] on div "7 2 22:30" at bounding box center [459, 148] width 39 height 39
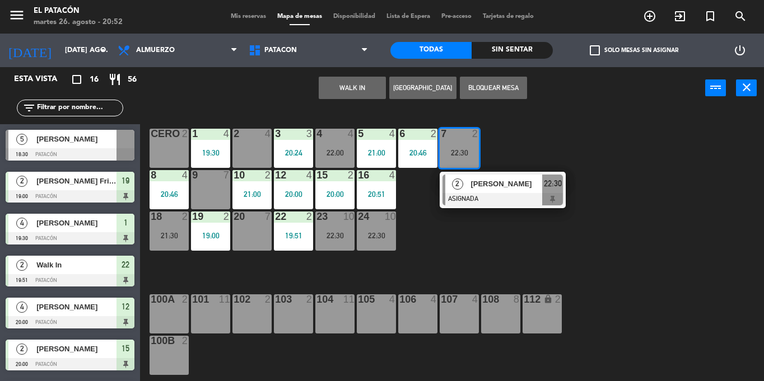
click at [249, 156] on div "2 4" at bounding box center [251, 148] width 39 height 39
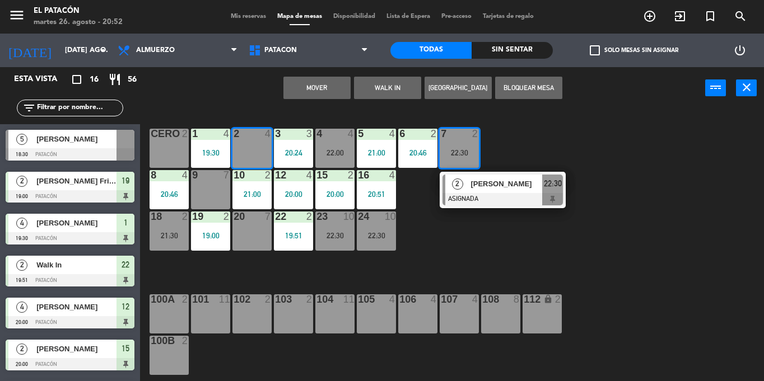
click at [300, 92] on button "Mover" at bounding box center [316, 88] width 67 height 22
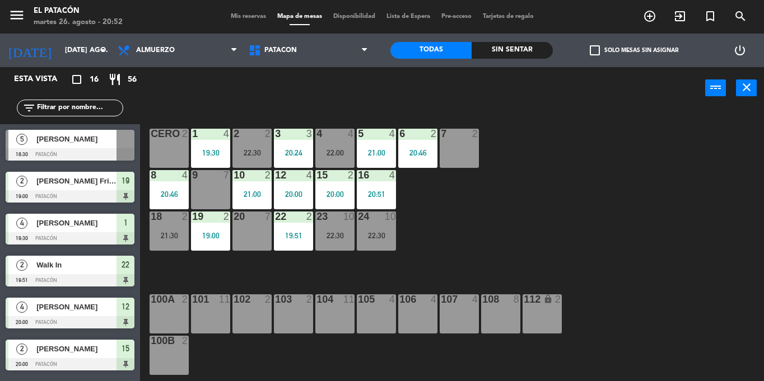
click at [459, 138] on div at bounding box center [459, 134] width 18 height 10
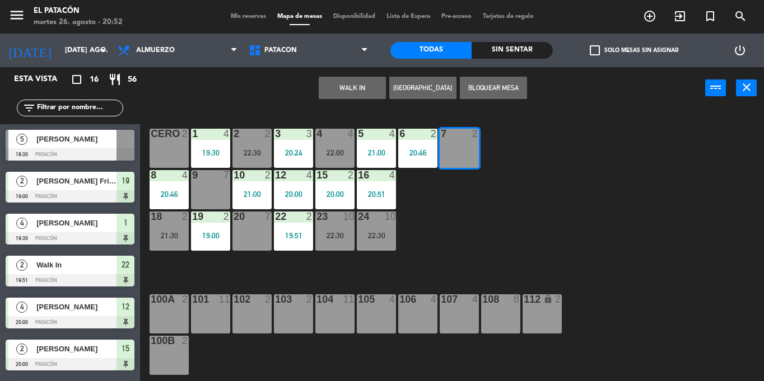
click at [361, 88] on button "WALK IN" at bounding box center [352, 88] width 67 height 22
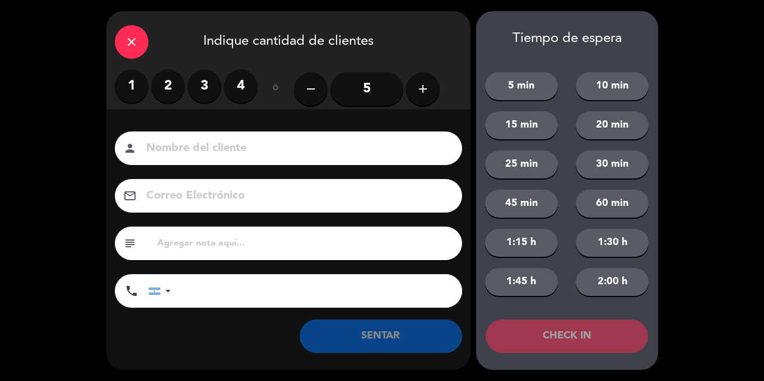
click at [175, 81] on label "2" at bounding box center [168, 86] width 34 height 34
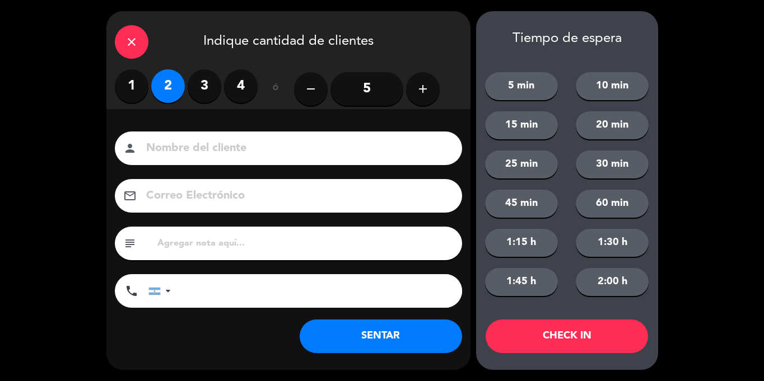
click at [348, 330] on button "SENTAR" at bounding box center [381, 337] width 162 height 34
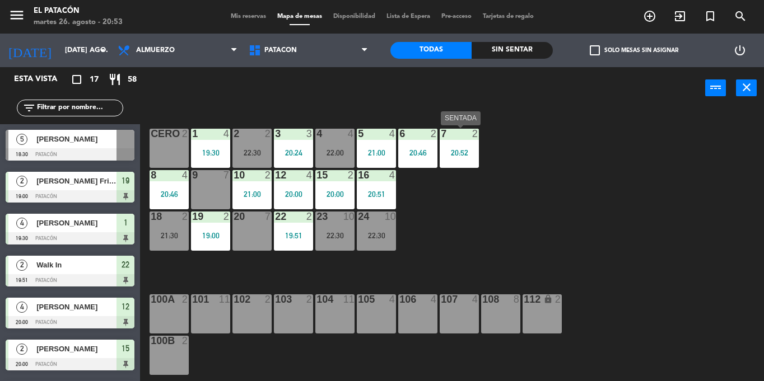
click at [456, 158] on div "7 2 20:52" at bounding box center [459, 148] width 39 height 39
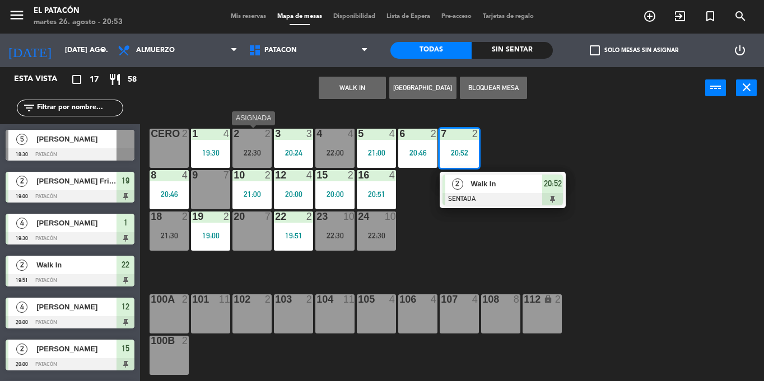
click at [246, 151] on div "22:30" at bounding box center [251, 153] width 39 height 8
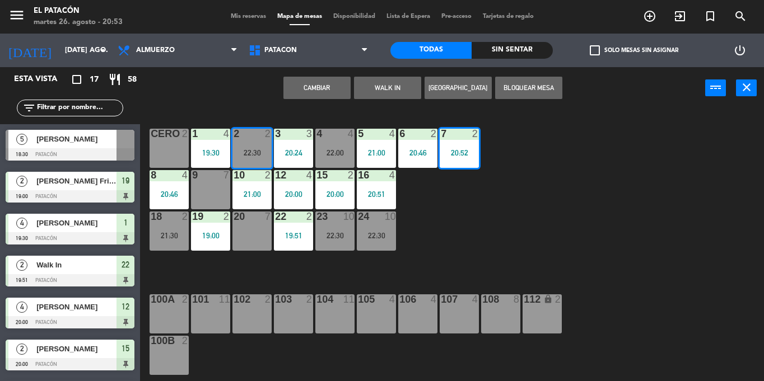
click at [303, 93] on button "Cambiar" at bounding box center [316, 88] width 67 height 22
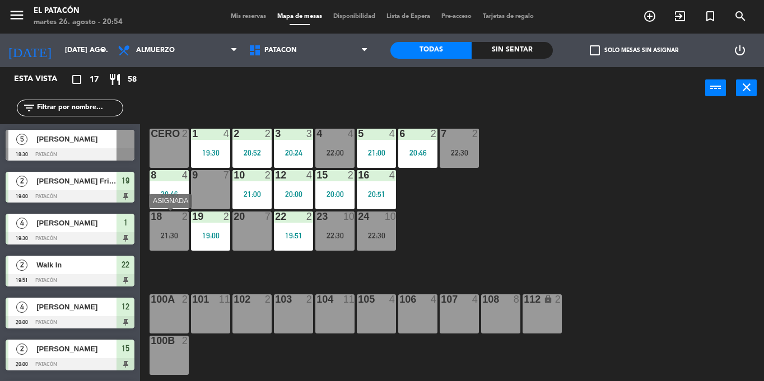
click at [166, 227] on div "18 2 21:30" at bounding box center [168, 231] width 39 height 39
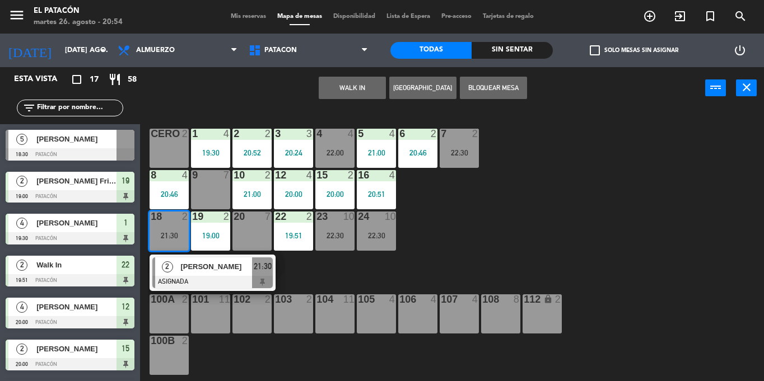
click at [546, 256] on div "1 4 19:30 2 2 20:52 3 3 20:24 4 4 22:00 5 4 21:00 6 2 20:46 7 2 22:30 CERO 2 8 …" at bounding box center [456, 245] width 616 height 272
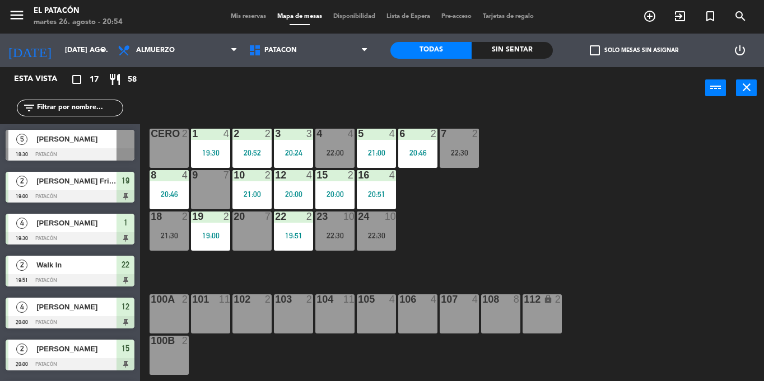
click at [227, 236] on div "19:00" at bounding box center [210, 236] width 39 height 8
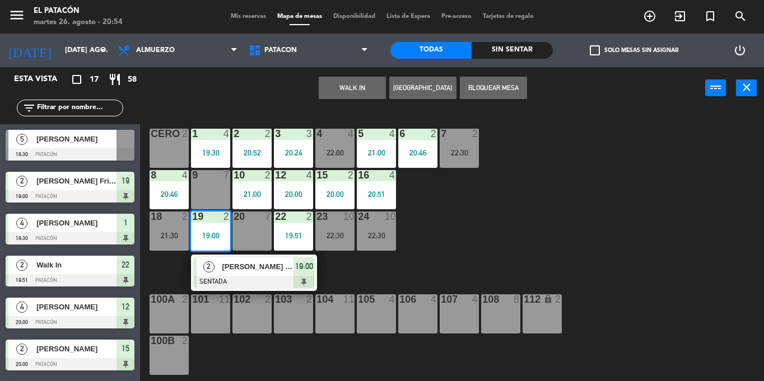
click at [250, 266] on span "[PERSON_NAME] Frizon" at bounding box center [258, 267] width 72 height 12
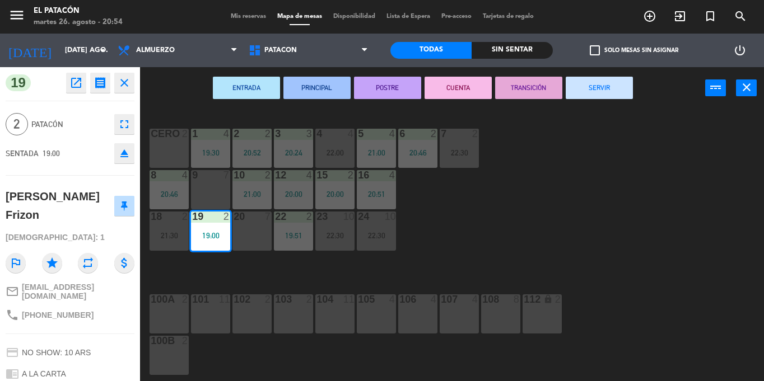
click at [578, 92] on button "SERVIR" at bounding box center [599, 88] width 67 height 22
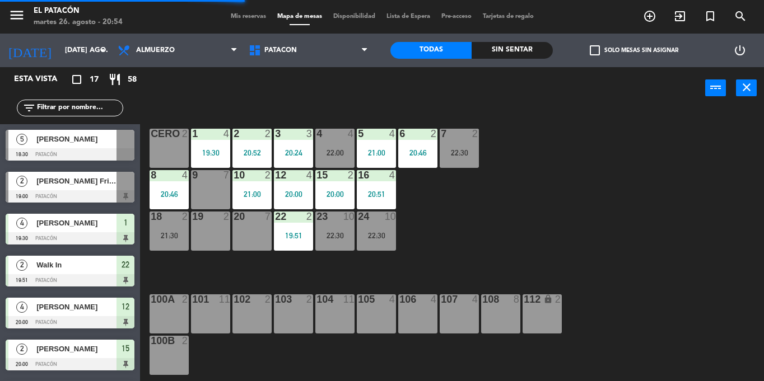
click at [172, 225] on div "18 2 21:30" at bounding box center [168, 231] width 39 height 39
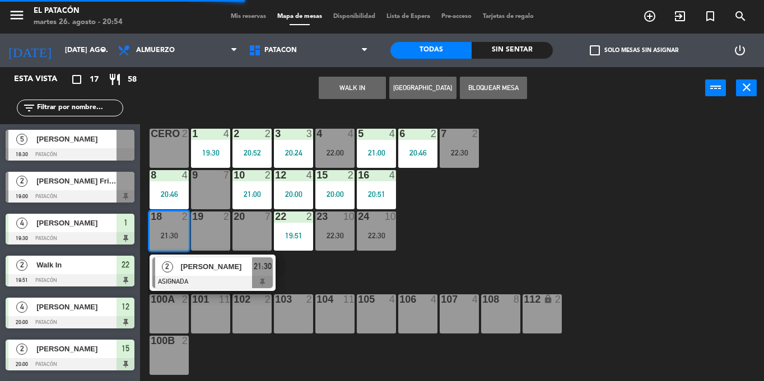
click at [208, 226] on div "19 2" at bounding box center [210, 231] width 39 height 39
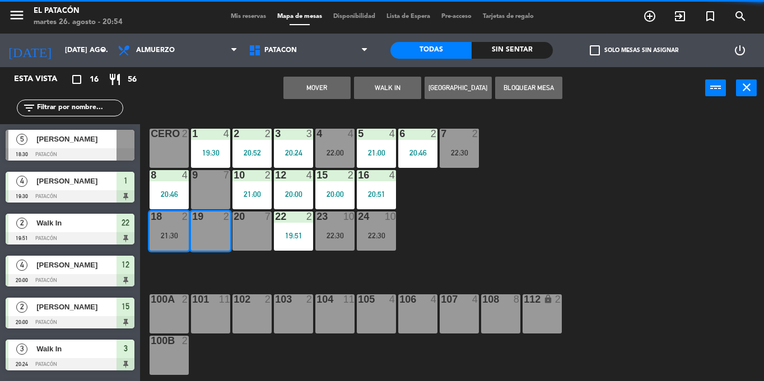
click at [302, 87] on button "Mover" at bounding box center [316, 88] width 67 height 22
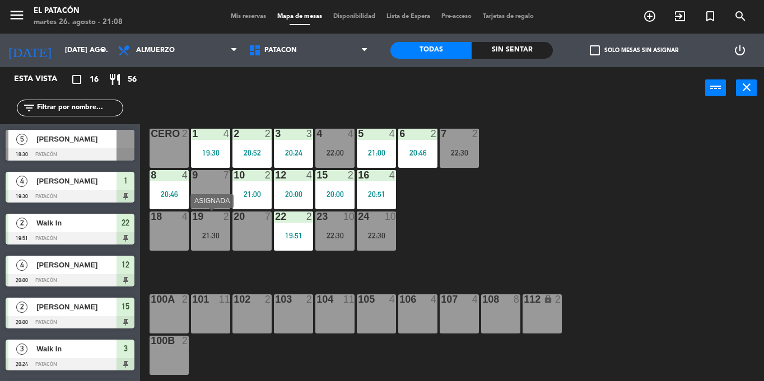
click at [215, 225] on div "19 2 21:30" at bounding box center [210, 231] width 39 height 39
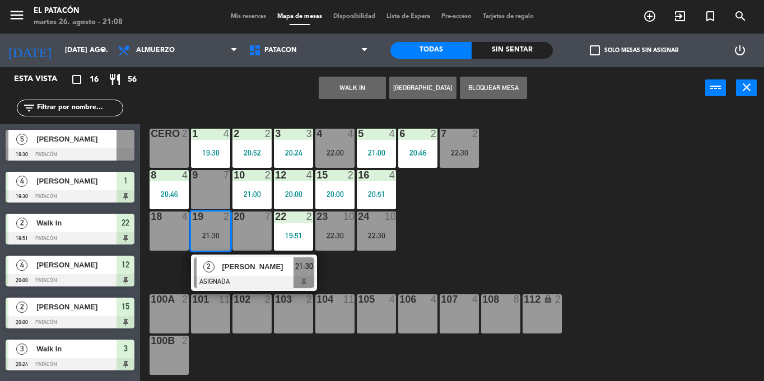
click at [181, 234] on div "18 4" at bounding box center [168, 231] width 39 height 39
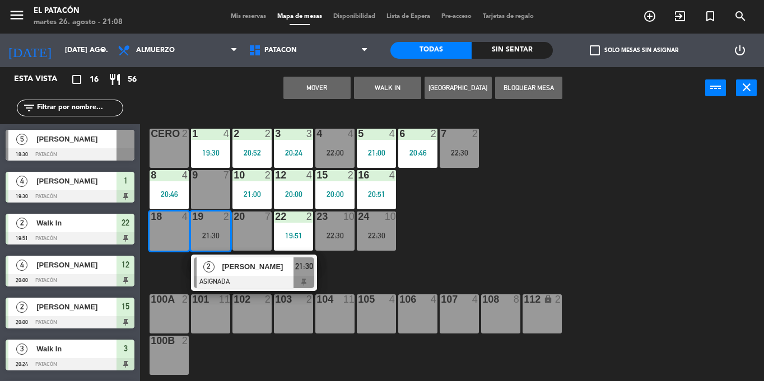
click at [323, 80] on button "Mover" at bounding box center [316, 88] width 67 height 22
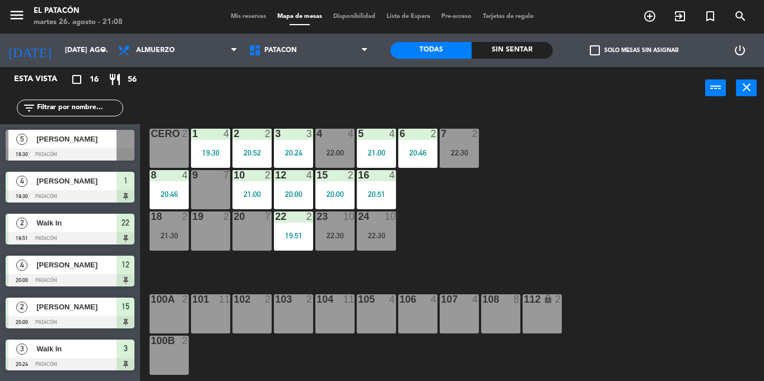
click at [205, 238] on div "19 2" at bounding box center [210, 231] width 39 height 39
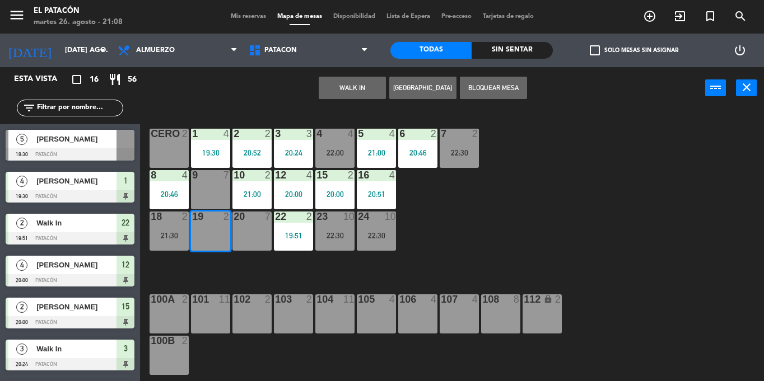
click at [330, 82] on button "WALK IN" at bounding box center [352, 88] width 67 height 22
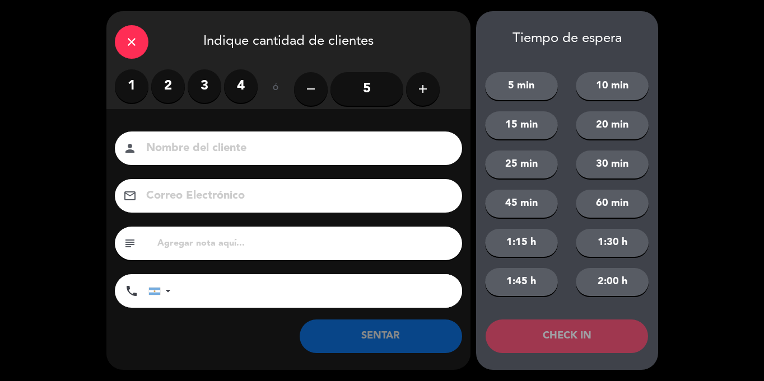
click at [165, 88] on label "2" at bounding box center [168, 86] width 34 height 34
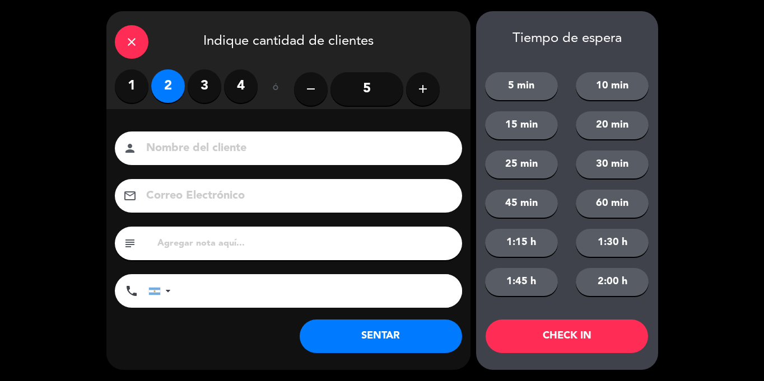
click at [363, 345] on button "SENTAR" at bounding box center [381, 337] width 162 height 34
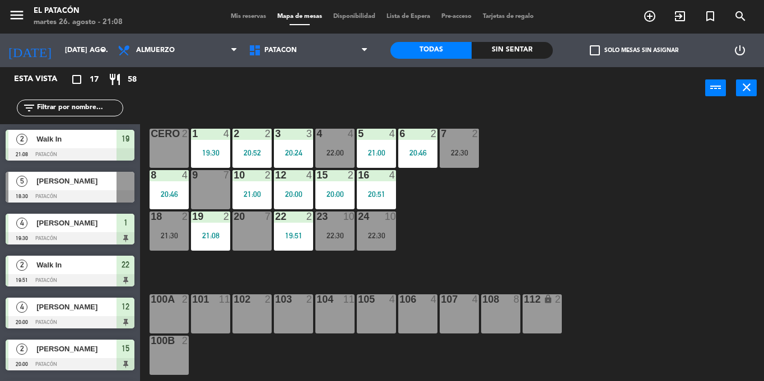
click at [288, 238] on div "19:51" at bounding box center [293, 236] width 39 height 8
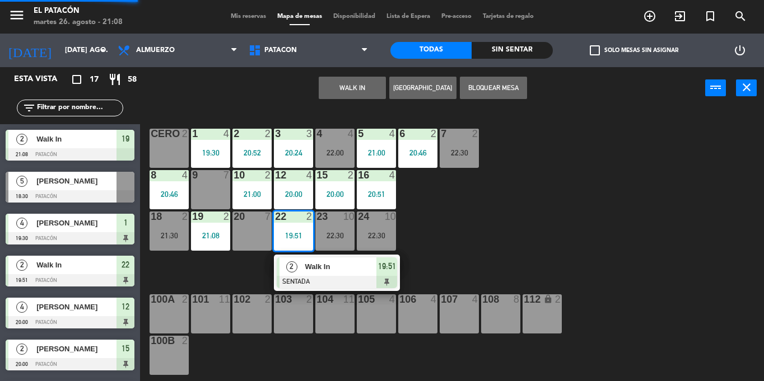
click at [299, 268] on div "2" at bounding box center [291, 267] width 24 height 18
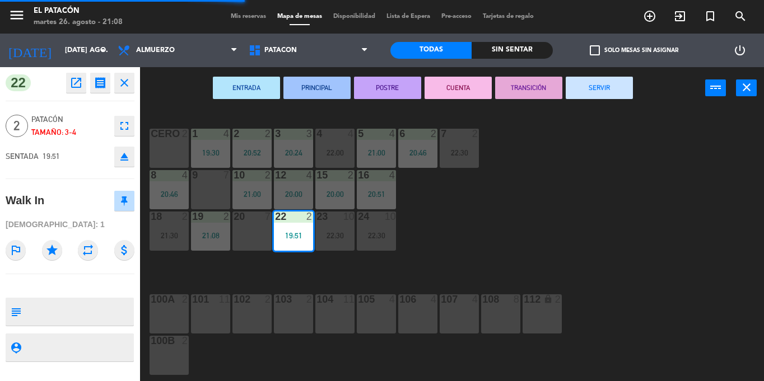
click at [606, 87] on button "SERVIR" at bounding box center [599, 88] width 67 height 22
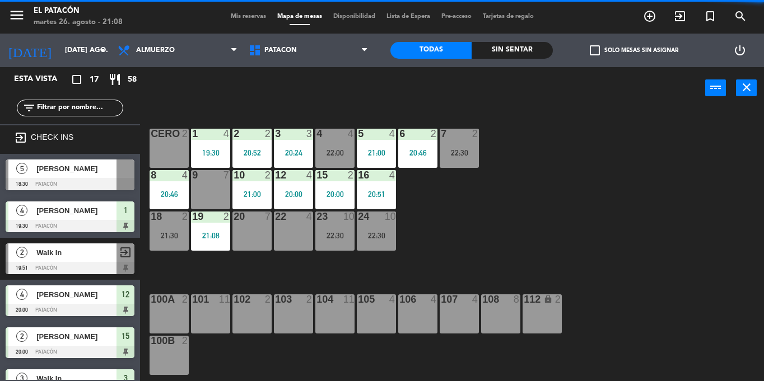
click at [162, 230] on div "18 2 21:30" at bounding box center [168, 231] width 39 height 39
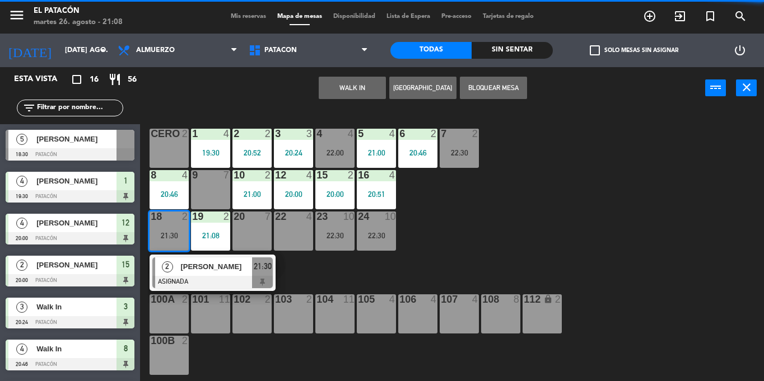
click at [286, 226] on div "22 4" at bounding box center [293, 231] width 39 height 39
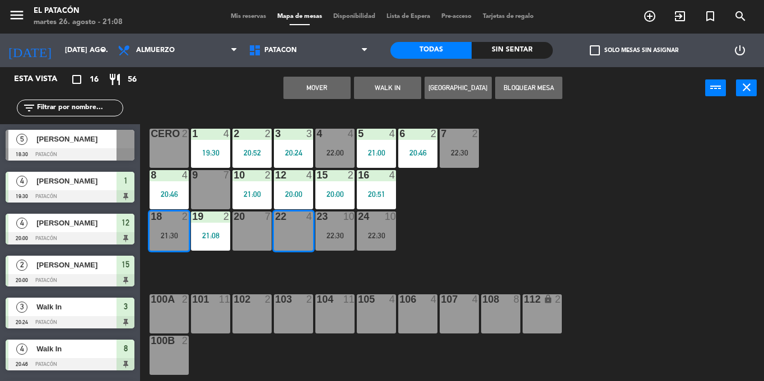
click at [302, 92] on button "Mover" at bounding box center [316, 88] width 67 height 22
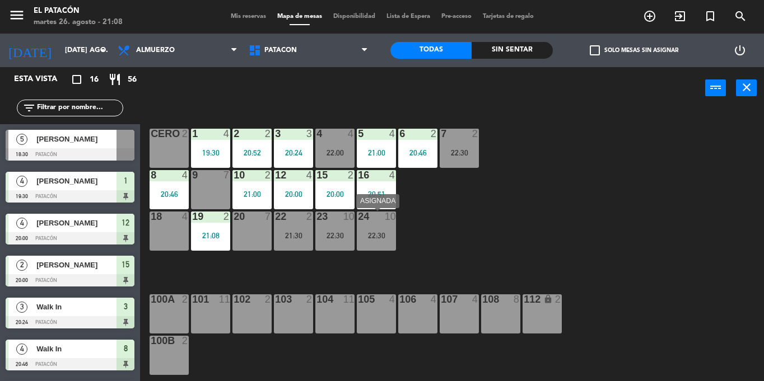
click at [382, 226] on div "24 10 22:30" at bounding box center [376, 231] width 39 height 39
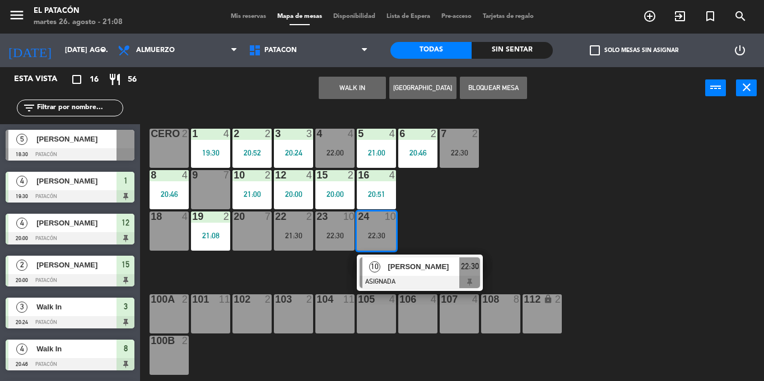
click at [393, 250] on div "24 10 22:30" at bounding box center [376, 231] width 39 height 39
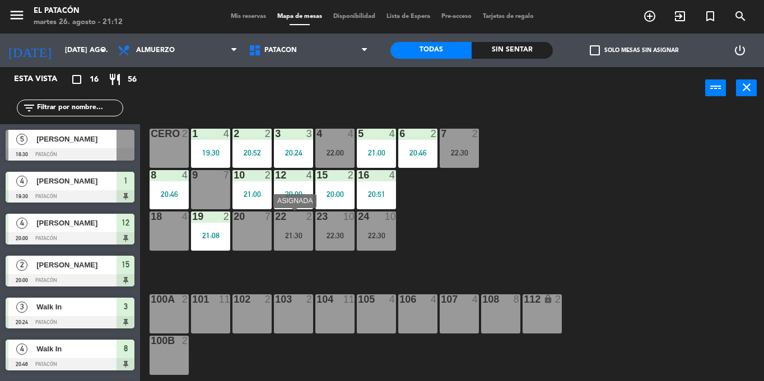
click at [307, 241] on div "22 2 21:30" at bounding box center [293, 231] width 39 height 39
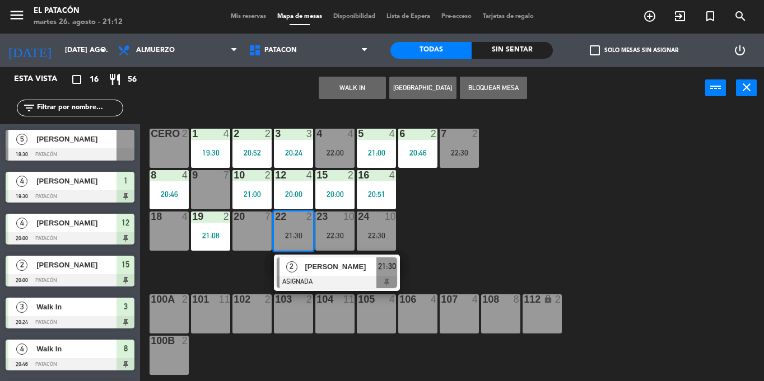
click at [189, 232] on div "1 4 19:30 2 2 20:52 3 3 20:24 4 4 22:00 5 4 21:00 6 2 20:46 7 2 22:30 CERO 2 8 …" at bounding box center [456, 245] width 616 height 272
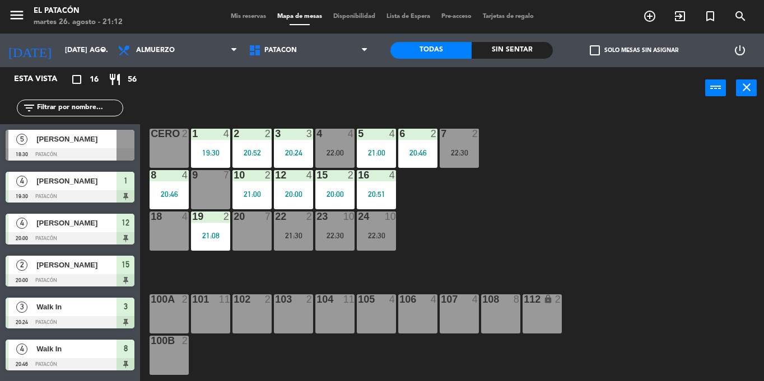
click at [284, 232] on div "21:30" at bounding box center [293, 236] width 39 height 8
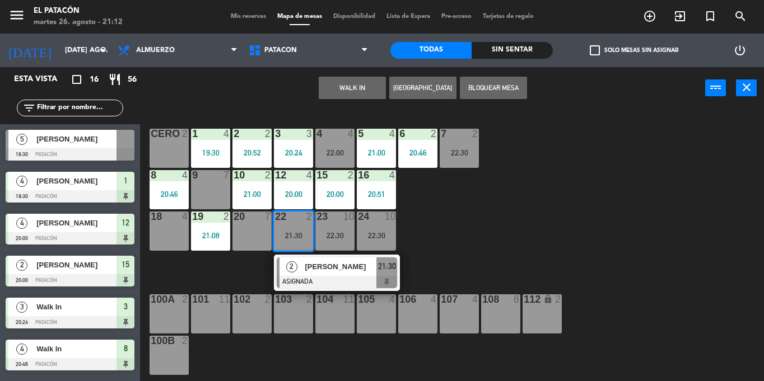
click at [172, 236] on div "18 4" at bounding box center [168, 231] width 39 height 39
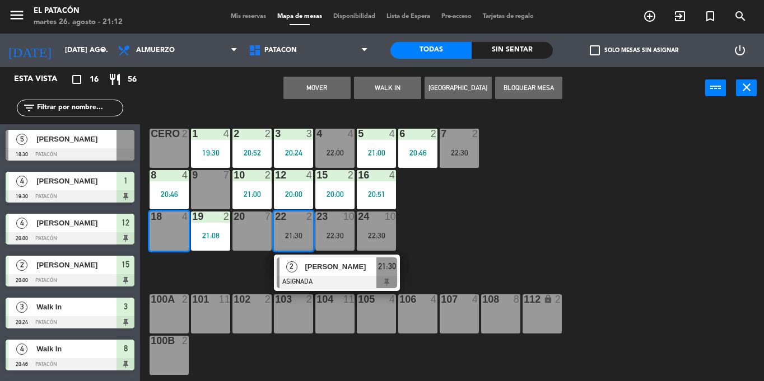
click at [330, 91] on button "Mover" at bounding box center [316, 88] width 67 height 22
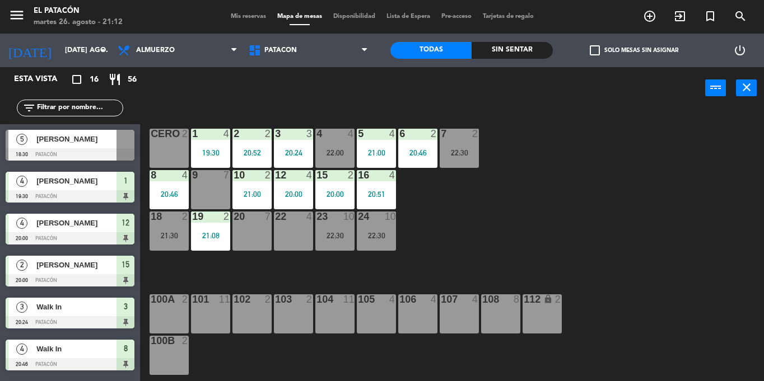
click at [288, 233] on div "22 4" at bounding box center [293, 231] width 39 height 39
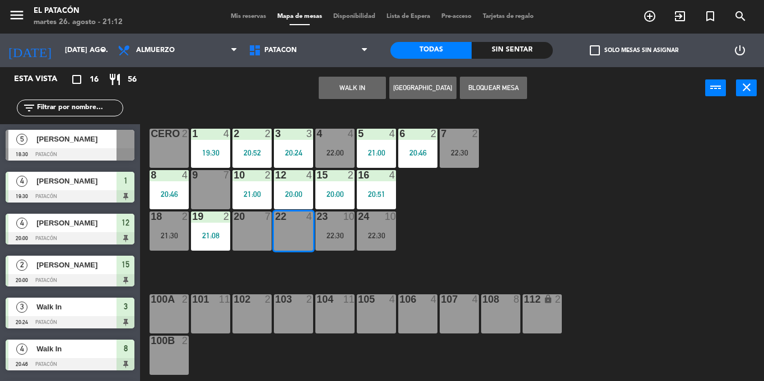
click at [328, 87] on button "WALK IN" at bounding box center [352, 88] width 67 height 22
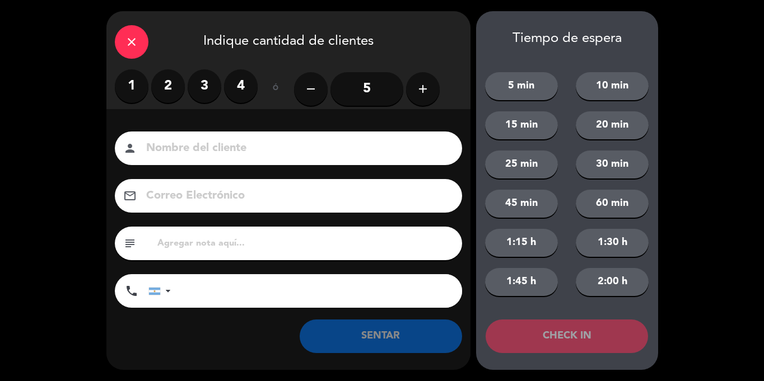
click at [206, 84] on label "3" at bounding box center [205, 86] width 34 height 34
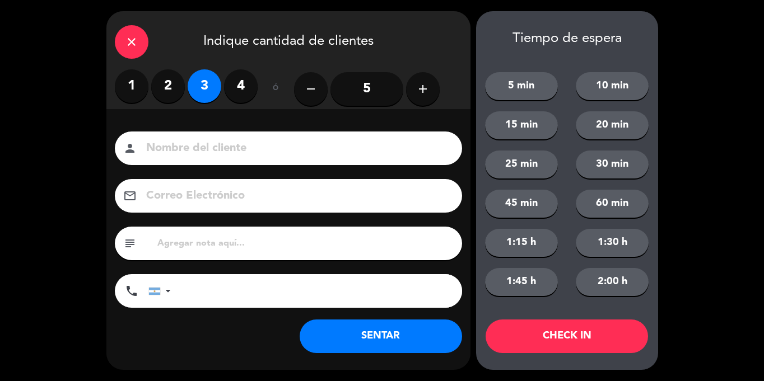
click at [406, 334] on button "SENTAR" at bounding box center [381, 337] width 162 height 34
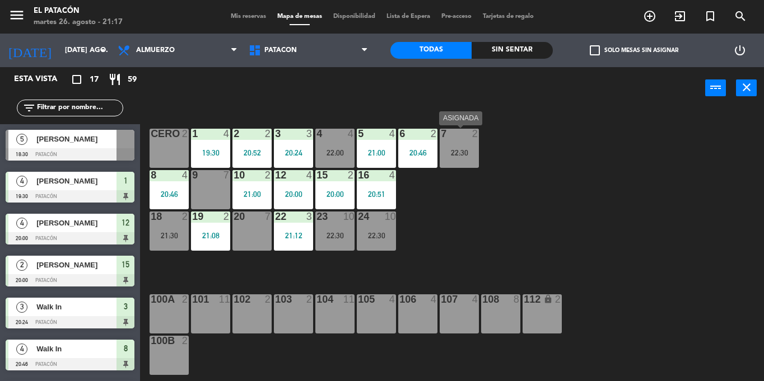
click at [454, 157] on div "22:30" at bounding box center [459, 153] width 39 height 8
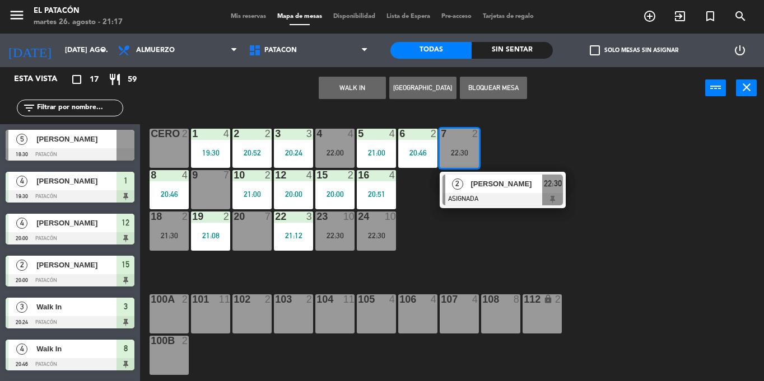
click at [175, 150] on div "CERO 2" at bounding box center [168, 148] width 39 height 39
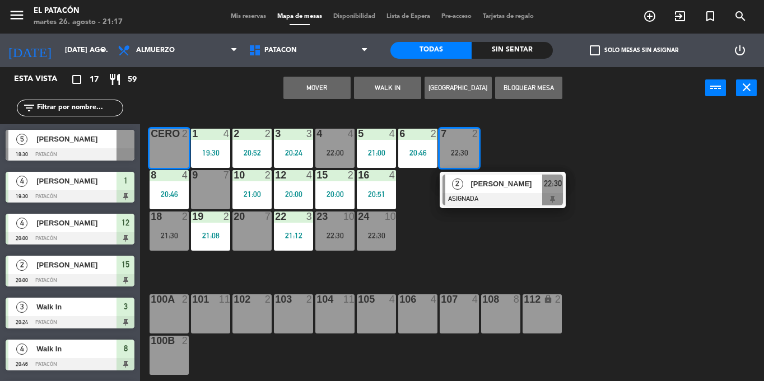
click at [309, 77] on button "Mover" at bounding box center [316, 88] width 67 height 22
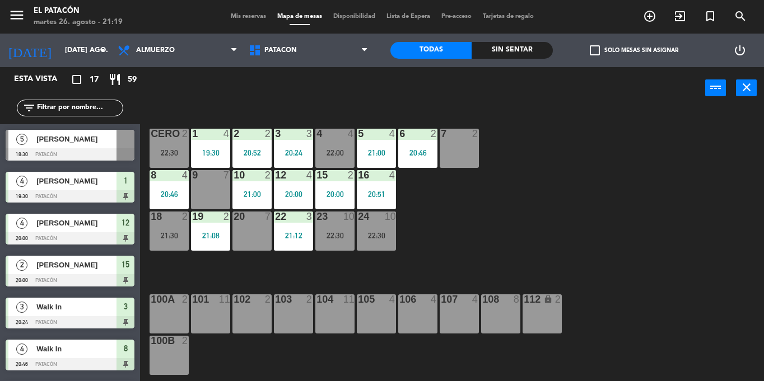
click at [458, 146] on div "7 2" at bounding box center [459, 148] width 39 height 39
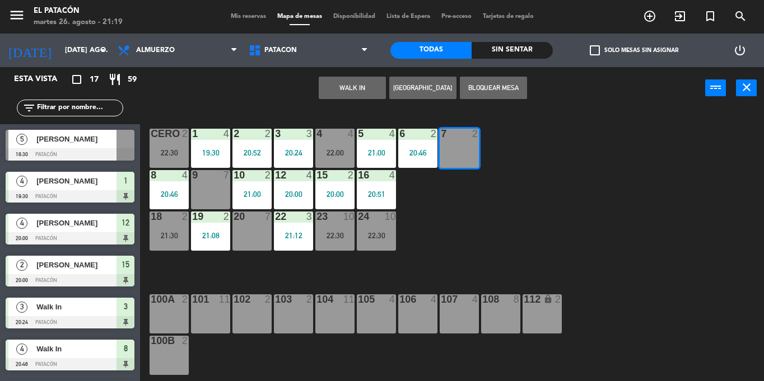
click at [335, 85] on button "WALK IN" at bounding box center [352, 88] width 67 height 22
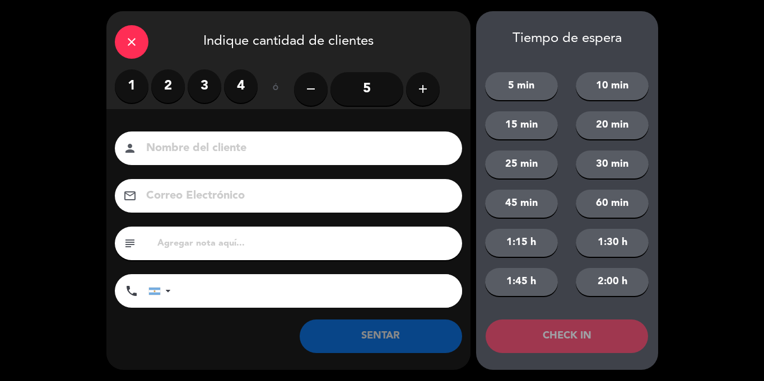
click at [171, 90] on label "2" at bounding box center [168, 86] width 34 height 34
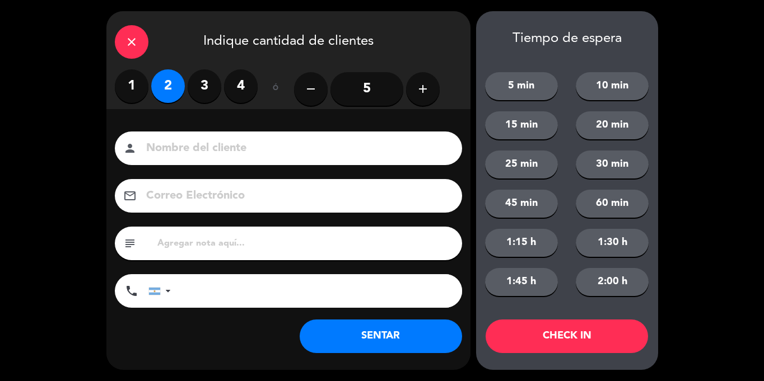
click at [391, 335] on button "SENTAR" at bounding box center [381, 337] width 162 height 34
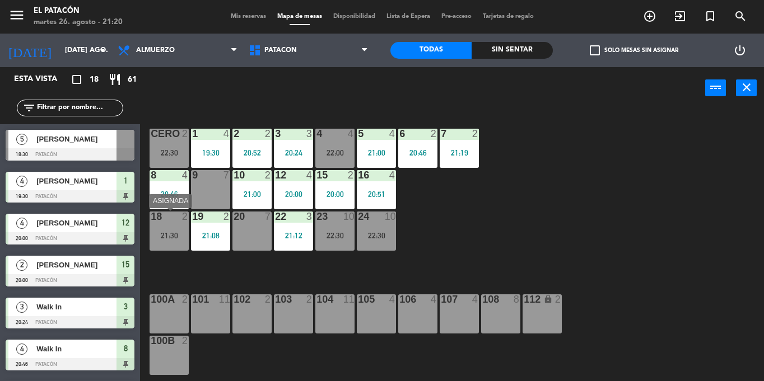
click at [166, 235] on div "21:30" at bounding box center [168, 236] width 39 height 8
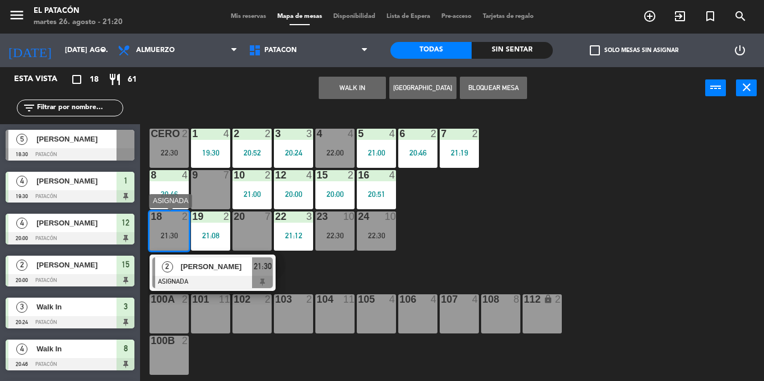
click at [214, 267] on span "[PERSON_NAME]" at bounding box center [216, 267] width 72 height 12
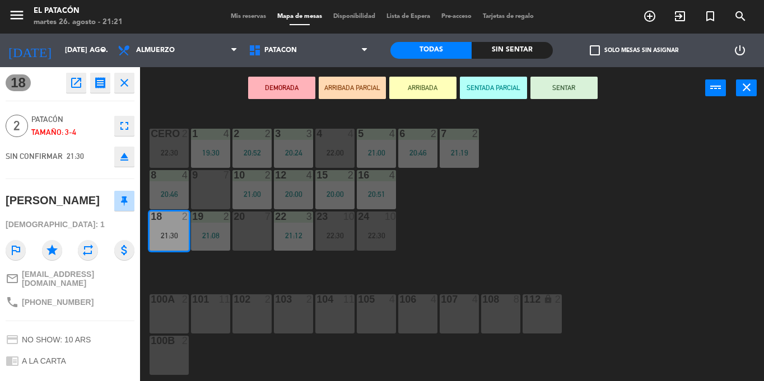
click at [582, 88] on button "SENTAR" at bounding box center [563, 88] width 67 height 22
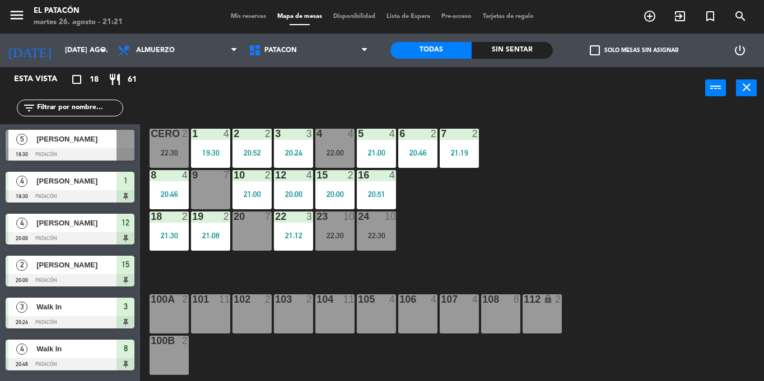
scroll to position [101, 0]
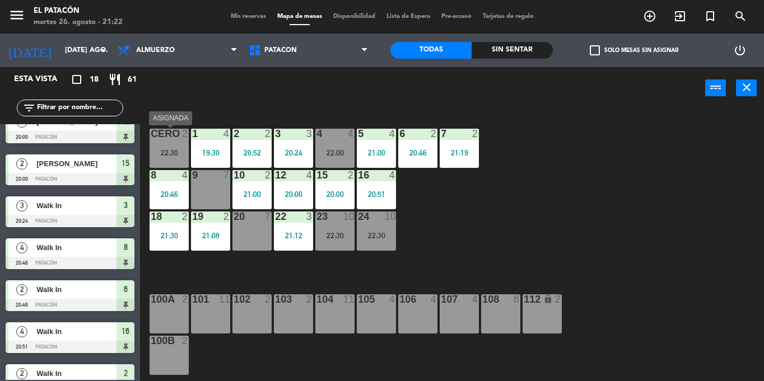
click at [174, 134] on div at bounding box center [169, 134] width 18 height 10
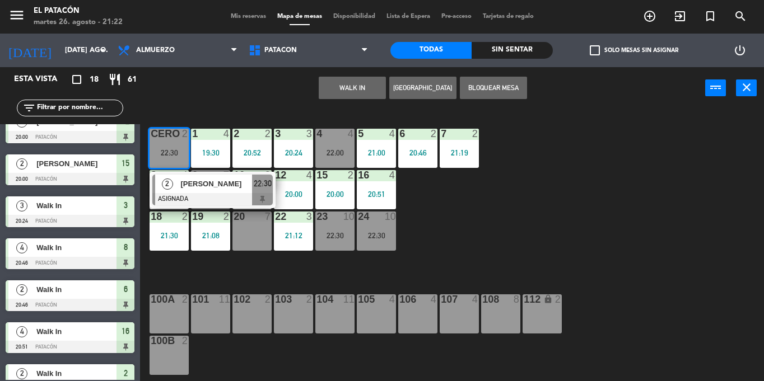
click at [194, 189] on span "[PERSON_NAME]" at bounding box center [216, 184] width 72 height 12
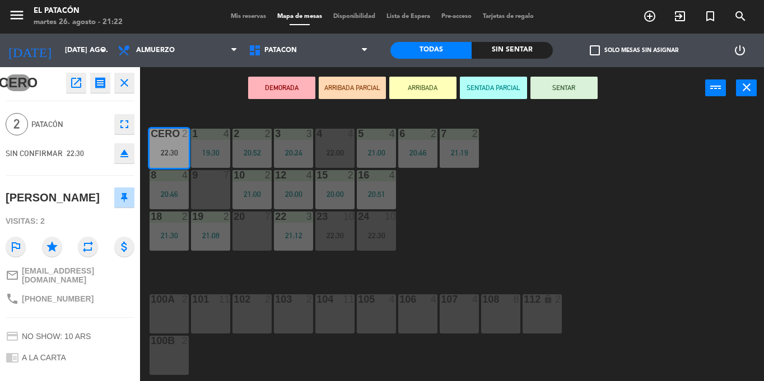
click at [494, 193] on div "1 4 19:30 2 2 20:52 3 3 20:24 4 4 22:00 5 4 21:00 6 2 20:46 7 2 21:19 CERO 2 22…" at bounding box center [456, 245] width 616 height 272
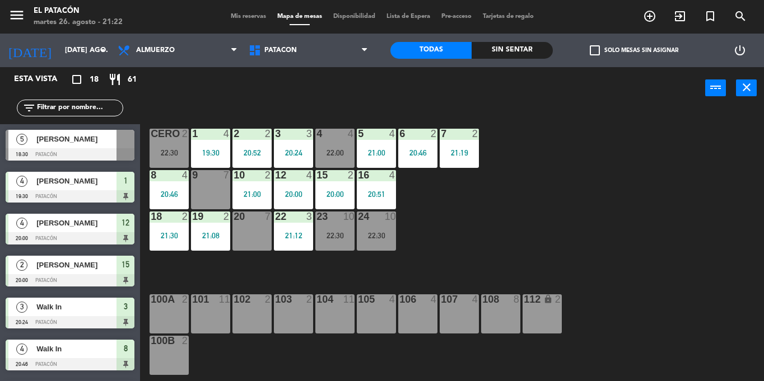
scroll to position [227, 0]
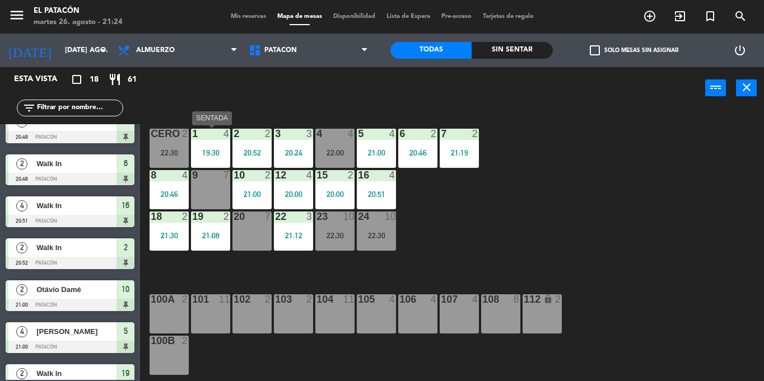
click at [217, 151] on div "19:30" at bounding box center [210, 153] width 39 height 8
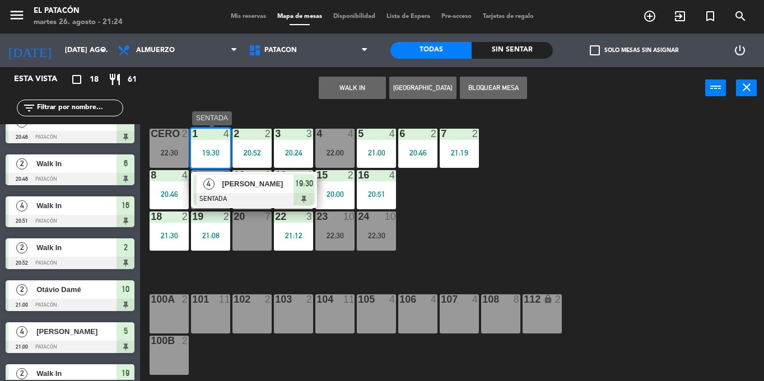
click at [236, 185] on span "[PERSON_NAME]" at bounding box center [258, 184] width 72 height 12
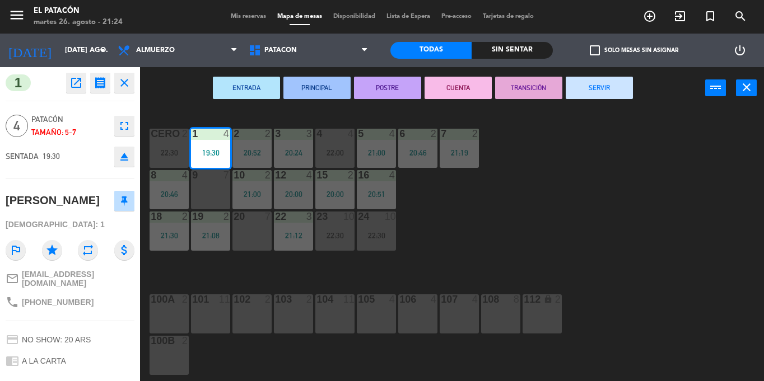
click at [600, 86] on button "SERVIR" at bounding box center [599, 88] width 67 height 22
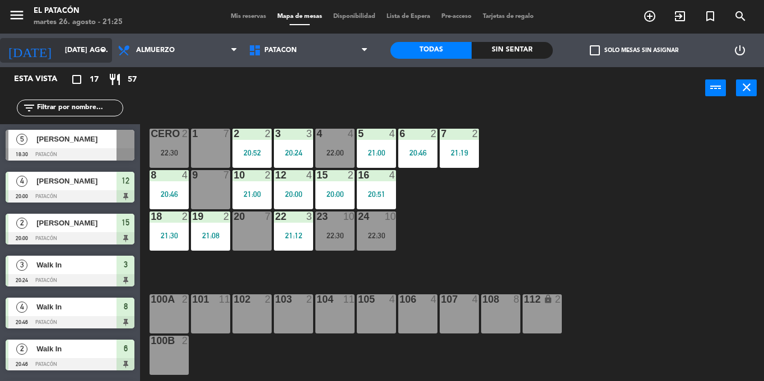
click at [88, 46] on input "[DATE] ago." at bounding box center [106, 50] width 95 height 19
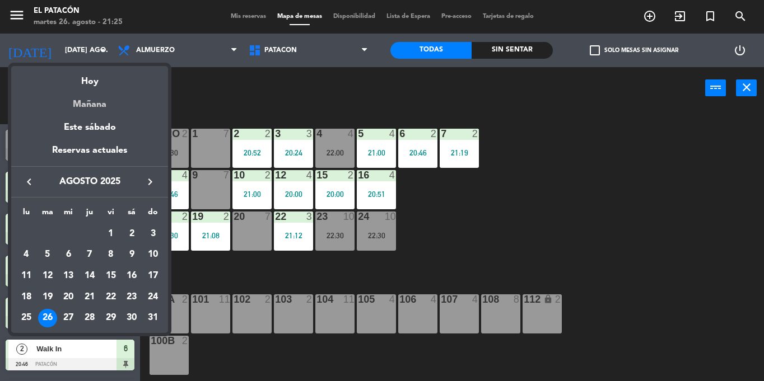
click at [99, 100] on div "Mañana" at bounding box center [89, 100] width 157 height 23
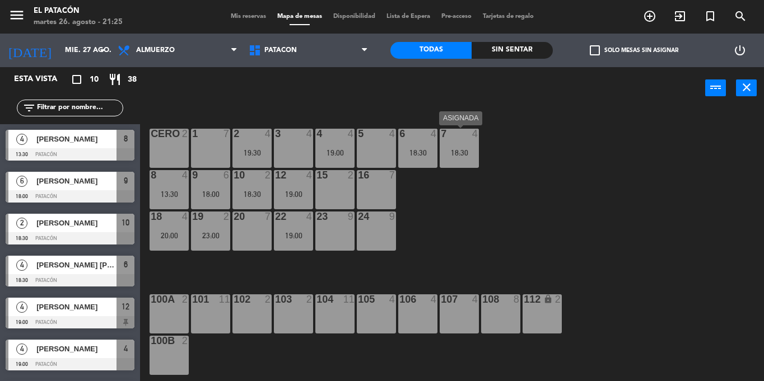
click at [455, 148] on div "18:30" at bounding box center [459, 152] width 39 height 8
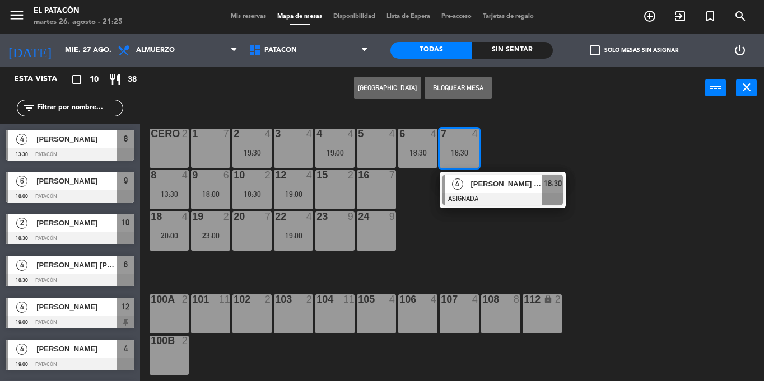
click at [375, 161] on div "5 4" at bounding box center [376, 148] width 39 height 39
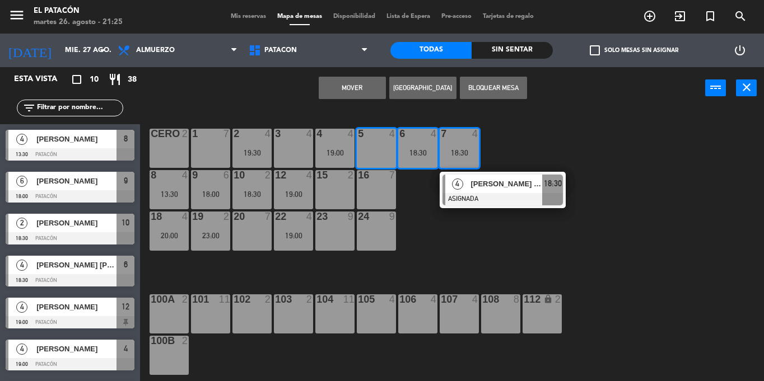
click at [349, 90] on button "Mover" at bounding box center [352, 88] width 67 height 22
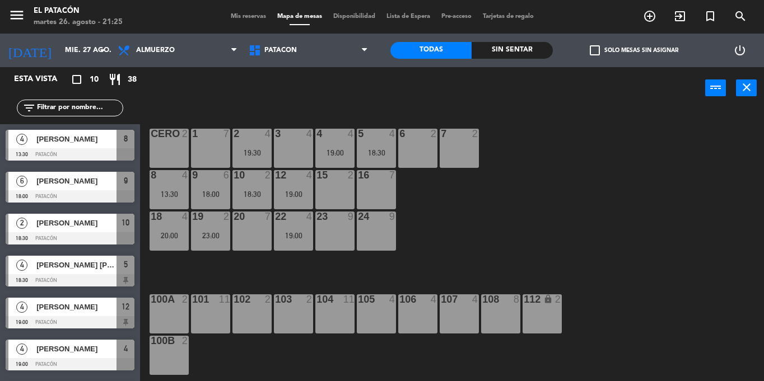
scroll to position [1, 0]
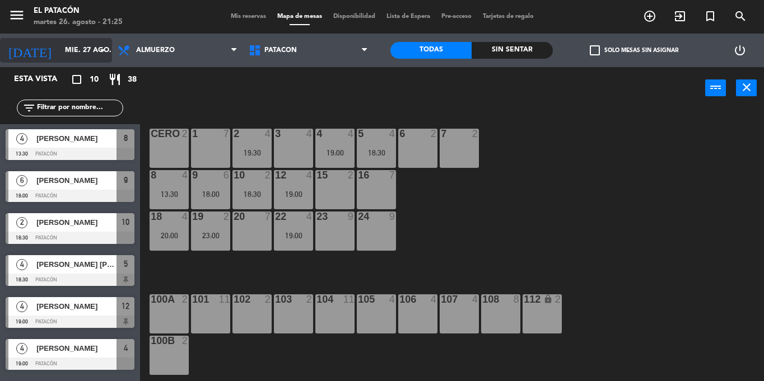
click at [59, 45] on input "mié. 27 ago." at bounding box center [106, 50] width 95 height 19
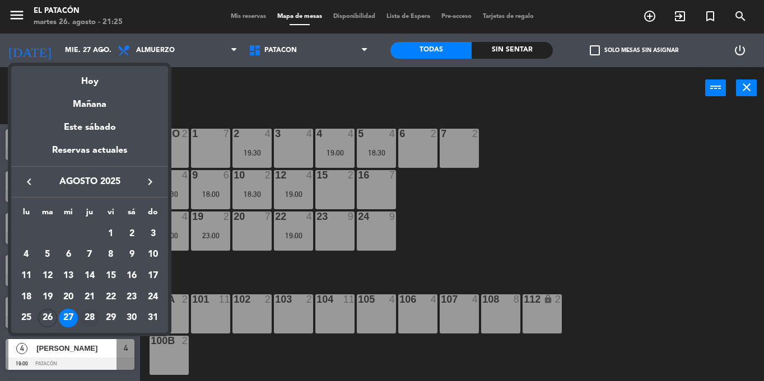
click at [83, 311] on div "28" at bounding box center [89, 318] width 19 height 19
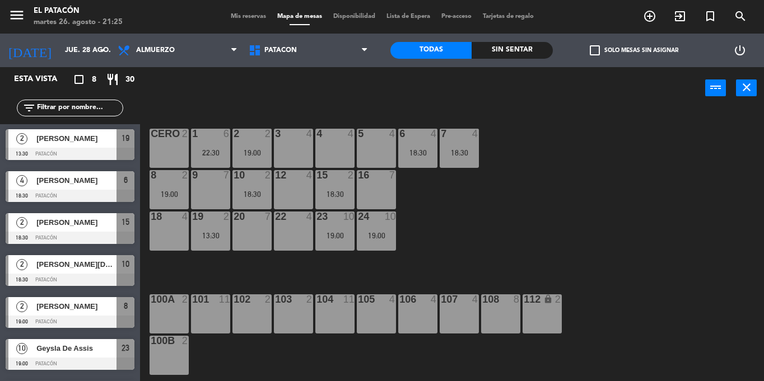
click at [370, 150] on div "5 4" at bounding box center [376, 148] width 39 height 39
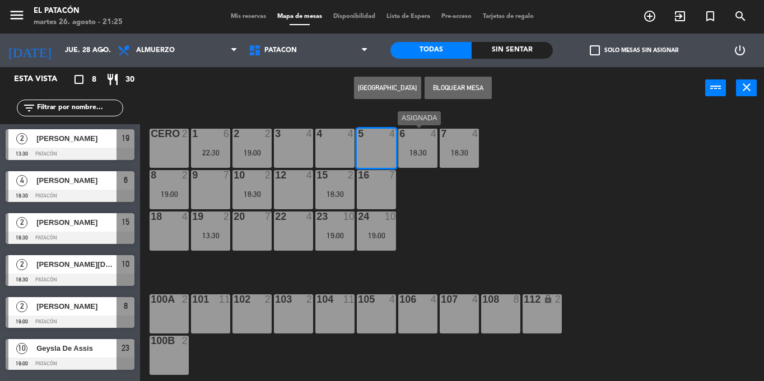
click at [424, 152] on div "18:30" at bounding box center [417, 153] width 39 height 8
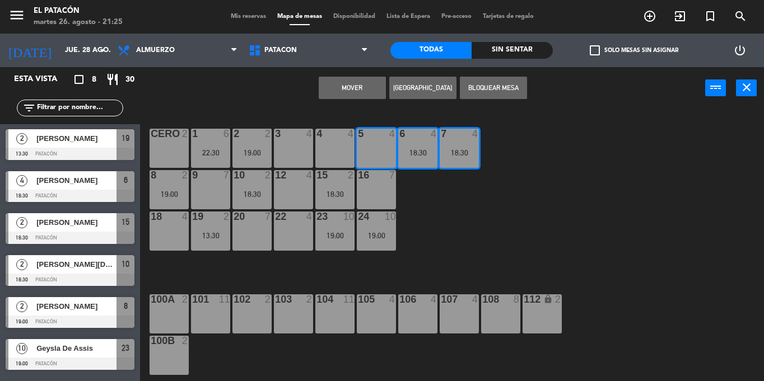
click at [366, 86] on button "Mover" at bounding box center [352, 88] width 67 height 22
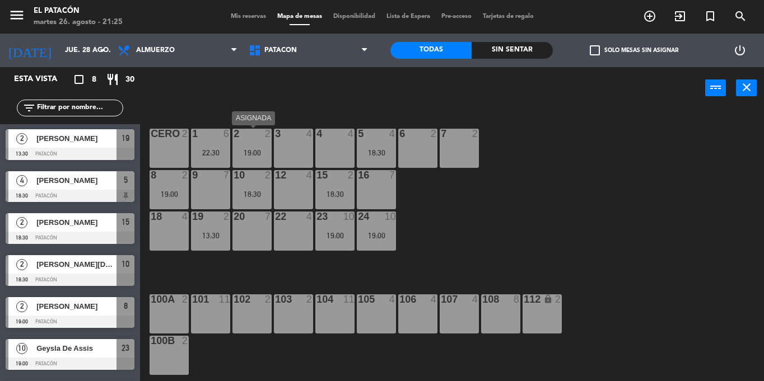
click at [256, 138] on div at bounding box center [251, 134] width 18 height 10
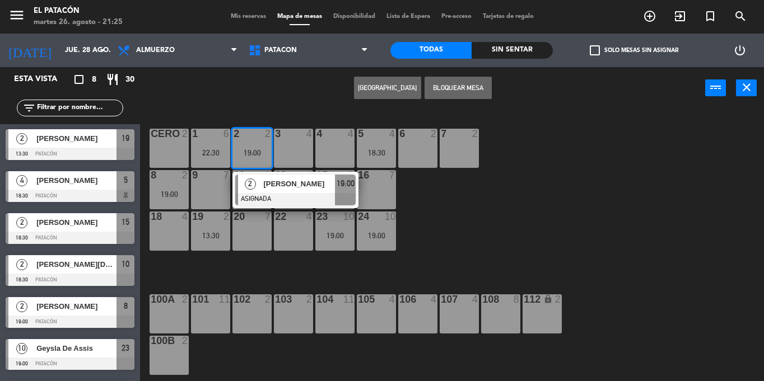
click at [250, 198] on div at bounding box center [295, 199] width 120 height 12
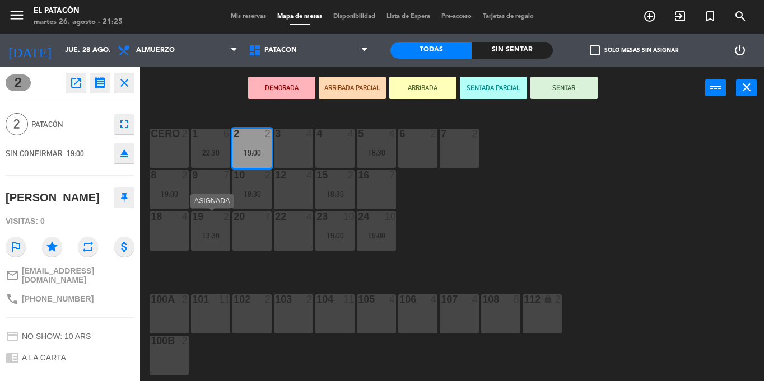
click at [204, 233] on div "13:30" at bounding box center [210, 236] width 39 height 8
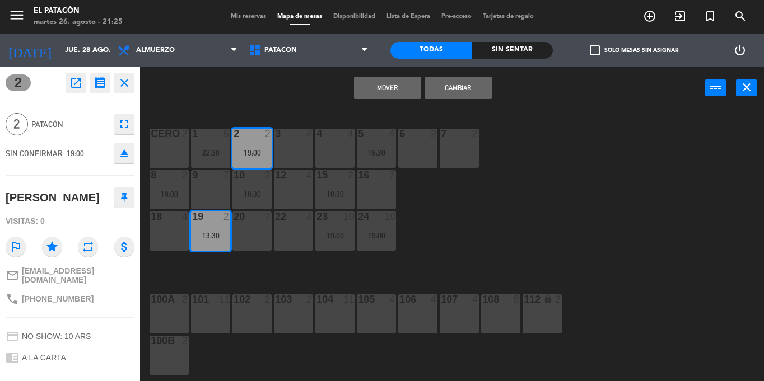
click at [373, 85] on button "Mover" at bounding box center [387, 88] width 67 height 22
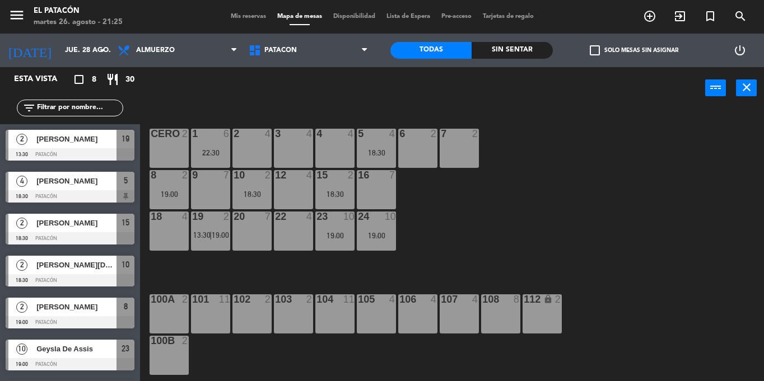
scroll to position [39, 0]
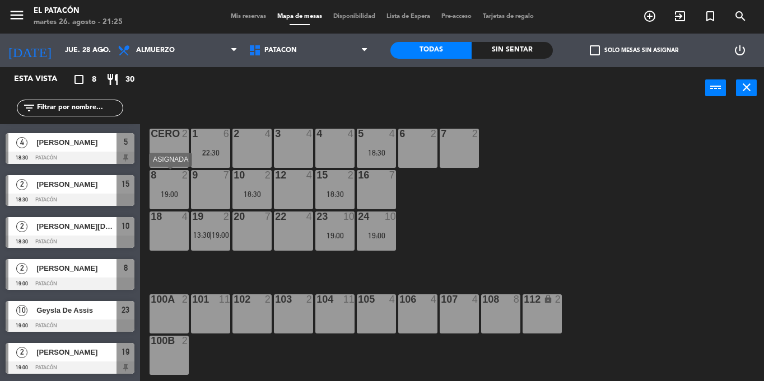
click at [151, 184] on div "8 2 19:00" at bounding box center [168, 189] width 39 height 39
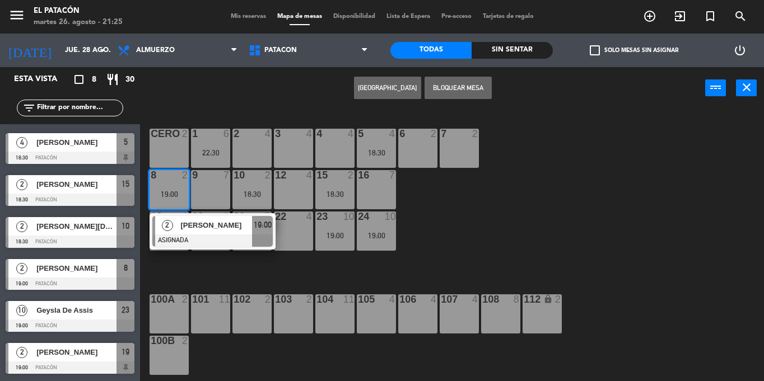
click at [466, 141] on div "7 2" at bounding box center [459, 148] width 39 height 39
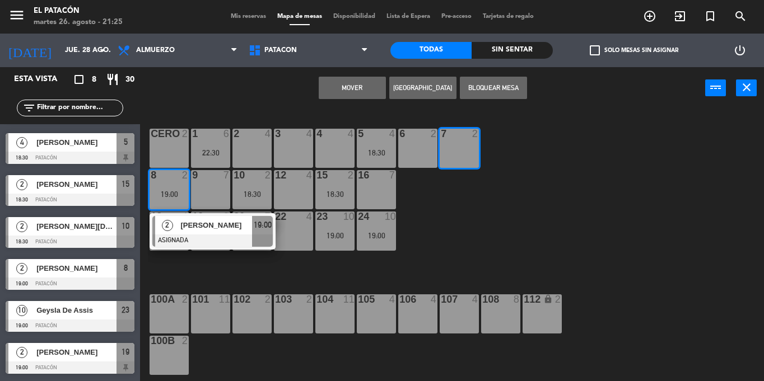
click at [328, 83] on button "Mover" at bounding box center [352, 88] width 67 height 22
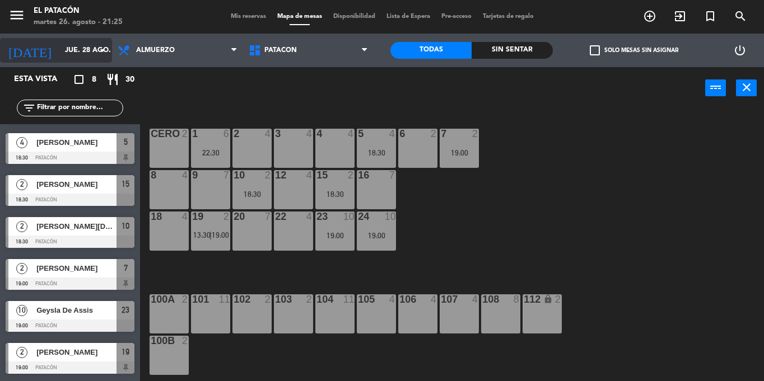
click at [72, 46] on input "jue. 28 ago." at bounding box center [106, 50] width 95 height 19
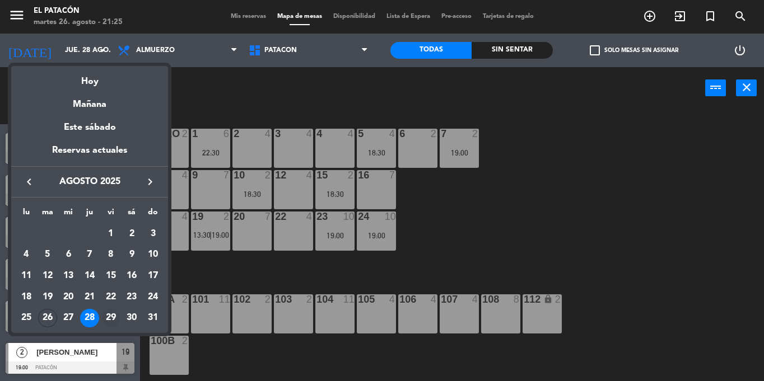
click at [111, 319] on div "29" at bounding box center [110, 318] width 19 height 19
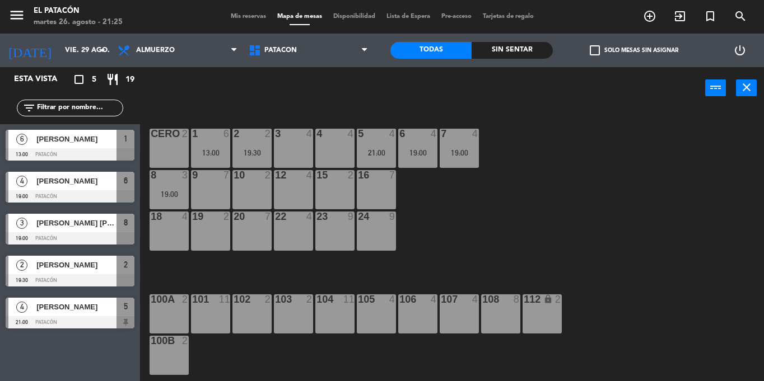
scroll to position [0, 0]
click at [49, 62] on div "[DATE] vie. 29 ago. arrow_drop_down" at bounding box center [56, 50] width 112 height 25
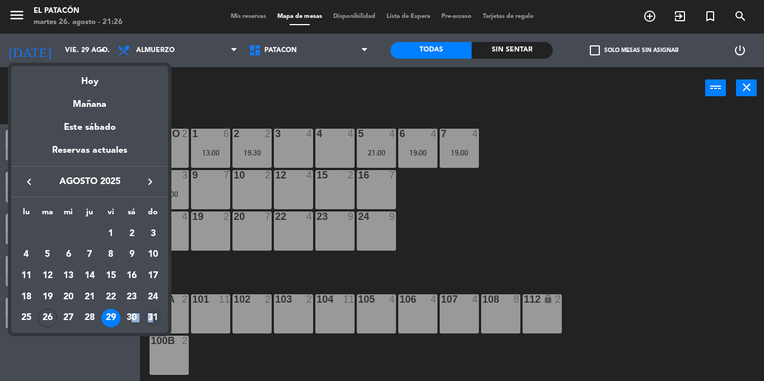
drag, startPoint x: 134, startPoint y: 309, endPoint x: 153, endPoint y: 315, distance: 20.5
click at [153, 315] on tr "25 26 27 28 29 30 31" at bounding box center [90, 318] width 148 height 21
click at [153, 315] on div "31" at bounding box center [152, 318] width 19 height 19
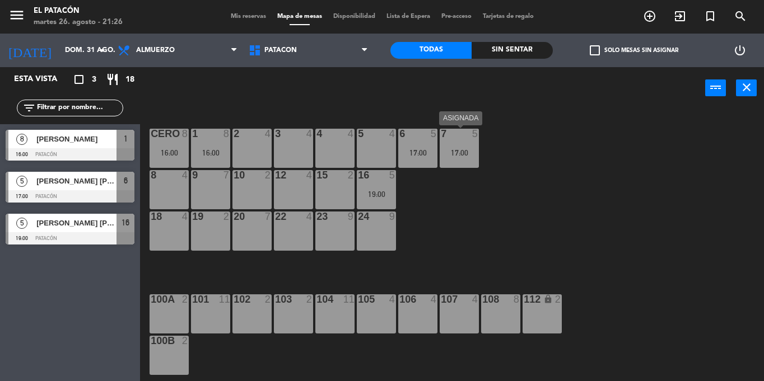
click at [456, 141] on div "7 5 17:00" at bounding box center [459, 148] width 39 height 39
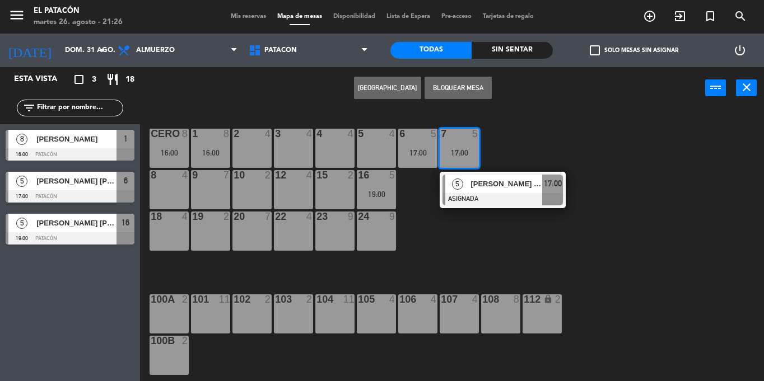
click at [422, 260] on div "1 8 16:00 2 4 3 4 4 4 5 4 6 5 17:00 7 5 17:00 5 [PERSON_NAME] [PERSON_NAME] ASI…" at bounding box center [456, 245] width 616 height 272
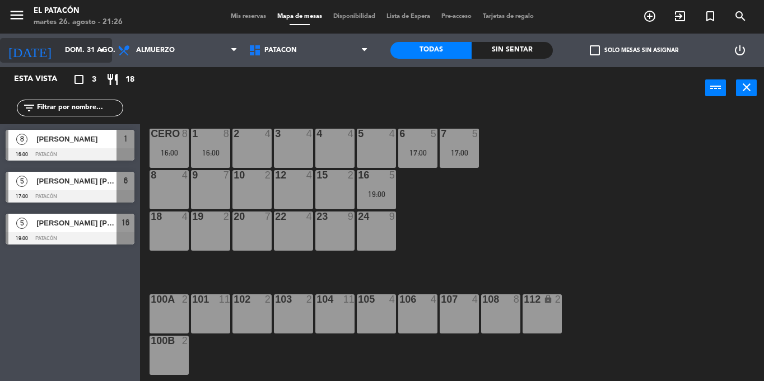
click at [73, 55] on input "dom. 31 ago." at bounding box center [106, 50] width 95 height 19
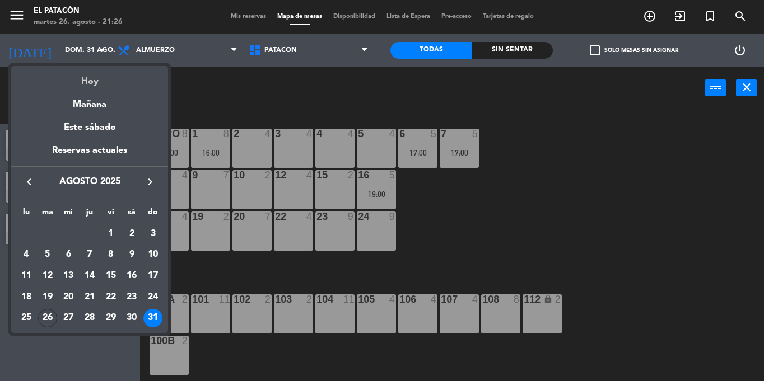
click at [94, 82] on div "Hoy" at bounding box center [89, 77] width 157 height 23
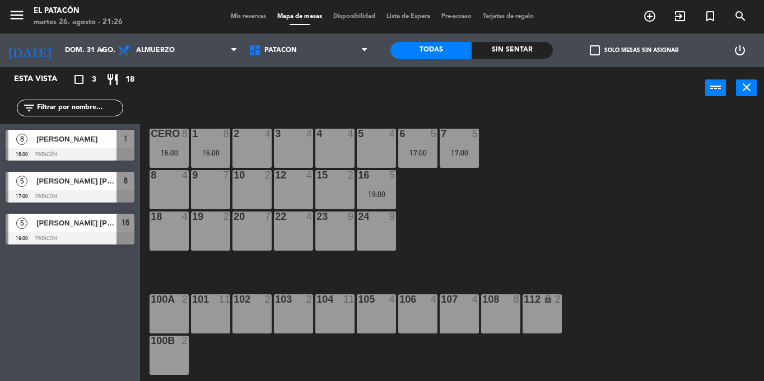
type input "[DATE] ago."
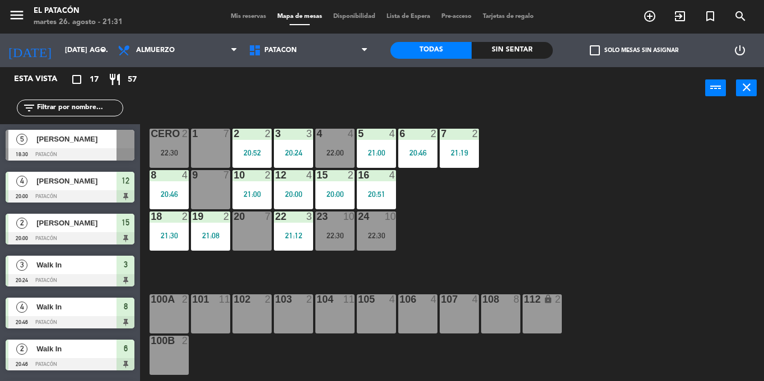
click at [204, 141] on div "1 7" at bounding box center [210, 148] width 39 height 39
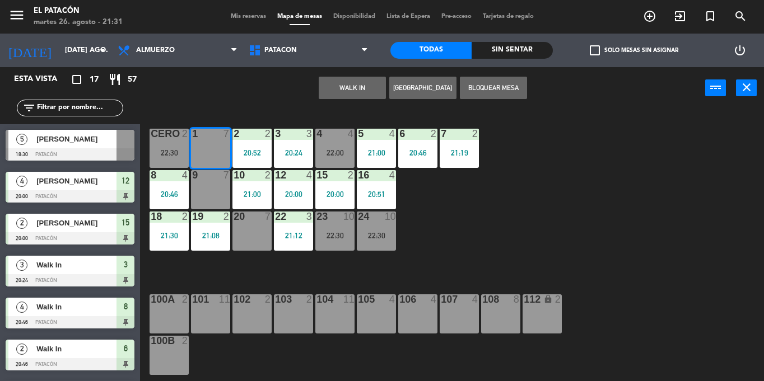
click at [343, 88] on button "WALK IN" at bounding box center [352, 88] width 67 height 22
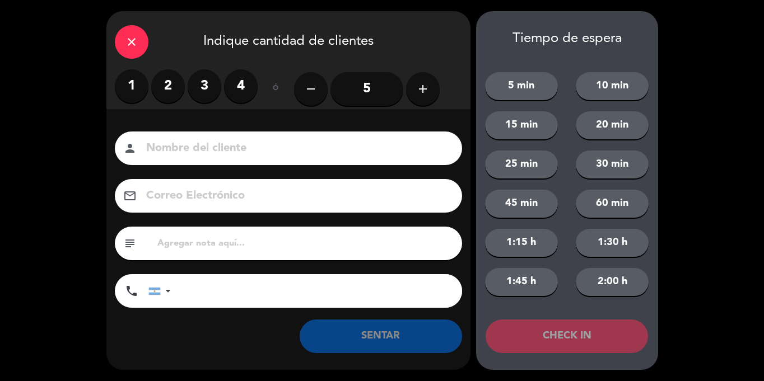
click at [229, 87] on label "4" at bounding box center [241, 86] width 34 height 34
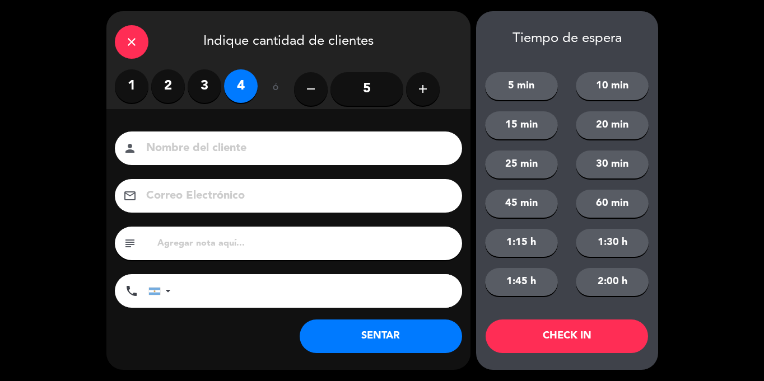
click at [404, 339] on button "SENTAR" at bounding box center [381, 337] width 162 height 34
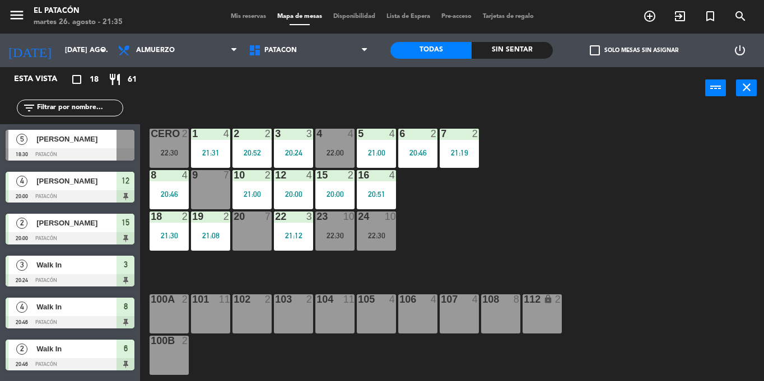
click at [214, 190] on div "9 7" at bounding box center [210, 189] width 39 height 39
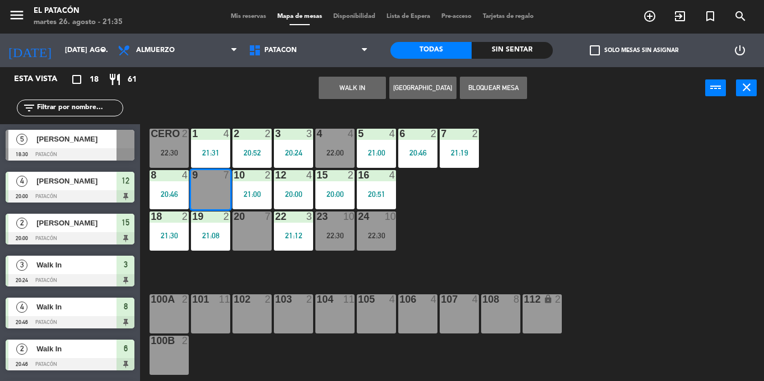
click at [367, 85] on button "WALK IN" at bounding box center [352, 88] width 67 height 22
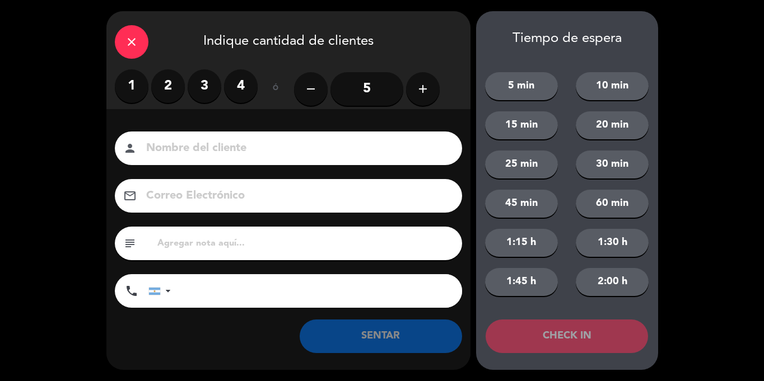
click at [240, 88] on label "4" at bounding box center [241, 86] width 34 height 34
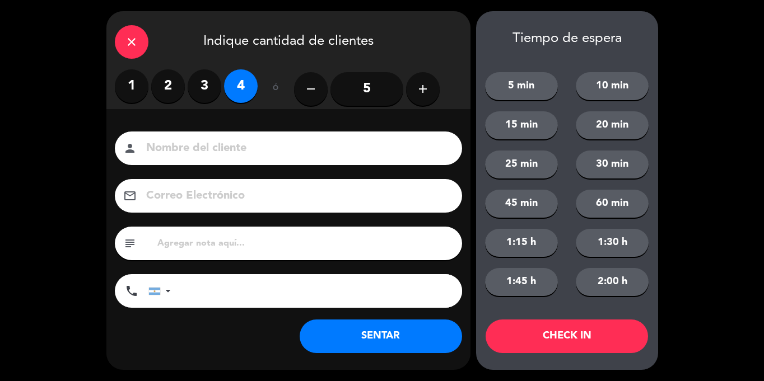
click at [377, 344] on button "SENTAR" at bounding box center [381, 337] width 162 height 34
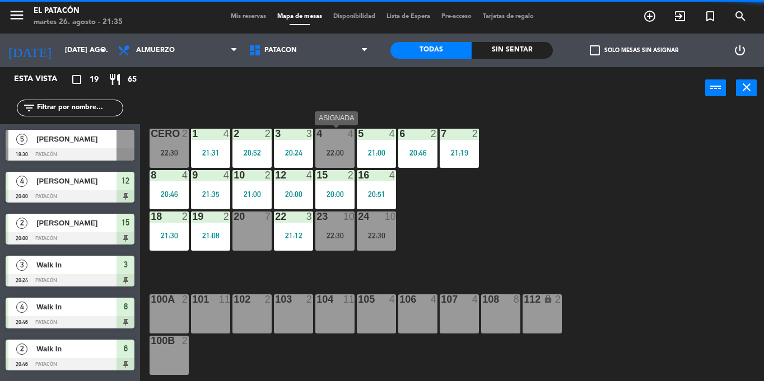
click at [346, 154] on div "22:00" at bounding box center [334, 153] width 39 height 8
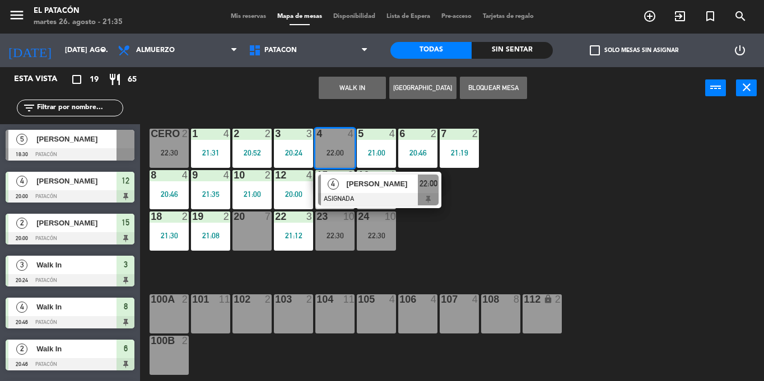
click at [251, 229] on div "20 7" at bounding box center [251, 231] width 39 height 39
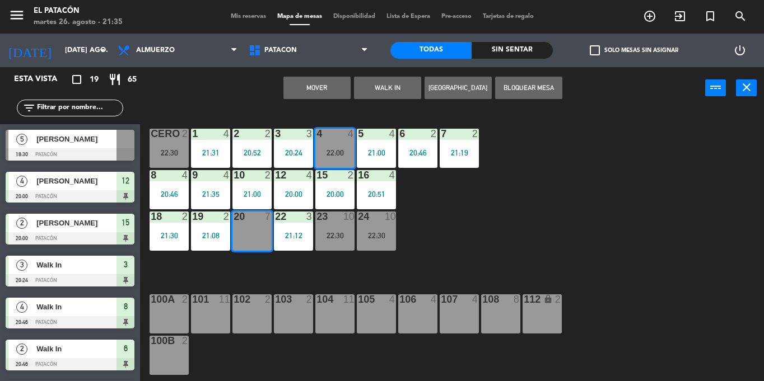
click at [323, 88] on button "Mover" at bounding box center [316, 88] width 67 height 22
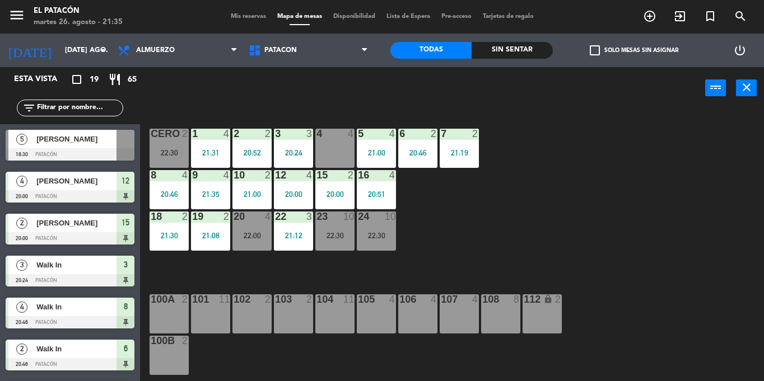
click at [253, 238] on div "22:00" at bounding box center [251, 236] width 39 height 8
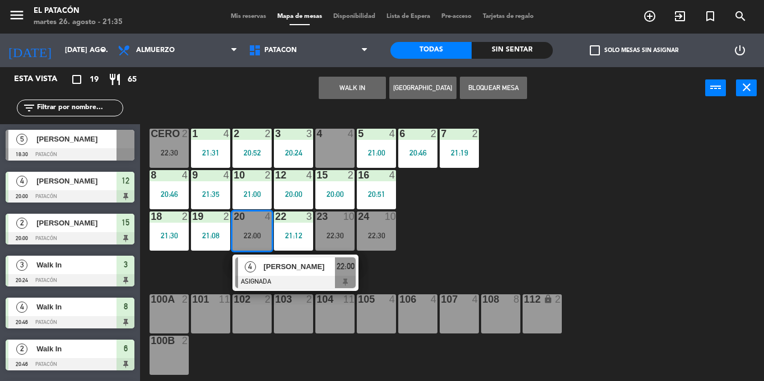
click at [333, 152] on div "4 4" at bounding box center [334, 148] width 39 height 39
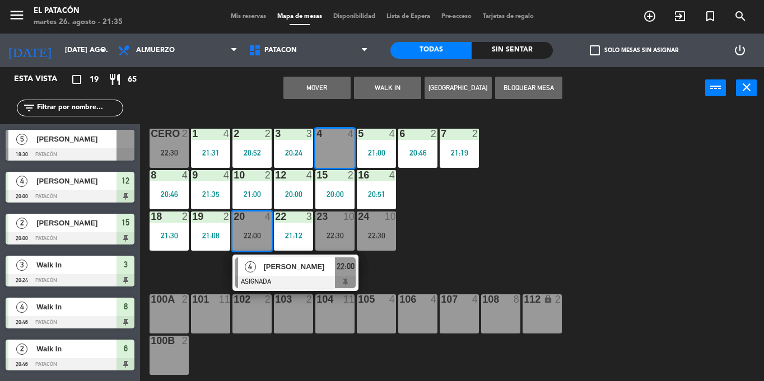
click at [335, 79] on button "Mover" at bounding box center [316, 88] width 67 height 22
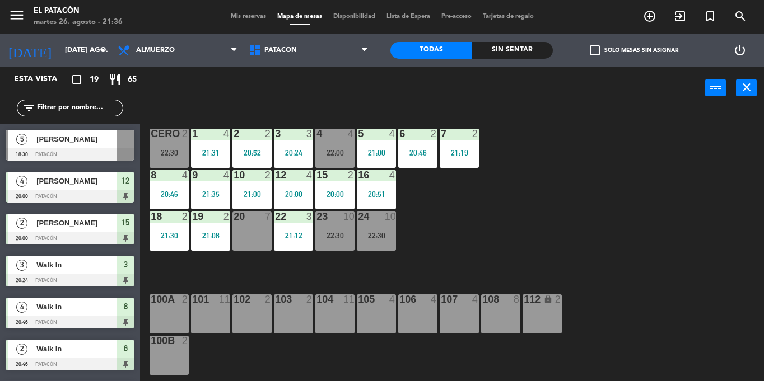
click at [256, 240] on div "20 7" at bounding box center [251, 231] width 39 height 39
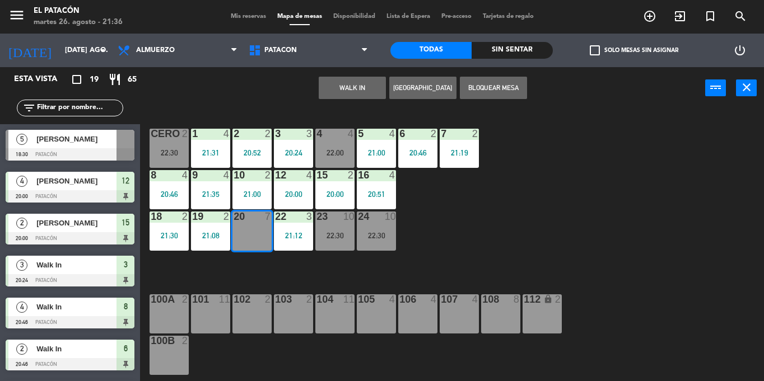
click at [368, 82] on button "WALK IN" at bounding box center [352, 88] width 67 height 22
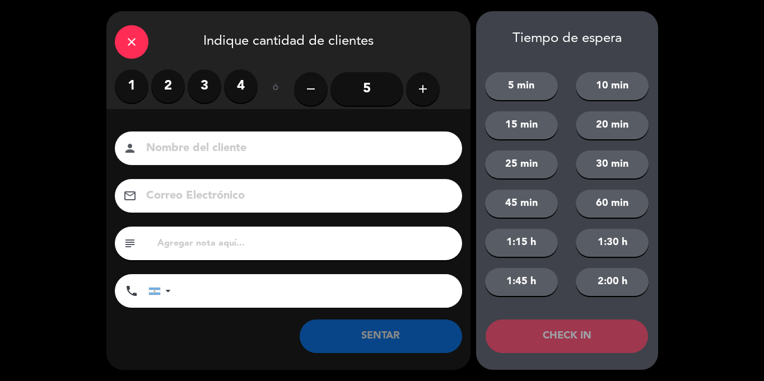
click at [422, 85] on icon "add" at bounding box center [422, 88] width 13 height 13
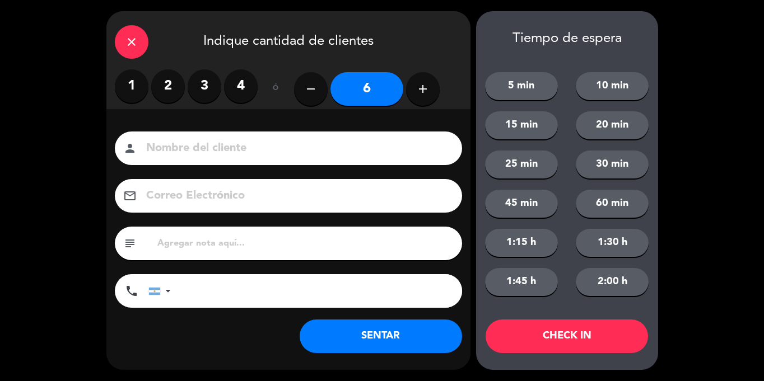
click at [370, 340] on button "SENTAR" at bounding box center [381, 337] width 162 height 34
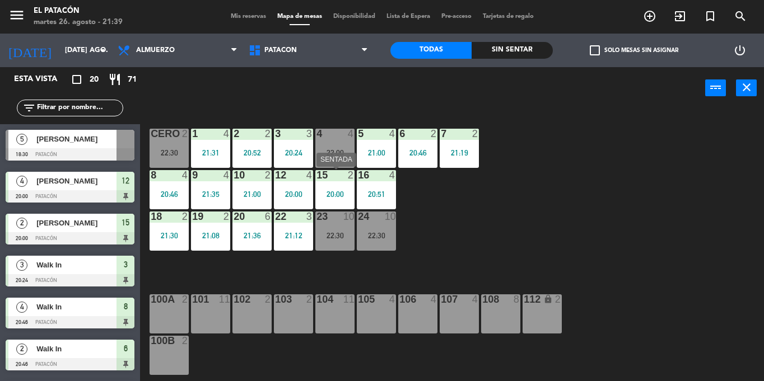
click at [342, 193] on div "20:00" at bounding box center [334, 194] width 39 height 8
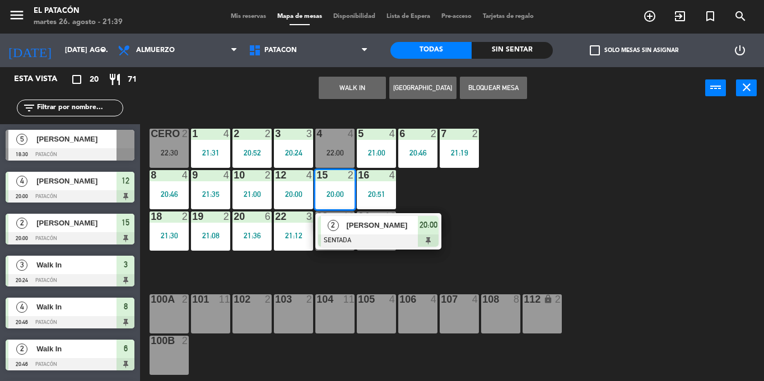
click at [363, 236] on div at bounding box center [378, 241] width 120 height 12
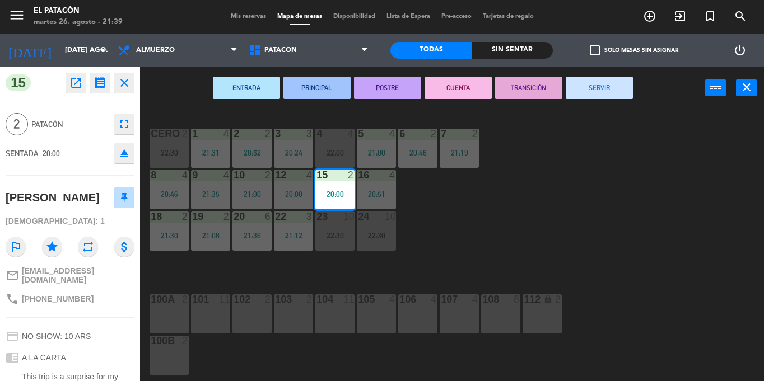
click at [601, 88] on button "SERVIR" at bounding box center [599, 88] width 67 height 22
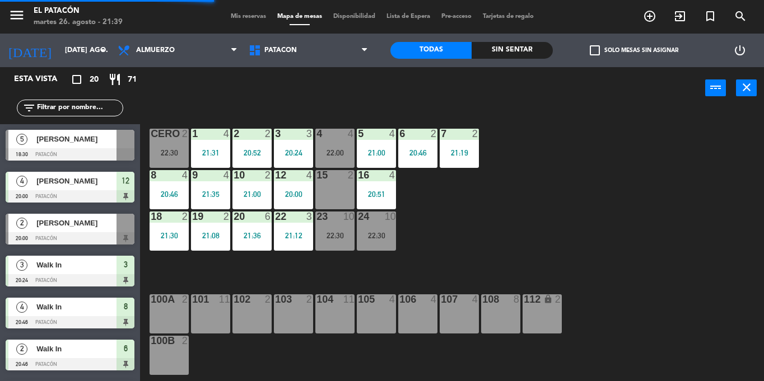
click at [475, 153] on div "21:19" at bounding box center [459, 153] width 39 height 8
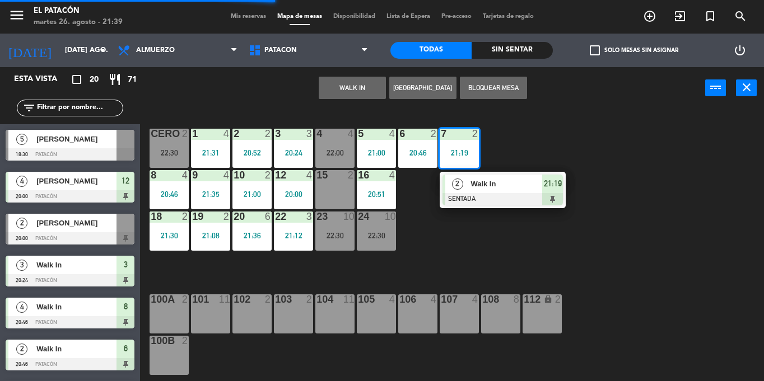
click at [325, 186] on div "15 2" at bounding box center [334, 189] width 39 height 39
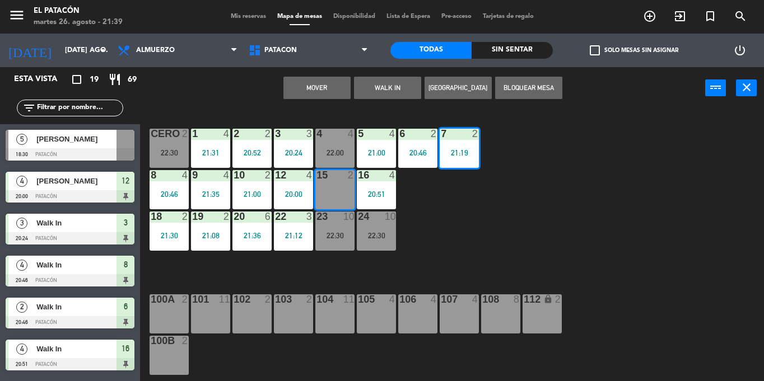
click at [325, 91] on button "Mover" at bounding box center [316, 88] width 67 height 22
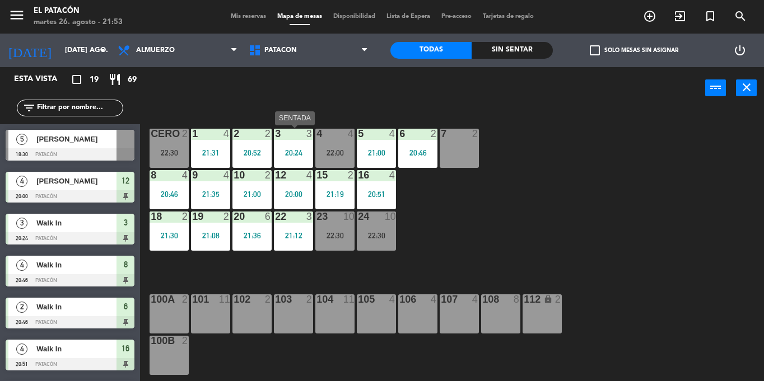
click at [295, 147] on div "3 3 20:24" at bounding box center [293, 148] width 39 height 39
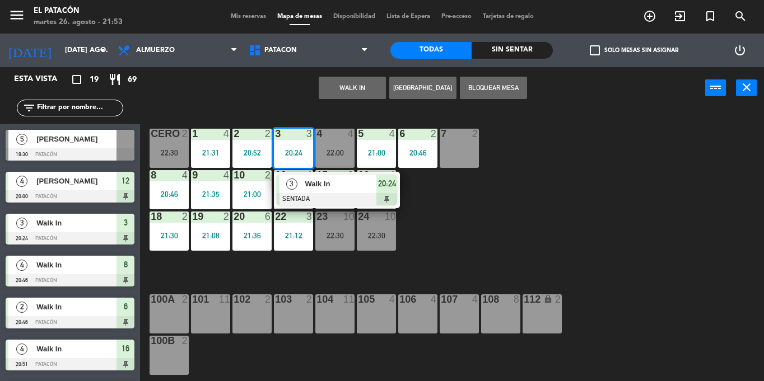
click at [316, 194] on div at bounding box center [337, 199] width 120 height 12
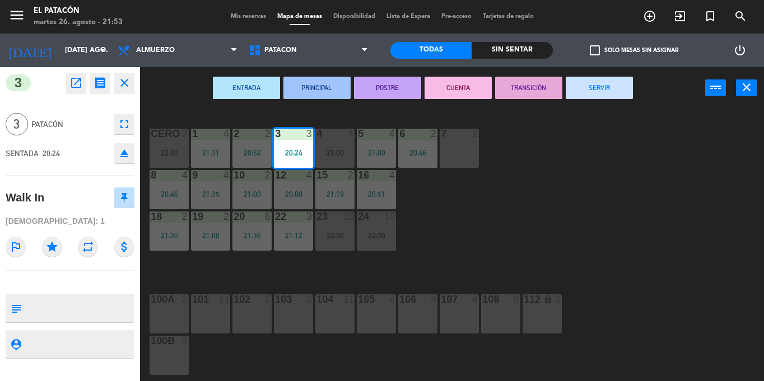
click at [469, 89] on button "CUENTA" at bounding box center [457, 88] width 67 height 22
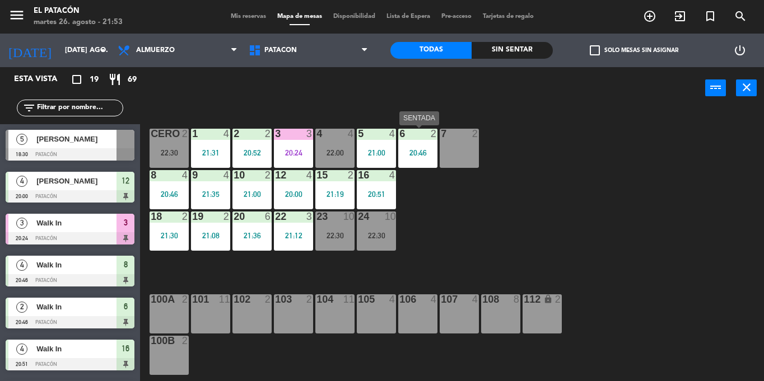
click at [421, 152] on div "20:46" at bounding box center [417, 153] width 39 height 8
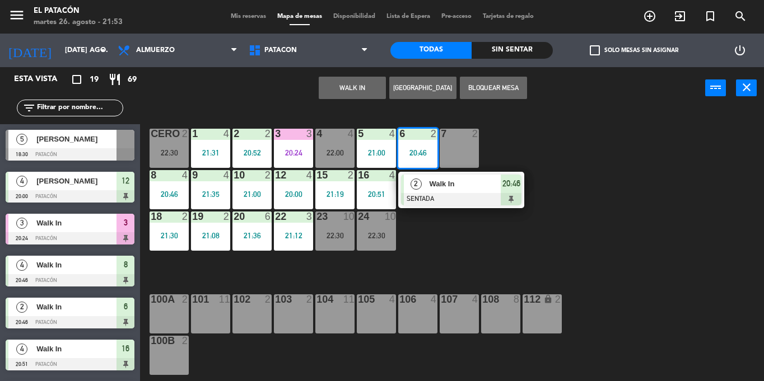
click at [438, 198] on div at bounding box center [461, 199] width 120 height 12
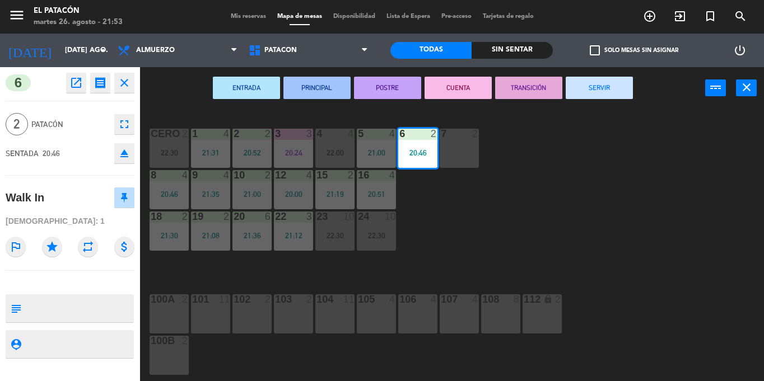
click at [459, 90] on button "CUENTA" at bounding box center [457, 88] width 67 height 22
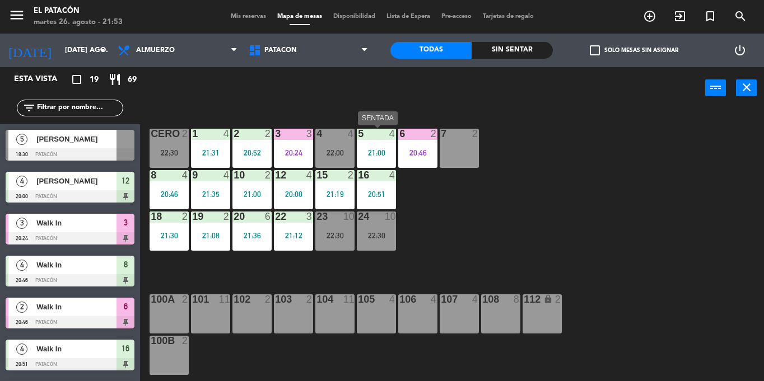
click at [368, 142] on div "5 4 21:00" at bounding box center [376, 148] width 39 height 39
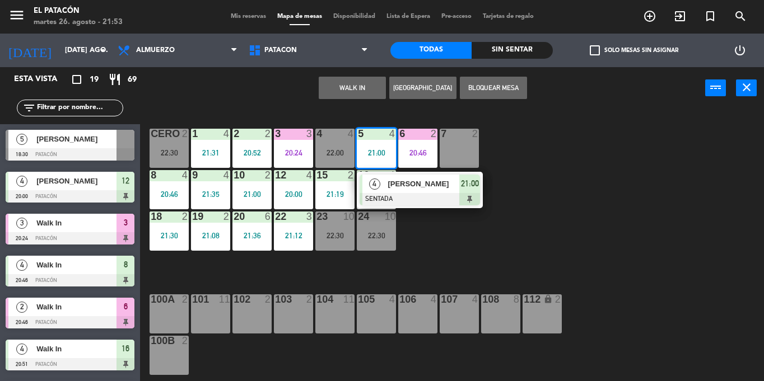
click at [394, 185] on span "[PERSON_NAME]" at bounding box center [423, 184] width 72 height 12
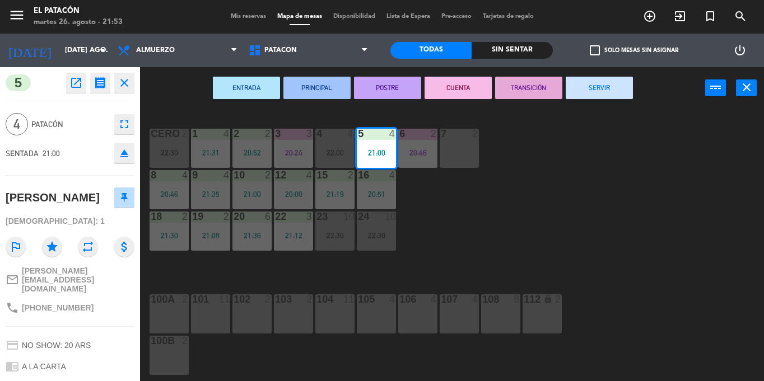
click at [613, 78] on button "SERVIR" at bounding box center [599, 88] width 67 height 22
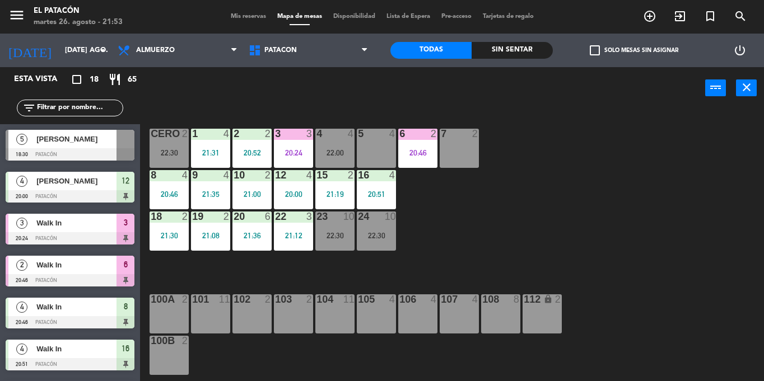
click at [499, 231] on div "1 4 21:31 2 2 20:52 3 3 20:24 4 4 22:00 5 4 6 2 20:46 7 2 CERO 2 22:30 8 4 20:4…" at bounding box center [456, 245] width 616 height 272
click at [379, 161] on div "5 4" at bounding box center [376, 148] width 39 height 39
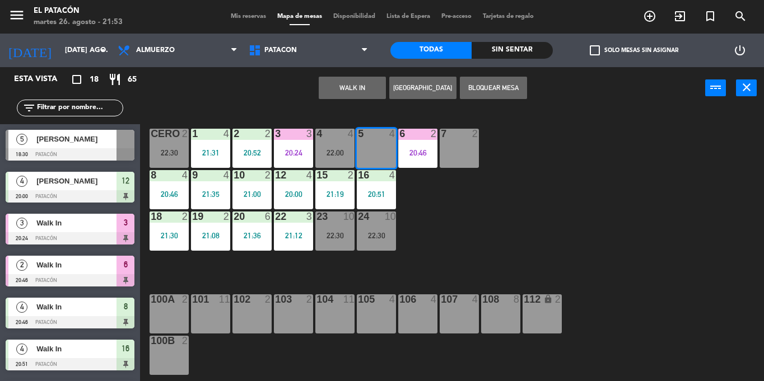
click at [362, 81] on button "WALK IN" at bounding box center [352, 88] width 67 height 22
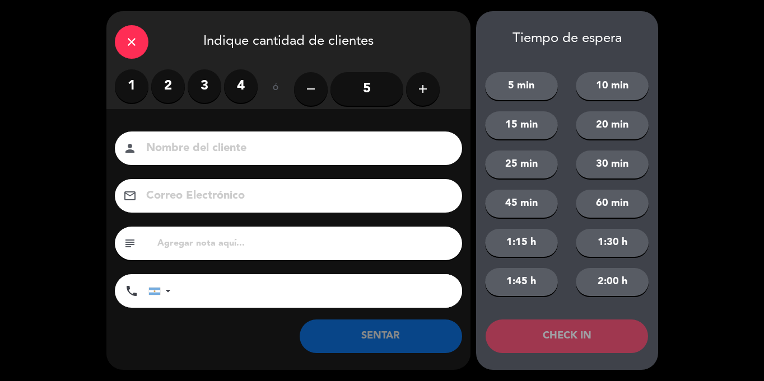
click at [170, 85] on label "2" at bounding box center [168, 86] width 34 height 34
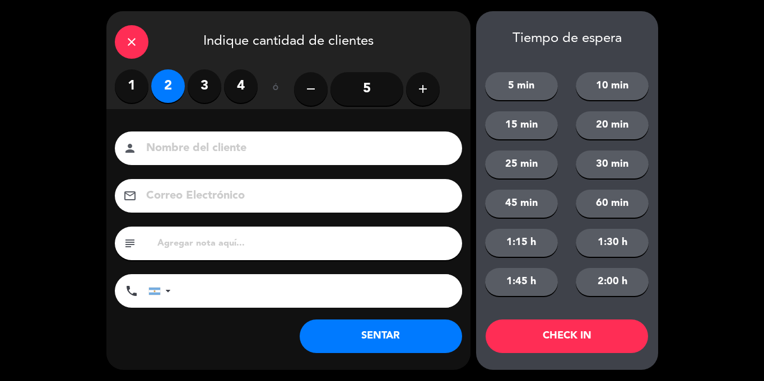
click at [134, 45] on icon "close" at bounding box center [131, 41] width 13 height 13
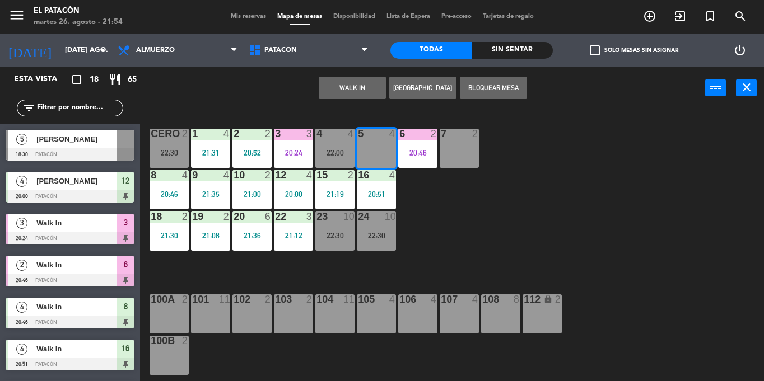
click at [498, 213] on div "1 4 21:31 2 2 20:52 3 3 20:24 4 4 22:00 5 4 6 2 20:46 7 2 CERO 2 22:30 8 4 20:4…" at bounding box center [456, 245] width 616 height 272
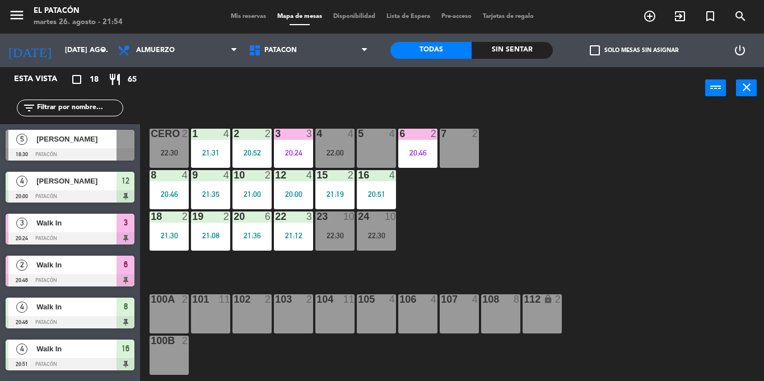
click at [370, 134] on div at bounding box center [376, 134] width 18 height 10
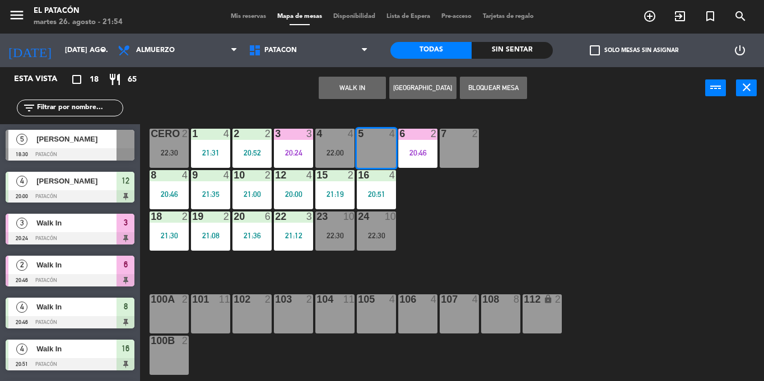
click at [348, 89] on button "WALK IN" at bounding box center [352, 88] width 67 height 22
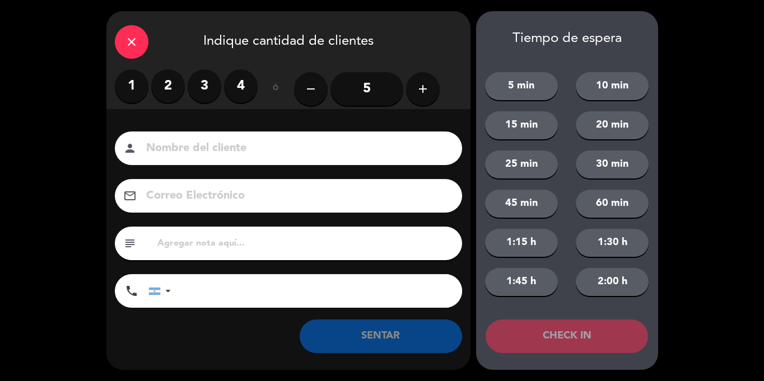
click at [172, 91] on label "2" at bounding box center [168, 86] width 34 height 34
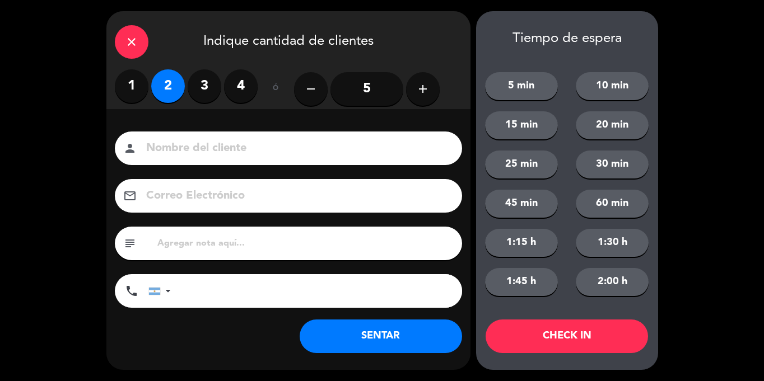
click at [517, 69] on div "5 min 10 min 15 min 20 min 25 min 30 min 45 min 60 min 1:15 h 1:30 h 1:45 h 2:0…" at bounding box center [567, 177] width 182 height 260
click at [520, 86] on button "5 min" at bounding box center [521, 86] width 73 height 28
click at [541, 343] on button "CHECK IN" at bounding box center [566, 337] width 162 height 34
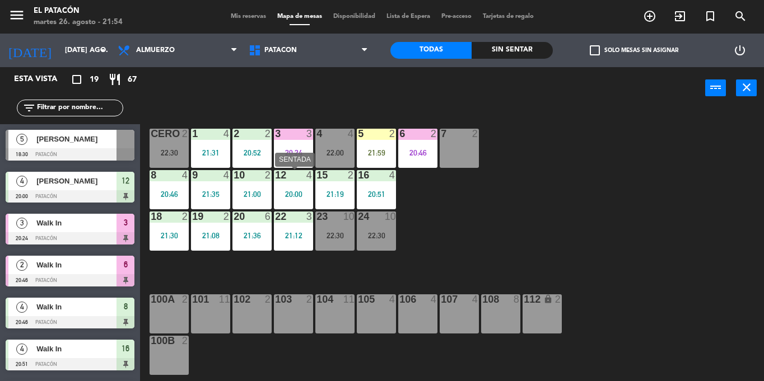
click at [288, 188] on div "12 4 20:00" at bounding box center [293, 189] width 39 height 39
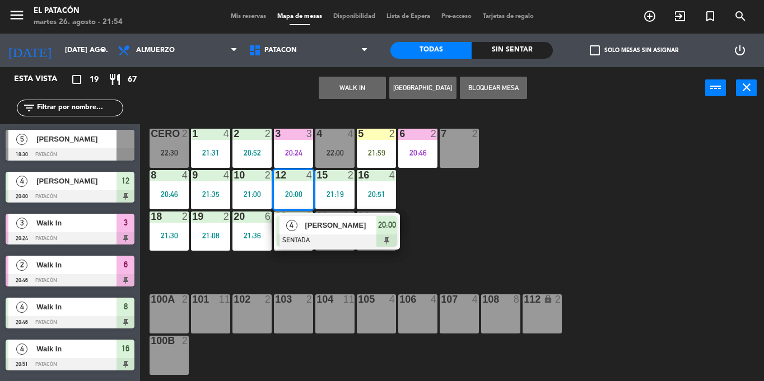
click at [309, 236] on div at bounding box center [337, 241] width 120 height 12
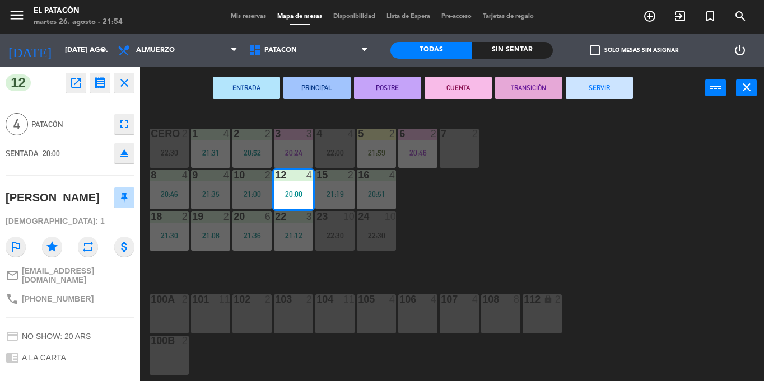
click at [594, 91] on button "SERVIR" at bounding box center [599, 88] width 67 height 22
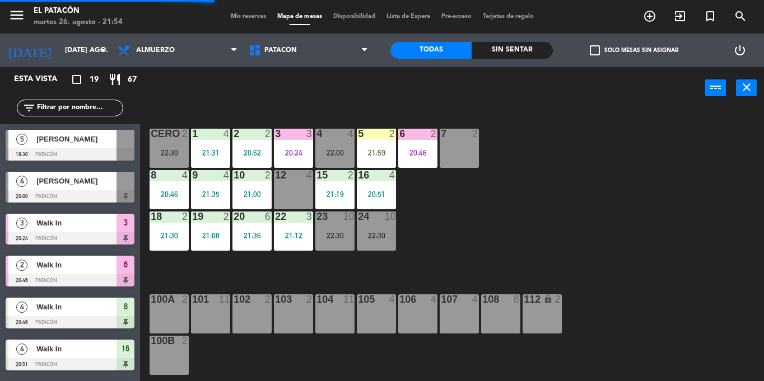
click at [382, 140] on div "5 2" at bounding box center [376, 134] width 39 height 11
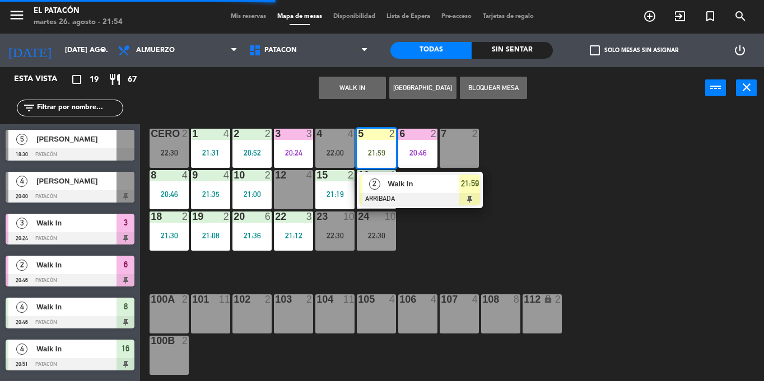
click at [425, 264] on div "1 4 21:31 2 2 20:52 3 3 20:24 4 4 22:00 5 2 21:59 2 Walk In ARRIBADA 21:59 6 2 …" at bounding box center [456, 245] width 616 height 272
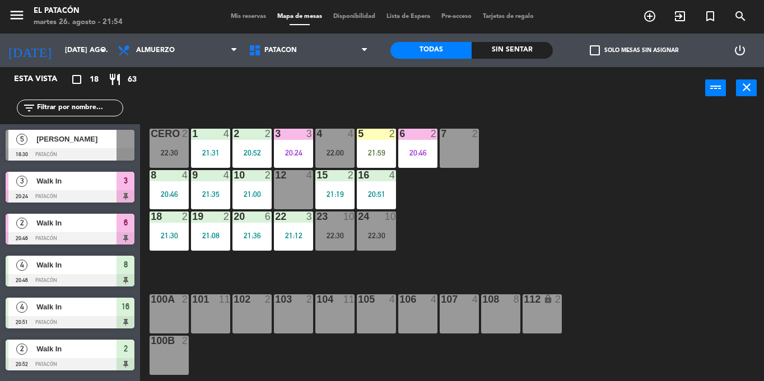
click at [292, 184] on div "12 4" at bounding box center [293, 189] width 39 height 39
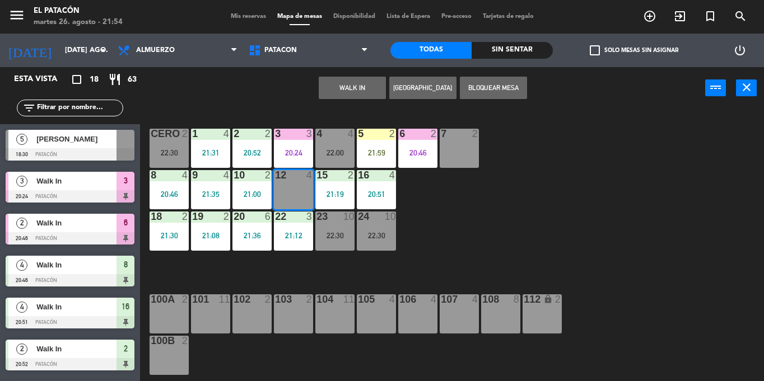
click at [337, 73] on div "WALK IN [GEOGRAPHIC_DATA] Bloquear Mesa power_input close" at bounding box center [422, 88] width 565 height 43
click at [332, 82] on button "WALK IN" at bounding box center [352, 88] width 67 height 22
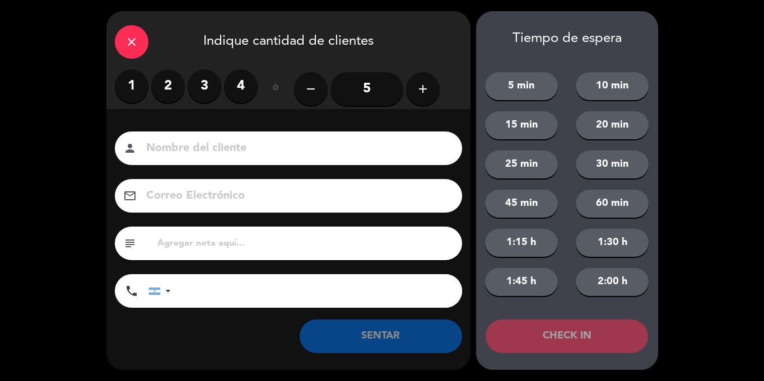
click at [129, 95] on label "1" at bounding box center [132, 86] width 34 height 34
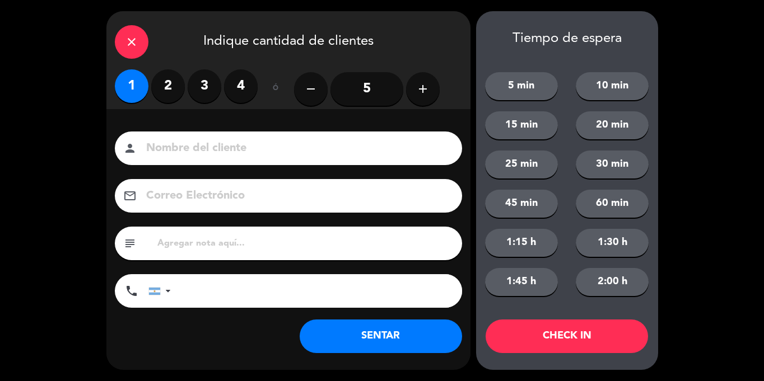
click at [391, 324] on button "SENTAR" at bounding box center [381, 337] width 162 height 34
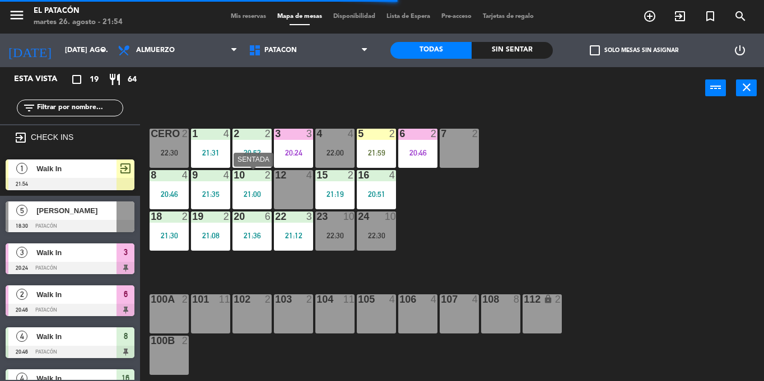
click at [249, 190] on div "21:00" at bounding box center [251, 194] width 39 height 8
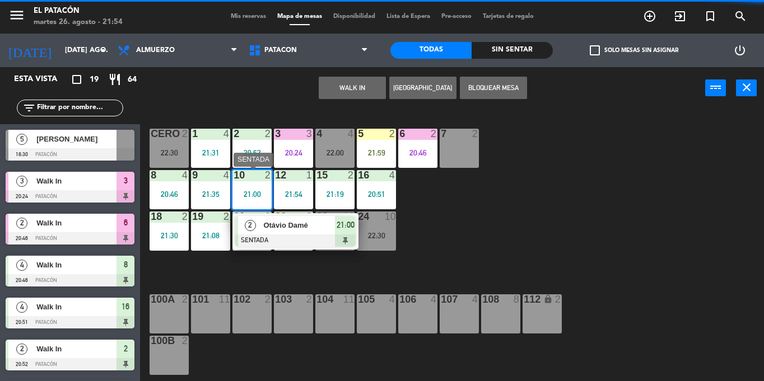
click at [275, 235] on div at bounding box center [295, 241] width 120 height 12
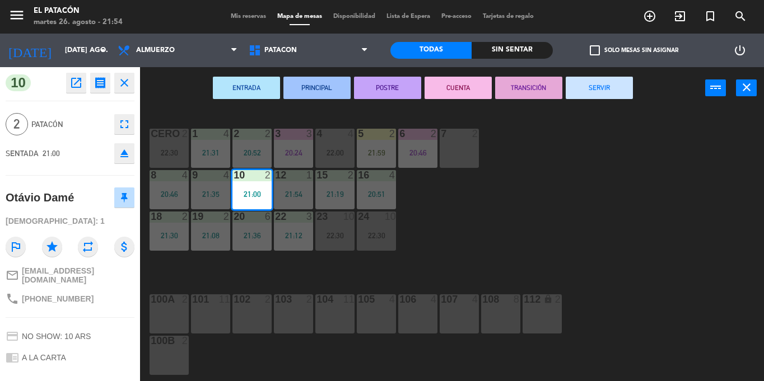
click at [587, 81] on button "SERVIR" at bounding box center [599, 88] width 67 height 22
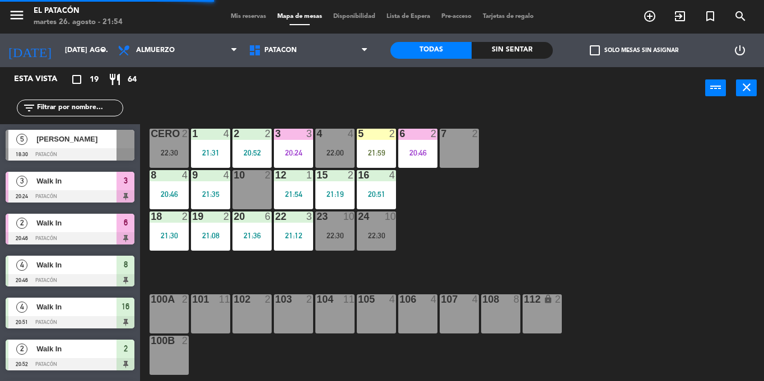
click at [364, 146] on div "5 2 21:59" at bounding box center [376, 148] width 39 height 39
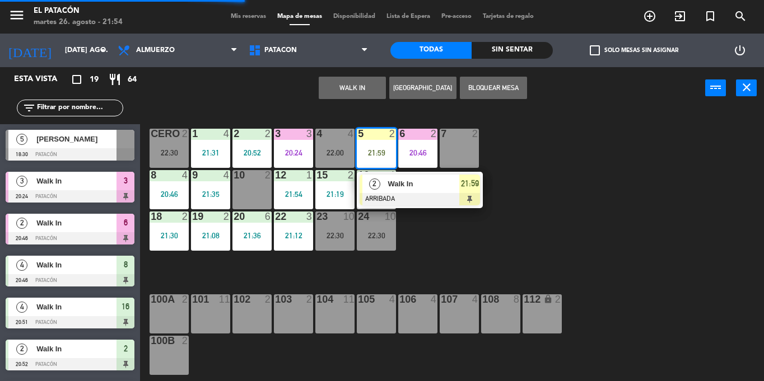
click at [229, 194] on div "21:35" at bounding box center [210, 194] width 39 height 8
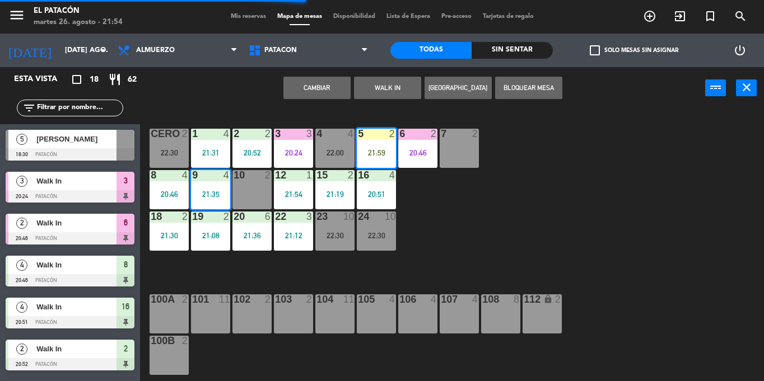
click at [506, 231] on div "1 4 21:31 2 2 20:52 3 3 20:24 4 4 22:00 5 2 21:59 6 2 20:46 7 2 CERO 2 22:30 8 …" at bounding box center [456, 245] width 616 height 272
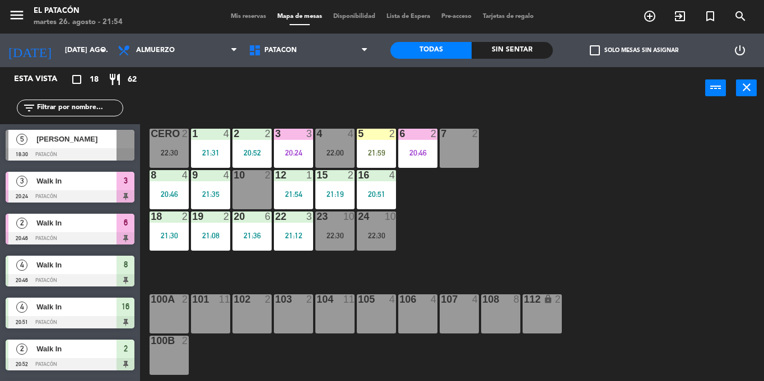
click at [384, 155] on div "21:59" at bounding box center [376, 153] width 39 height 8
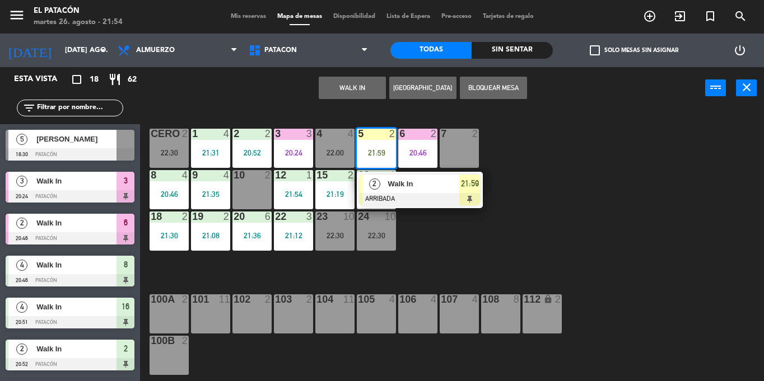
click at [399, 191] on div "Walk In" at bounding box center [422, 184] width 73 height 18
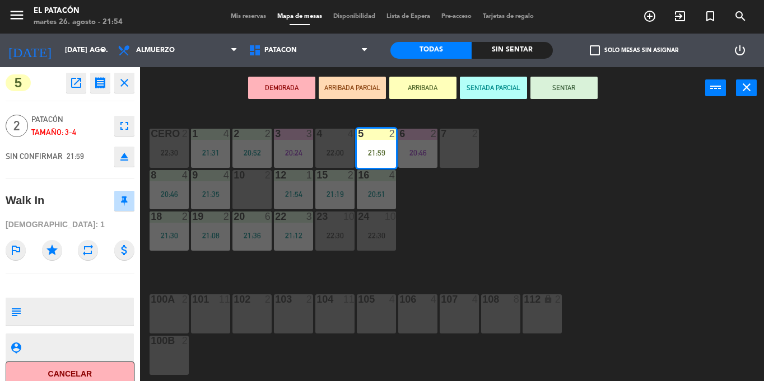
click at [250, 190] on div "10 2" at bounding box center [251, 189] width 39 height 39
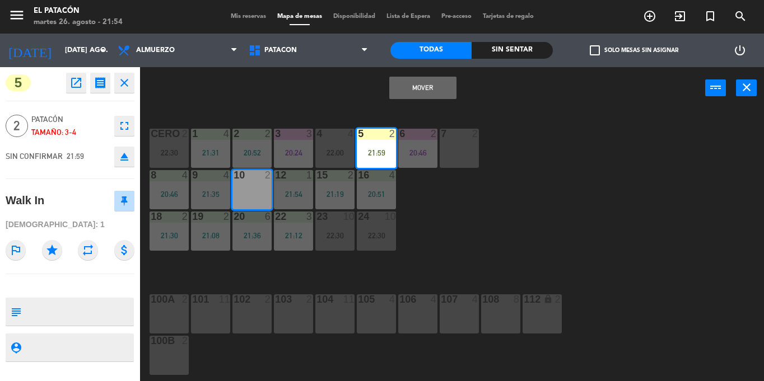
click at [404, 93] on button "Mover" at bounding box center [422, 88] width 67 height 22
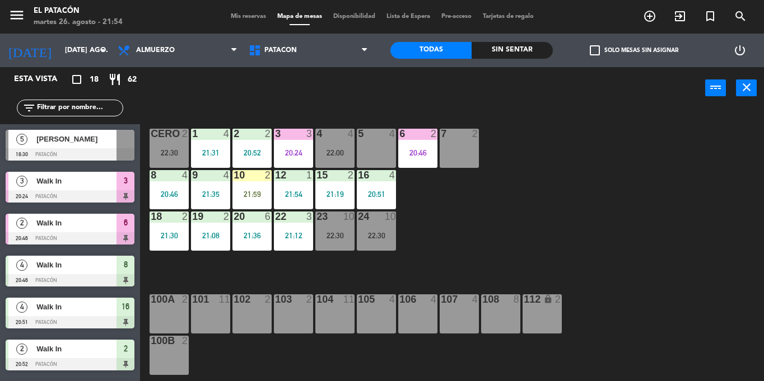
scroll to position [101, 0]
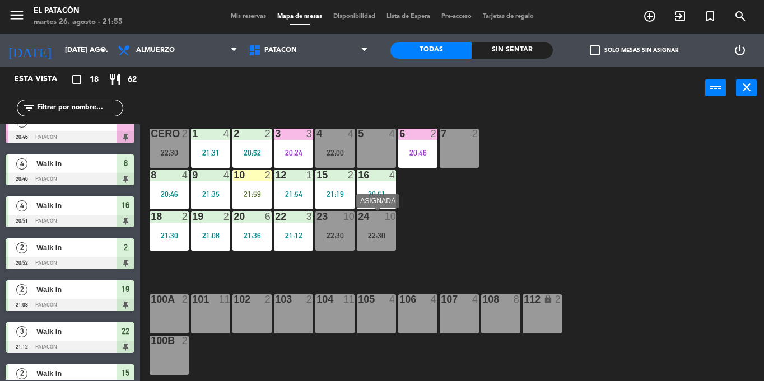
click at [392, 225] on div "24 10 22:30" at bounding box center [376, 231] width 39 height 39
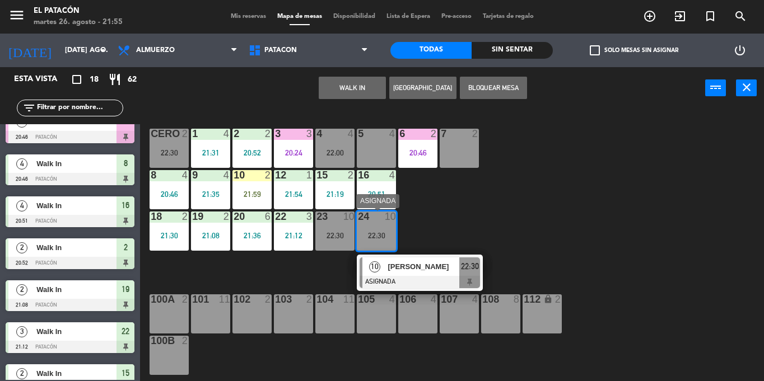
click at [409, 259] on div "[PERSON_NAME]" at bounding box center [422, 267] width 73 height 18
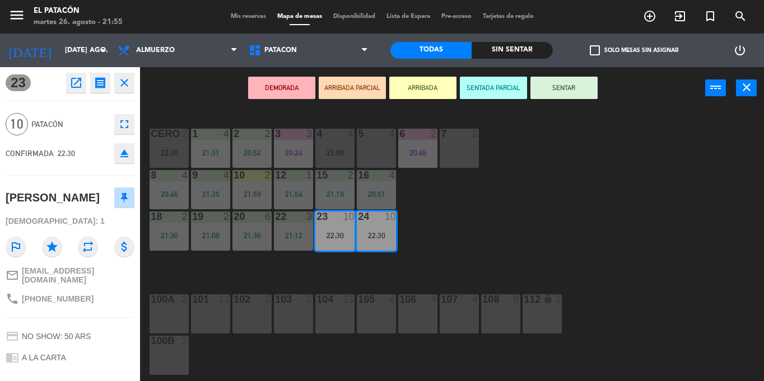
click at [576, 87] on button "SENTAR" at bounding box center [563, 88] width 67 height 22
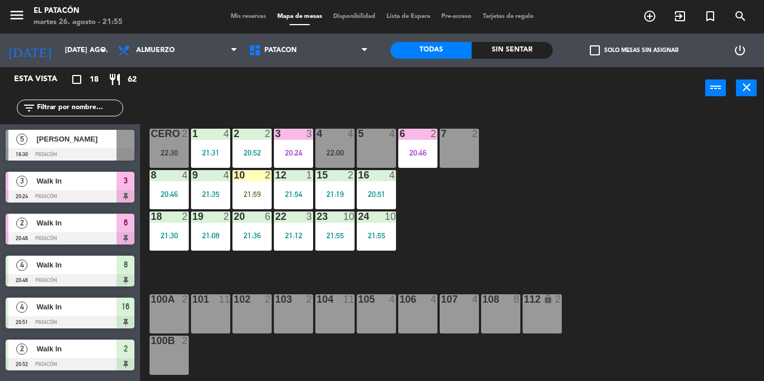
scroll to position [185, 0]
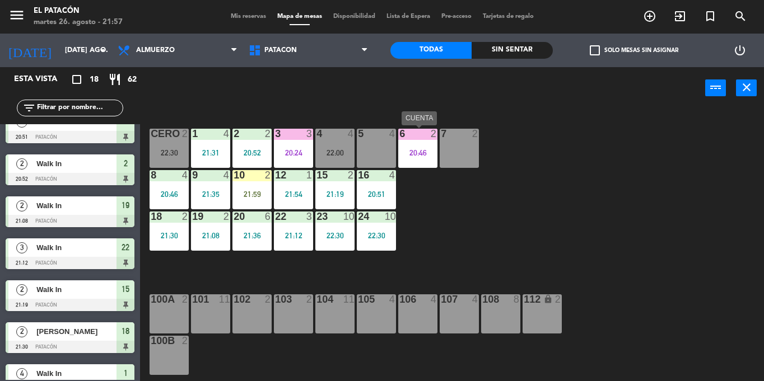
click at [412, 156] on div "20:46" at bounding box center [417, 153] width 39 height 8
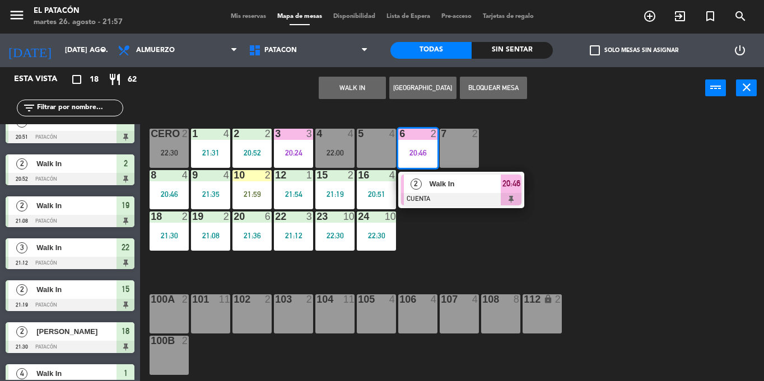
click at [422, 187] on div "2" at bounding box center [416, 184] width 24 height 18
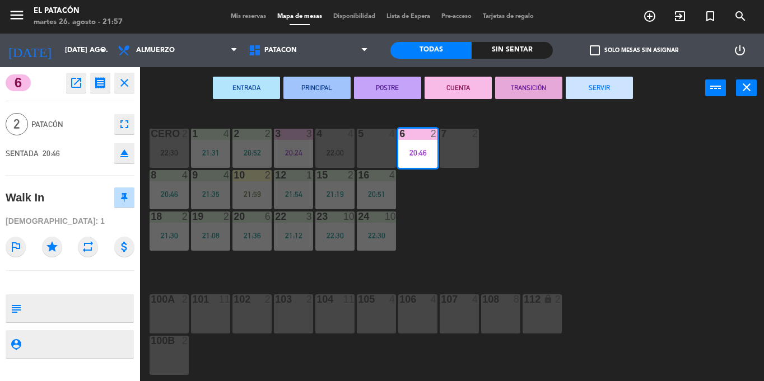
click at [593, 81] on button "SERVIR" at bounding box center [599, 88] width 67 height 22
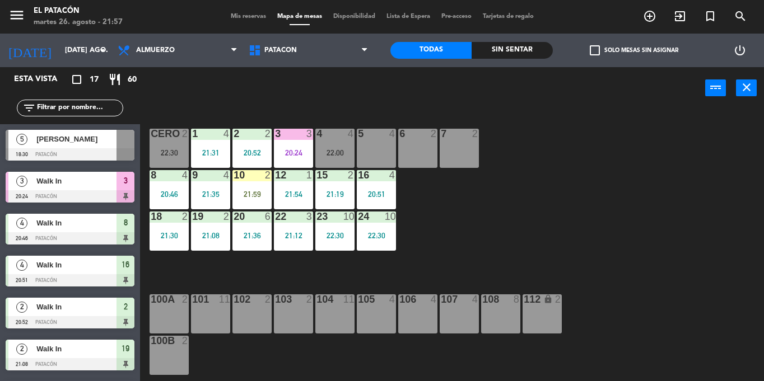
click at [639, 185] on div "1 4 21:31 2 2 20:52 3 3 20:24 4 4 22:00 5 4 6 2 7 2 CERO 2 22:30 8 4 20:46 9 4 …" at bounding box center [456, 245] width 616 height 272
drag, startPoint x: 332, startPoint y: 151, endPoint x: 360, endPoint y: 152, distance: 28.0
click at [332, 151] on div "22:00" at bounding box center [334, 153] width 39 height 8
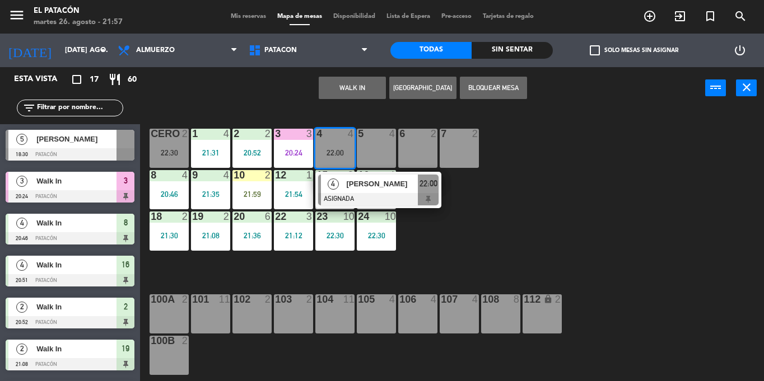
click at [384, 154] on div "5 4" at bounding box center [376, 148] width 39 height 39
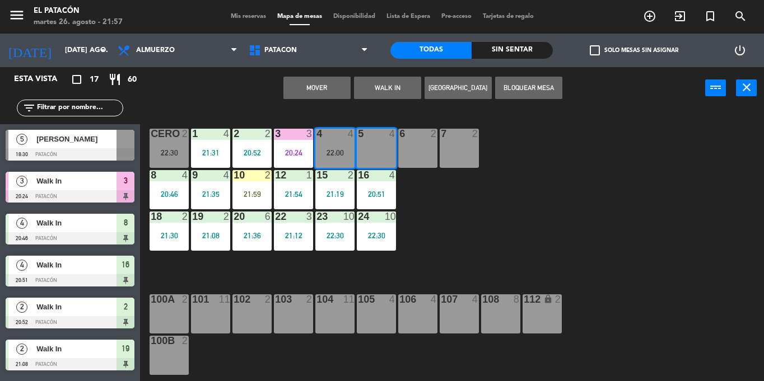
click at [320, 92] on button "Mover" at bounding box center [316, 88] width 67 height 22
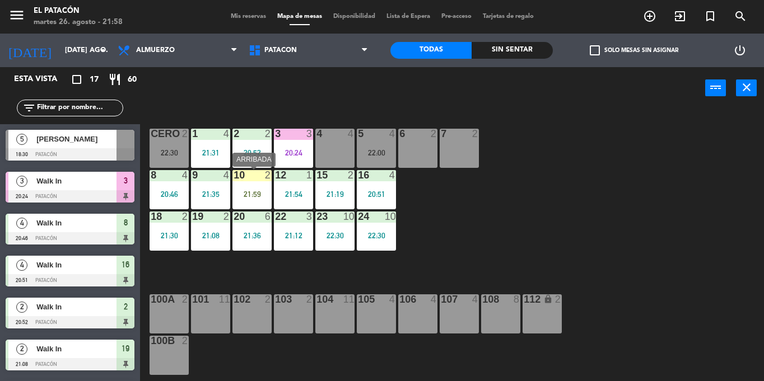
click at [242, 203] on div "10 2 21:59" at bounding box center [251, 189] width 39 height 39
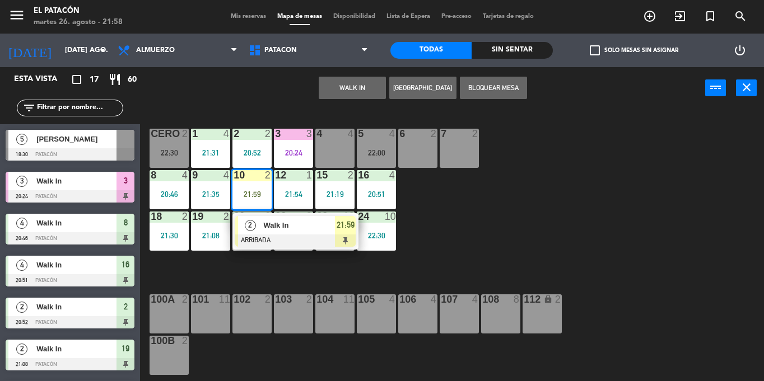
click at [261, 228] on div "2" at bounding box center [250, 225] width 24 height 18
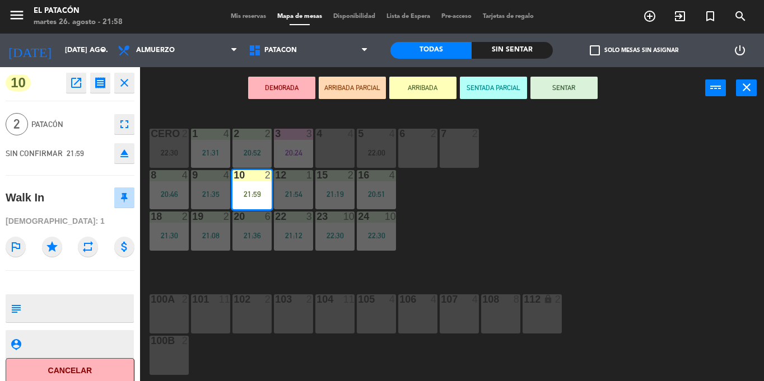
click at [526, 240] on div "1 4 21:31 2 2 20:52 3 3 20:24 4 4 5 4 22:00 6 2 7 2 CERO 2 22:30 8 4 20:46 9 4 …" at bounding box center [456, 245] width 616 height 272
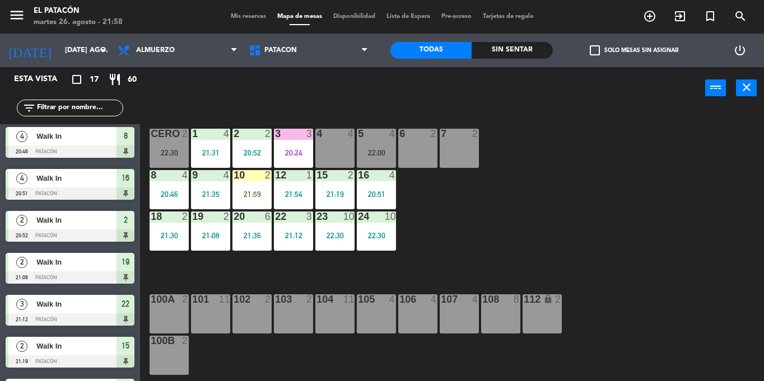
scroll to position [0, 0]
click at [242, 186] on div "10 2 21:59" at bounding box center [251, 189] width 39 height 39
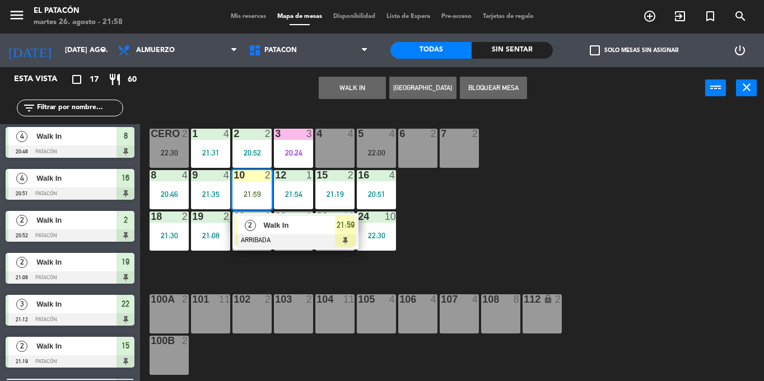
click at [547, 233] on div "1 4 21:31 2 2 20:52 3 3 20:24 4 4 5 4 22:00 6 2 7 2 CERO 2 22:30 8 4 20:46 9 4 …" at bounding box center [456, 245] width 616 height 272
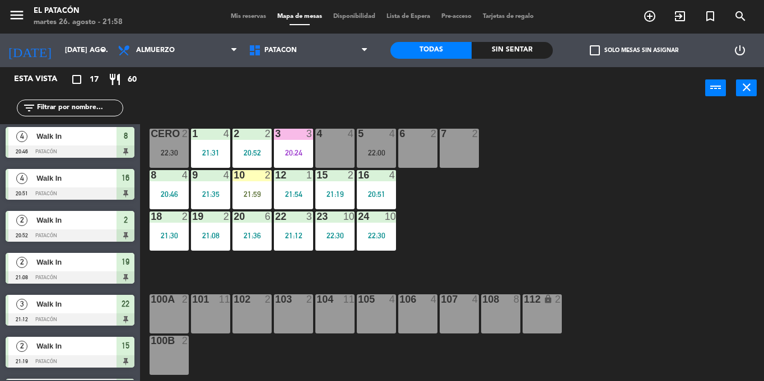
click at [257, 186] on div "10 2 21:59" at bounding box center [251, 189] width 39 height 39
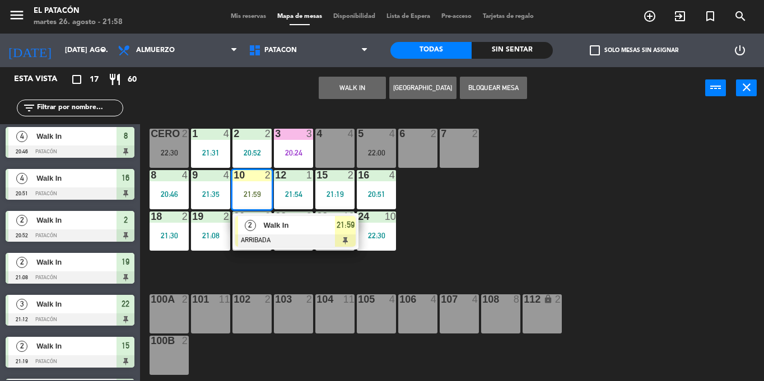
click at [279, 228] on span "Walk In" at bounding box center [299, 225] width 72 height 12
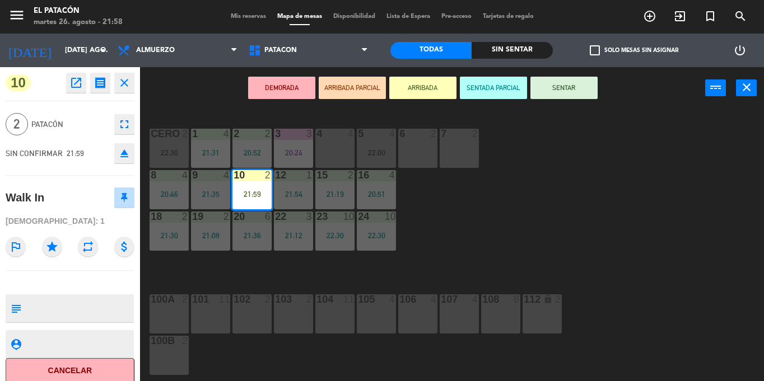
click at [581, 82] on button "SENTAR" at bounding box center [563, 88] width 67 height 22
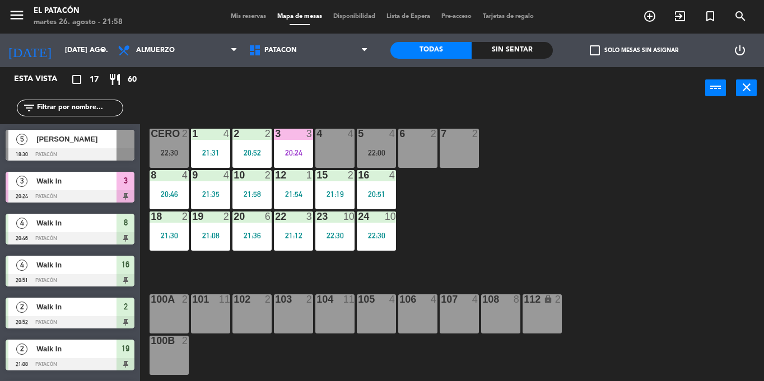
scroll to position [87, 0]
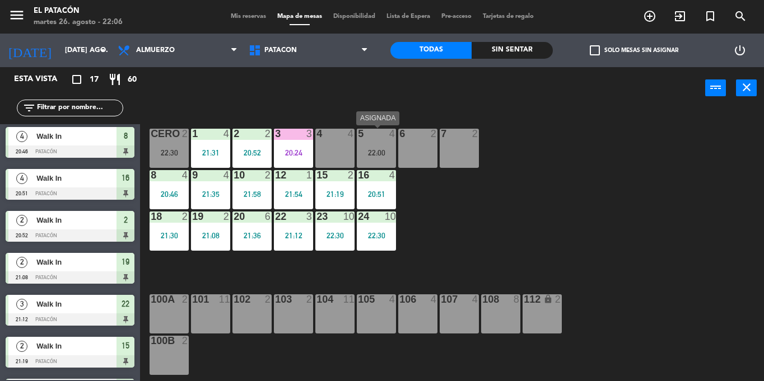
click at [394, 142] on div "5 4 22:00" at bounding box center [376, 148] width 39 height 39
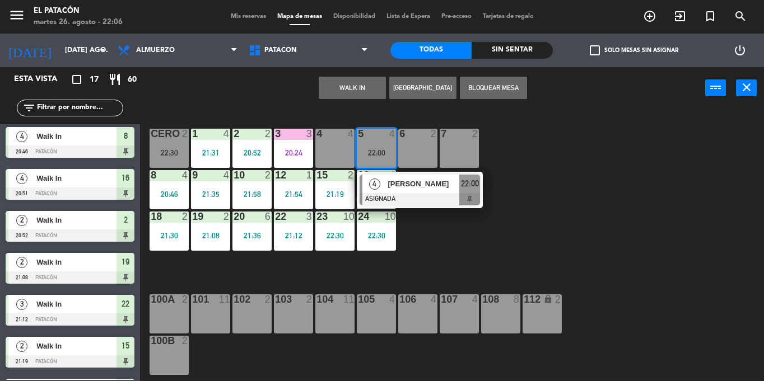
click at [322, 144] on div "4 4" at bounding box center [334, 148] width 39 height 39
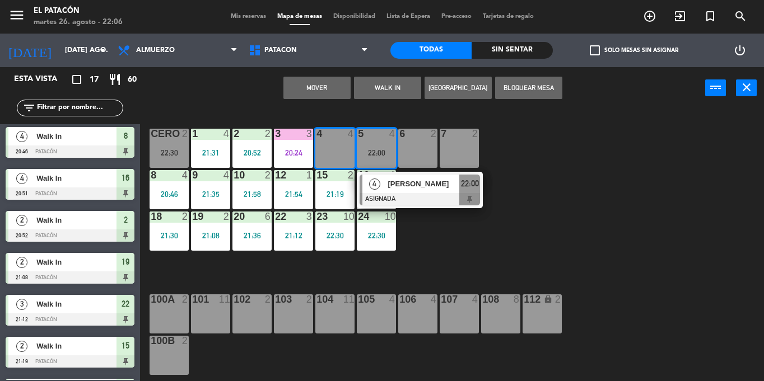
click at [331, 92] on button "Mover" at bounding box center [316, 88] width 67 height 22
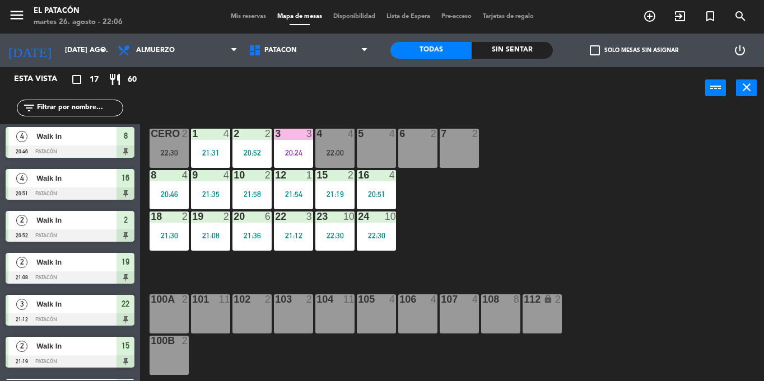
click at [381, 136] on div at bounding box center [376, 134] width 18 height 10
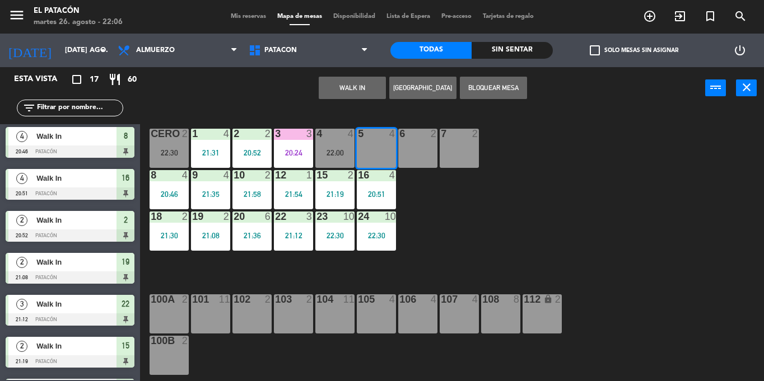
click at [363, 96] on button "WALK IN" at bounding box center [352, 88] width 67 height 22
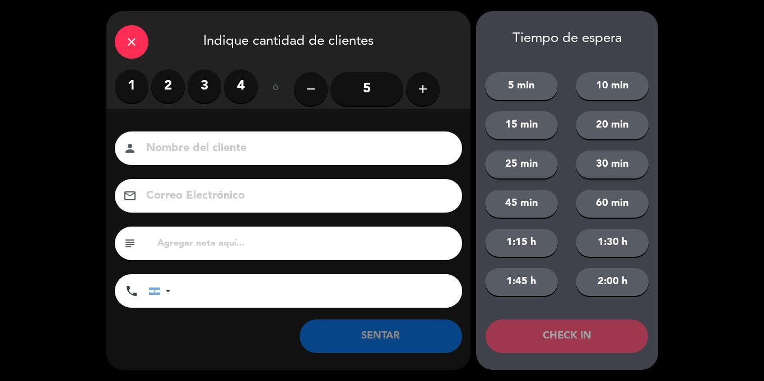
click at [167, 85] on label "2" at bounding box center [168, 86] width 34 height 34
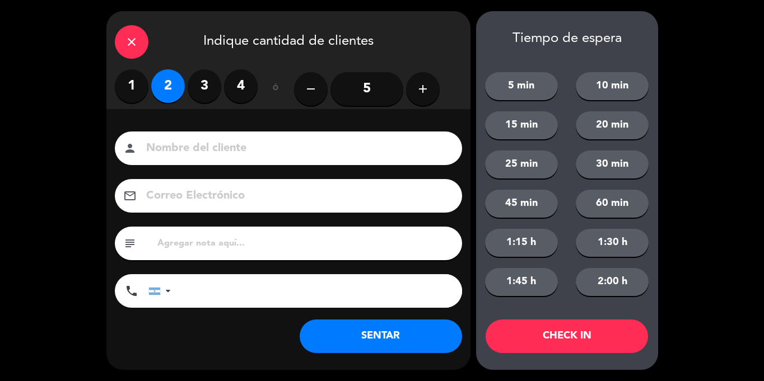
click at [353, 326] on button "SENTAR" at bounding box center [381, 337] width 162 height 34
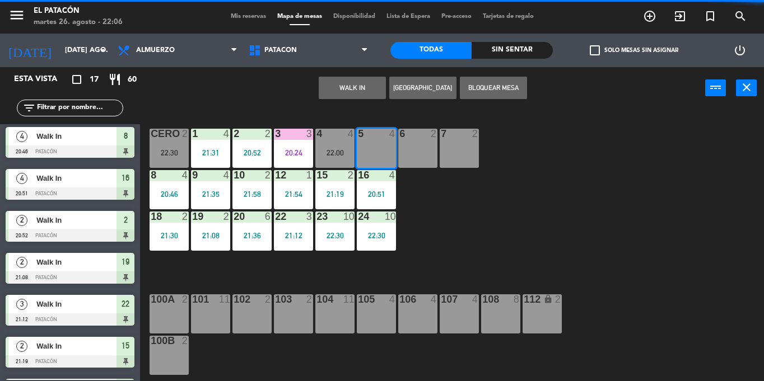
scroll to position [0, 0]
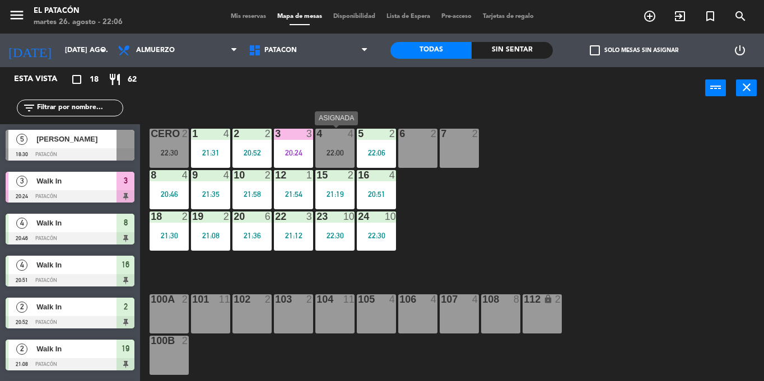
click at [335, 151] on div "22:00" at bounding box center [334, 153] width 39 height 8
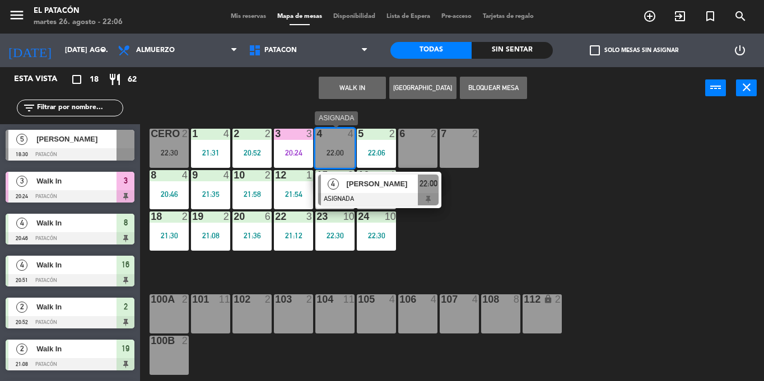
click at [335, 149] on div "22:00" at bounding box center [334, 153] width 39 height 8
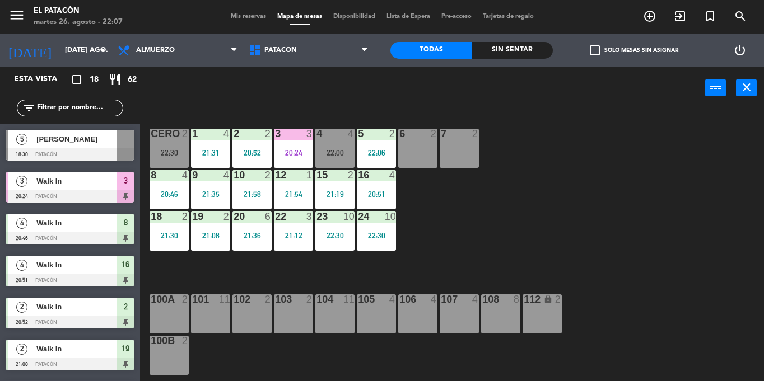
click at [425, 154] on div "6 2" at bounding box center [417, 148] width 39 height 39
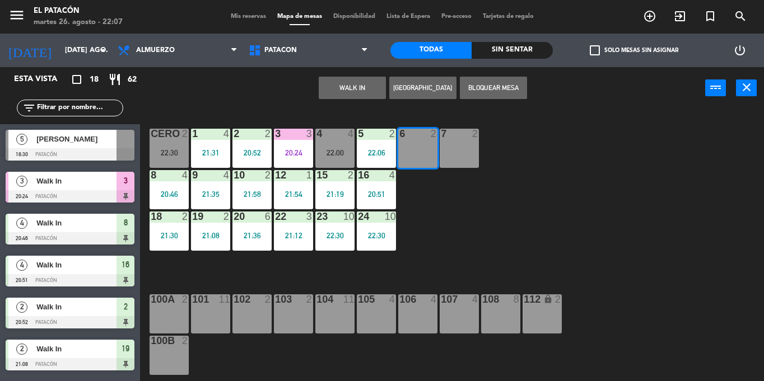
click at [353, 90] on button "WALK IN" at bounding box center [352, 88] width 67 height 22
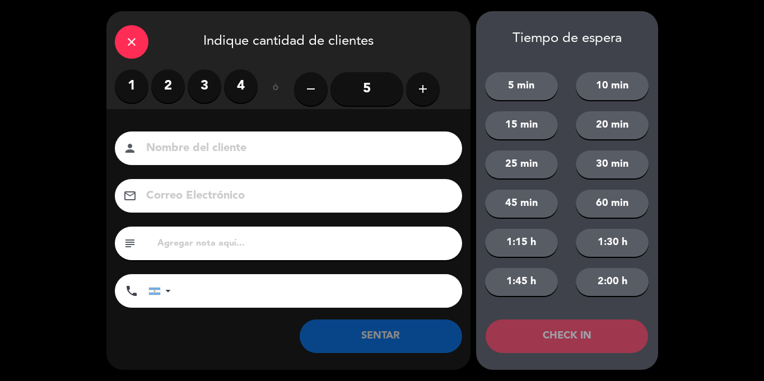
click at [165, 77] on label "2" at bounding box center [168, 86] width 34 height 34
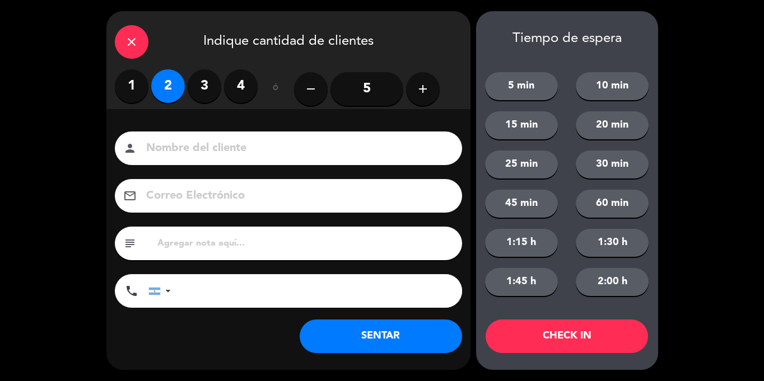
click at [428, 349] on button "SENTAR" at bounding box center [381, 337] width 162 height 34
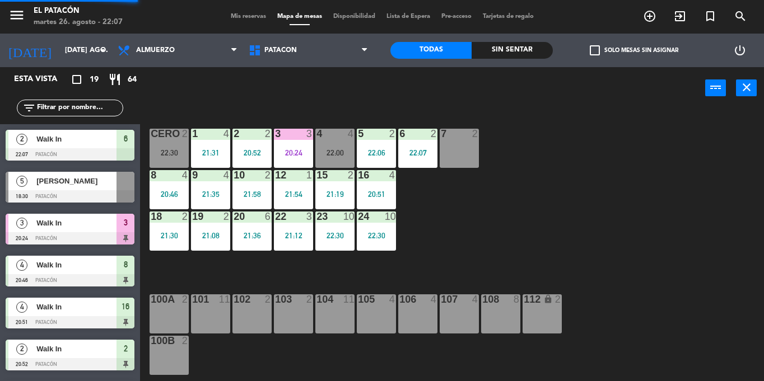
click at [292, 157] on div "20:24" at bounding box center [293, 153] width 39 height 8
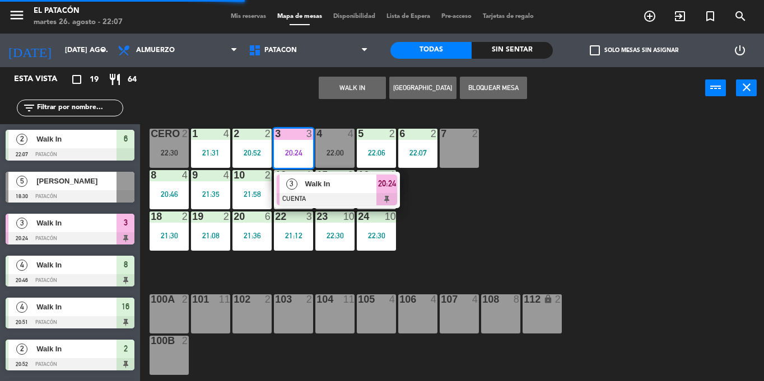
click at [305, 183] on span "Walk In" at bounding box center [341, 184] width 72 height 12
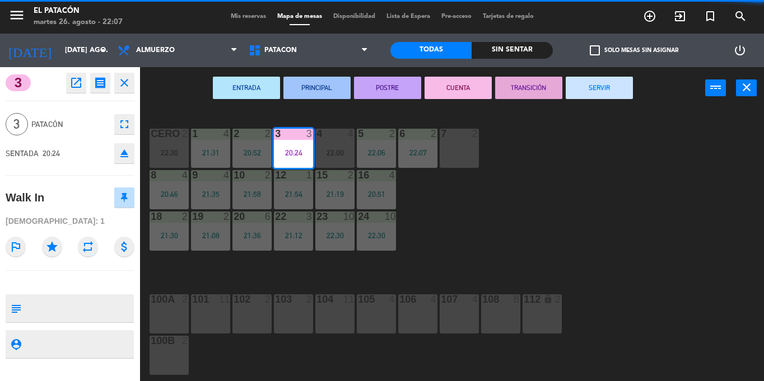
click at [590, 92] on button "SERVIR" at bounding box center [599, 88] width 67 height 22
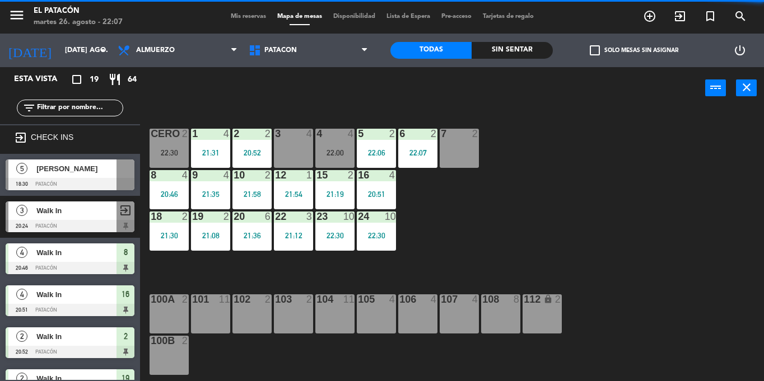
click at [324, 149] on div "22:00" at bounding box center [334, 153] width 39 height 8
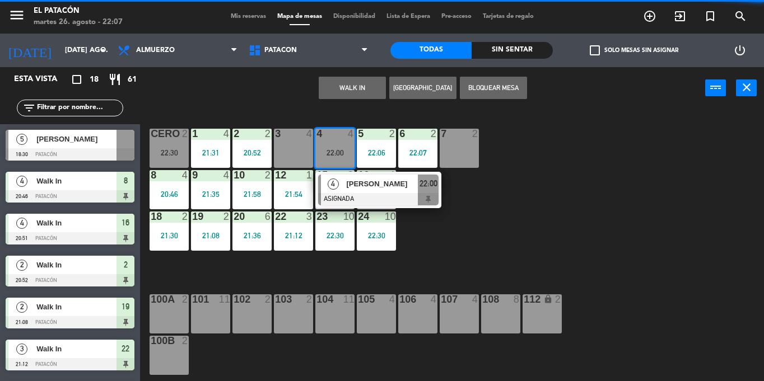
click at [535, 260] on div "1 4 21:31 2 2 20:52 3 4 4 4 22:00 4 [PERSON_NAME] ASIGNADA 22:00 5 2 22:06 6 2 …" at bounding box center [456, 245] width 616 height 272
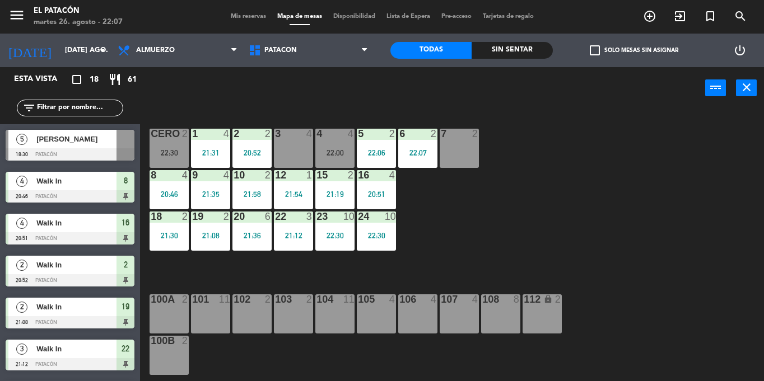
click at [348, 147] on div "4 4 22:00" at bounding box center [334, 148] width 39 height 39
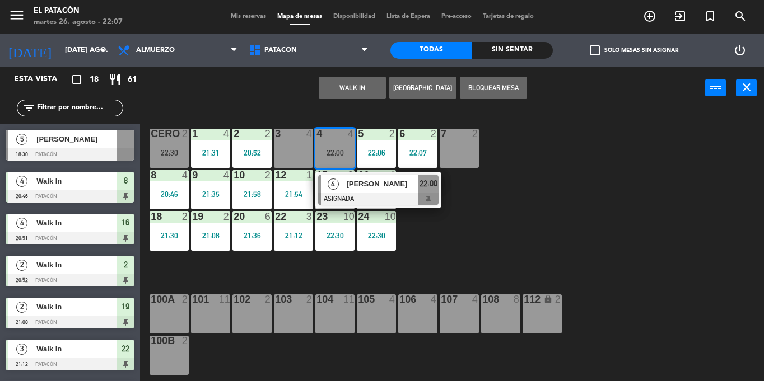
click at [461, 209] on div "1 4 21:31 2 2 20:52 3 4 4 4 22:00 4 [PERSON_NAME] ASIGNADA 22:00 5 2 22:06 6 2 …" at bounding box center [456, 245] width 616 height 272
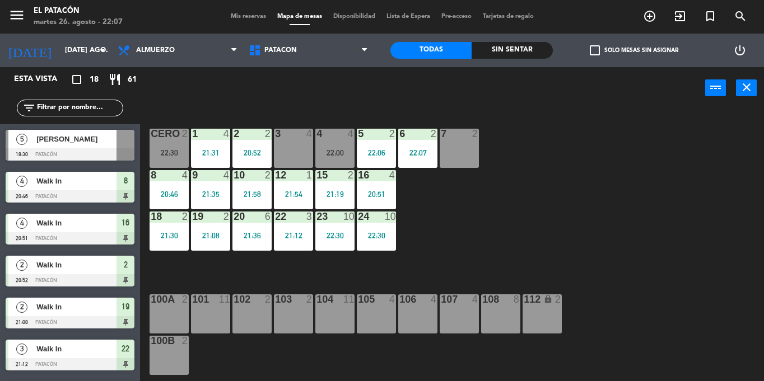
click at [379, 150] on div "22:06" at bounding box center [376, 153] width 39 height 8
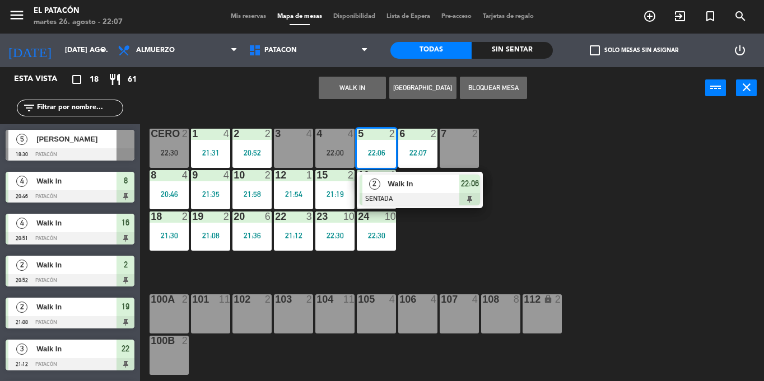
click at [420, 190] on span "Walk In" at bounding box center [423, 184] width 72 height 12
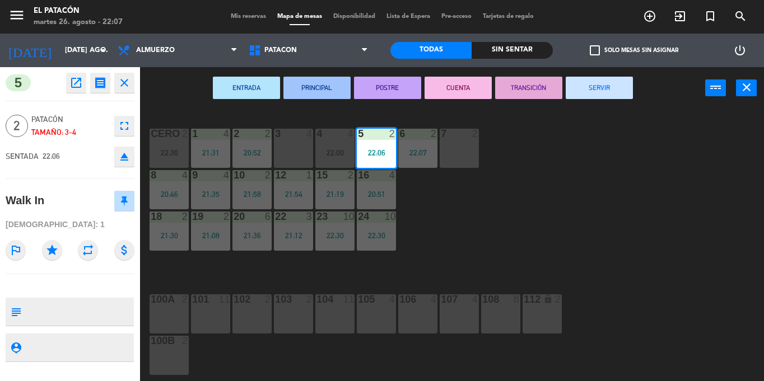
click at [26, 372] on div "5 open_in_new receipt 10:06 PM mar., 26 ago. 2 personas Walk In Mesa 5 close 2 …" at bounding box center [70, 224] width 140 height 314
click at [594, 86] on button "SERVIR" at bounding box center [599, 88] width 67 height 22
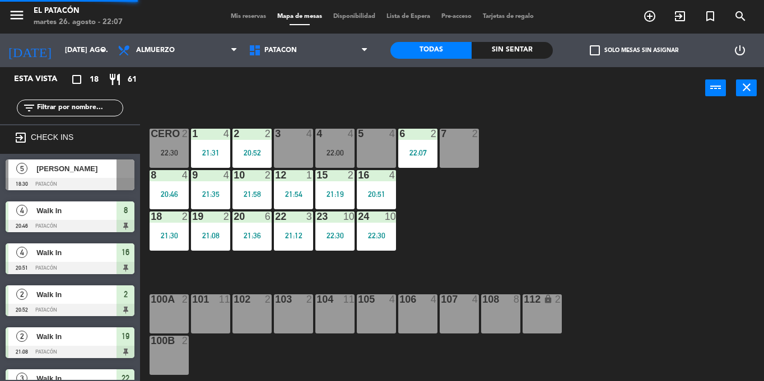
scroll to position [112, 0]
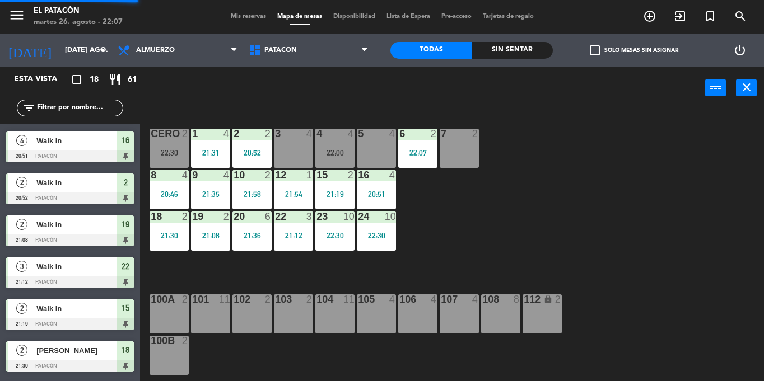
click at [353, 151] on div "22:00" at bounding box center [334, 153] width 39 height 8
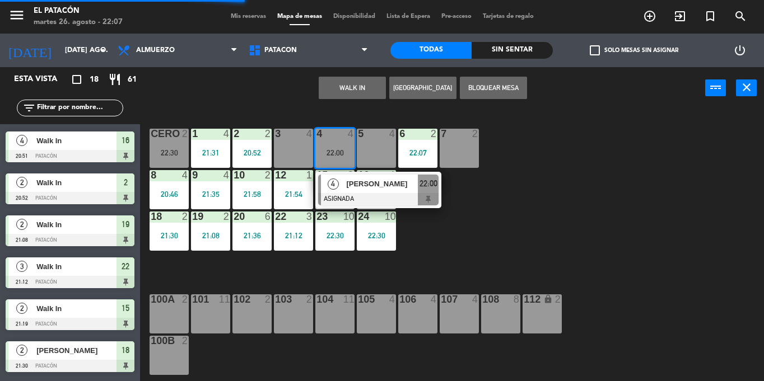
click at [374, 151] on div "5 4" at bounding box center [376, 148] width 39 height 39
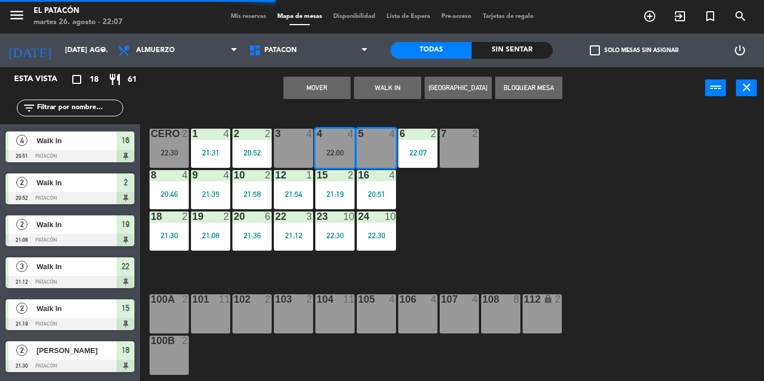
click at [332, 95] on button "Mover" at bounding box center [316, 88] width 67 height 22
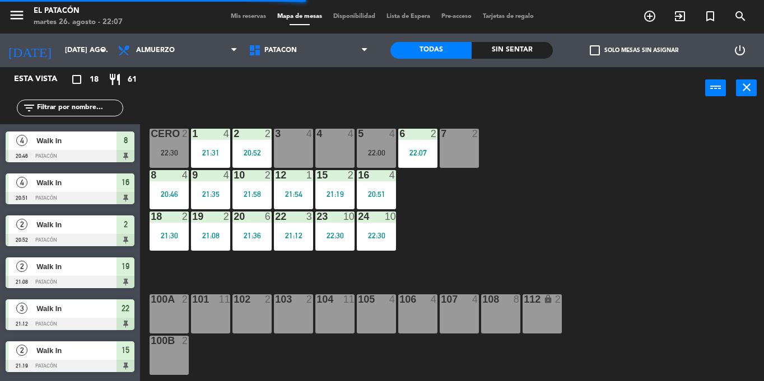
scroll to position [154, 0]
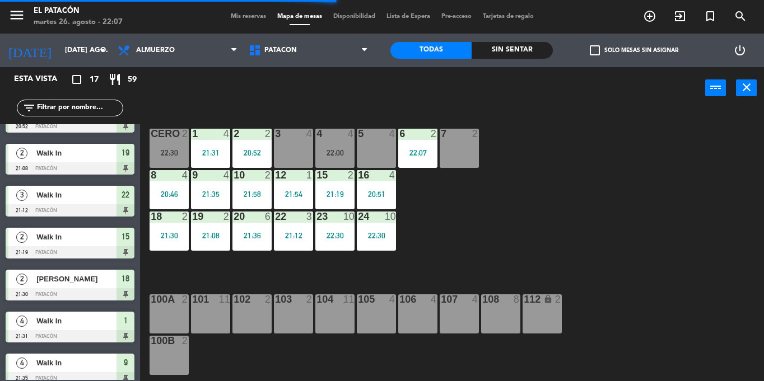
click at [362, 146] on div "5 4" at bounding box center [376, 148] width 39 height 39
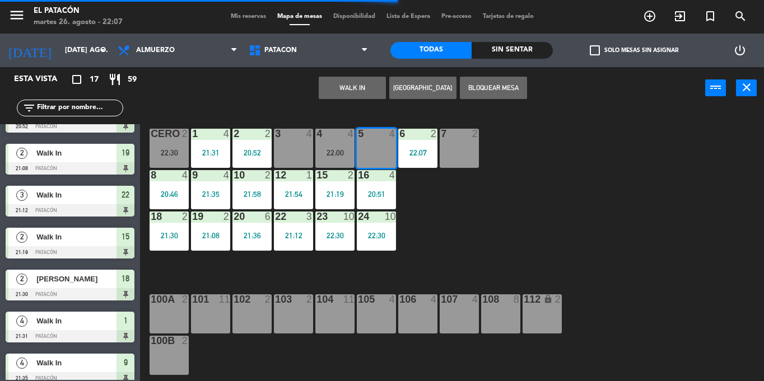
click at [499, 236] on div "1 4 21:31 2 2 20:52 3 4 4 4 22:00 5 4 6 2 22:07 7 2 CERO 2 22:30 8 4 20:46 9 4 …" at bounding box center [456, 245] width 616 height 272
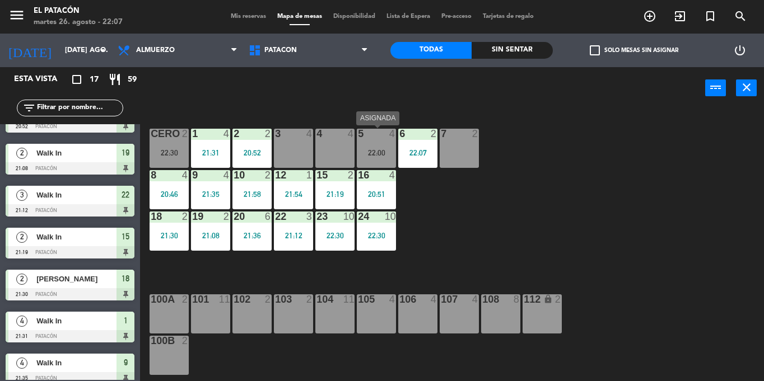
click at [379, 149] on div "22:00" at bounding box center [376, 153] width 39 height 8
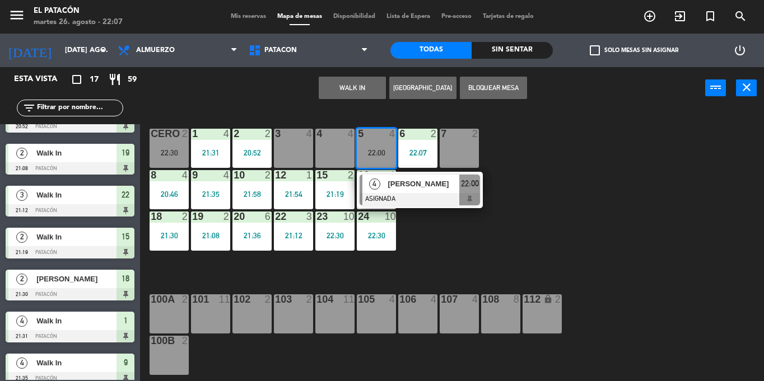
click at [389, 189] on span "[PERSON_NAME]" at bounding box center [423, 184] width 72 height 12
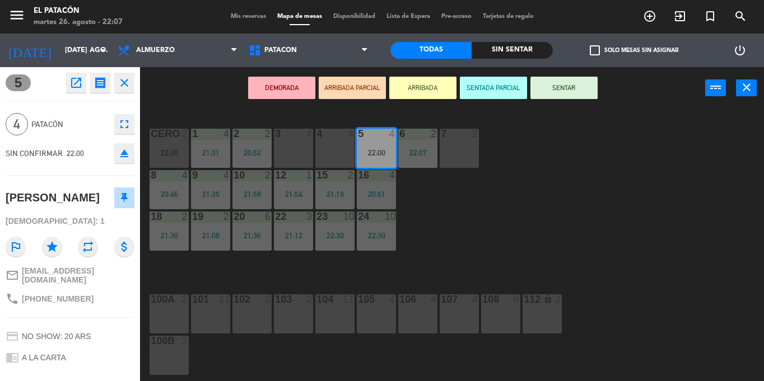
click at [566, 82] on button "SENTAR" at bounding box center [563, 88] width 67 height 22
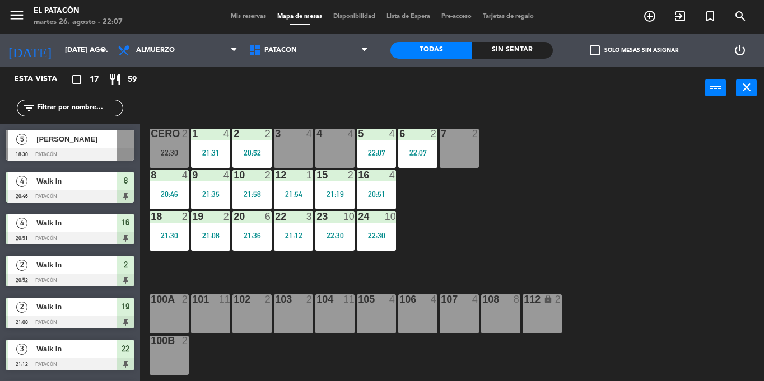
scroll to position [87, 0]
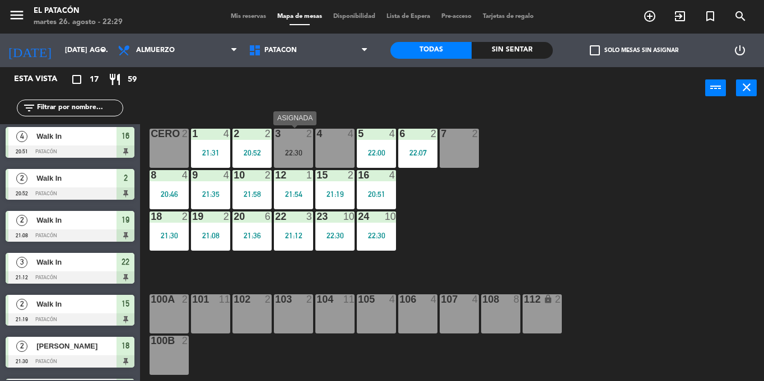
click at [298, 154] on div "22:30" at bounding box center [293, 153] width 39 height 8
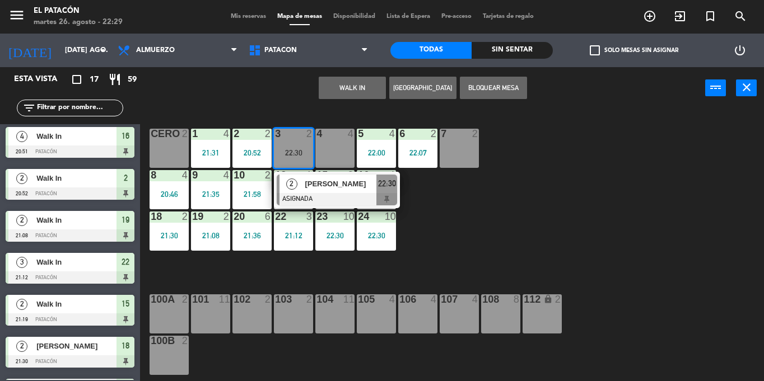
click at [530, 239] on div "1 4 21:31 2 2 20:52 3 2 22:30 2 [PERSON_NAME] ASIGNADA 22:30 4 4 5 4 22:00 6 2 …" at bounding box center [456, 245] width 616 height 272
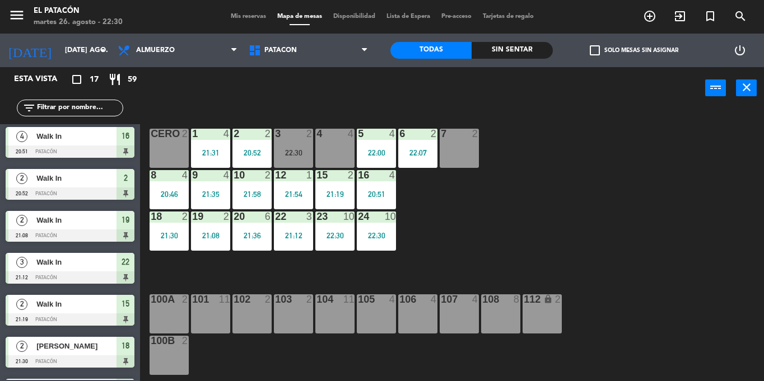
click at [166, 191] on div "20:46" at bounding box center [168, 194] width 39 height 8
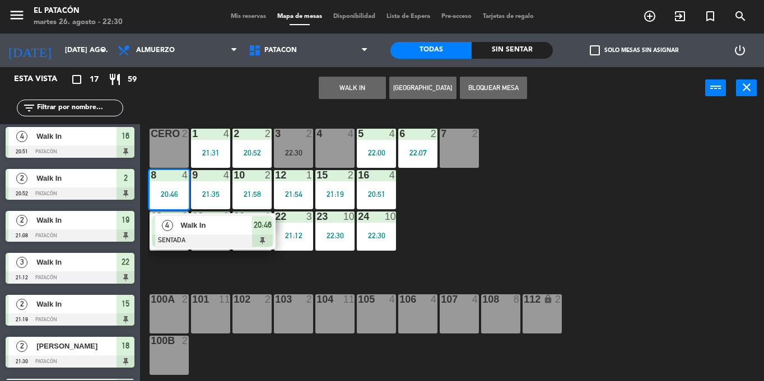
click at [179, 221] on div "Walk In" at bounding box center [215, 225] width 73 height 18
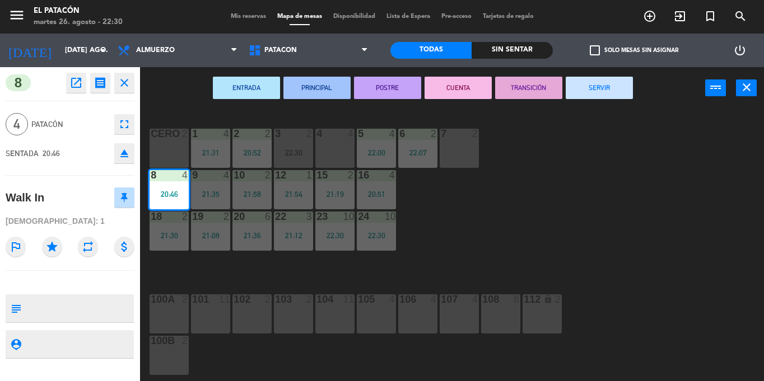
click at [594, 87] on button "SERVIR" at bounding box center [599, 88] width 67 height 22
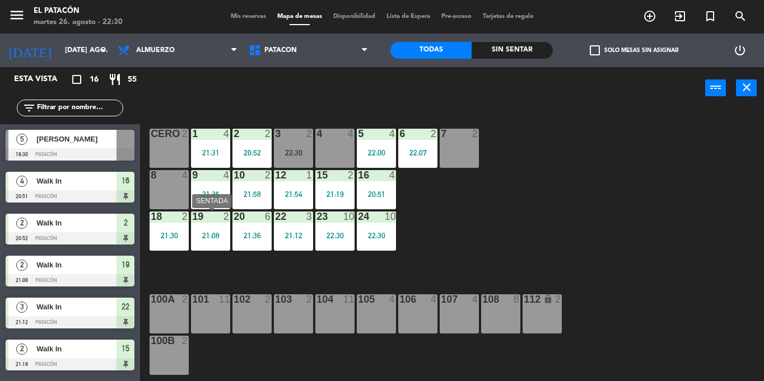
click at [214, 227] on div "19 2 21:08" at bounding box center [210, 231] width 39 height 39
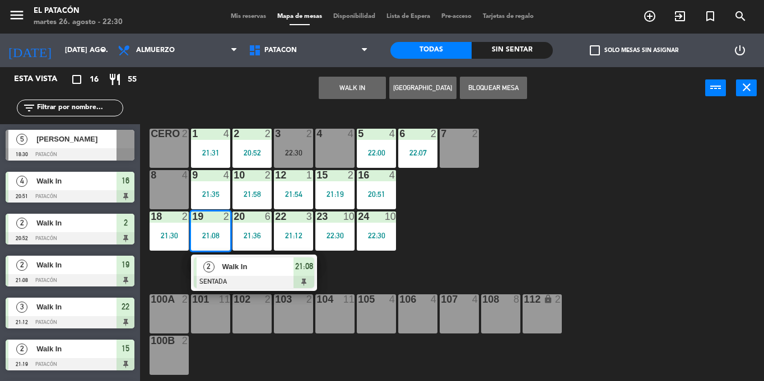
click at [530, 201] on div "1 4 21:31 2 2 20:52 3 2 22:30 4 4 5 4 22:00 6 2 22:07 7 2 CERO 2 8 4 9 4 21:35 …" at bounding box center [456, 245] width 616 height 272
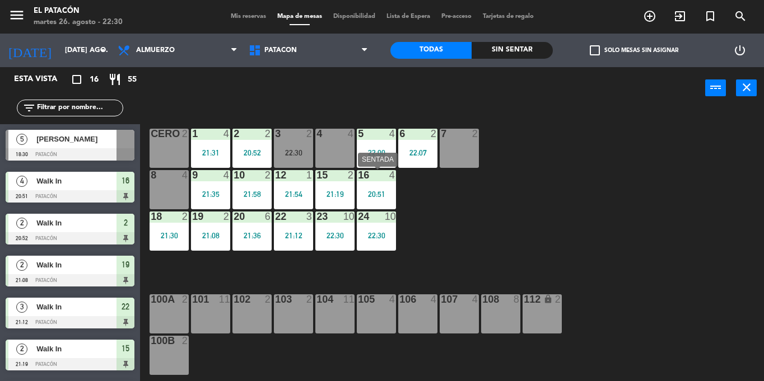
click at [380, 193] on div "20:51" at bounding box center [376, 194] width 39 height 8
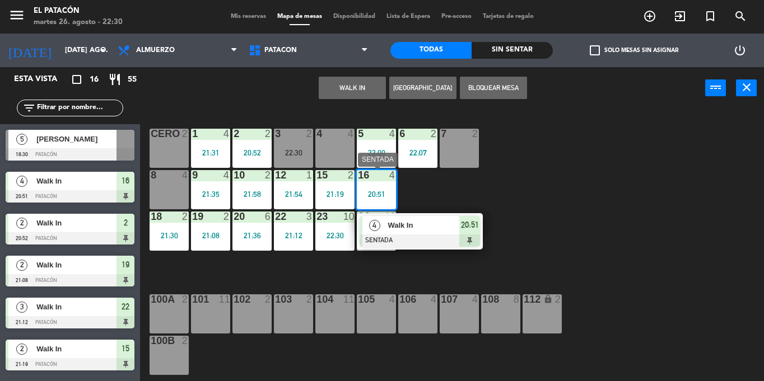
click at [393, 229] on span "Walk In" at bounding box center [423, 225] width 72 height 12
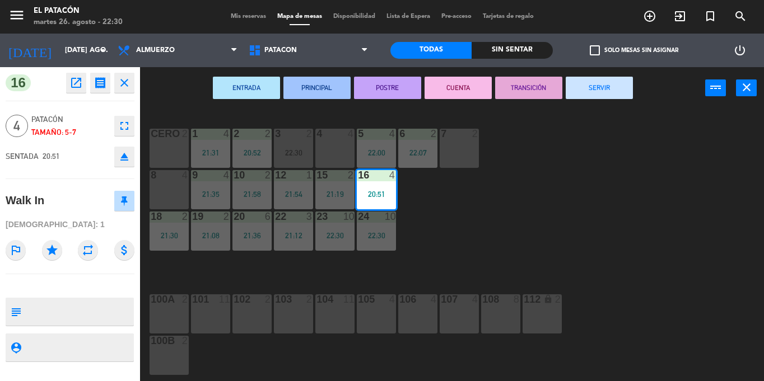
click at [600, 88] on button "SERVIR" at bounding box center [599, 88] width 67 height 22
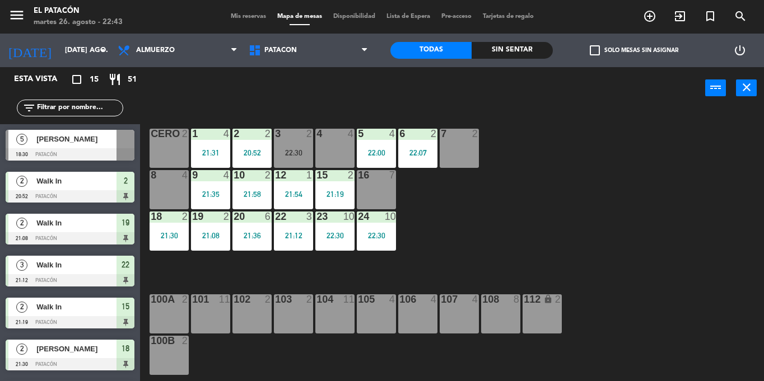
drag, startPoint x: 303, startPoint y: 237, endPoint x: 337, endPoint y: 271, distance: 47.9
click at [337, 271] on div "1 4 21:31 2 2 20:52 3 2 22:30 4 4 5 4 22:00 6 2 22:07 7 2 CERO 2 8 4 9 4 21:35 …" at bounding box center [456, 245] width 616 height 272
click at [289, 236] on div "21:12" at bounding box center [293, 236] width 39 height 8
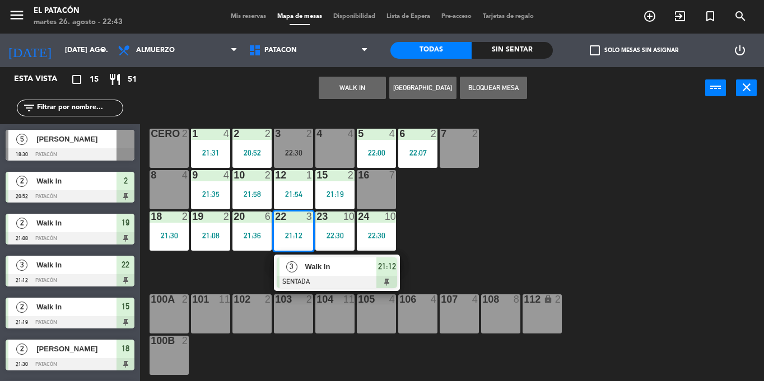
click at [300, 264] on div "3" at bounding box center [291, 267] width 24 height 18
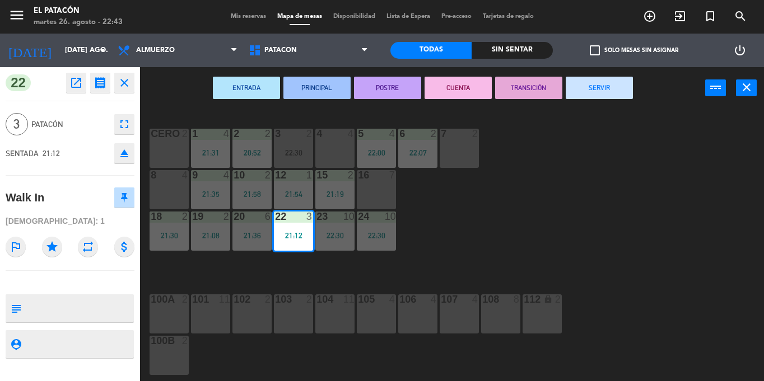
click at [609, 82] on button "SERVIR" at bounding box center [599, 88] width 67 height 22
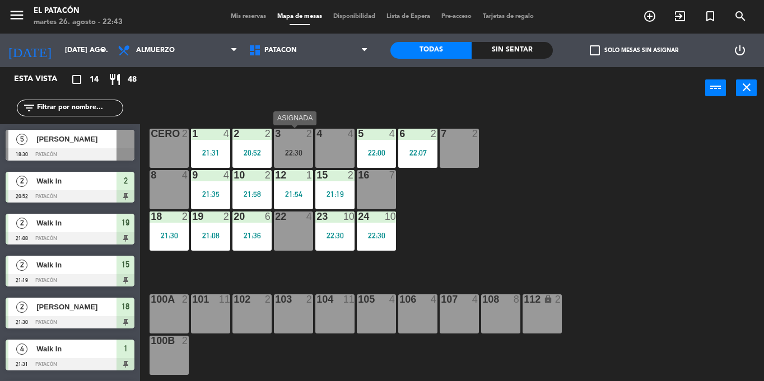
click at [291, 145] on div "3 2 22:30" at bounding box center [293, 148] width 39 height 39
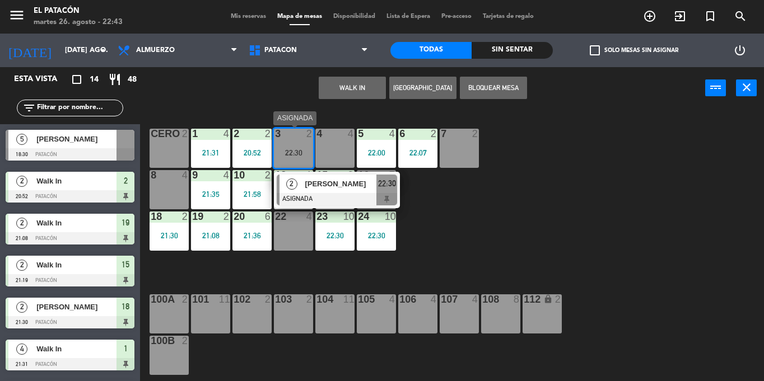
click at [310, 193] on div at bounding box center [337, 199] width 120 height 12
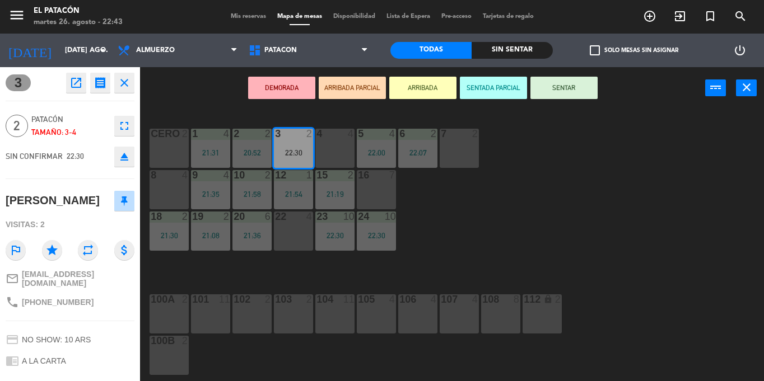
click at [279, 78] on button "DEMORADA" at bounding box center [281, 88] width 67 height 22
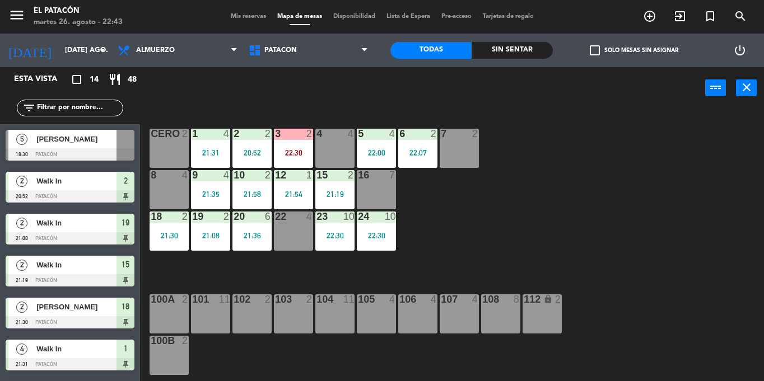
scroll to position [169, 0]
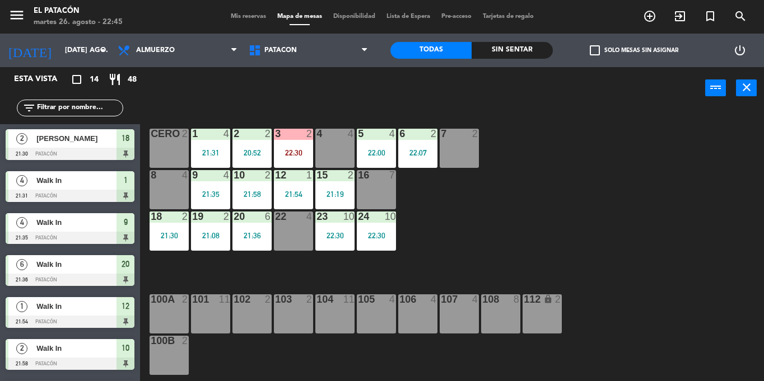
click at [96, 108] on input "text" at bounding box center [79, 108] width 87 height 12
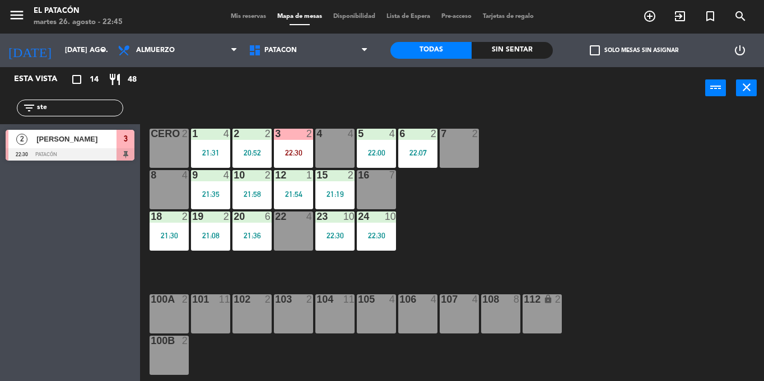
type input "ste"
click at [95, 142] on span "[PERSON_NAME]" at bounding box center [76, 139] width 80 height 12
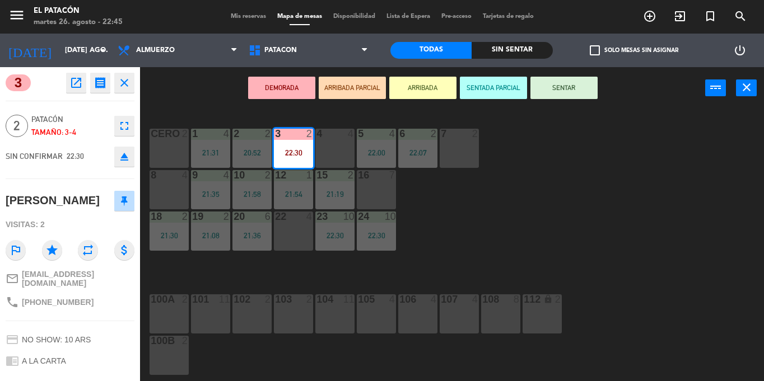
click at [567, 83] on button "SENTAR" at bounding box center [563, 88] width 67 height 22
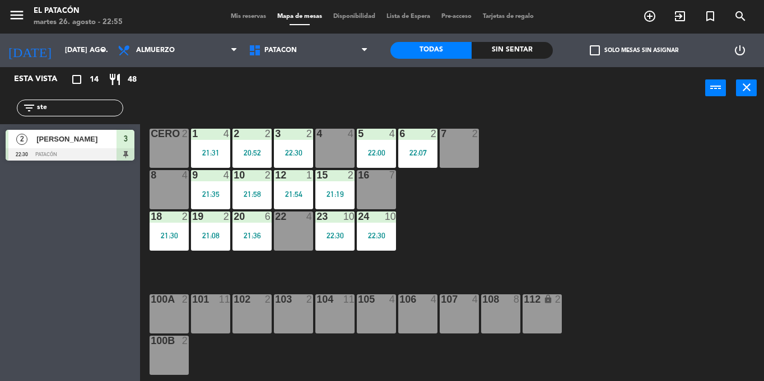
click at [102, 111] on input "ste" at bounding box center [79, 108] width 87 height 12
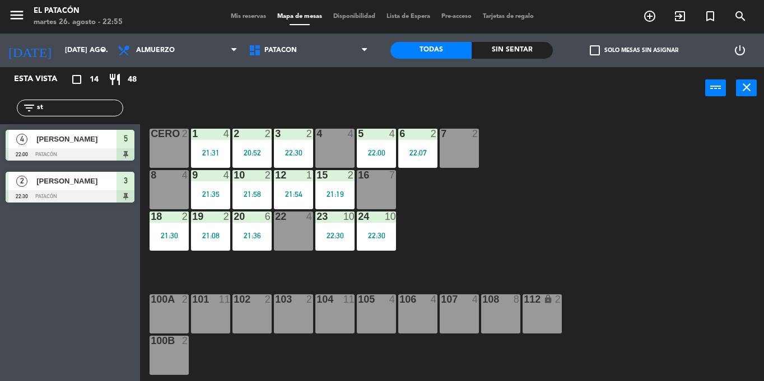
type input "s"
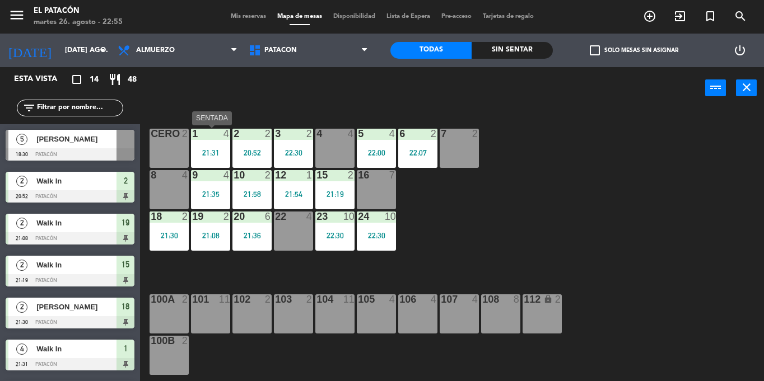
click at [209, 155] on div "21:31" at bounding box center [210, 153] width 39 height 8
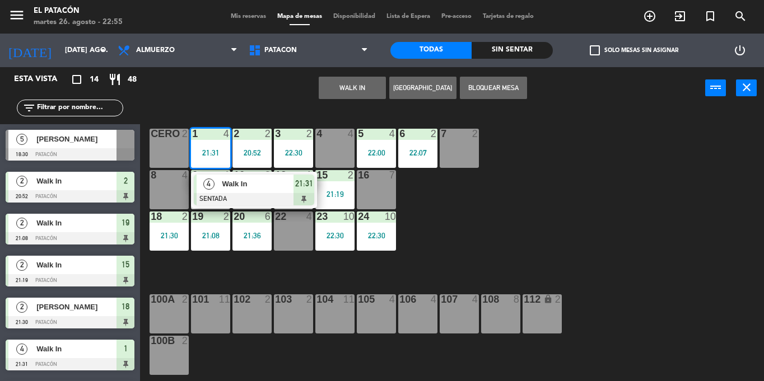
click at [228, 193] on div at bounding box center [254, 199] width 120 height 12
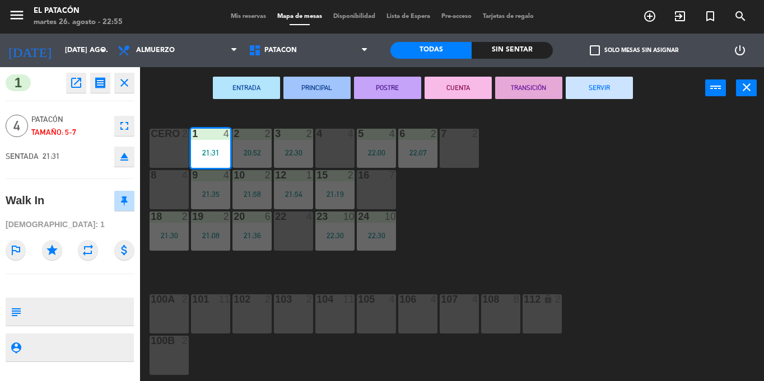
click at [580, 77] on button "SERVIR" at bounding box center [599, 88] width 67 height 22
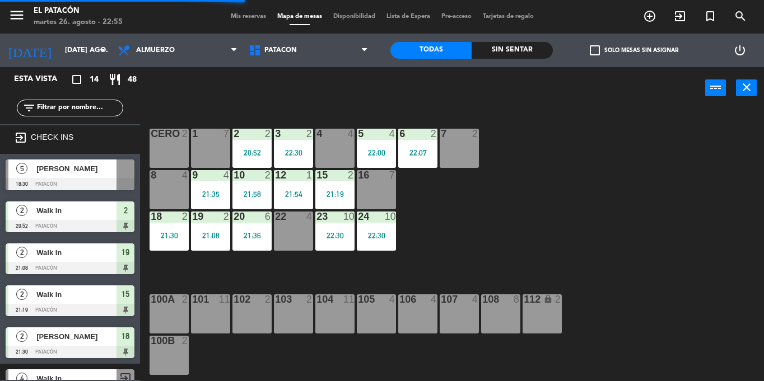
click at [254, 141] on div "2 2 20:52" at bounding box center [251, 148] width 39 height 39
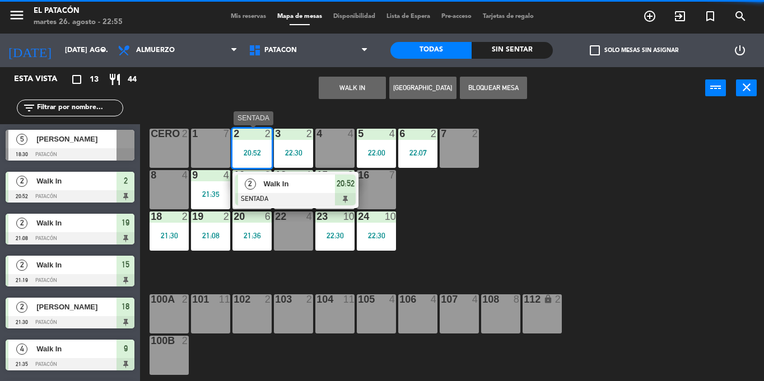
click at [274, 185] on span "Walk In" at bounding box center [299, 184] width 72 height 12
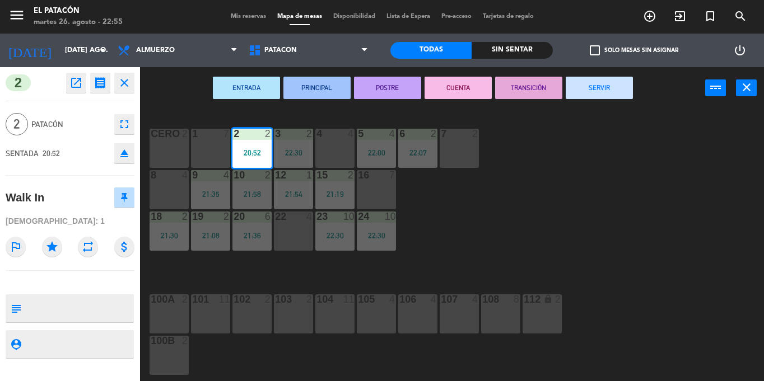
click at [602, 82] on button "SERVIR" at bounding box center [599, 88] width 67 height 22
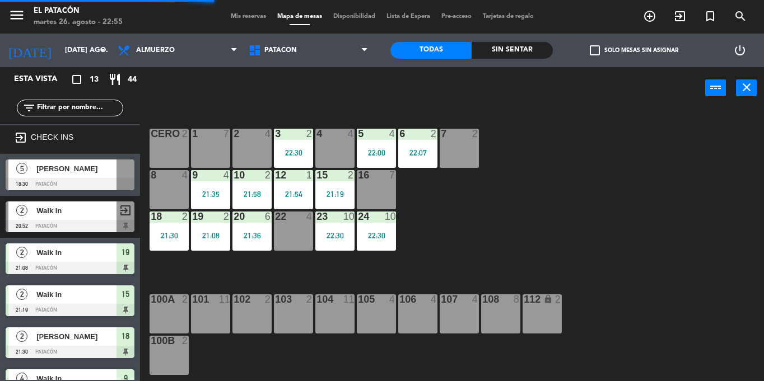
click at [288, 144] on div "3 2 22:30" at bounding box center [293, 148] width 39 height 39
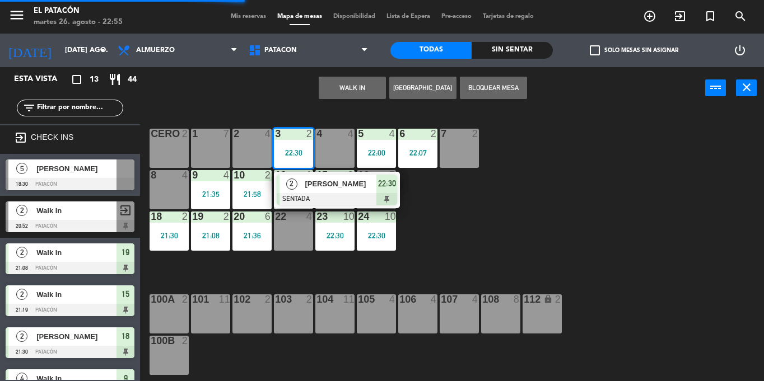
click at [301, 195] on div at bounding box center [337, 199] width 120 height 12
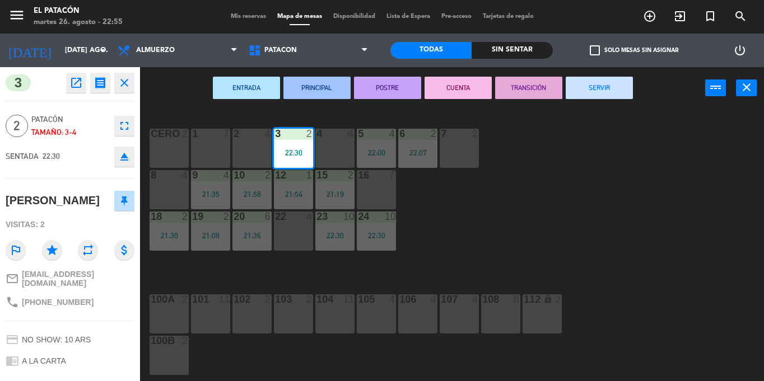
scroll to position [71, 0]
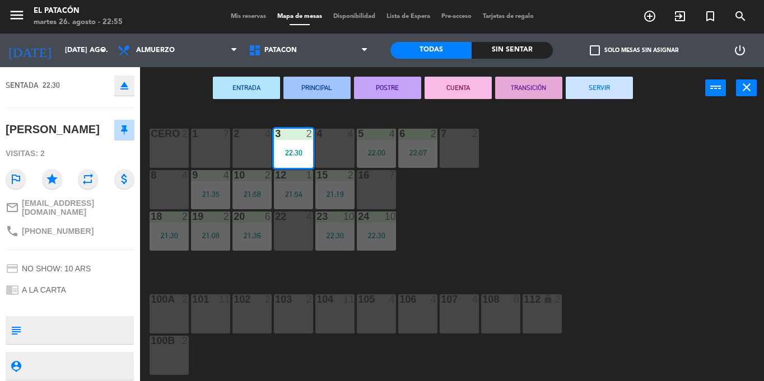
click at [608, 86] on button "SERVIR" at bounding box center [599, 88] width 67 height 22
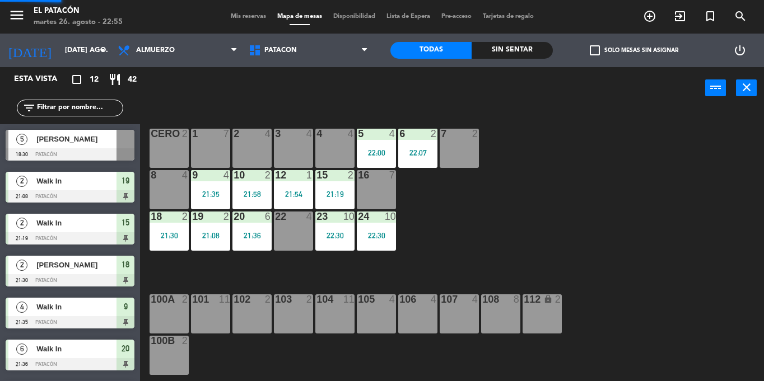
scroll to position [139, 0]
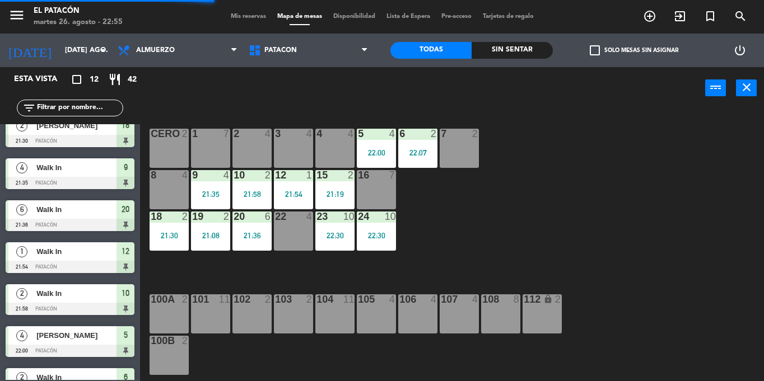
click at [365, 146] on div "5 4 22:00" at bounding box center [376, 148] width 39 height 39
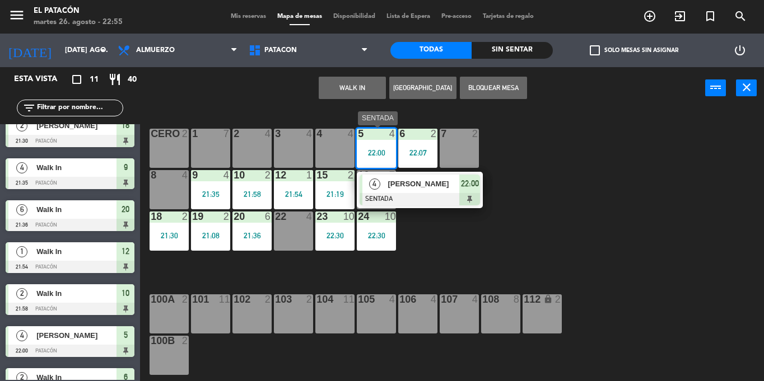
click at [370, 197] on div at bounding box center [419, 199] width 120 height 12
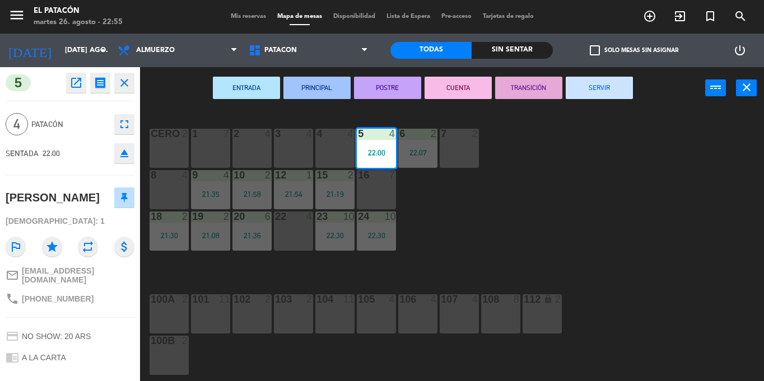
click at [613, 88] on button "SERVIR" at bounding box center [599, 88] width 67 height 22
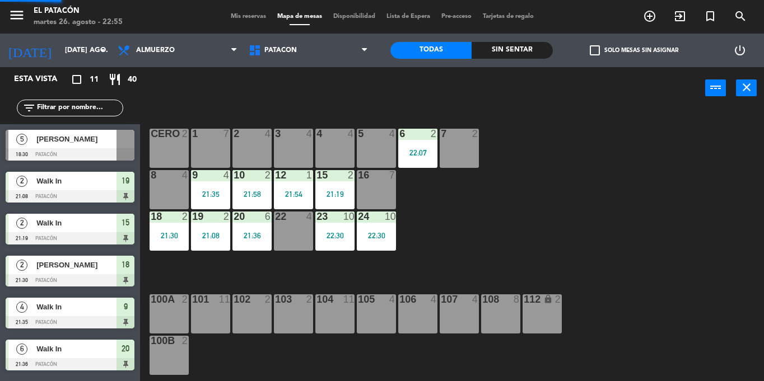
scroll to position [40, 0]
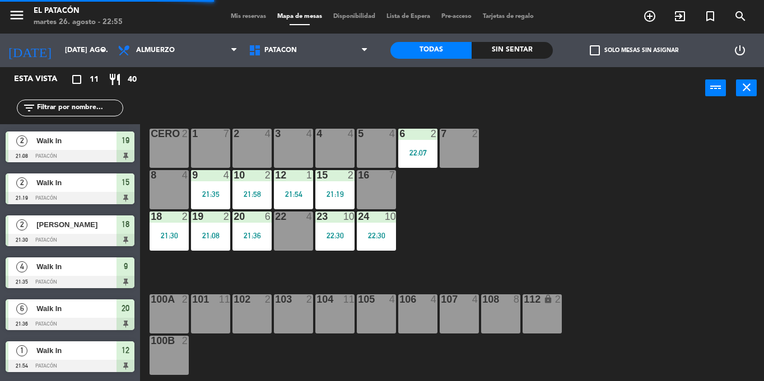
click at [415, 142] on div "6 2 22:07" at bounding box center [417, 148] width 39 height 39
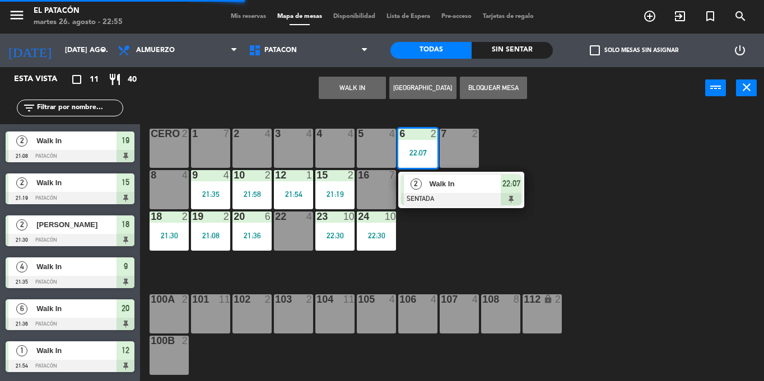
click at [426, 186] on div "2" at bounding box center [416, 184] width 24 height 18
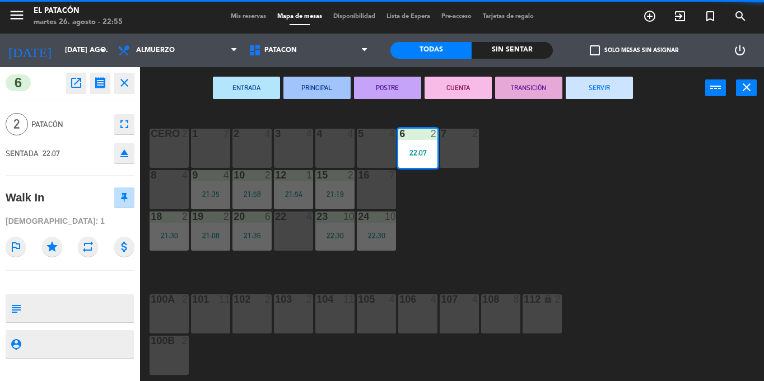
click at [583, 83] on button "SERVIR" at bounding box center [599, 88] width 67 height 22
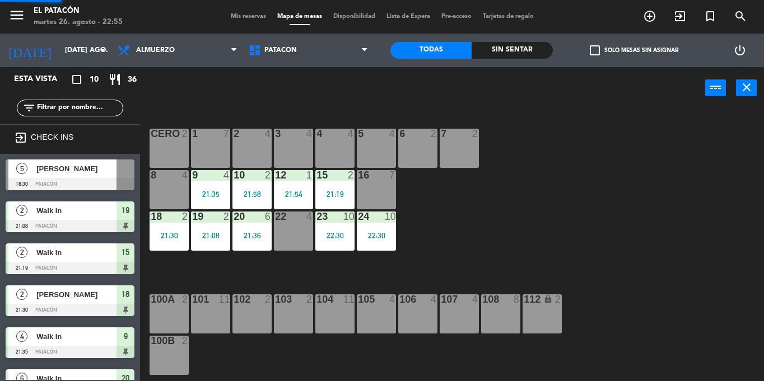
scroll to position [0, 0]
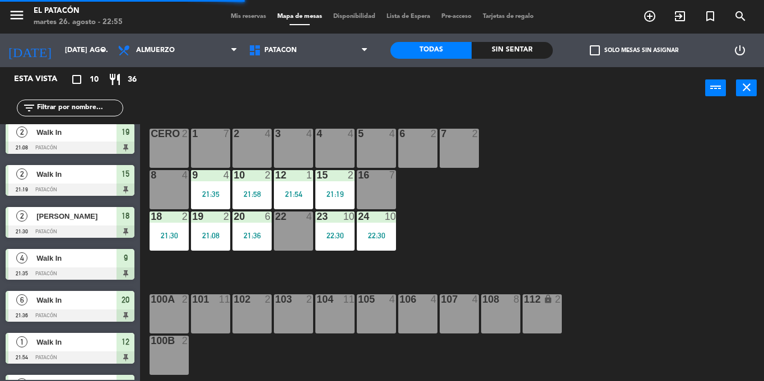
click at [213, 195] on div "21:35" at bounding box center [210, 194] width 39 height 8
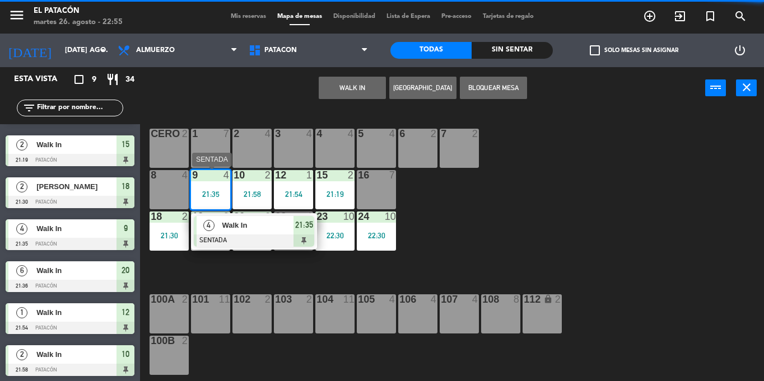
click at [222, 222] on span "Walk In" at bounding box center [258, 225] width 72 height 12
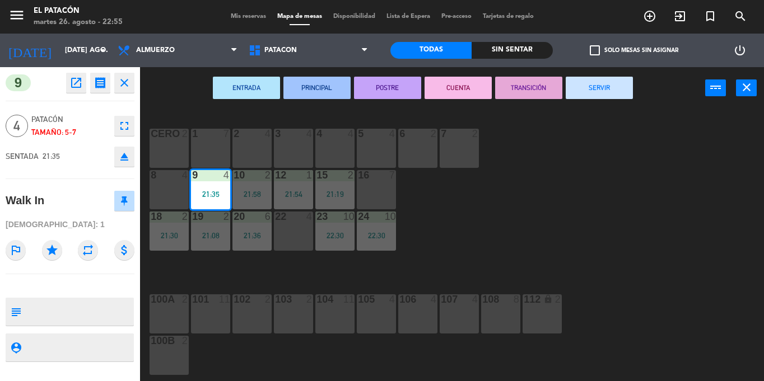
click at [603, 89] on button "SERVIR" at bounding box center [599, 88] width 67 height 22
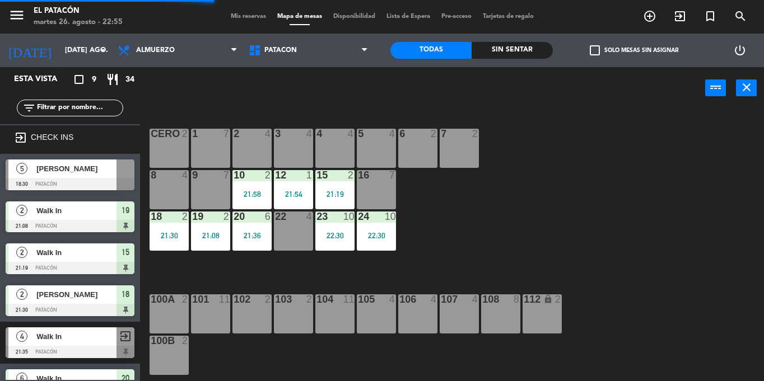
click at [256, 185] on div "10 2 21:58" at bounding box center [251, 189] width 39 height 39
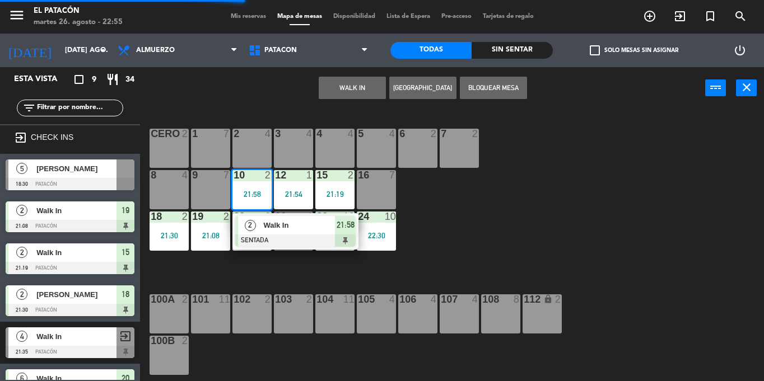
click at [266, 214] on div "2 Walk In SENTADA 21:58" at bounding box center [295, 231] width 126 height 36
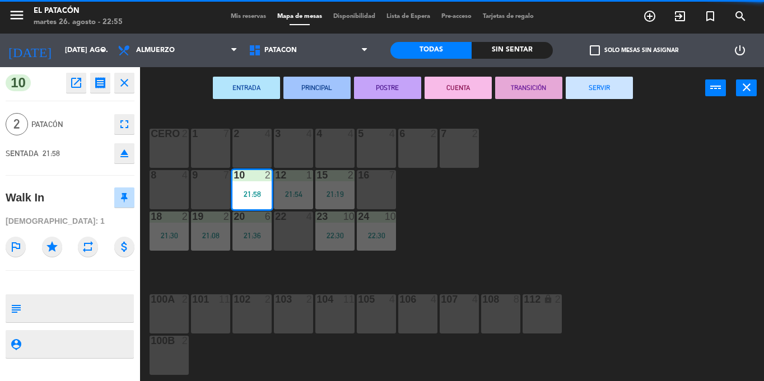
click at [585, 78] on button "SERVIR" at bounding box center [599, 88] width 67 height 22
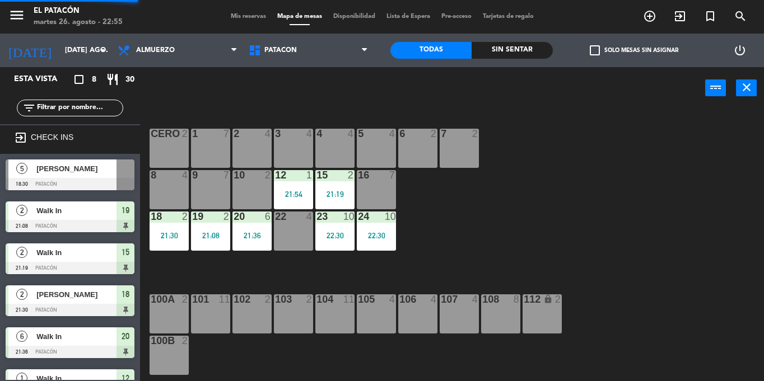
scroll to position [49, 0]
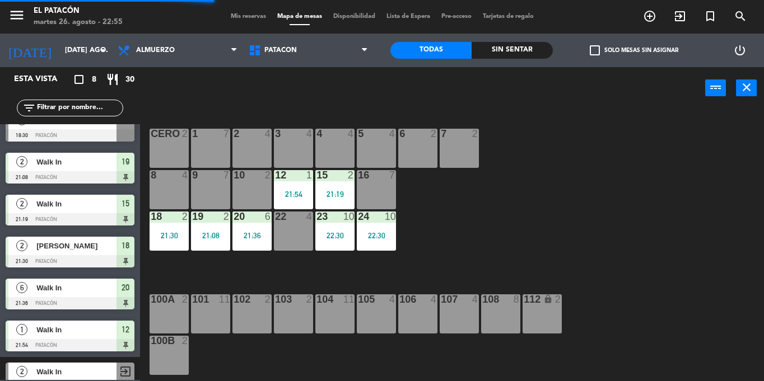
click at [309, 181] on div "12 1" at bounding box center [293, 175] width 39 height 11
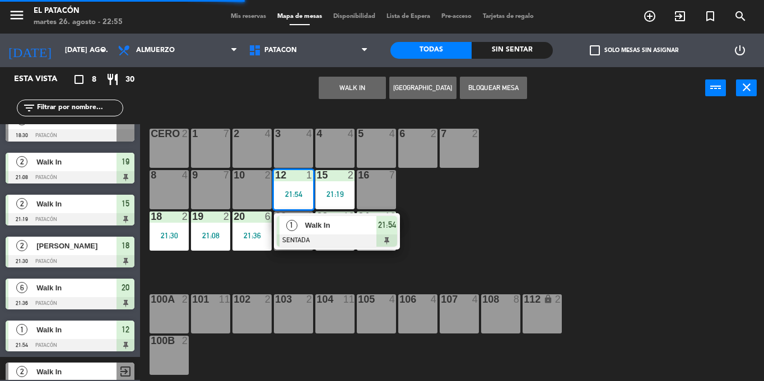
click at [321, 223] on span "Walk In" at bounding box center [341, 225] width 72 height 12
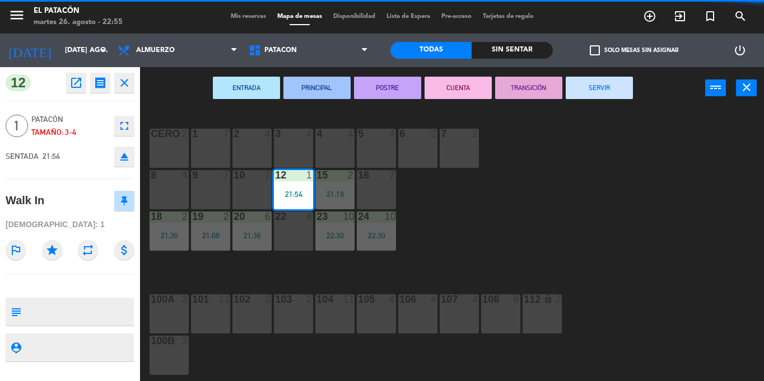
click at [588, 88] on button "SERVIR" at bounding box center [599, 88] width 67 height 22
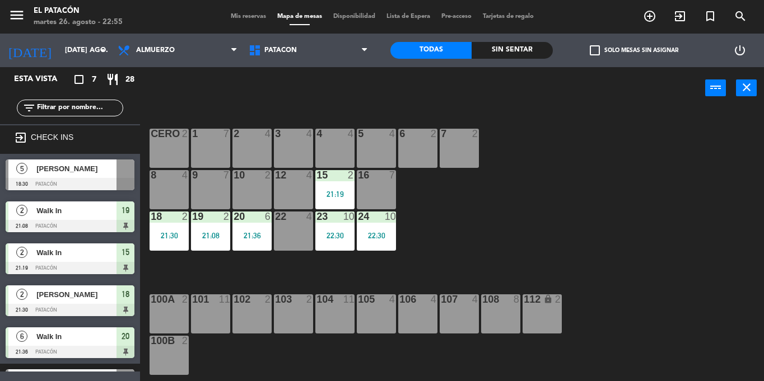
scroll to position [34, 0]
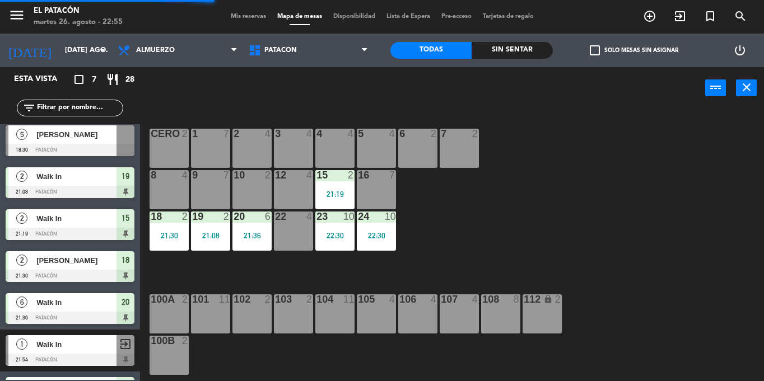
click at [328, 184] on div "15 2 21:19" at bounding box center [334, 189] width 39 height 39
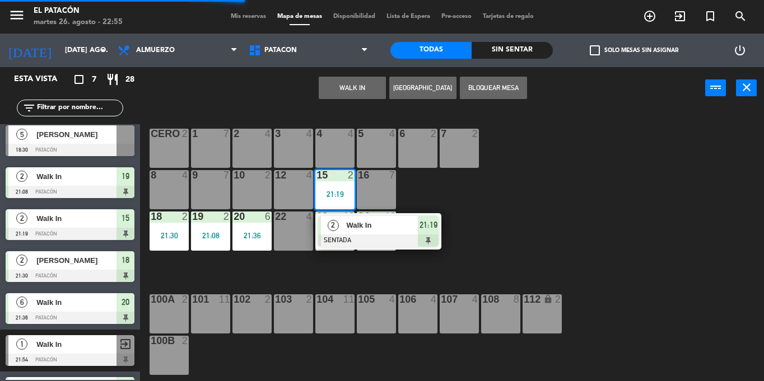
click at [347, 234] on div "Walk In" at bounding box center [381, 225] width 73 height 18
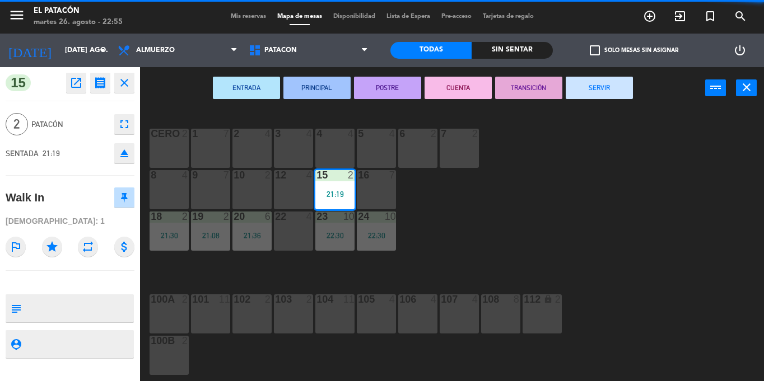
click at [577, 89] on button "SERVIR" at bounding box center [599, 88] width 67 height 22
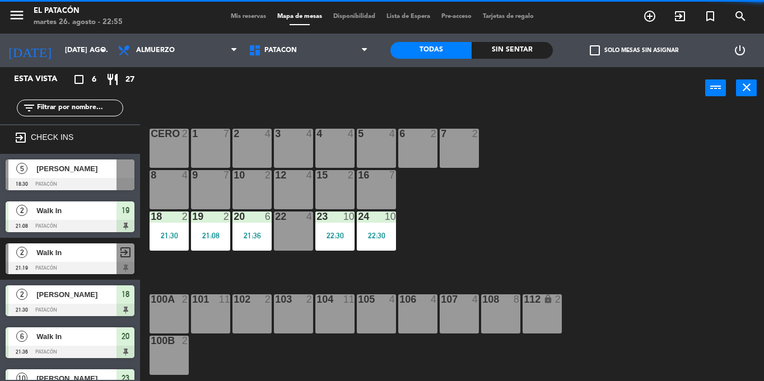
click at [167, 228] on div "18 2 21:30" at bounding box center [168, 231] width 39 height 39
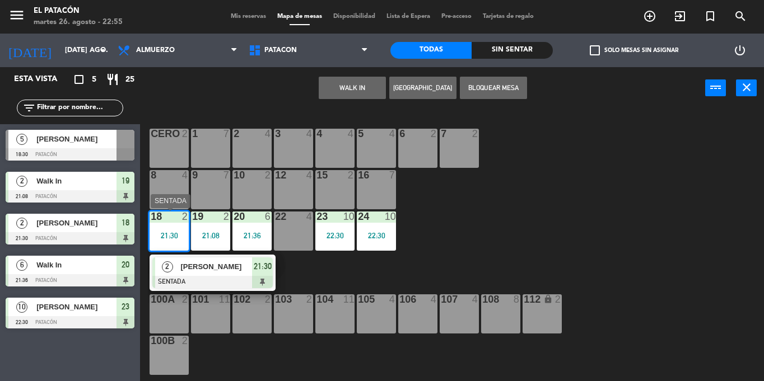
click at [185, 266] on span "[PERSON_NAME]" at bounding box center [216, 267] width 72 height 12
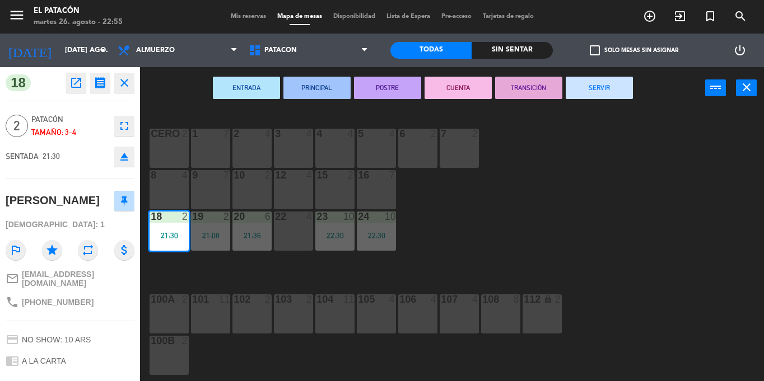
click at [608, 81] on button "SERVIR" at bounding box center [599, 88] width 67 height 22
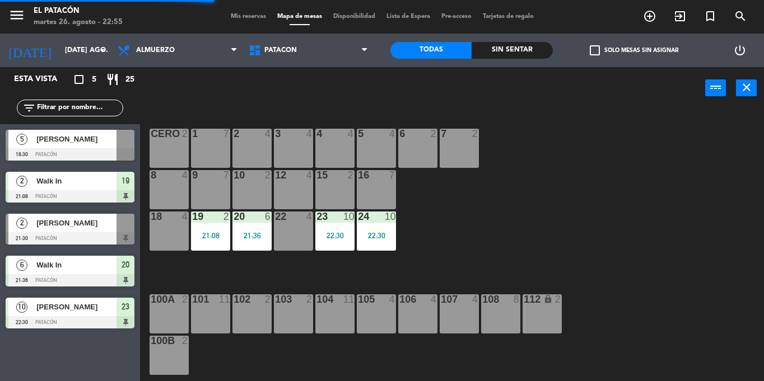
click at [161, 237] on div "18 4" at bounding box center [168, 231] width 39 height 39
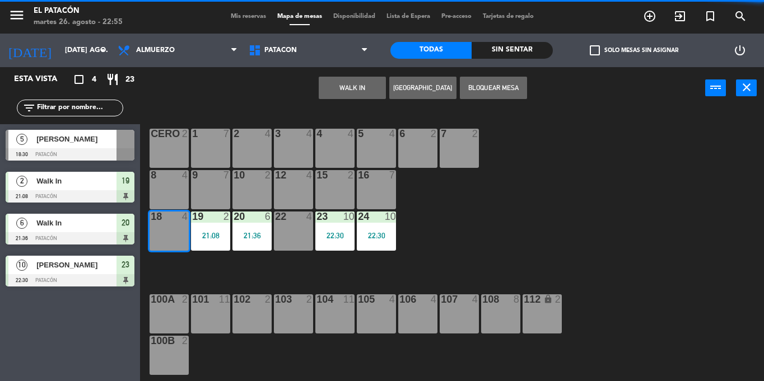
click at [209, 267] on div "1 7 2 4 3 4 4 4 5 4 6 2 7 2 CERO 2 8 4 9 7 10 2 12 4 15 2 16 7 18 4 19 2 21:08 …" at bounding box center [456, 245] width 616 height 272
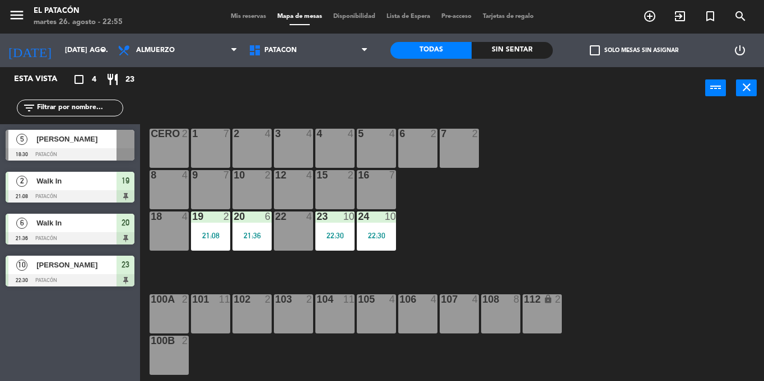
click at [212, 239] on div "21:08" at bounding box center [210, 236] width 39 height 8
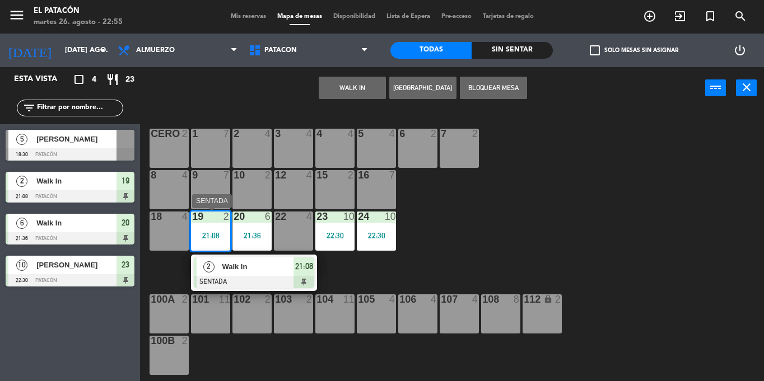
click at [218, 269] on div "2" at bounding box center [209, 267] width 24 height 18
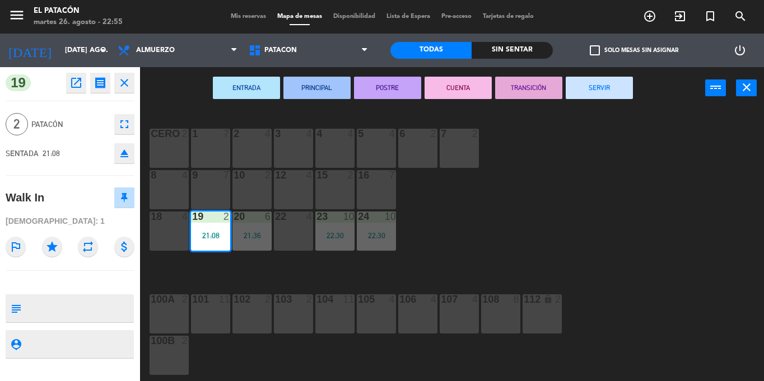
click at [610, 83] on button "SERVIR" at bounding box center [599, 88] width 67 height 22
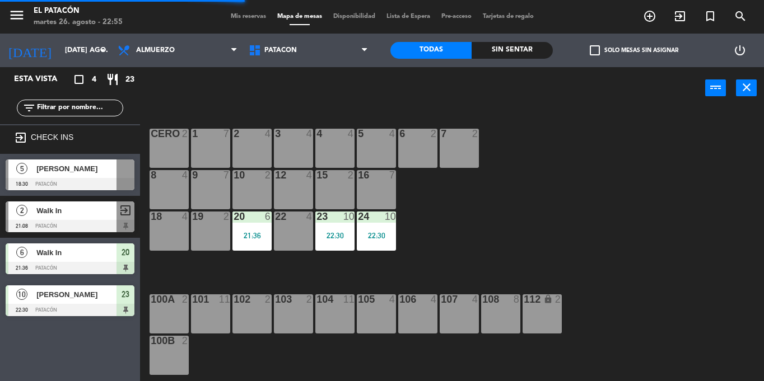
click at [259, 235] on div "21:36" at bounding box center [251, 236] width 39 height 8
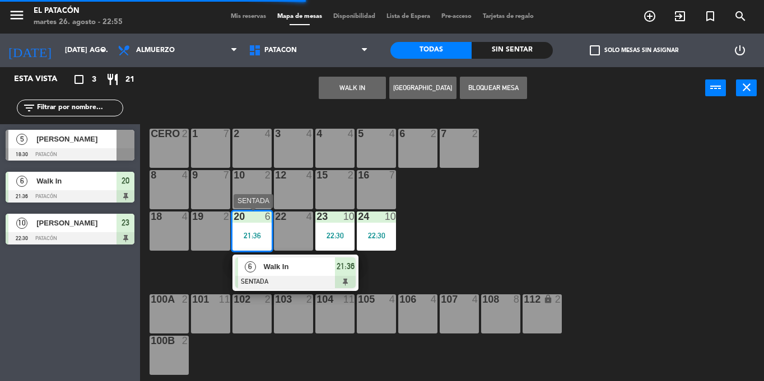
click at [267, 259] on div "Walk In" at bounding box center [298, 267] width 73 height 18
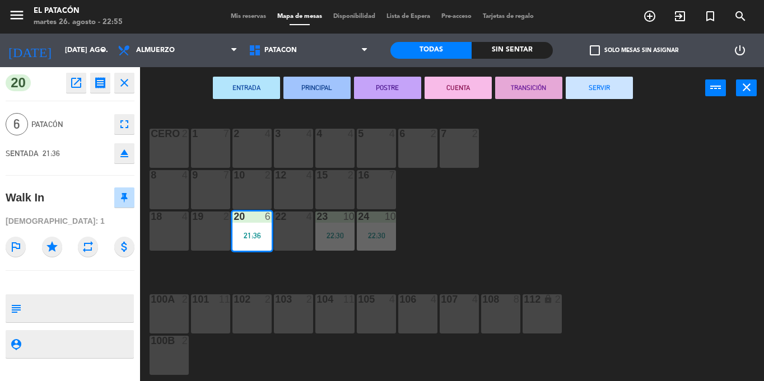
click at [586, 93] on button "SERVIR" at bounding box center [599, 88] width 67 height 22
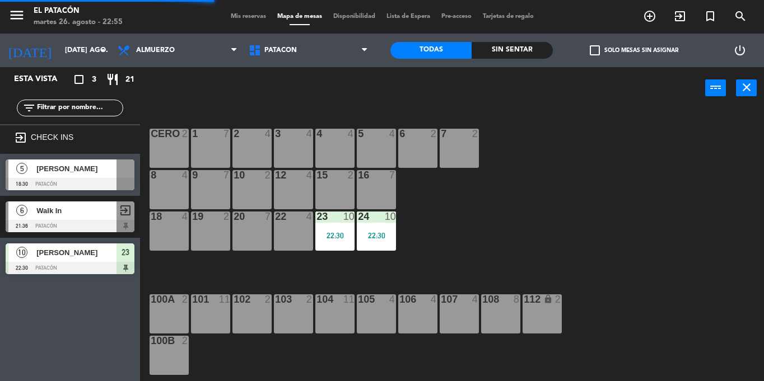
click at [377, 230] on div "24 10 22:30" at bounding box center [376, 231] width 39 height 39
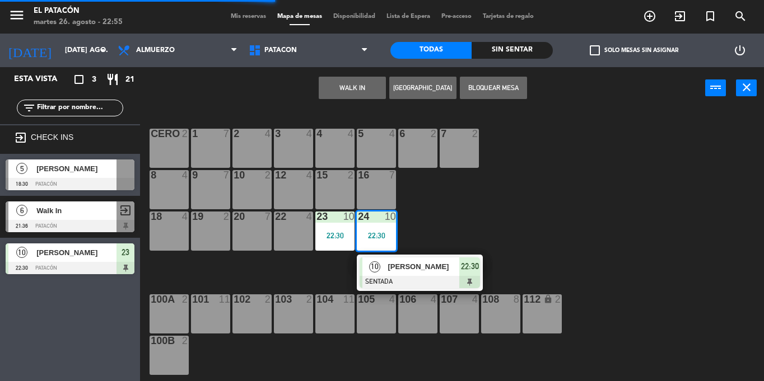
click at [377, 259] on div "10" at bounding box center [374, 267] width 24 height 18
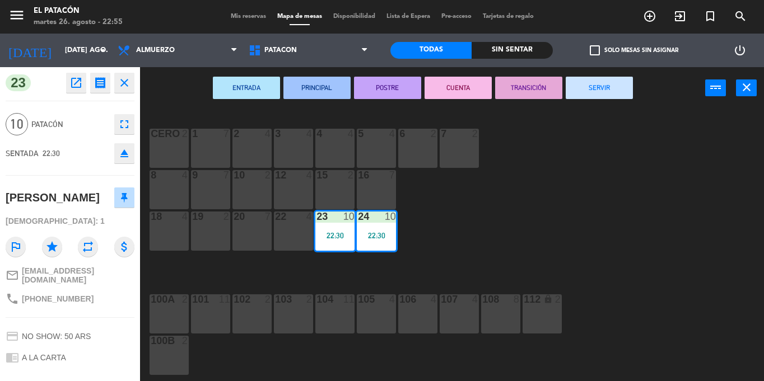
click at [592, 90] on button "SERVIR" at bounding box center [599, 88] width 67 height 22
